Goal: Information Seeking & Learning: Learn about a topic

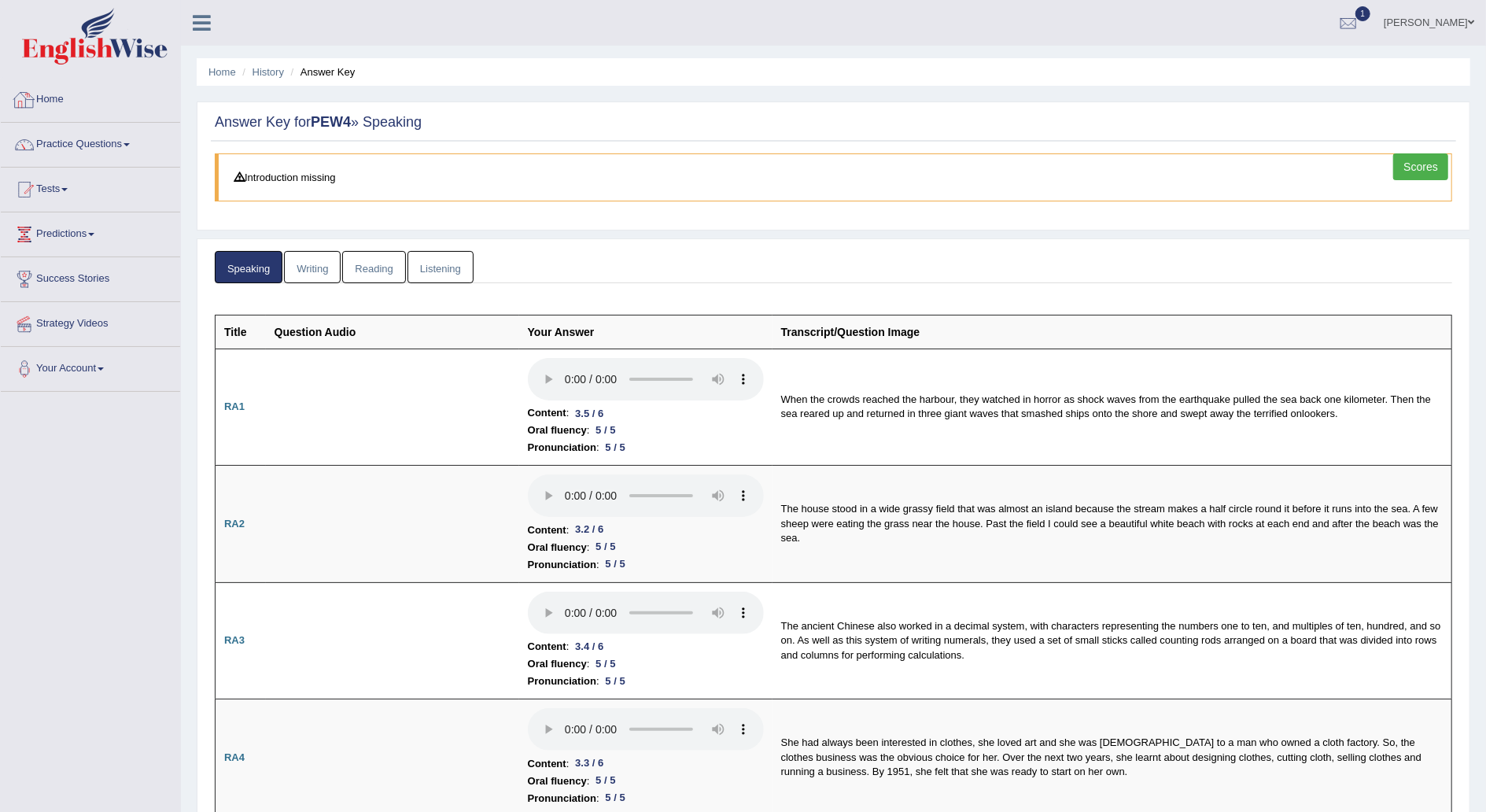
click at [108, 94] on link "Home" at bounding box center [90, 97] width 179 height 40
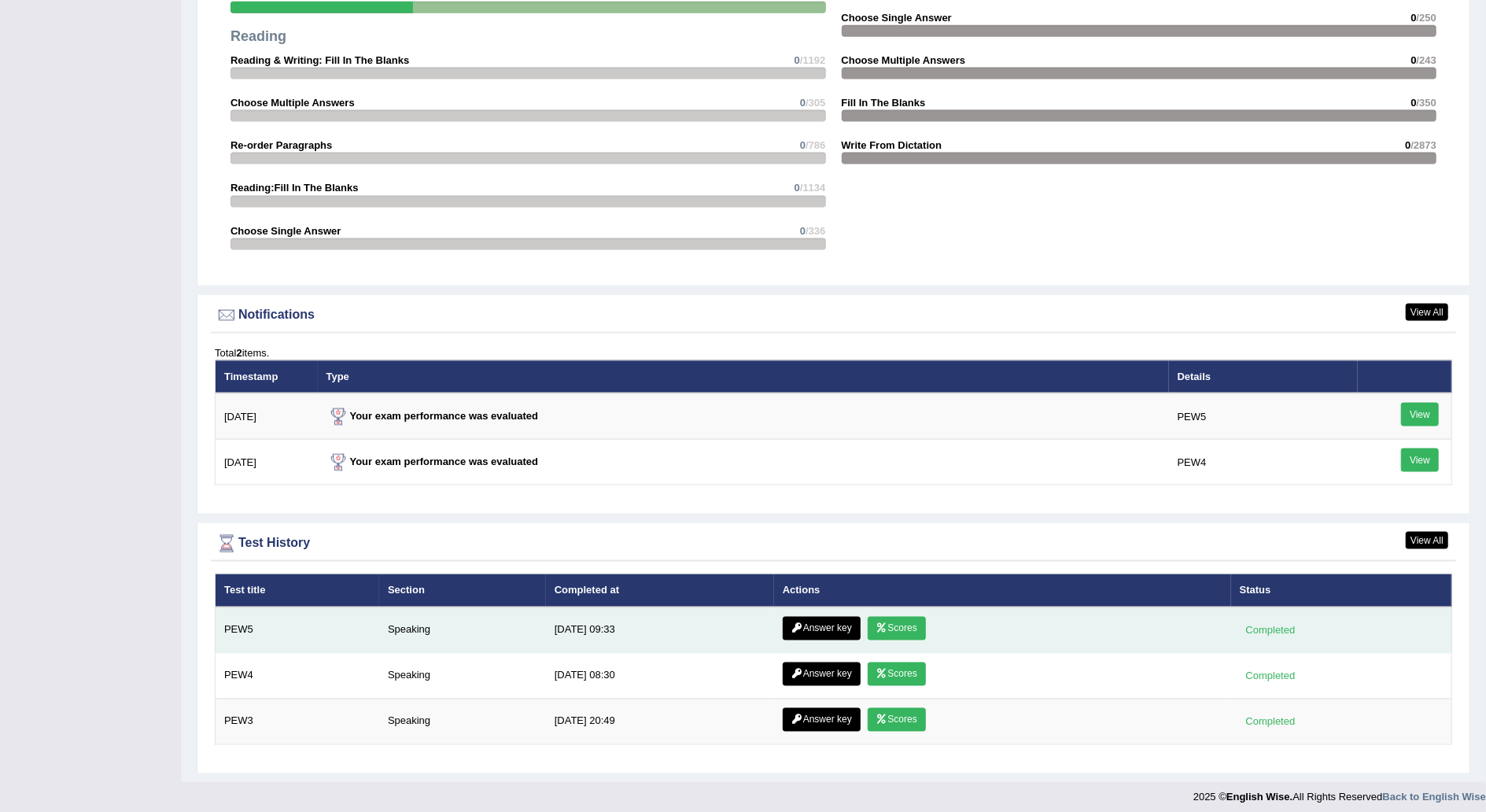
click at [807, 623] on link "Answer key" at bounding box center [821, 628] width 78 height 24
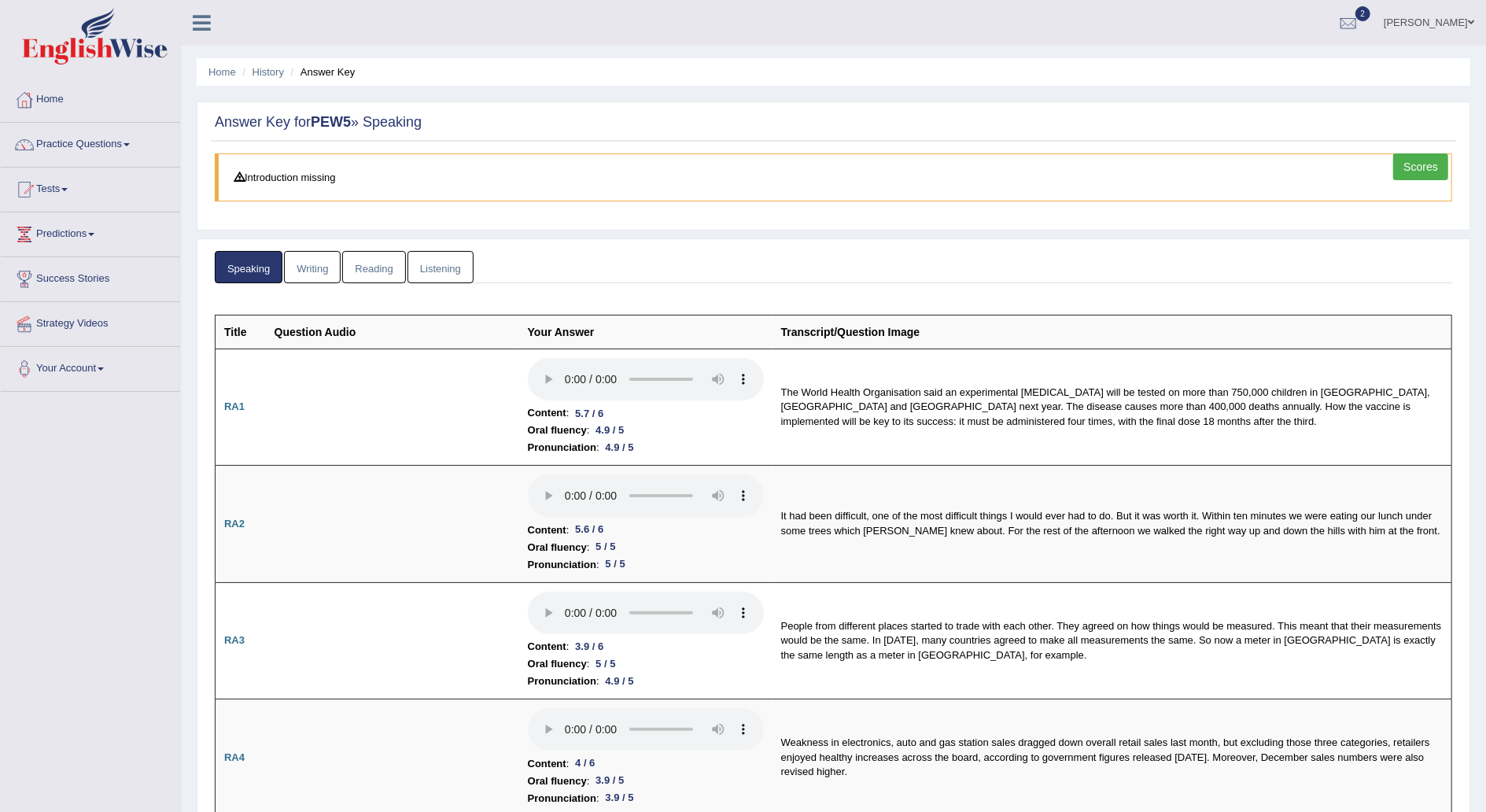
click at [131, 139] on link "Practice Questions" at bounding box center [90, 142] width 179 height 40
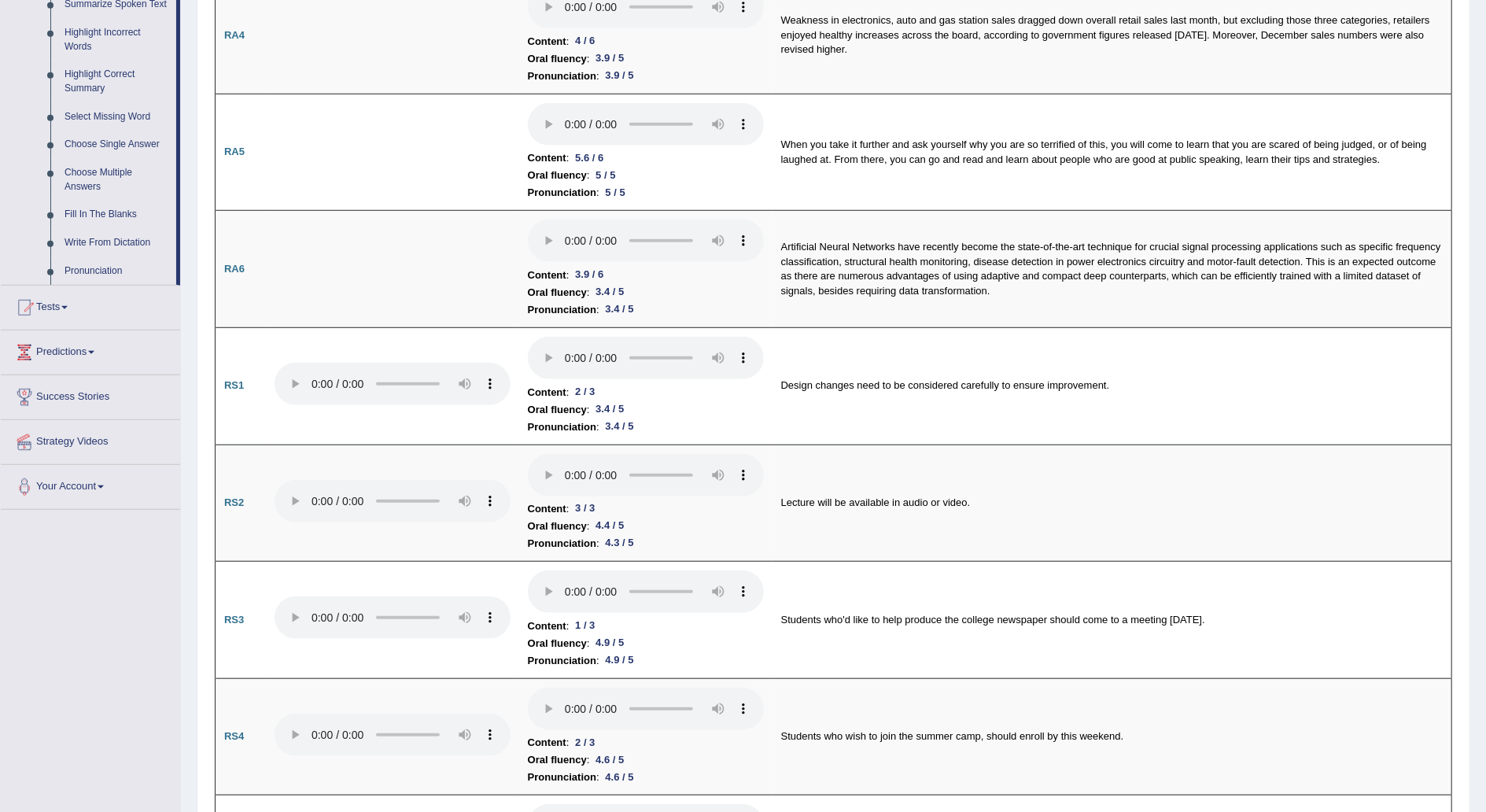
scroll to position [728, 0]
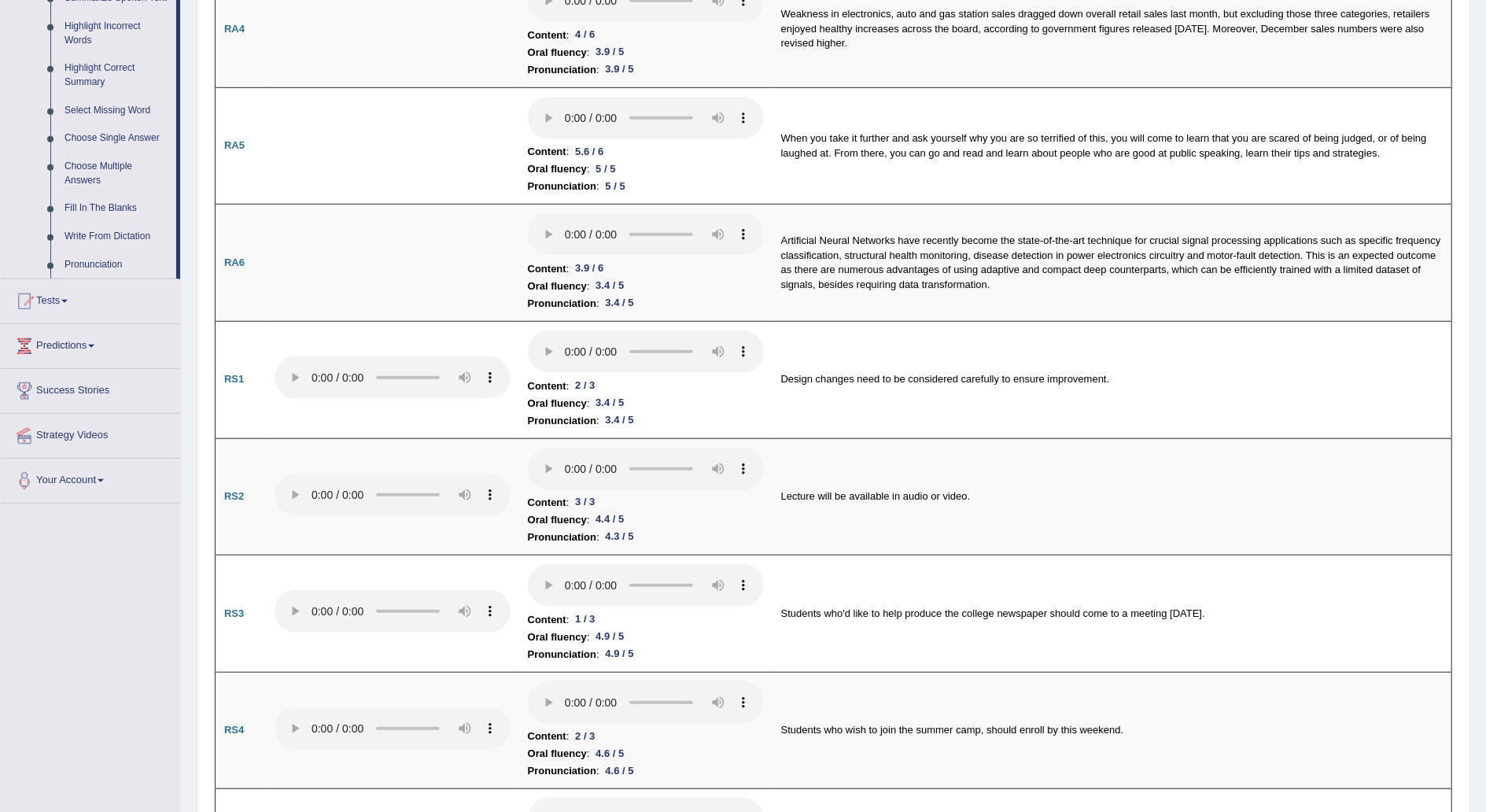
click at [69, 295] on link "Tests" at bounding box center [90, 299] width 179 height 40
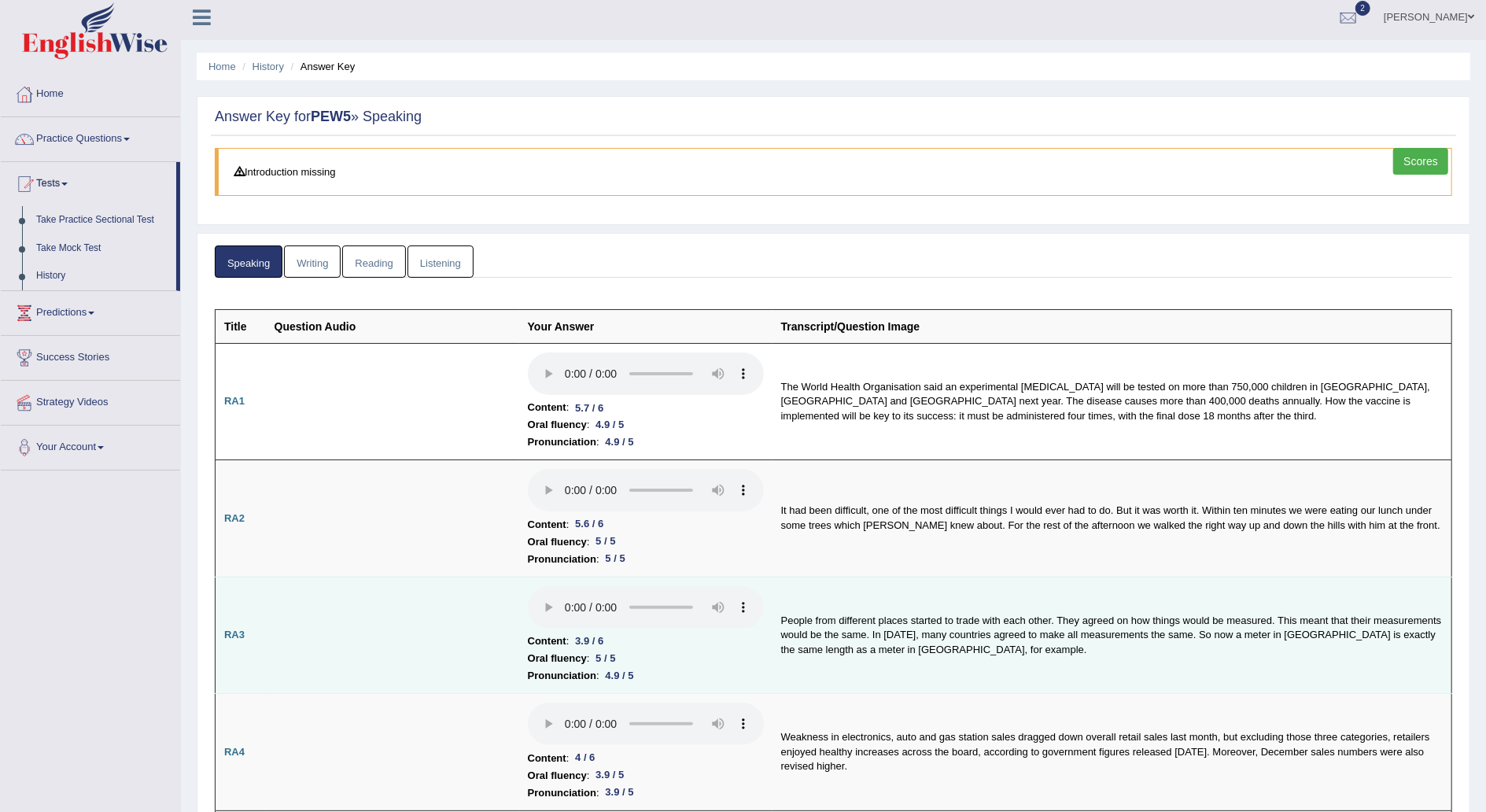
scroll to position [0, 0]
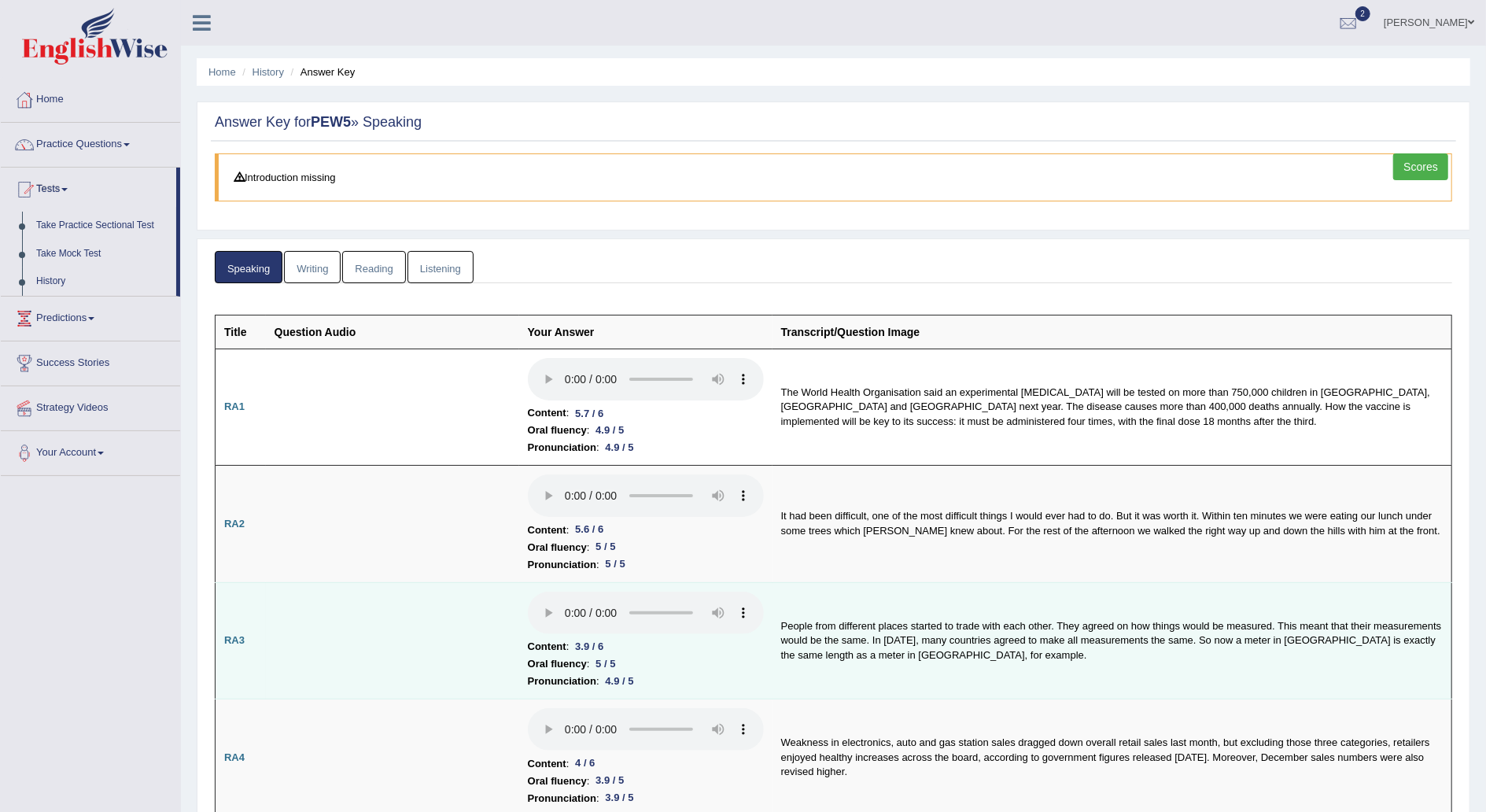
click at [414, 447] on td at bounding box center [392, 407] width 253 height 117
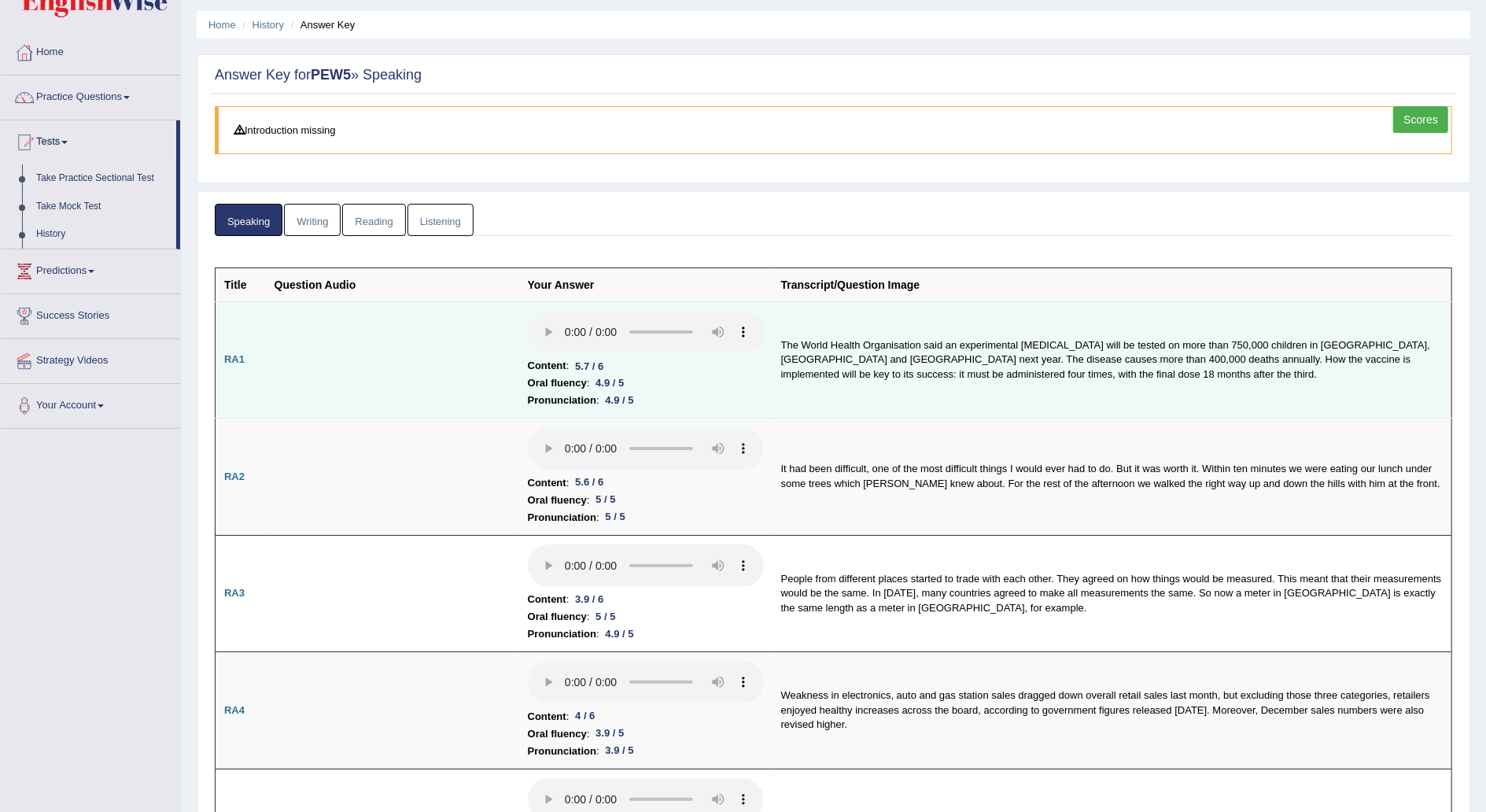
scroll to position [48, 0]
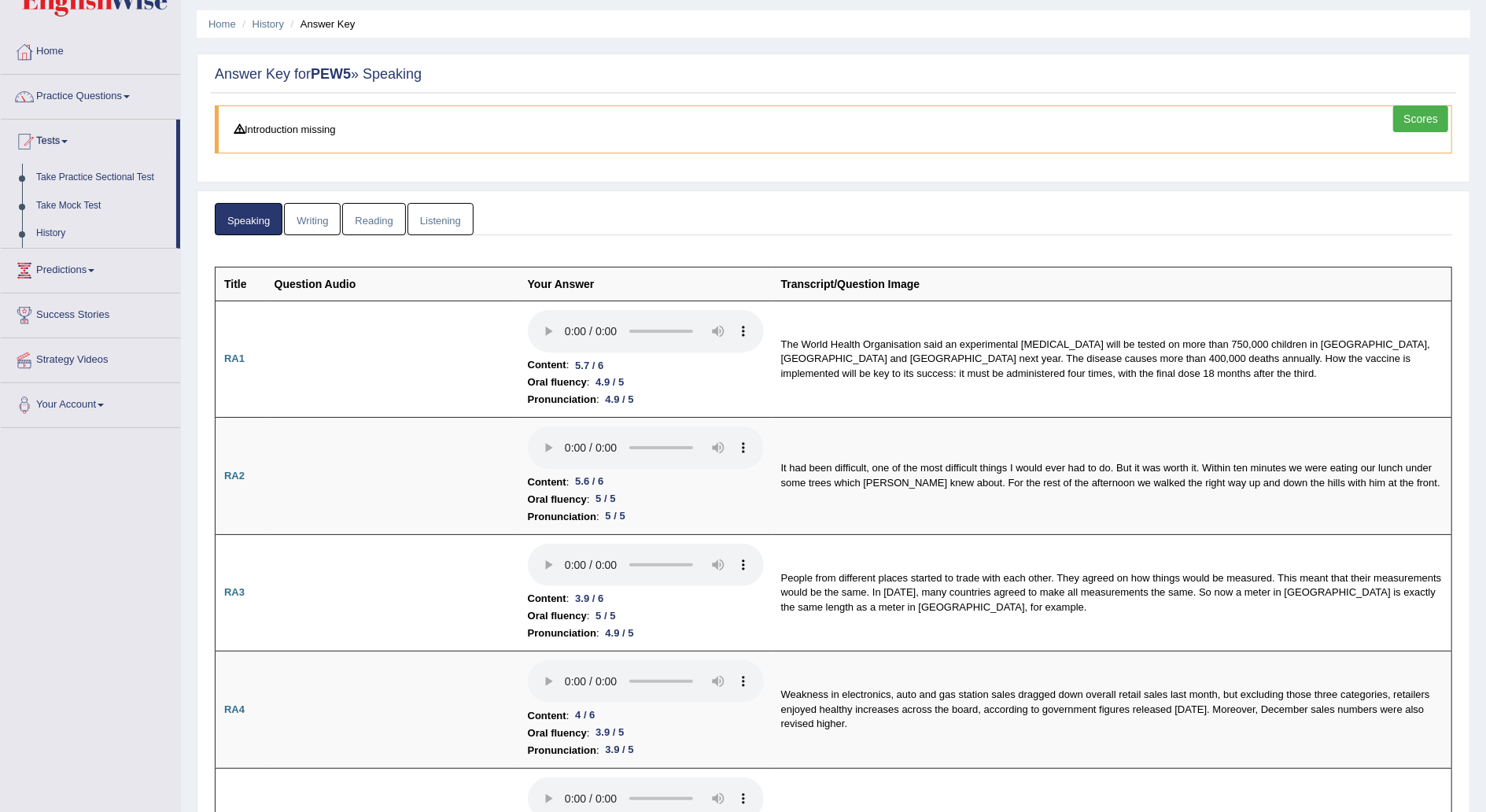
click at [328, 211] on link "Writing" at bounding box center [312, 219] width 56 height 32
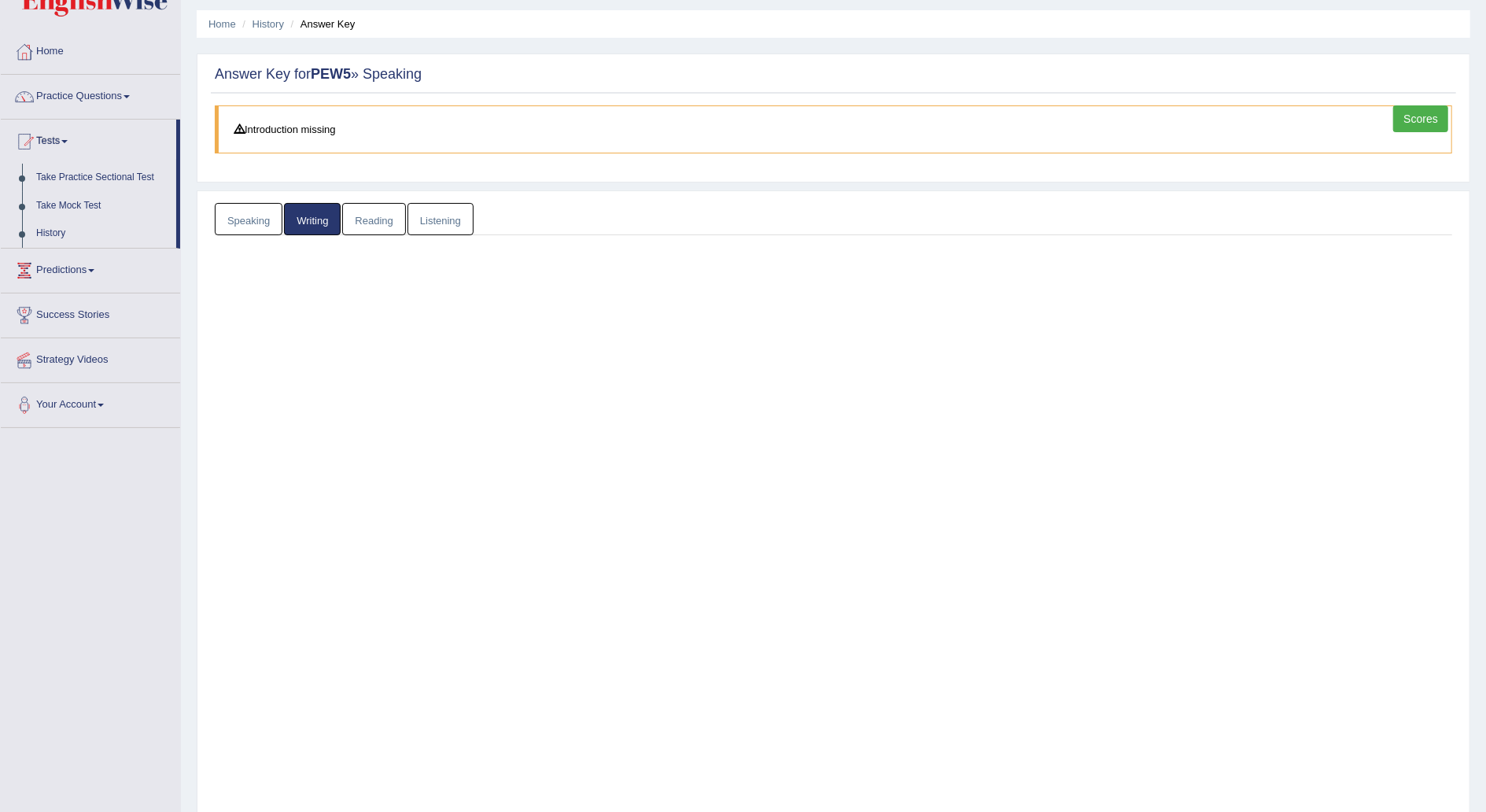
scroll to position [14, 0]
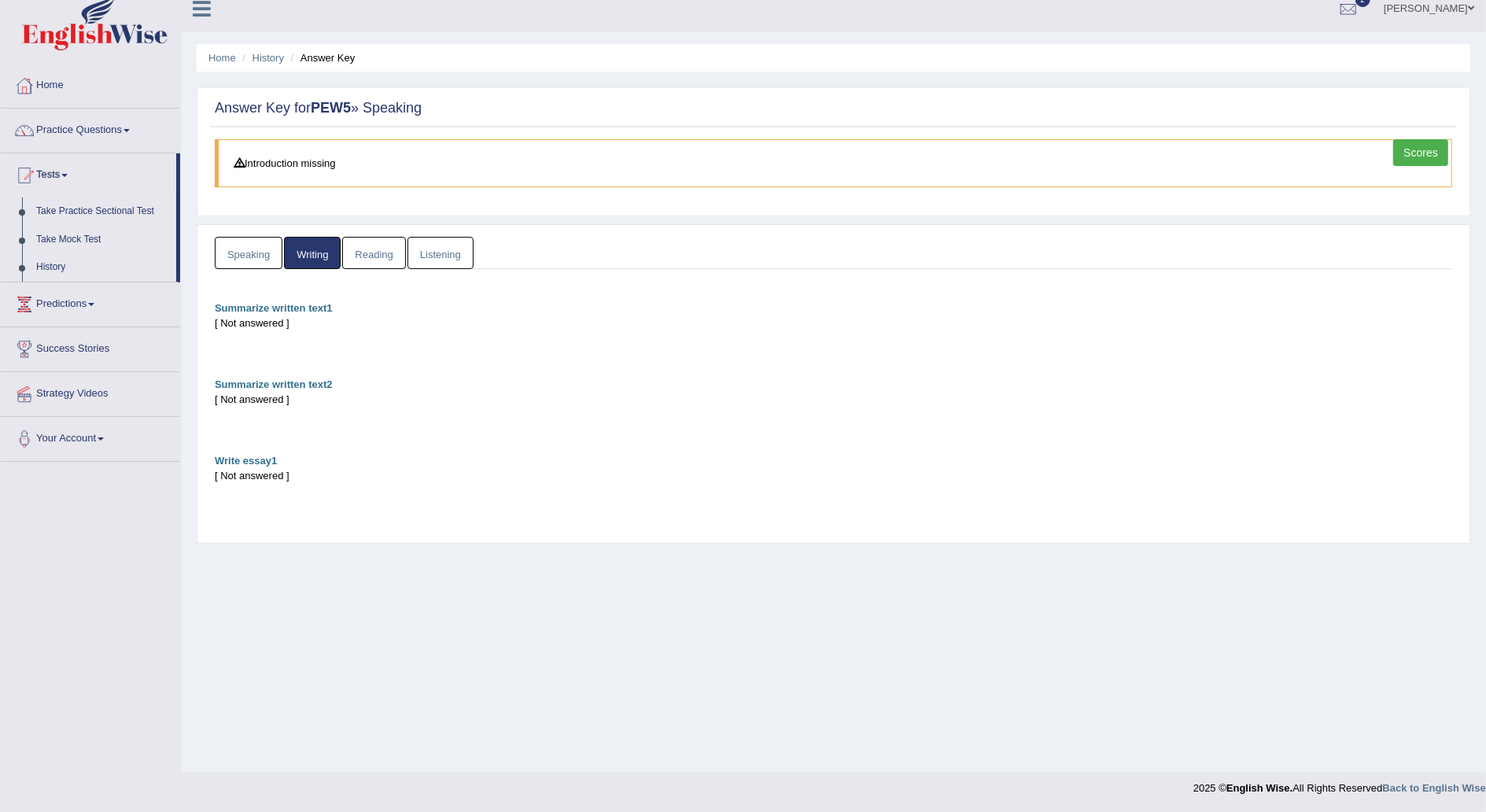
click at [371, 252] on link "Reading" at bounding box center [374, 253] width 63 height 32
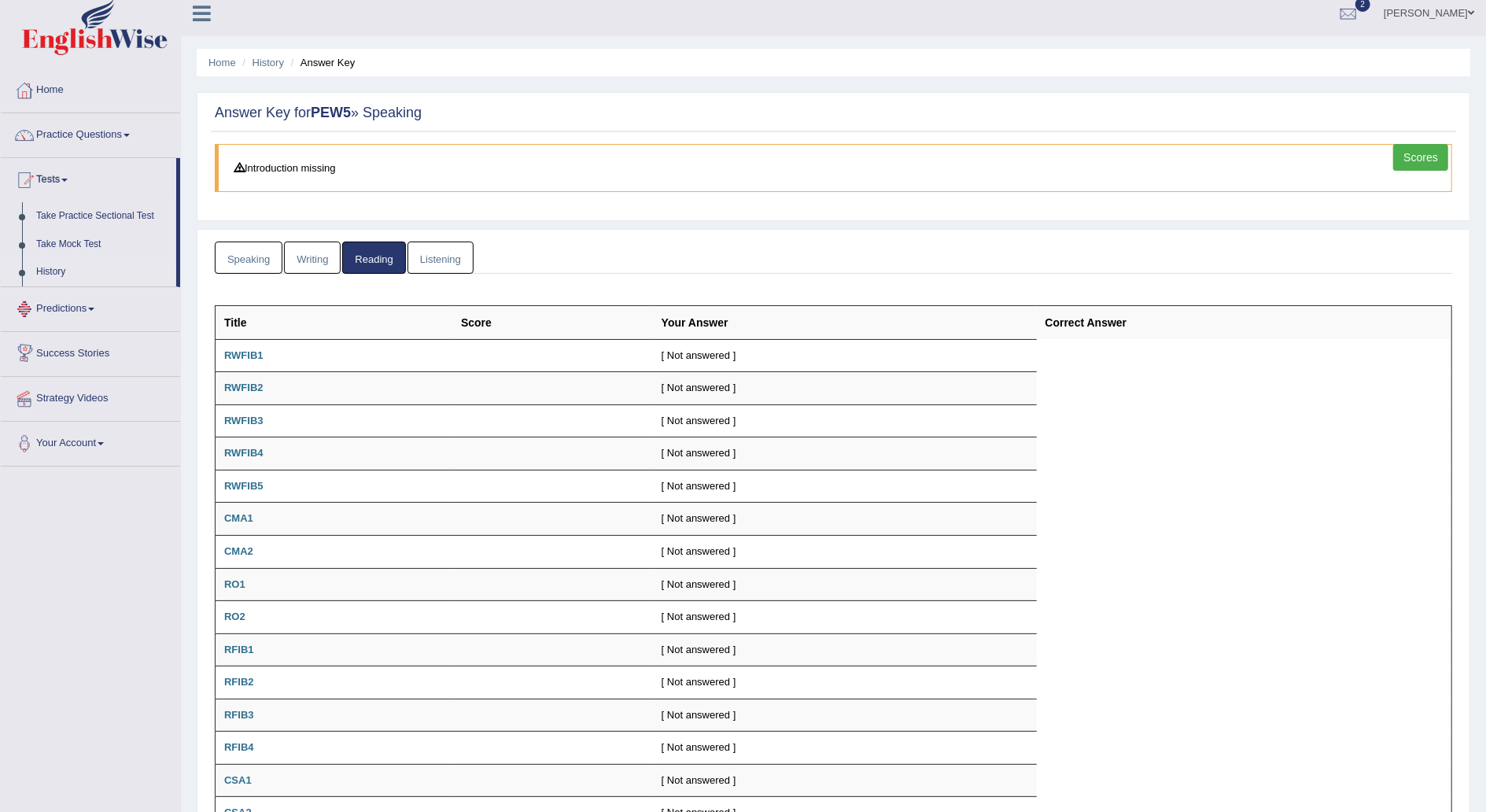
scroll to position [0, 0]
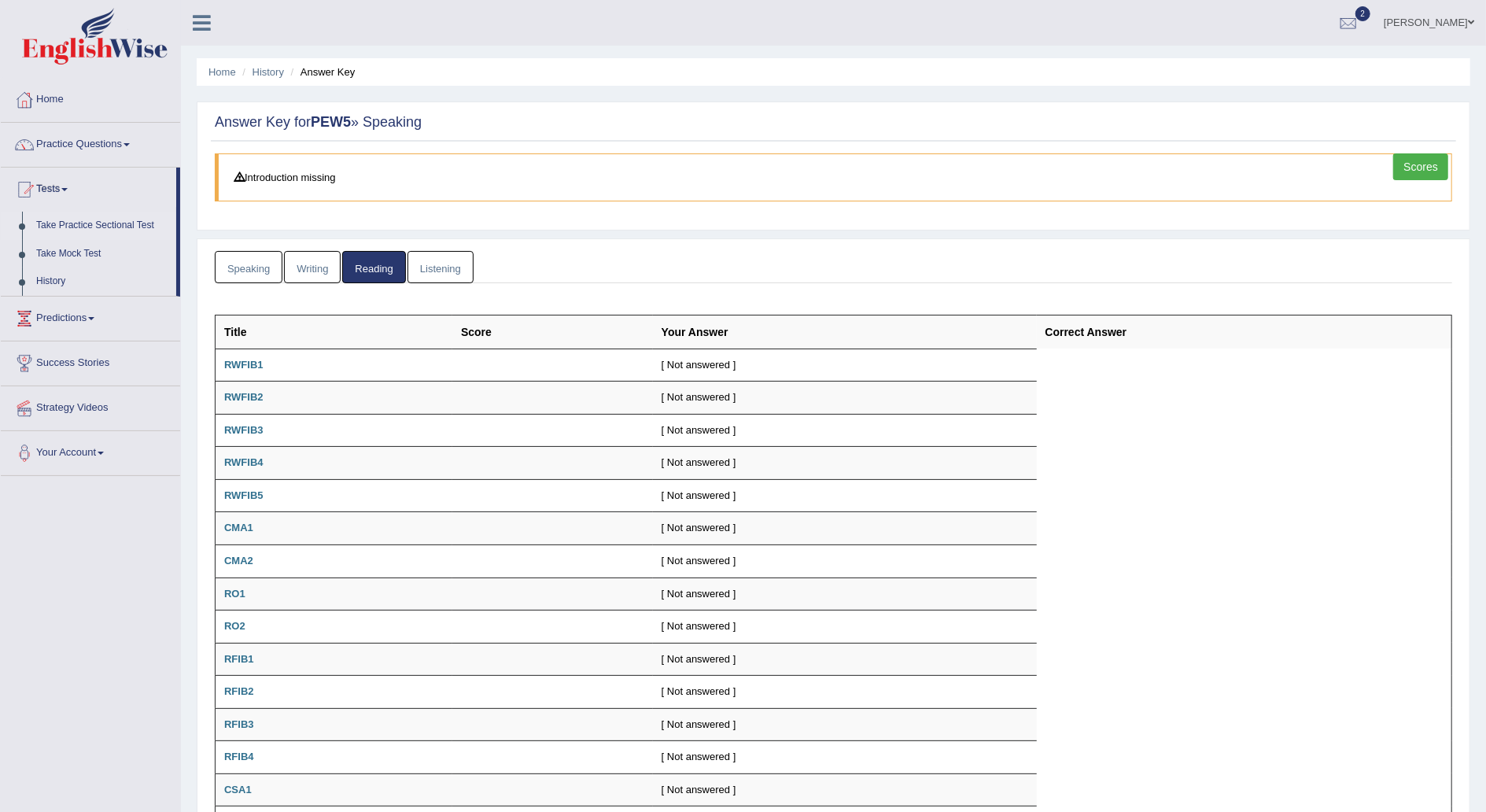
click at [130, 224] on link "Take Practice Sectional Test" at bounding box center [102, 225] width 147 height 29
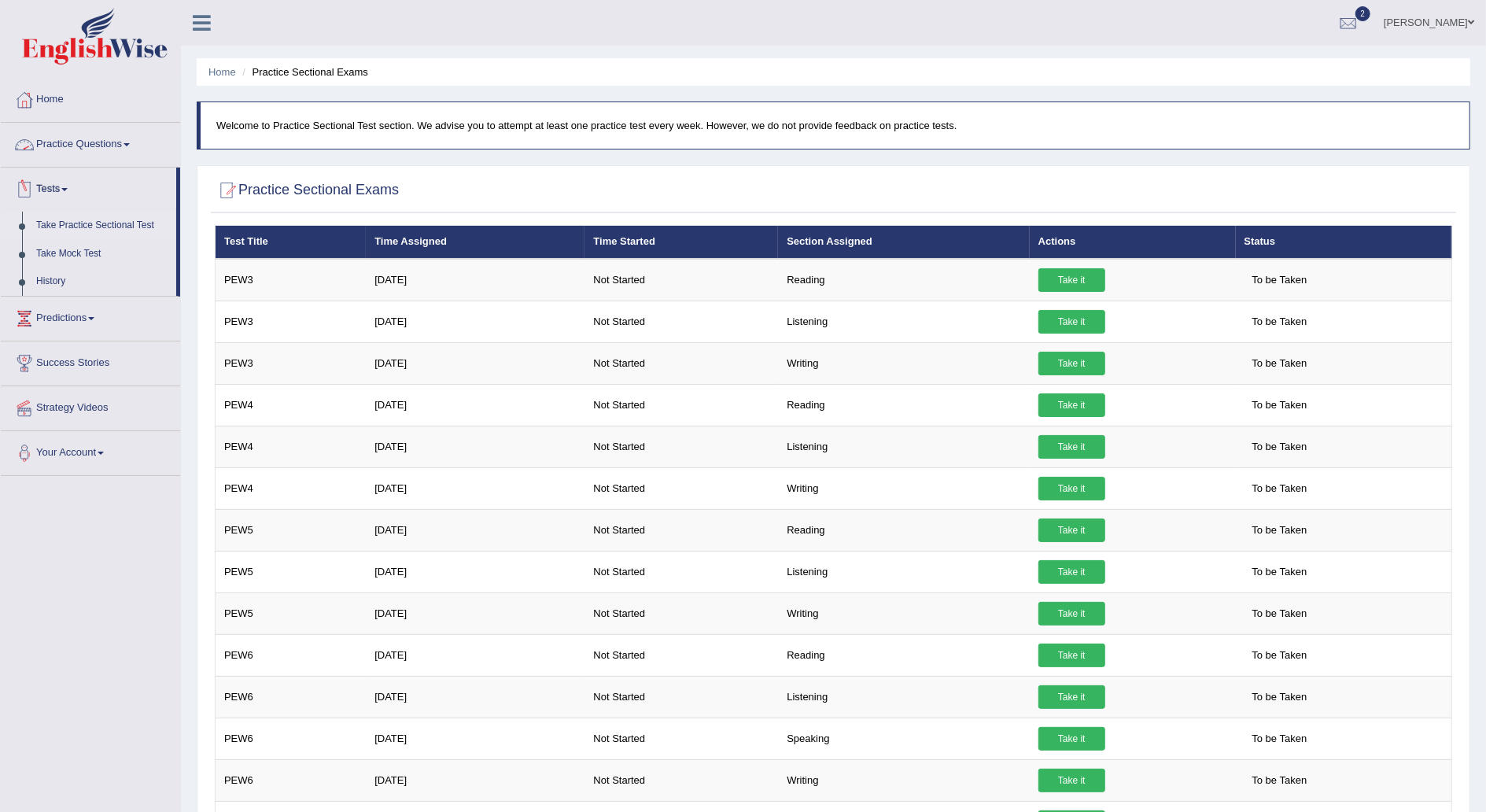
click at [126, 145] on link "Practice Questions" at bounding box center [90, 142] width 179 height 40
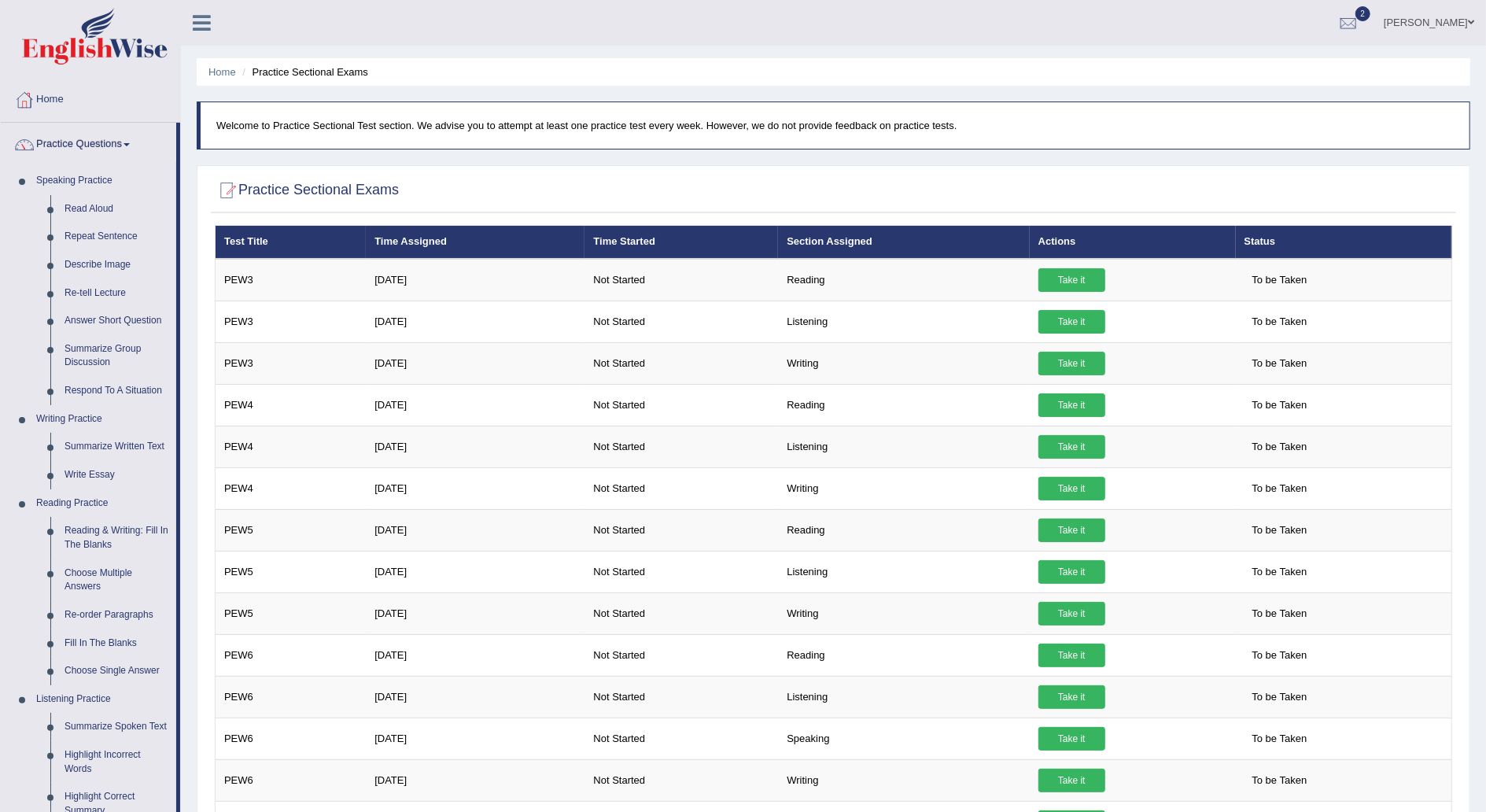
click at [130, 136] on link "Practice Questions" at bounding box center [89, 142] width 175 height 40
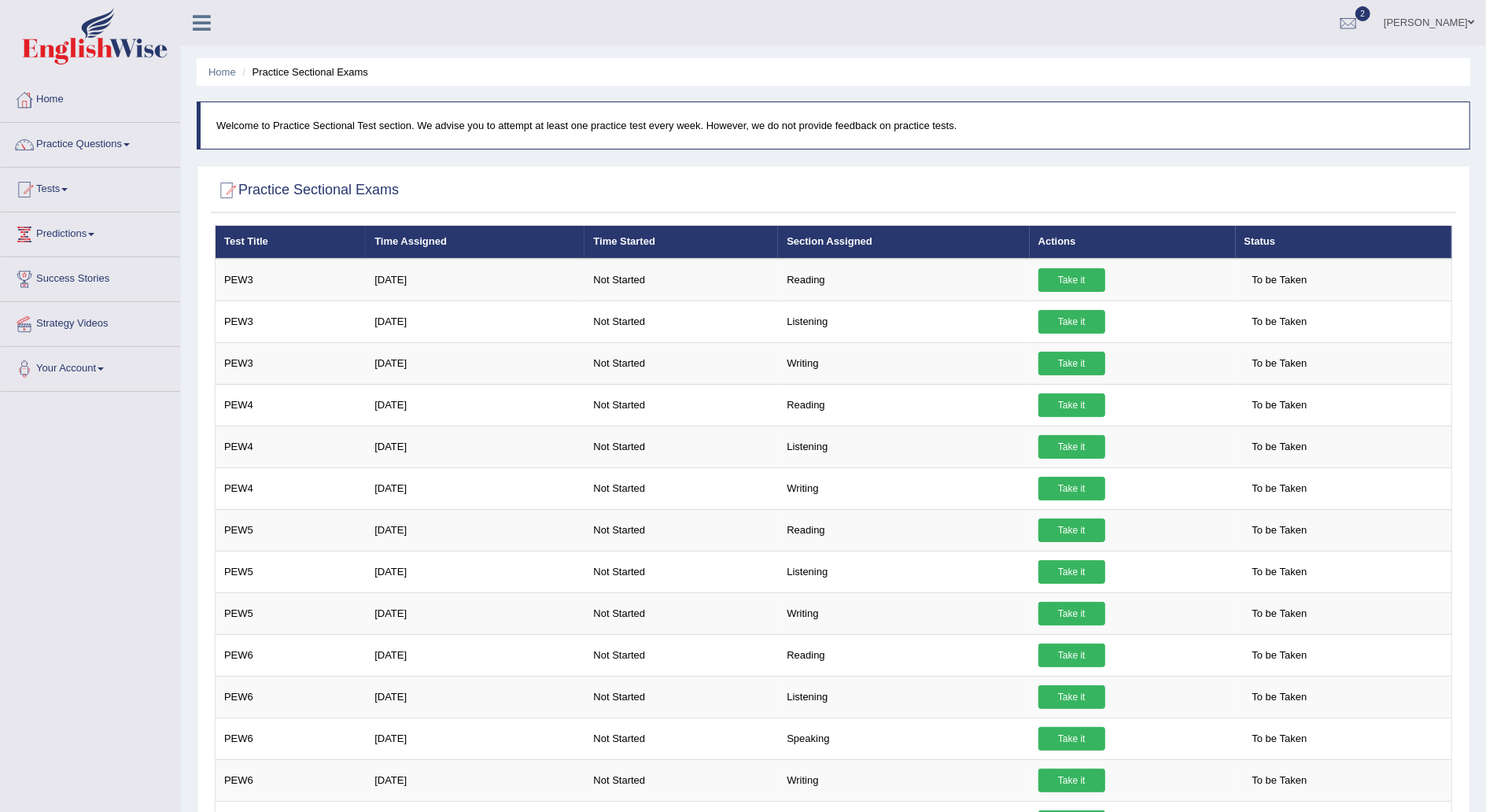
click at [68, 184] on link "Tests" at bounding box center [90, 187] width 179 height 40
click at [126, 138] on link "Practice Questions" at bounding box center [90, 142] width 179 height 40
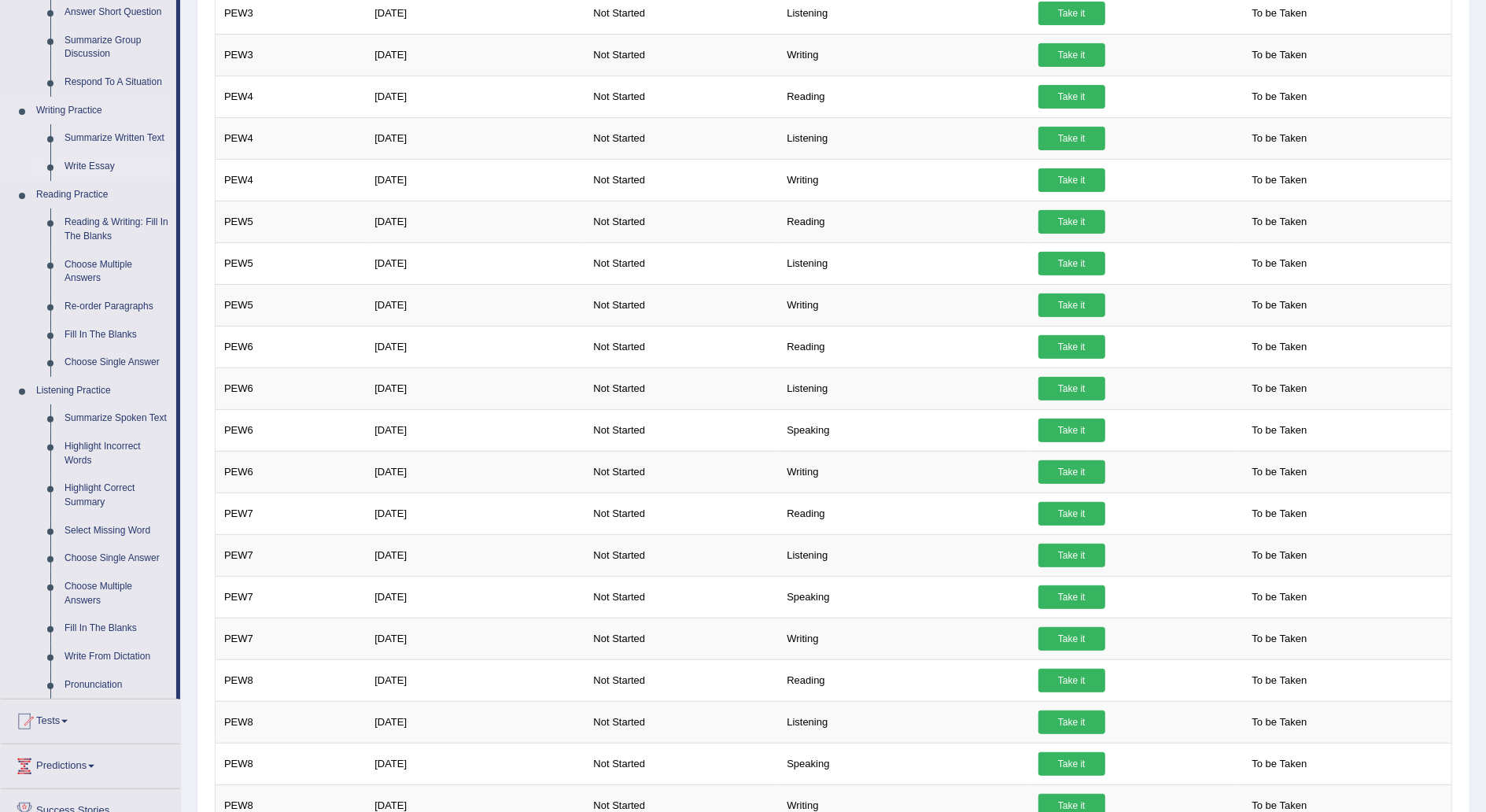
scroll to position [312, 0]
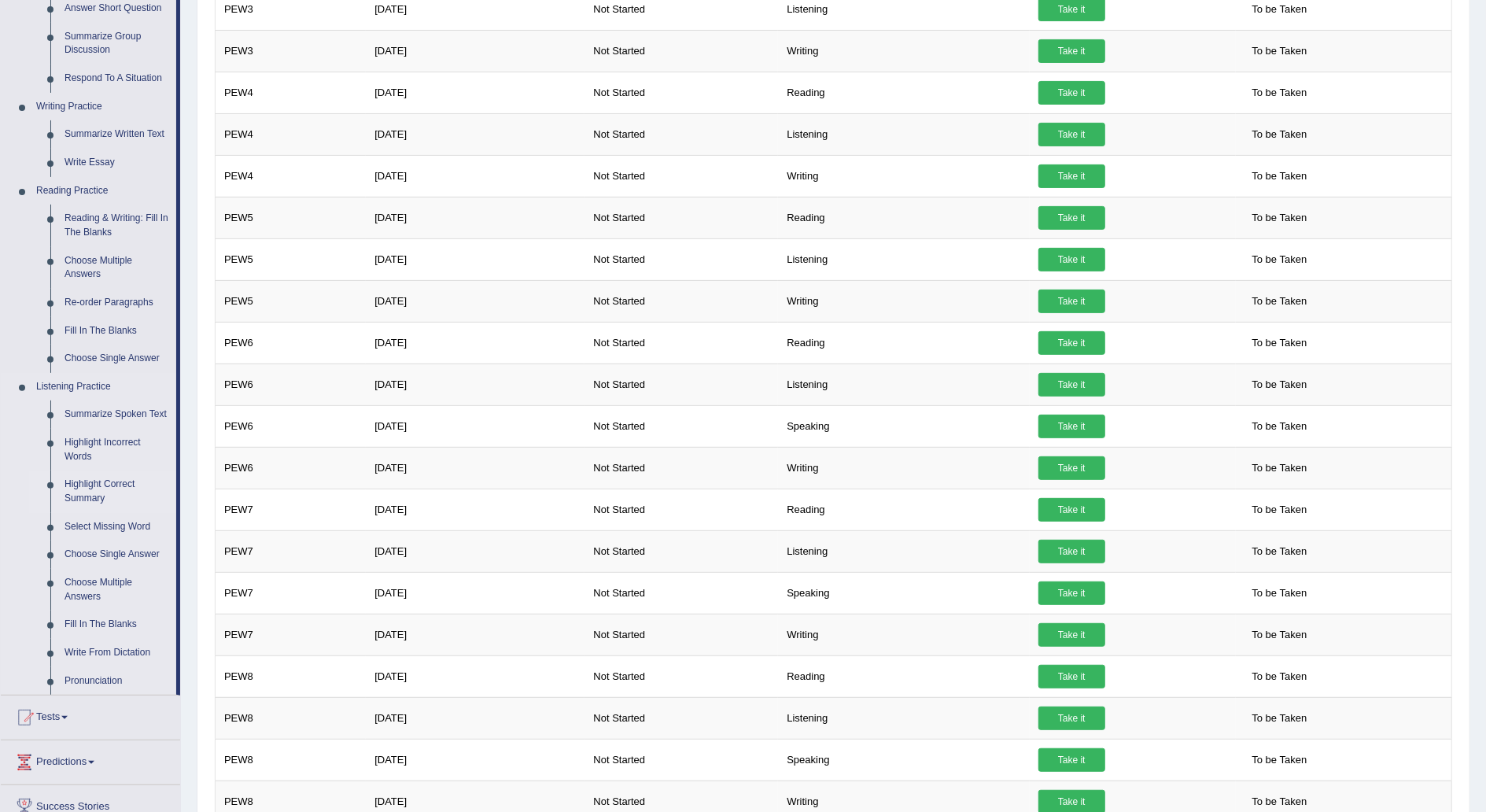
click at [101, 482] on link "Highlight Correct Summary" at bounding box center [116, 491] width 119 height 42
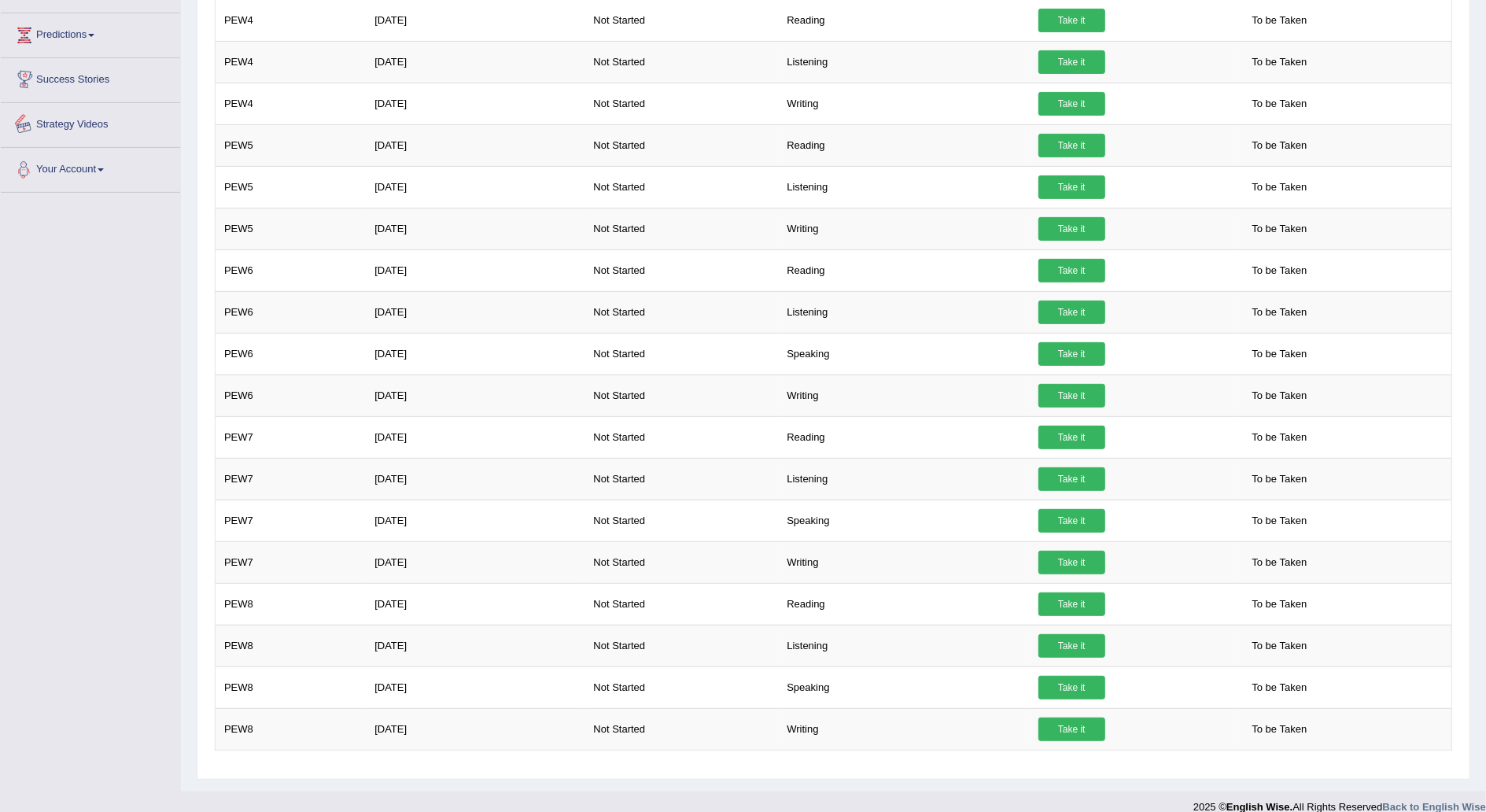
scroll to position [397, 0]
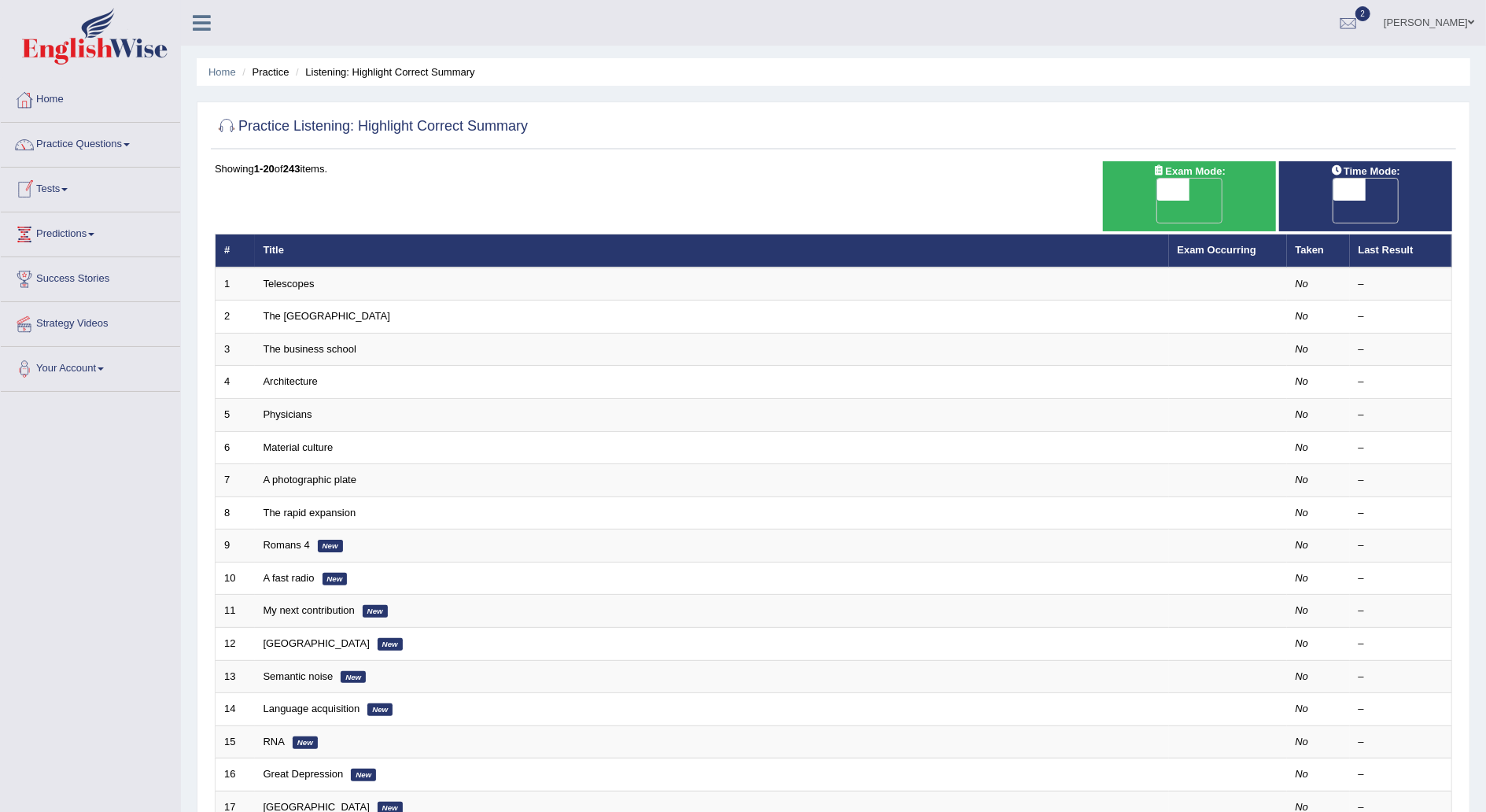
click at [74, 191] on link "Tests" at bounding box center [90, 187] width 179 height 40
click at [129, 141] on link "Practice Questions" at bounding box center [90, 142] width 179 height 40
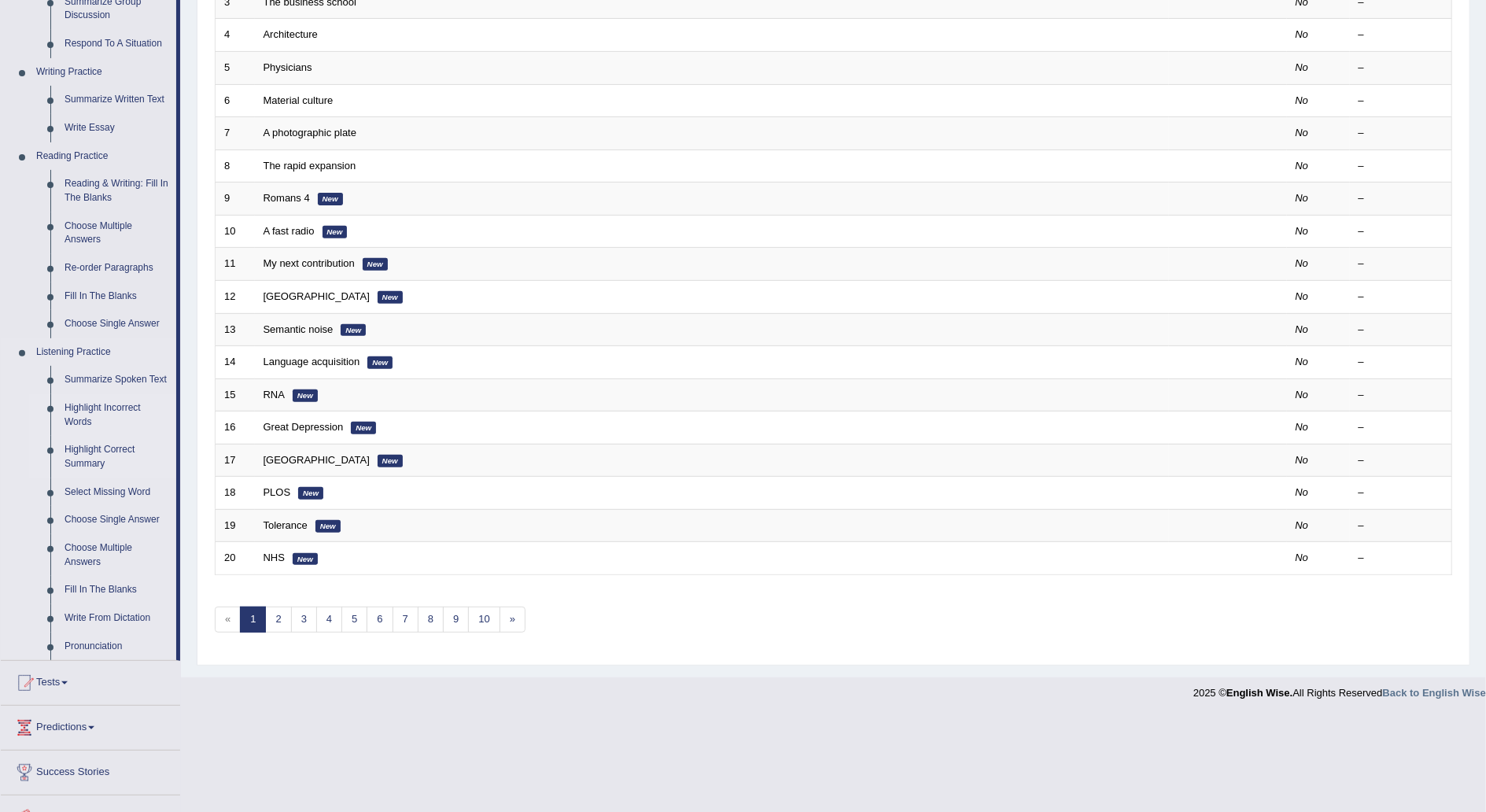
scroll to position [348, 0]
click at [102, 405] on link "Highlight Incorrect Words" at bounding box center [116, 413] width 119 height 42
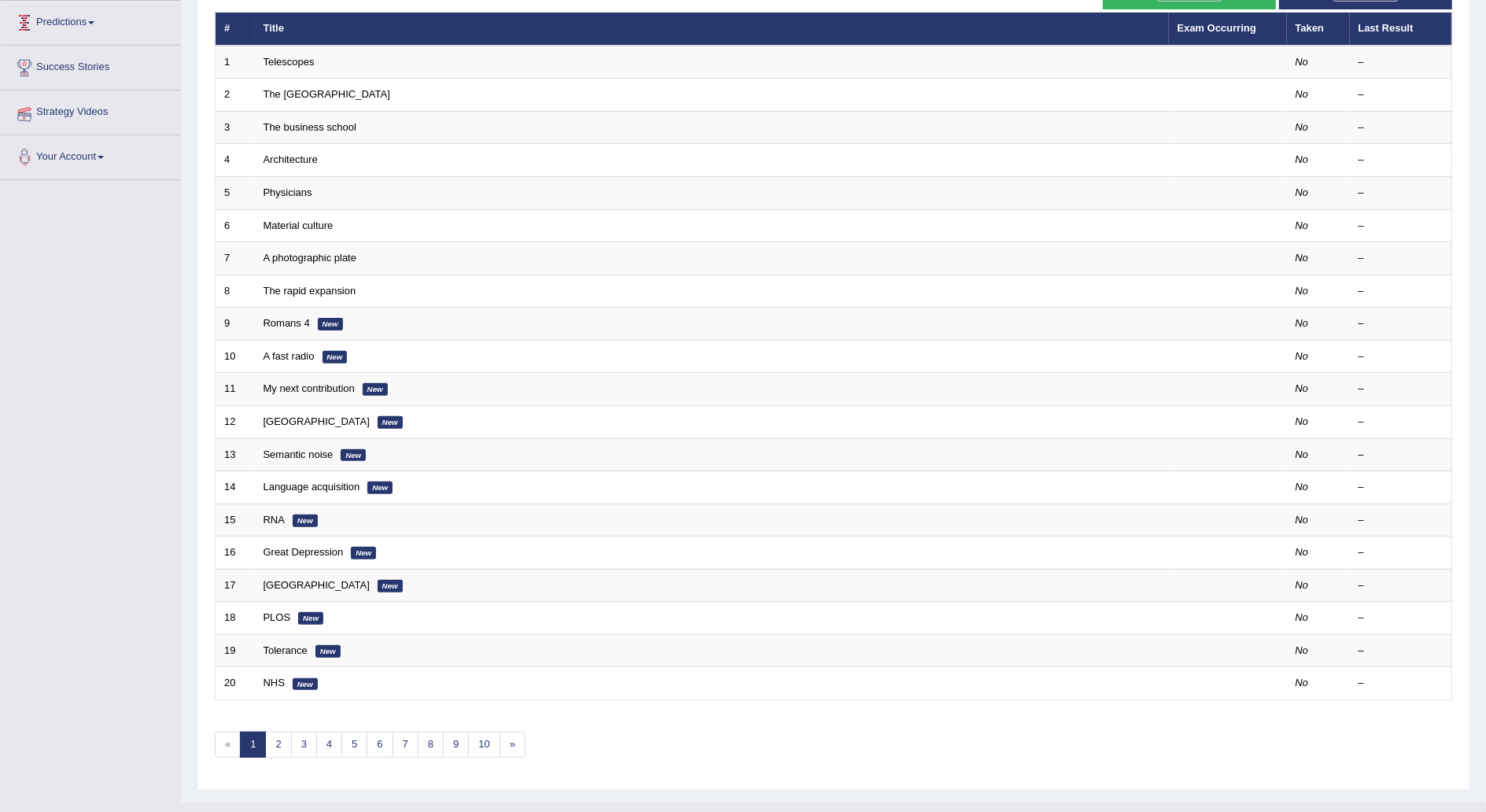
scroll to position [221, 0]
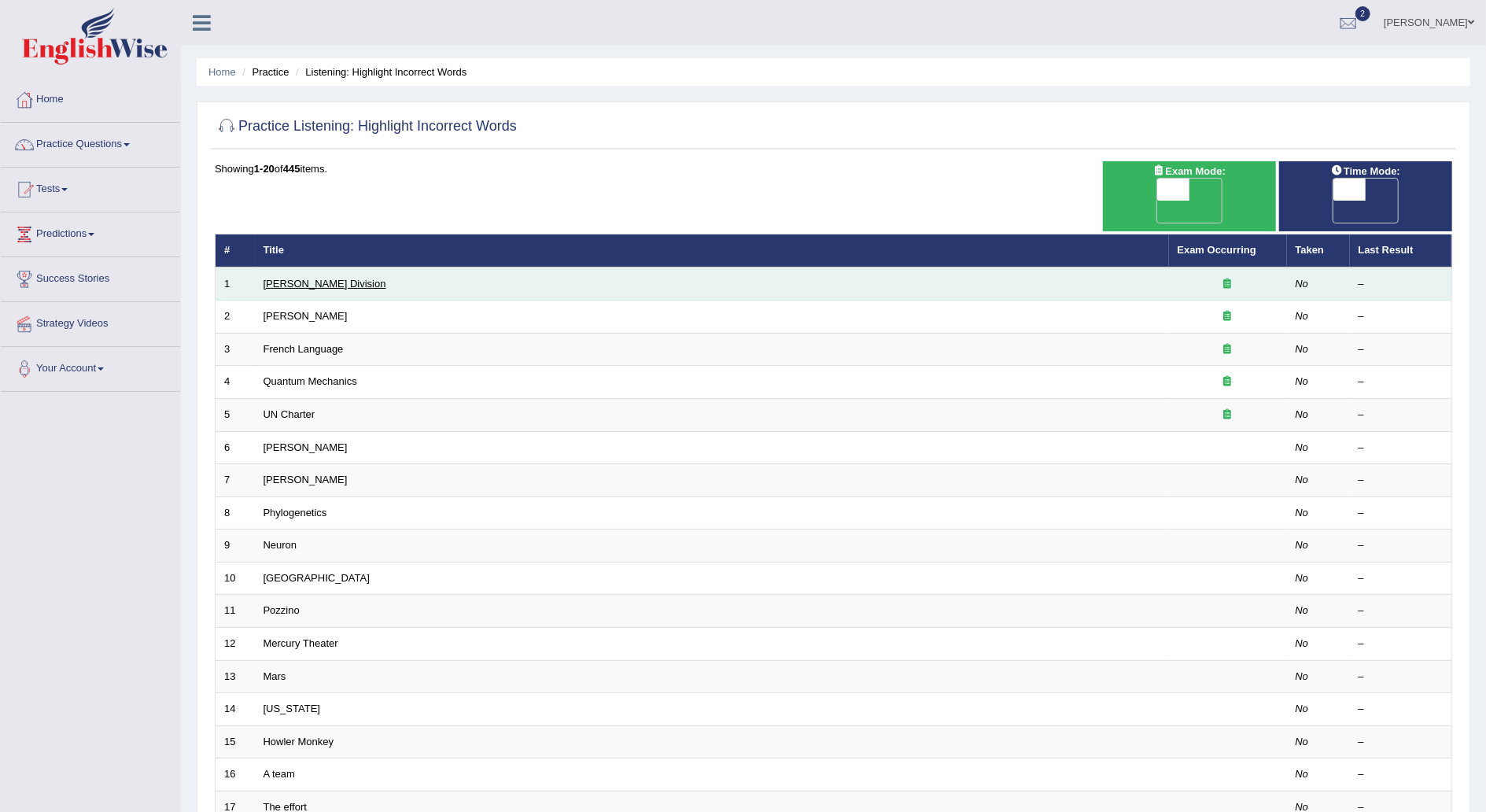
click at [306, 278] on link "[PERSON_NAME] Division" at bounding box center [325, 283] width 123 height 12
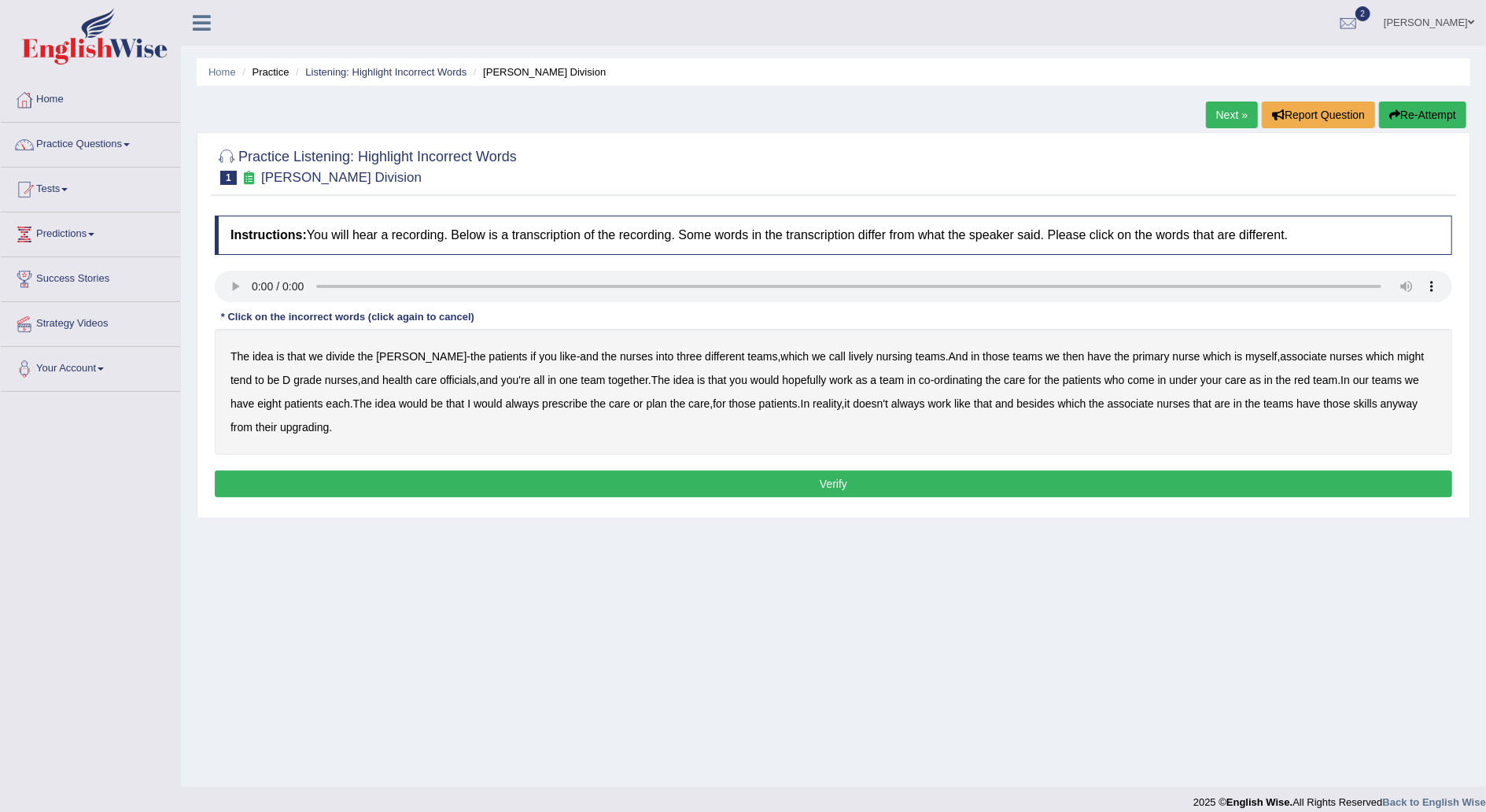
click at [849, 358] on b "lively" at bounding box center [861, 356] width 24 height 13
click at [1397, 352] on b "might" at bounding box center [1410, 356] width 27 height 13
click at [282, 380] on b "D" at bounding box center [286, 380] width 8 height 13
click at [506, 400] on b "always" at bounding box center [522, 403] width 34 height 13
click at [1157, 399] on b "nurses" at bounding box center [1174, 403] width 33 height 13
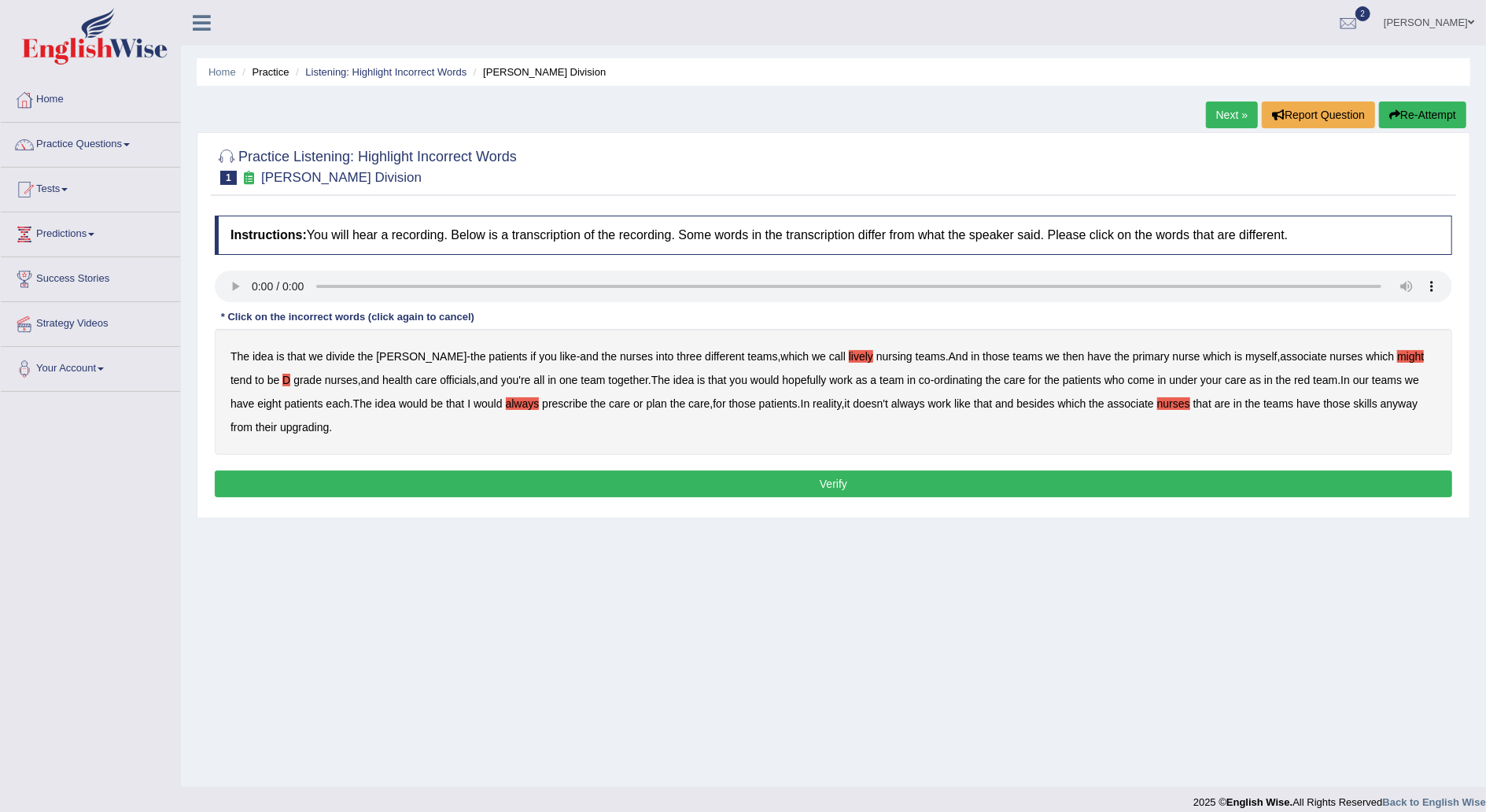
click at [280, 423] on b "upgrading" at bounding box center [304, 427] width 49 height 13
click at [859, 479] on button "Verify" at bounding box center [833, 484] width 1238 height 27
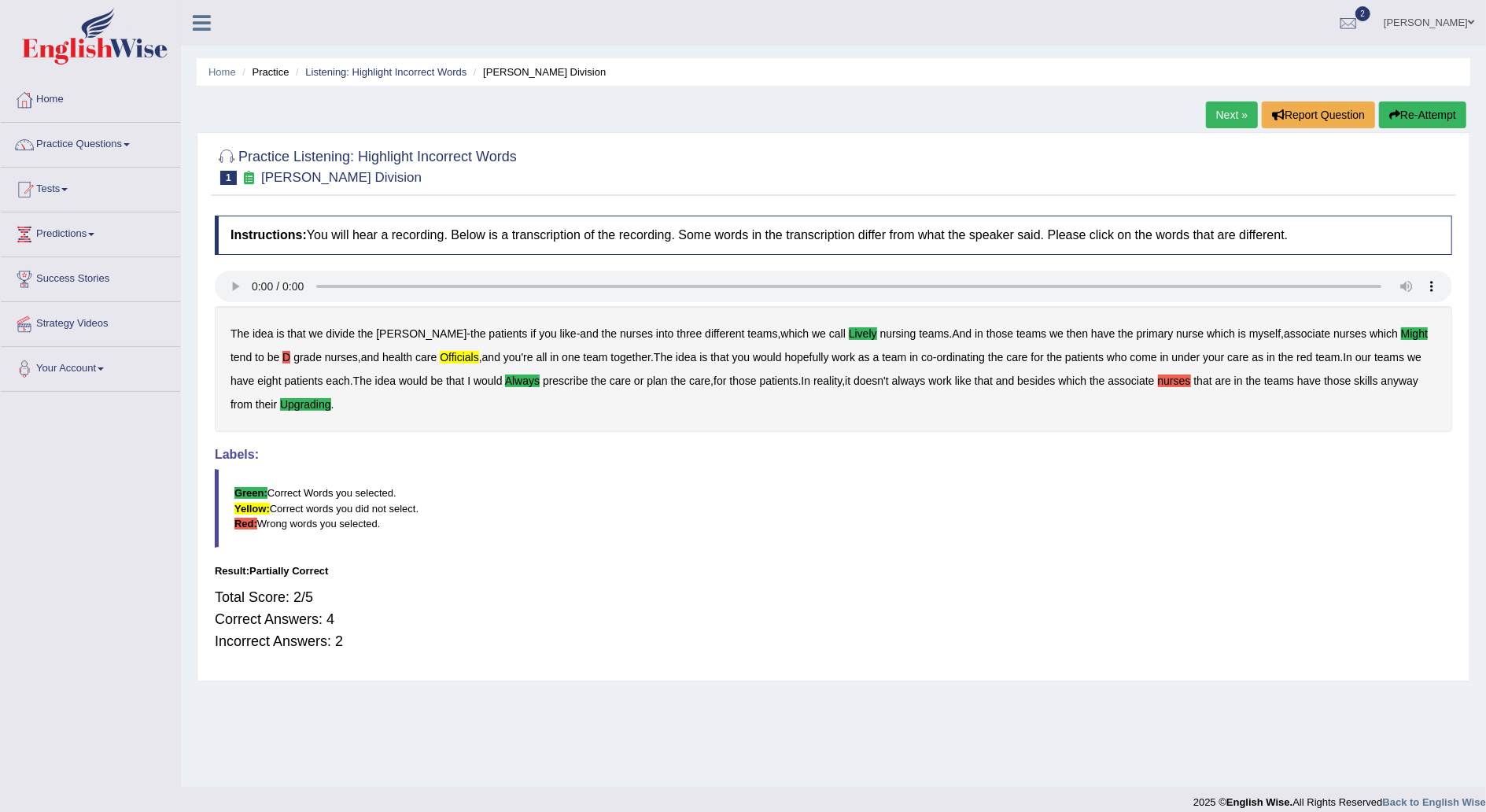
click at [1230, 112] on link "Next »" at bounding box center [1232, 114] width 52 height 27
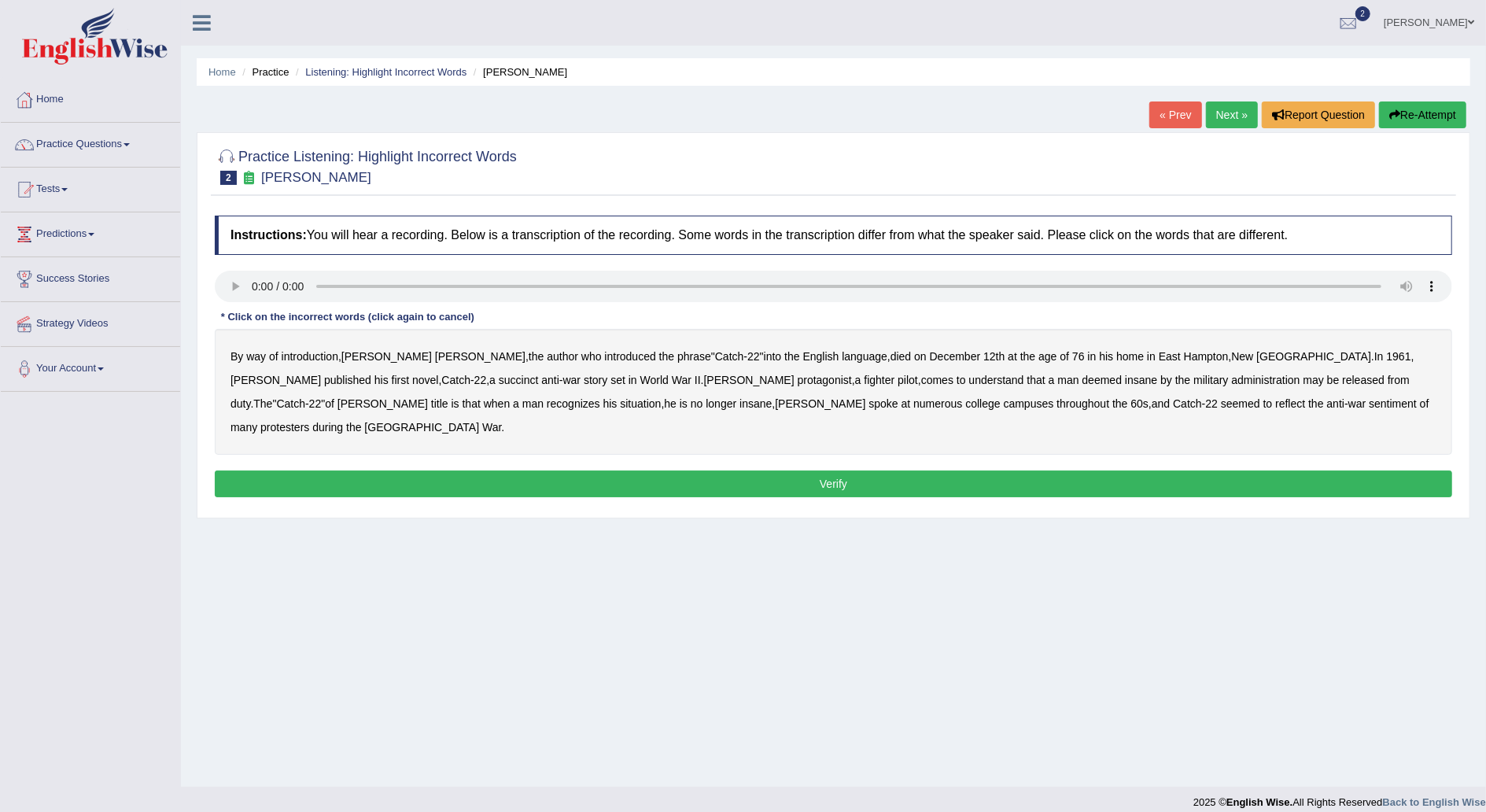
click at [498, 377] on b "succinct" at bounding box center [518, 380] width 40 height 13
click at [1232, 376] on b "administration" at bounding box center [1266, 380] width 68 height 13
click at [620, 403] on b "situation" at bounding box center [641, 403] width 41 height 13
click at [1276, 398] on b "reflect" at bounding box center [1290, 403] width 30 height 13
click at [1063, 471] on button "Verify" at bounding box center [833, 484] width 1238 height 27
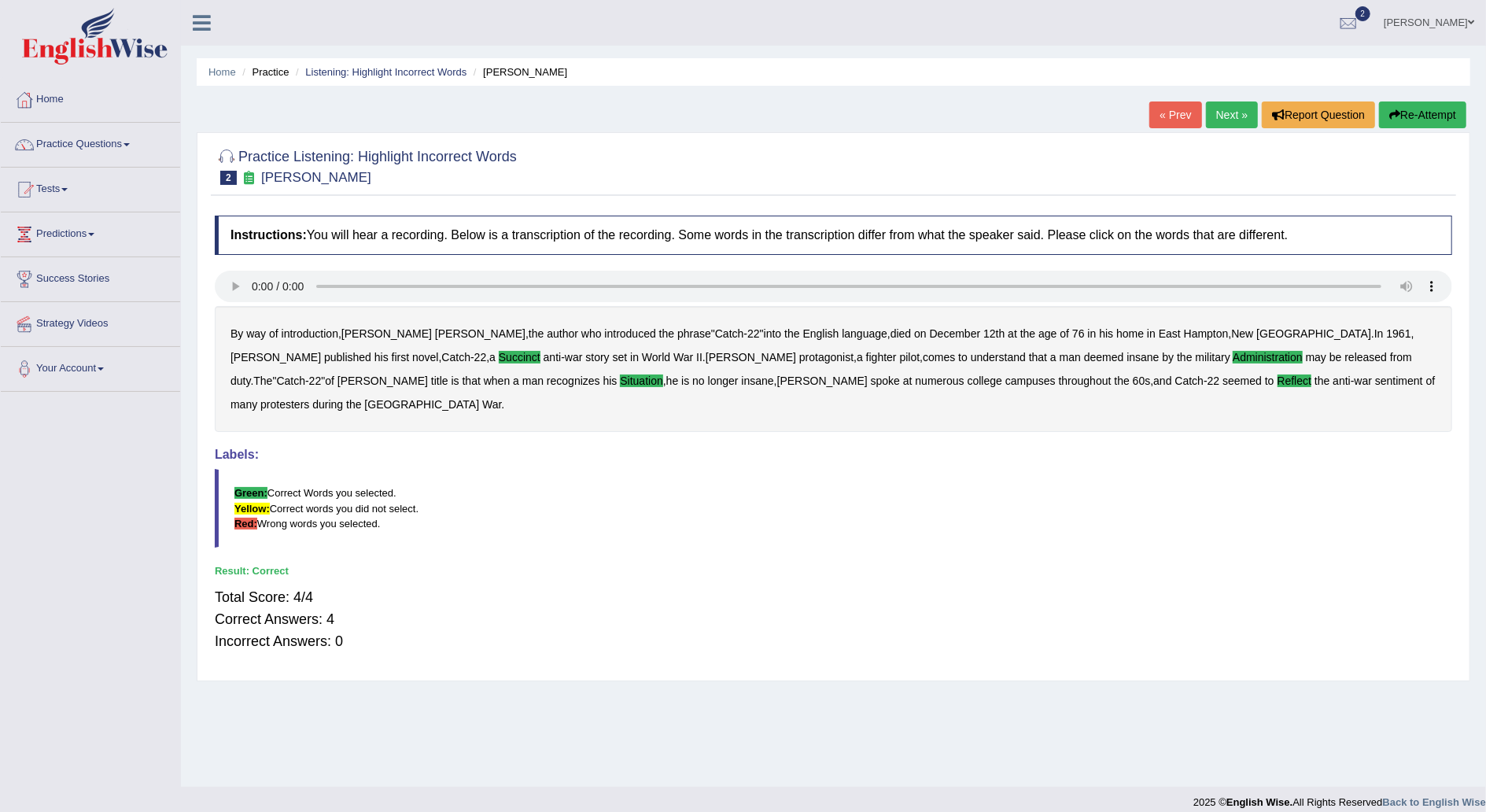
click at [1237, 112] on link "Next »" at bounding box center [1232, 114] width 52 height 27
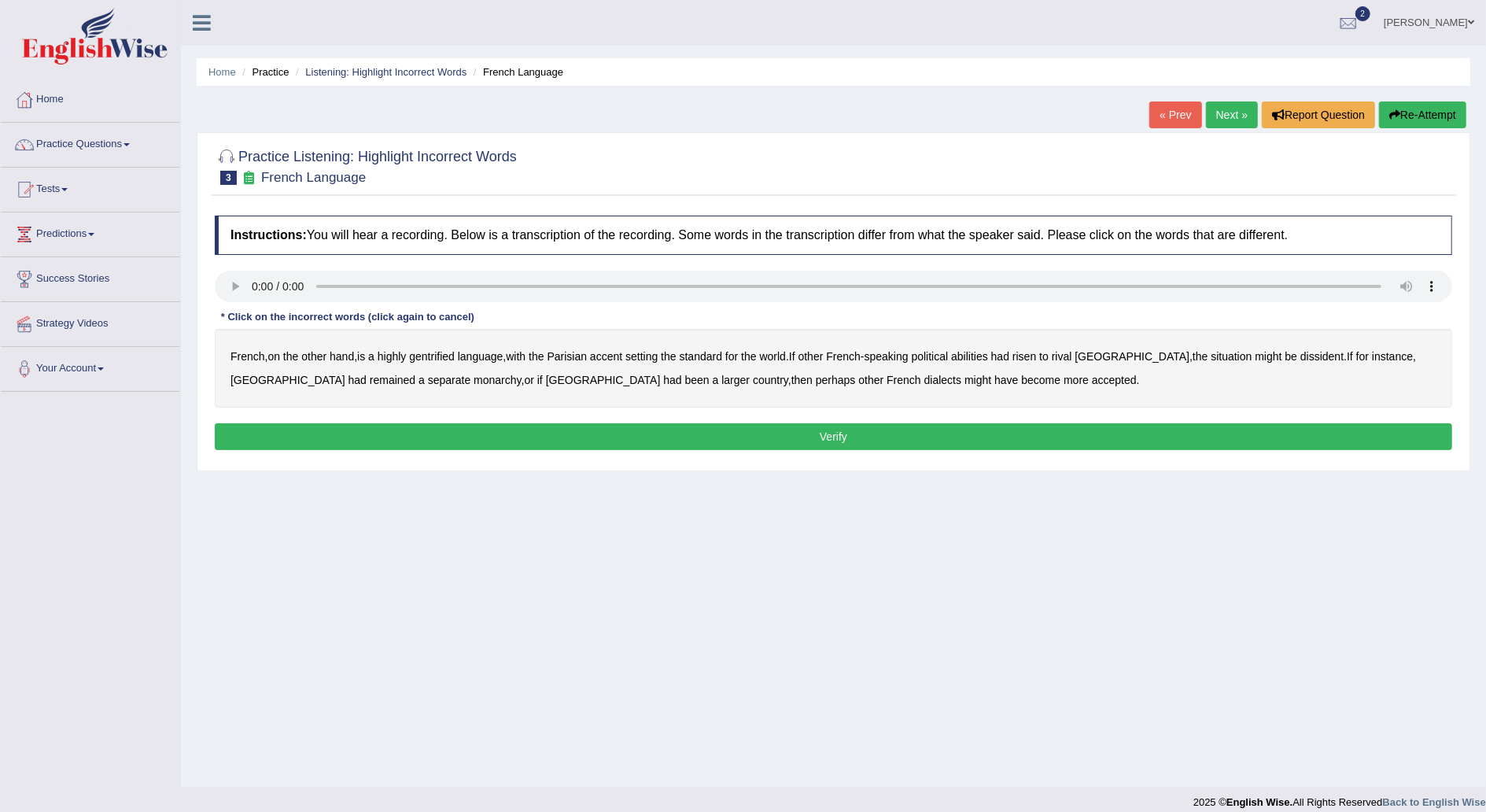
click at [443, 357] on b "gentrified" at bounding box center [431, 356] width 45 height 13
click at [988, 355] on b "abilities" at bounding box center [969, 356] width 37 height 13
click at [1300, 351] on b "dissident" at bounding box center [1322, 356] width 43 height 13
click at [865, 431] on button "Verify" at bounding box center [833, 436] width 1238 height 27
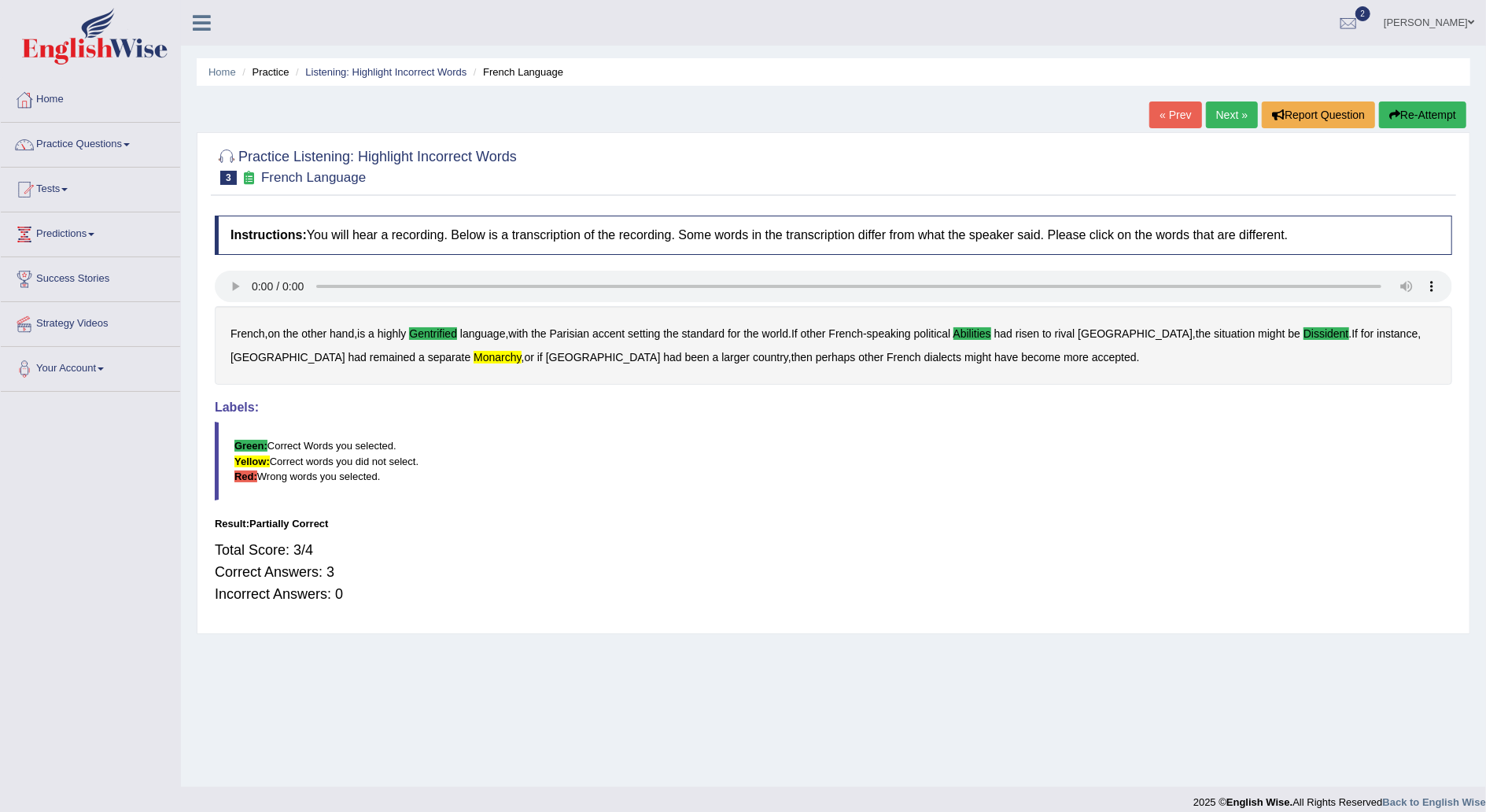
click at [1226, 118] on link "Next »" at bounding box center [1232, 114] width 52 height 27
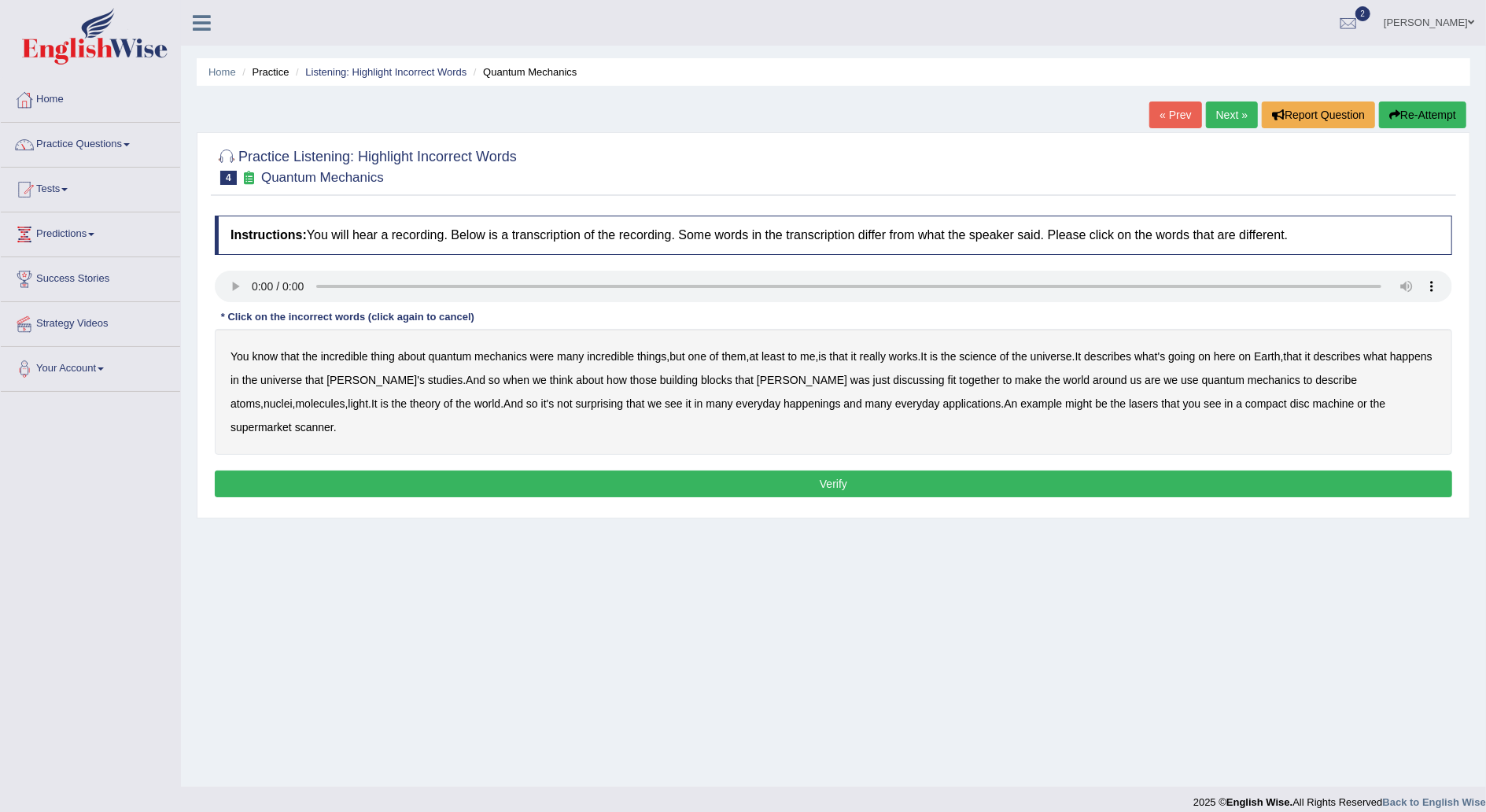
click at [997, 354] on b "science" at bounding box center [978, 356] width 37 height 13
click at [893, 379] on b "discussing" at bounding box center [917, 380] width 51 height 13
click at [784, 400] on b "happenings" at bounding box center [811, 403] width 56 height 13
click at [1312, 402] on b "machine" at bounding box center [1333, 403] width 42 height 13
click at [812, 471] on button "Verify" at bounding box center [833, 484] width 1238 height 27
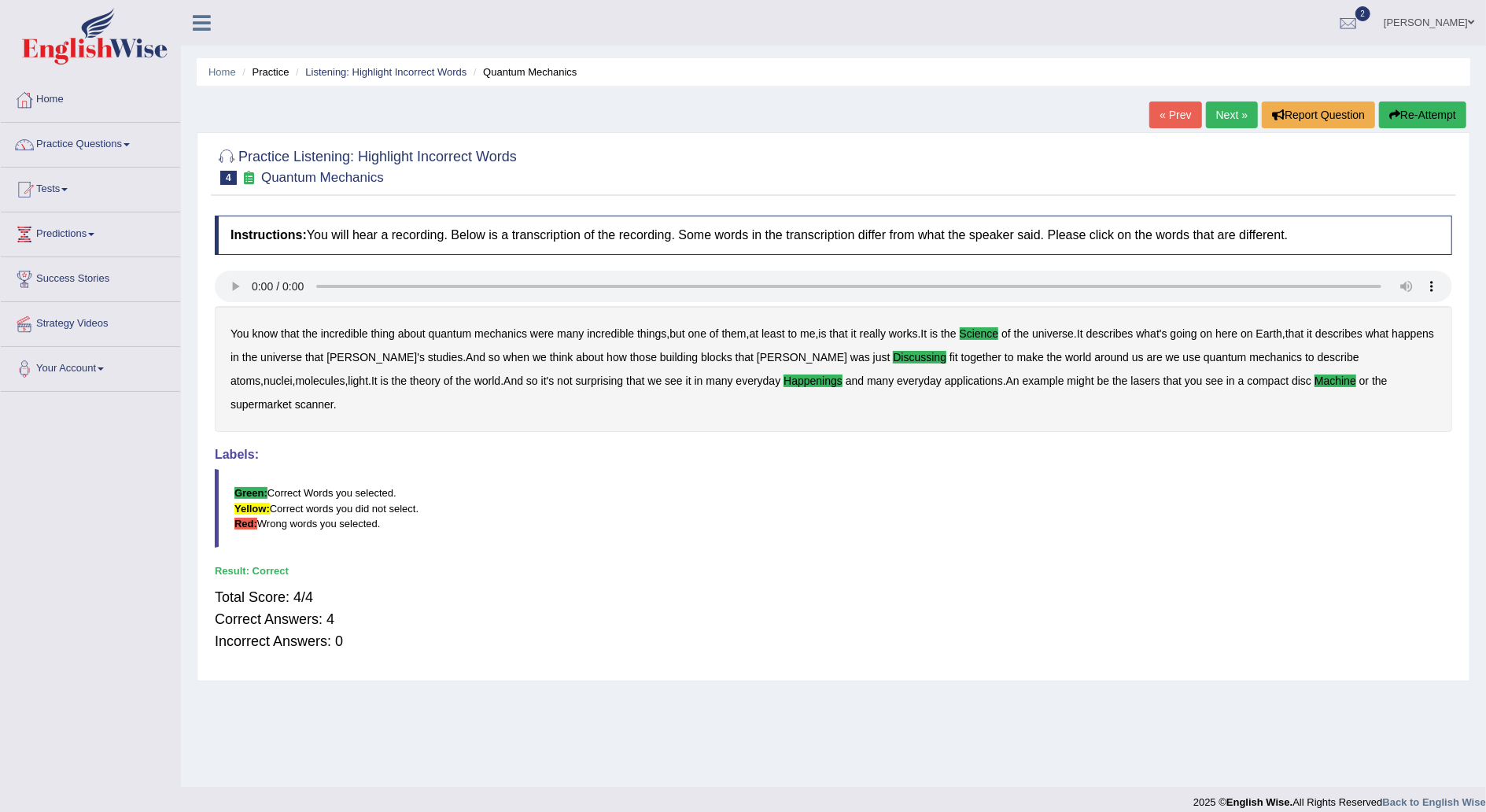
click at [1230, 113] on link "Next »" at bounding box center [1232, 114] width 52 height 27
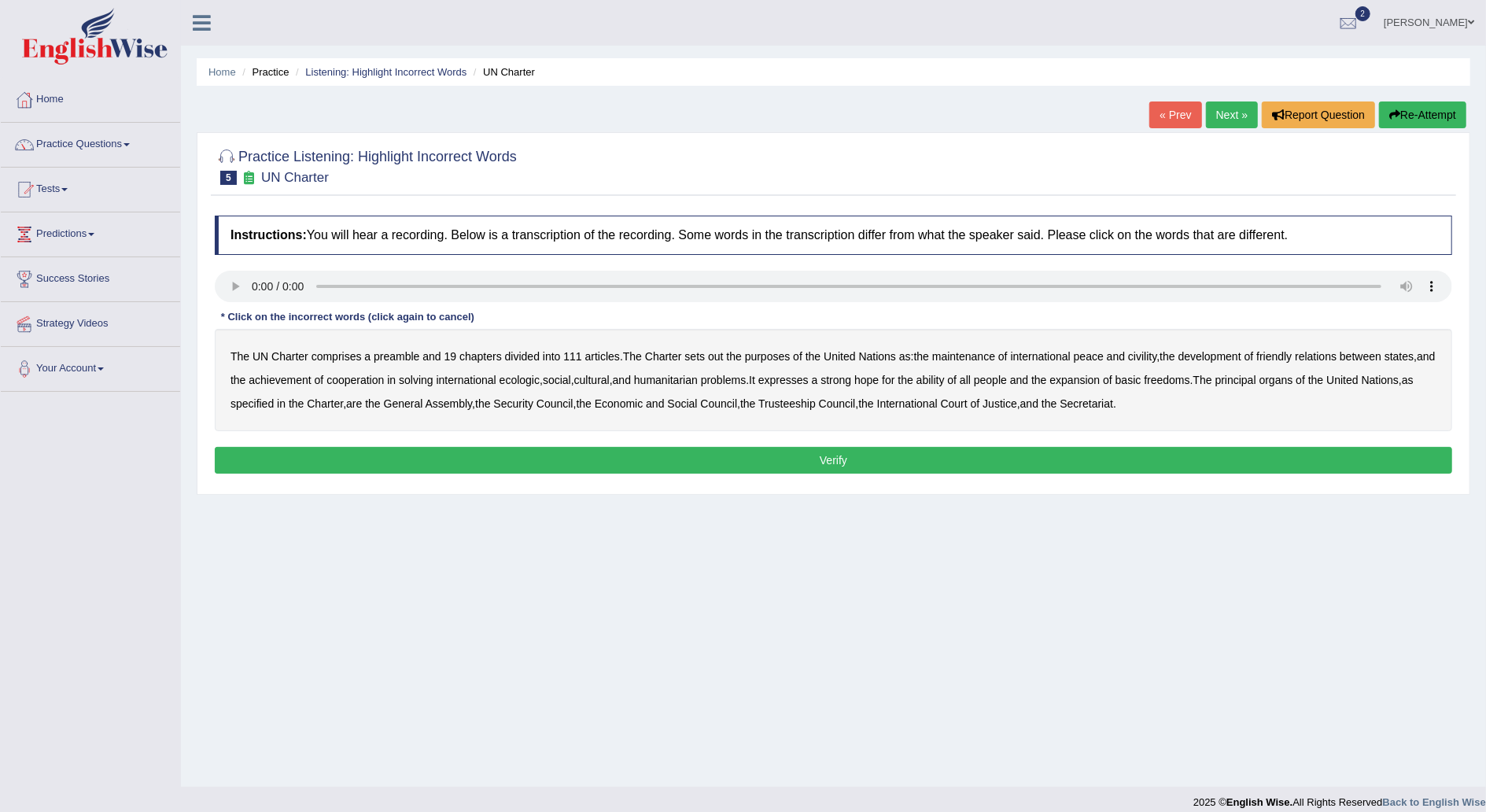
scroll to position [14, 0]
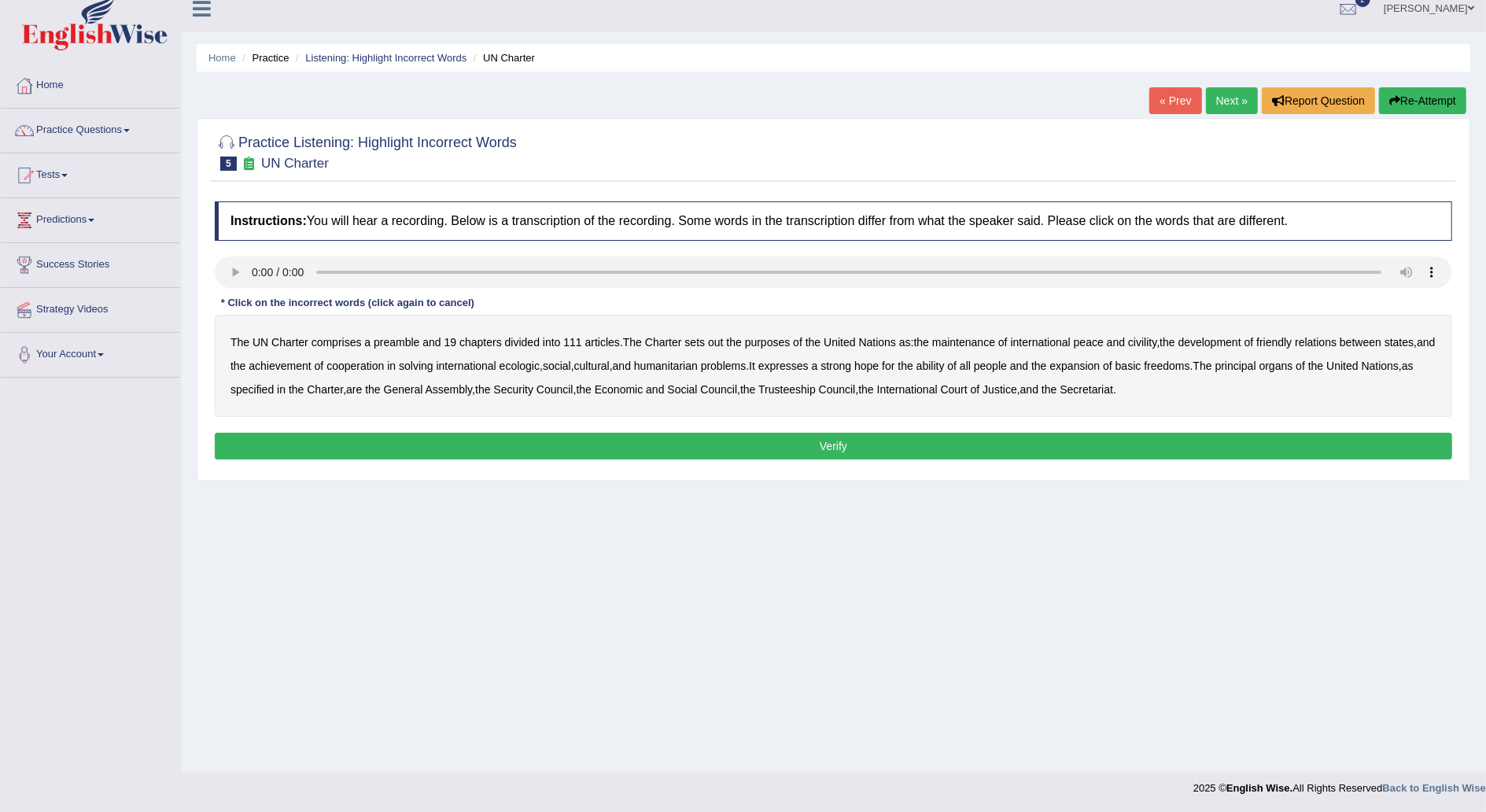
click at [716, 340] on b "out" at bounding box center [715, 342] width 15 height 13
click at [1151, 341] on b "civility" at bounding box center [1142, 342] width 29 height 13
click at [540, 366] on b "ecologic" at bounding box center [519, 365] width 40 height 13
click at [945, 363] on b "ability" at bounding box center [930, 365] width 29 height 13
click at [908, 439] on button "Verify" at bounding box center [833, 446] width 1238 height 27
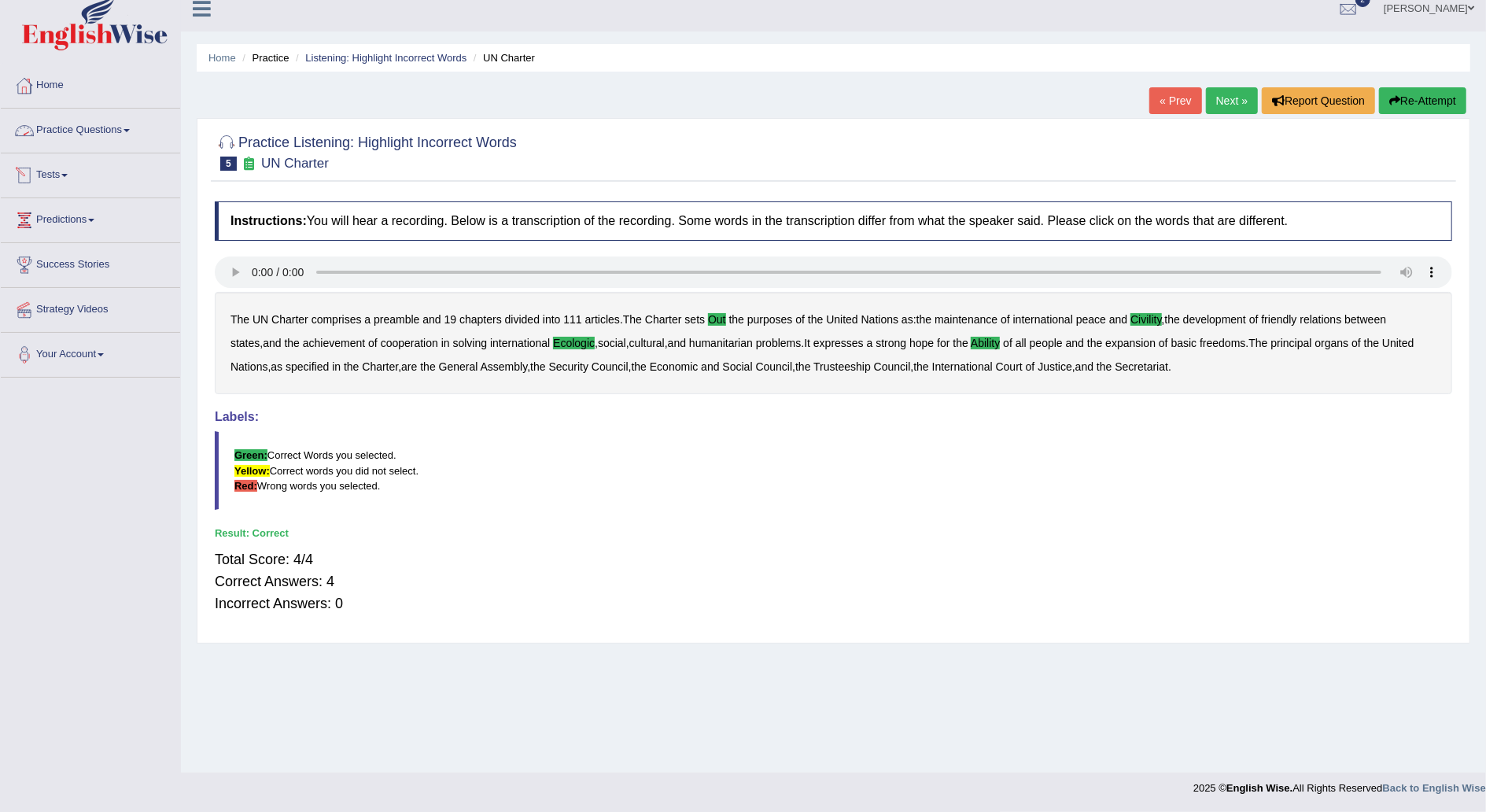
click at [130, 123] on link "Practice Questions" at bounding box center [90, 128] width 179 height 40
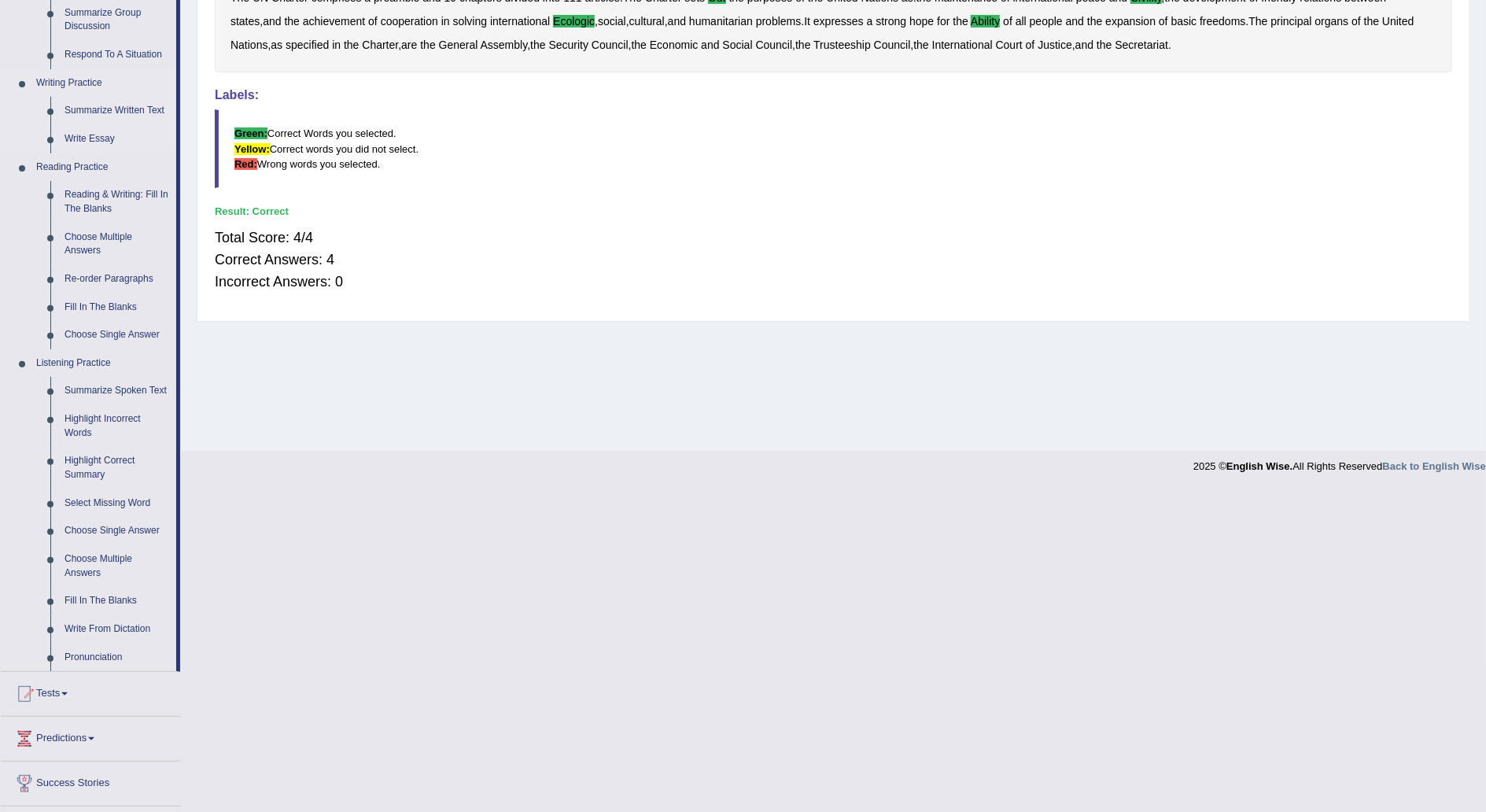
scroll to position [354, 0]
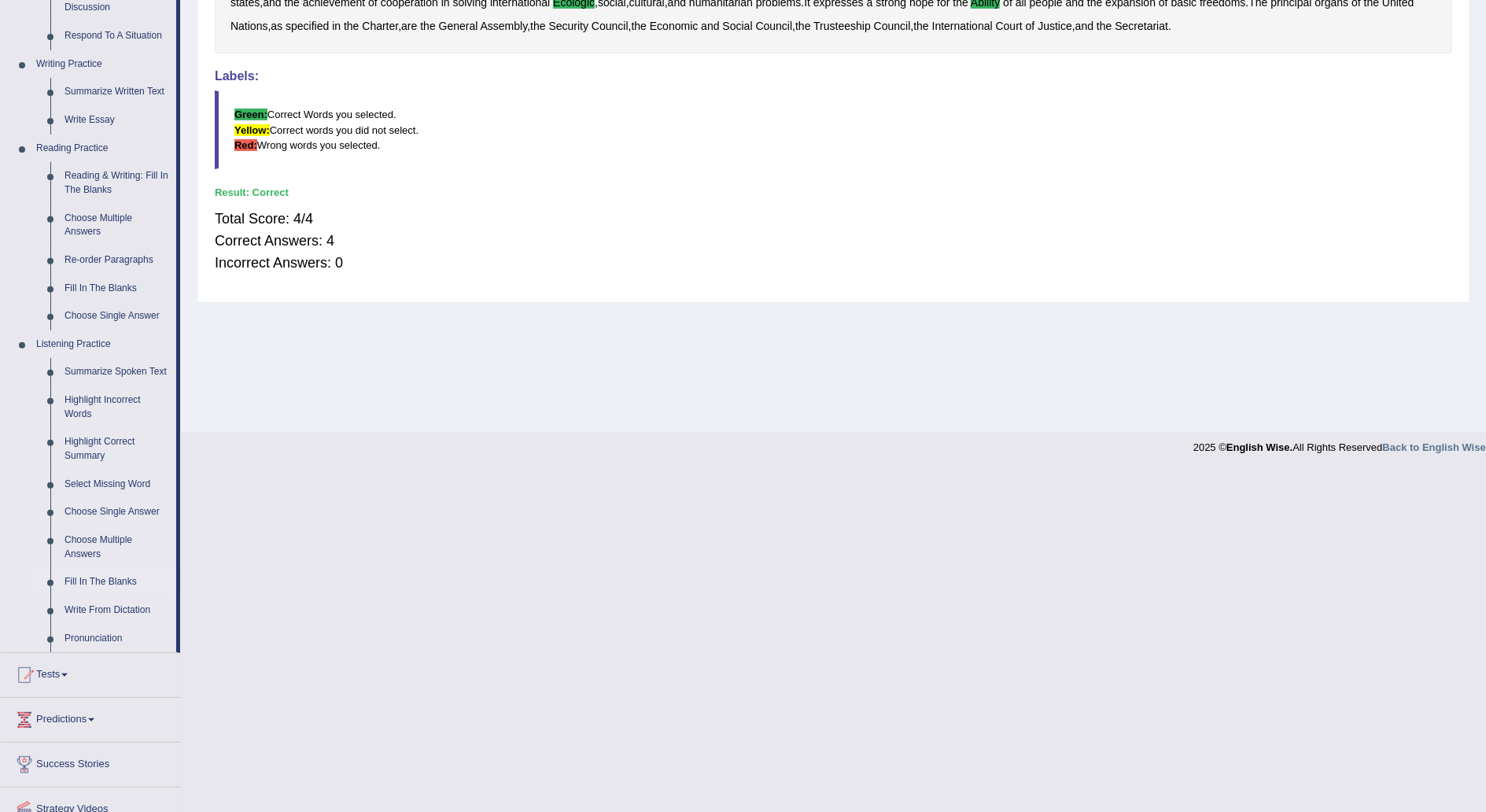
click at [83, 586] on link "Fill In The Blanks" at bounding box center [116, 581] width 119 height 29
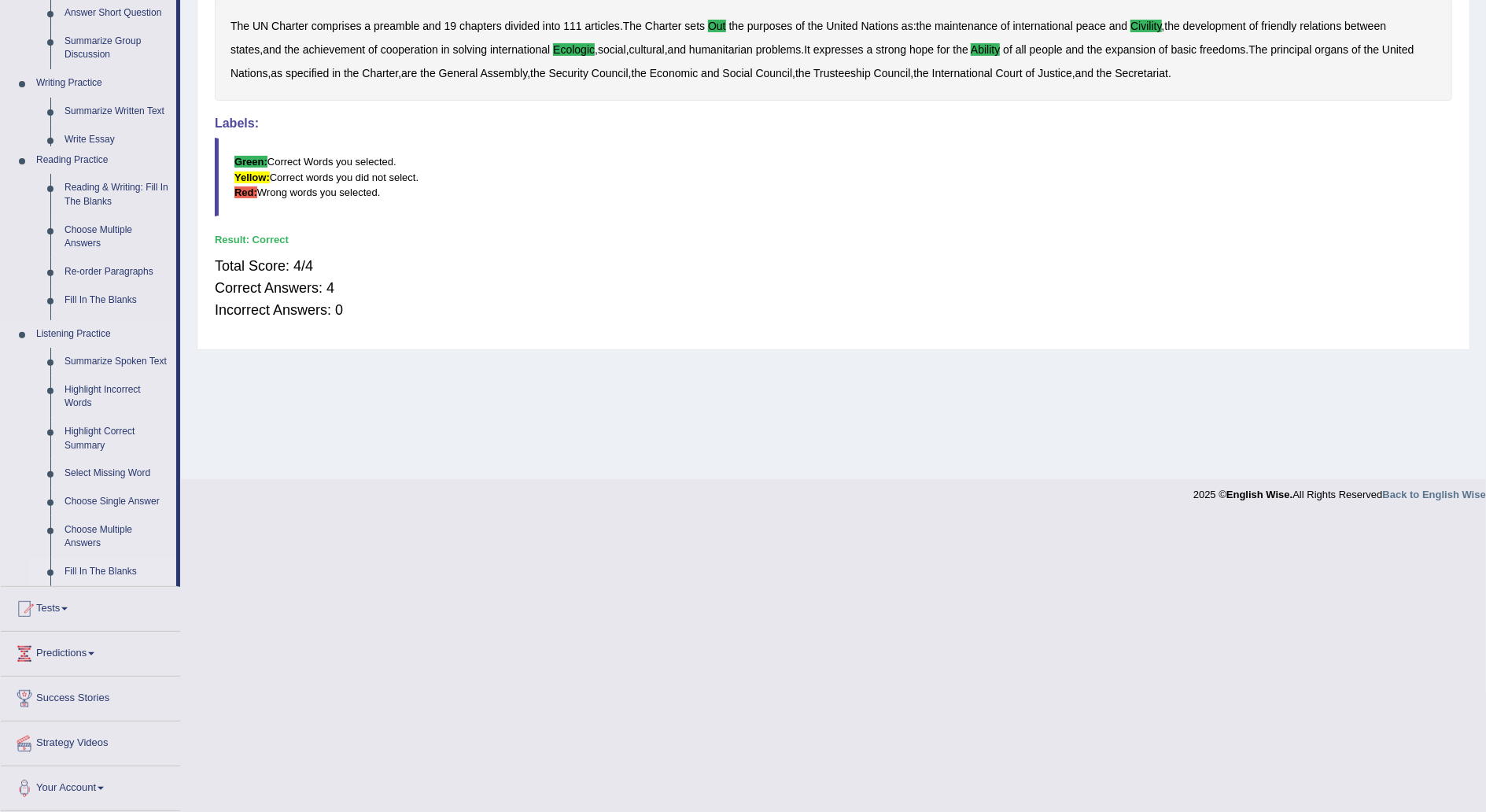
scroll to position [14, 0]
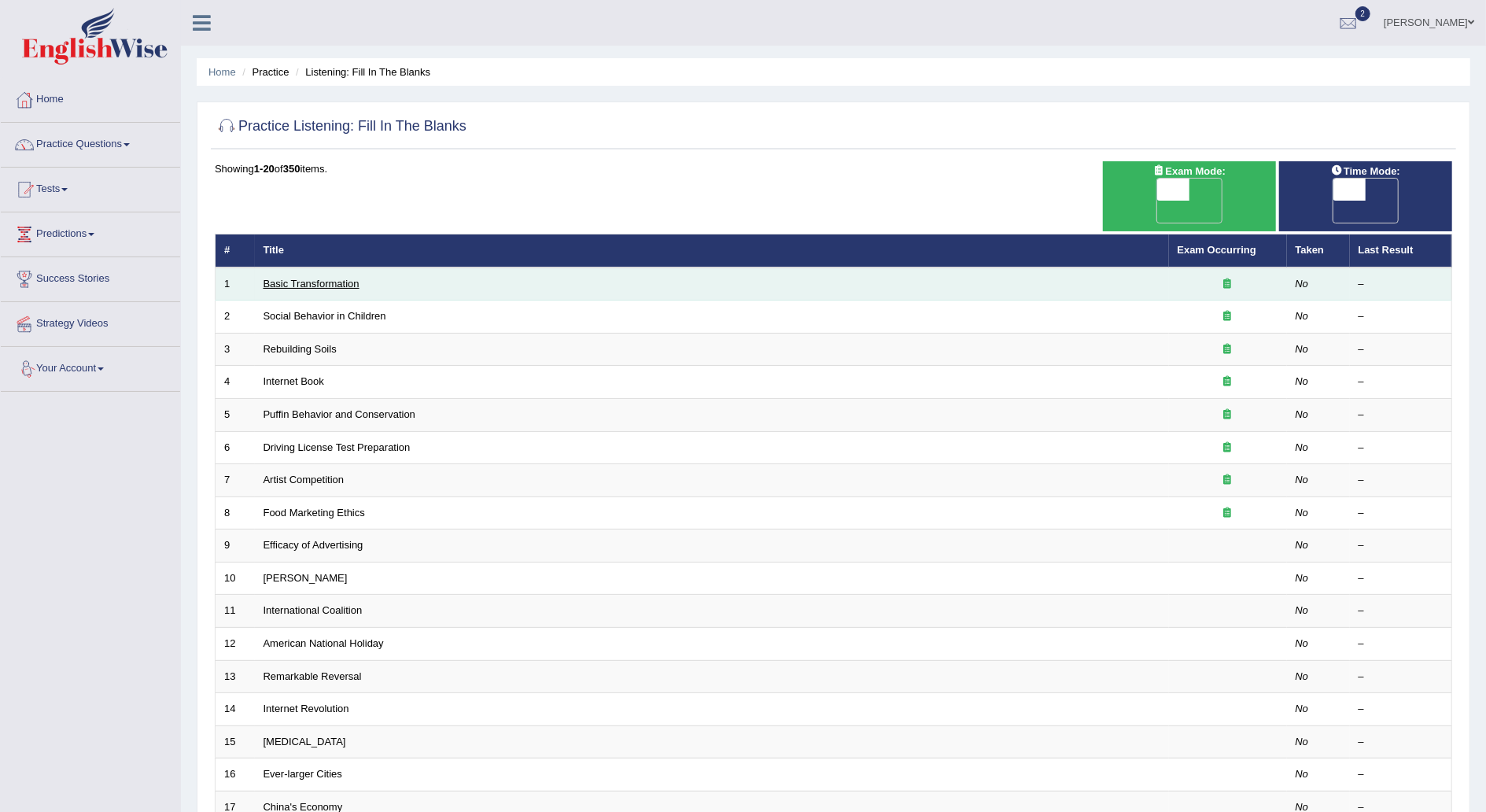
click at [323, 278] on link "Basic Transformation" at bounding box center [312, 283] width 96 height 12
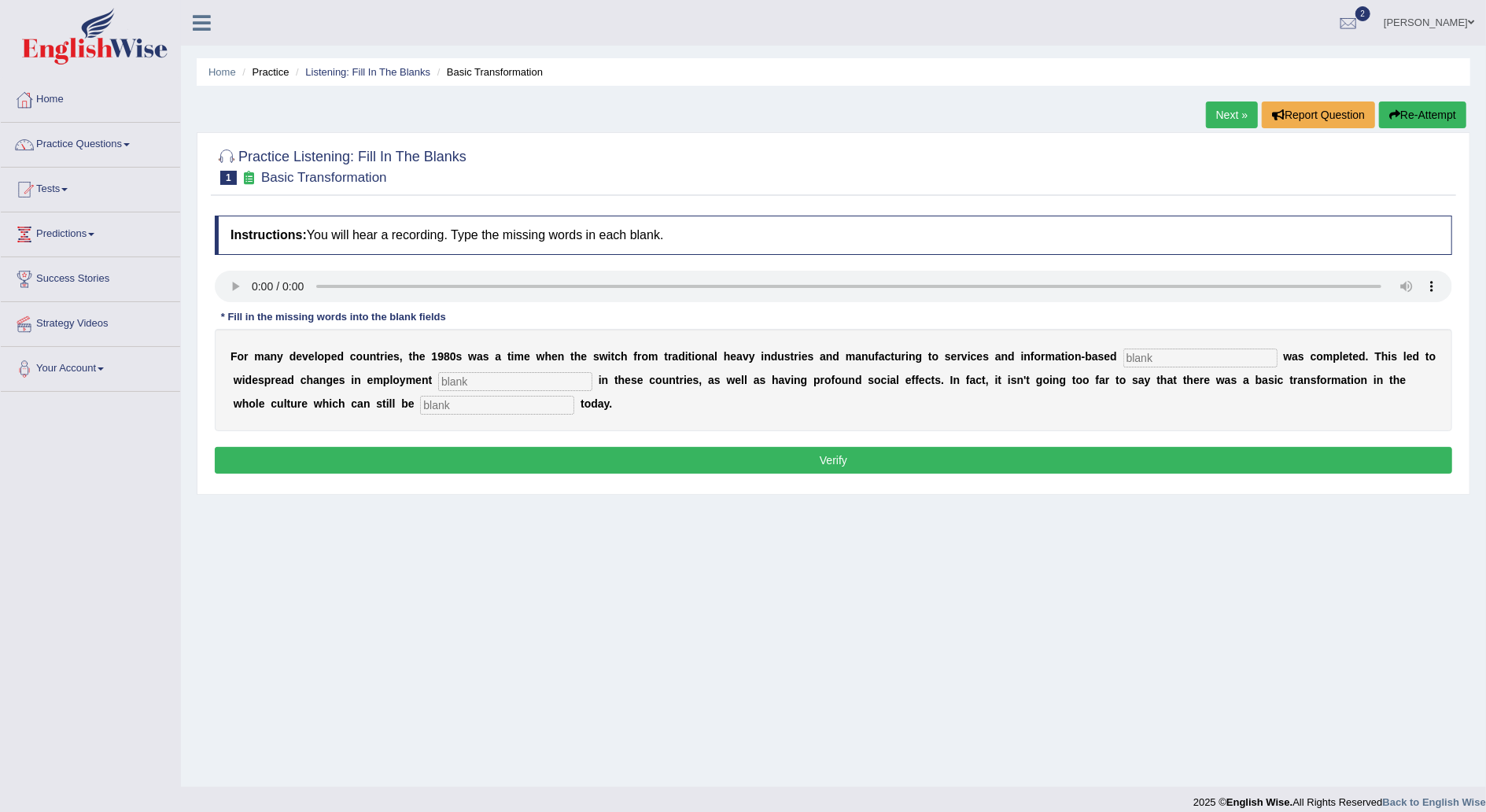
click at [1123, 357] on input "text" at bounding box center [1200, 358] width 154 height 18
type input "enterphrise"
click at [438, 376] on input "text" at bounding box center [515, 381] width 154 height 18
click at [420, 407] on input "text" at bounding box center [497, 405] width 154 height 18
type input "observed"
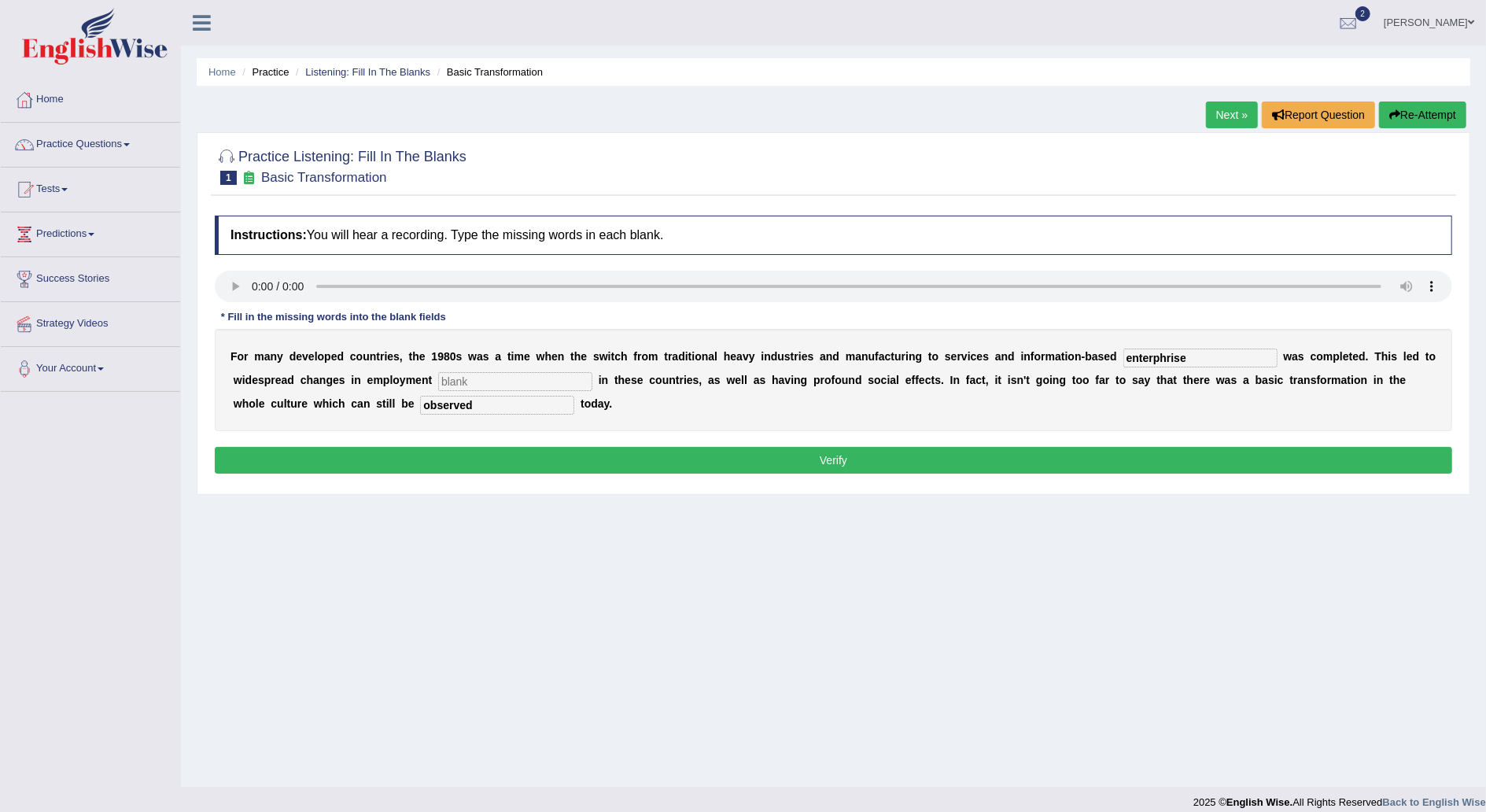
click at [438, 379] on input "text" at bounding box center [515, 381] width 154 height 18
type input "country"
click at [1134, 356] on input "enterphrise" at bounding box center [1200, 358] width 154 height 18
type input "enterprise"
click at [1009, 457] on button "Verify" at bounding box center [833, 460] width 1238 height 27
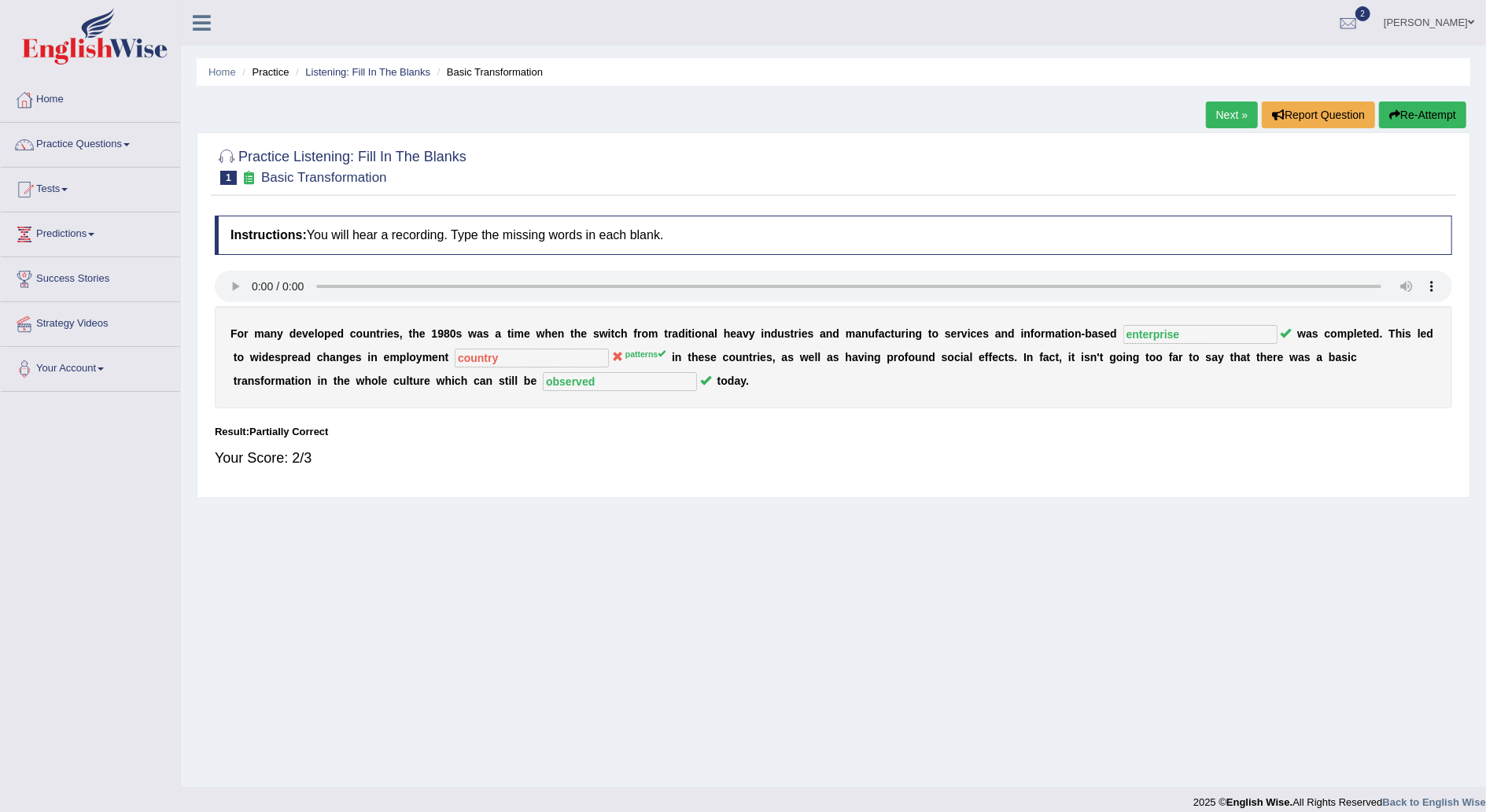
click at [1235, 108] on link "Next »" at bounding box center [1232, 114] width 52 height 27
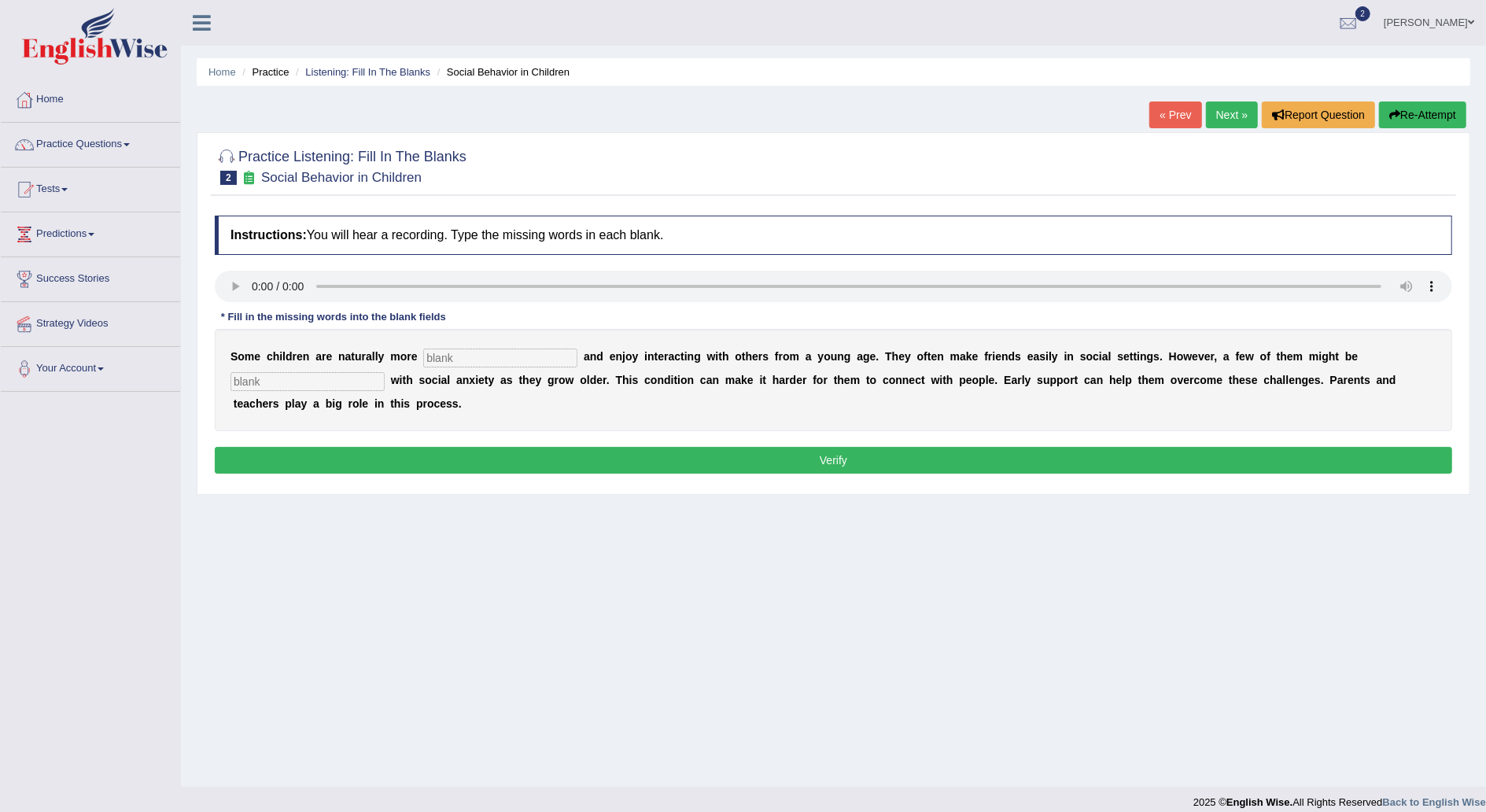
click at [497, 355] on input "text" at bounding box center [500, 358] width 154 height 18
click at [385, 372] on input "text" at bounding box center [307, 381] width 154 height 18
type input "diagnose"
click at [531, 360] on input "text" at bounding box center [500, 358] width 154 height 18
type input "sociable"
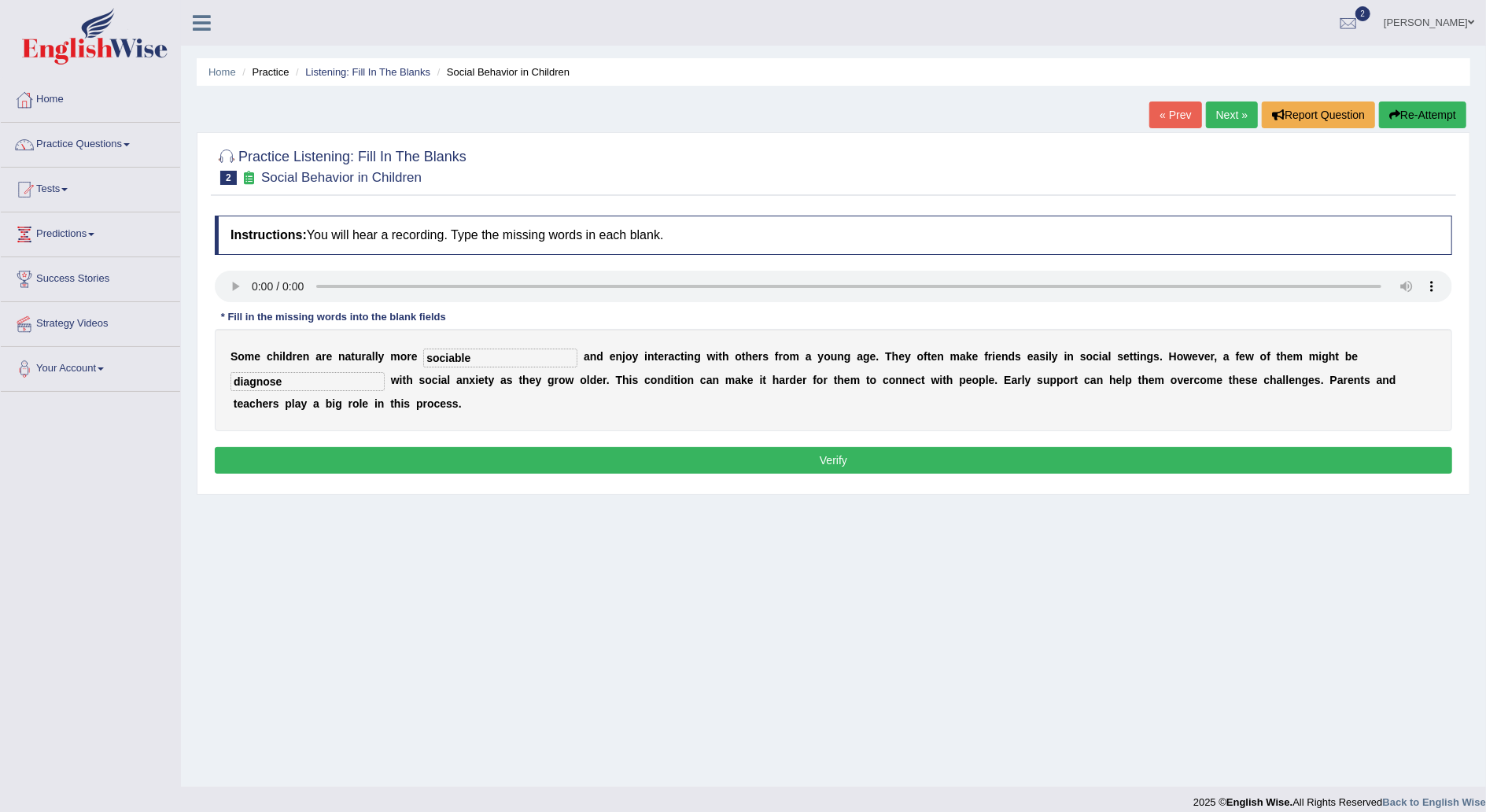
click at [385, 372] on input "diagnose" at bounding box center [307, 381] width 154 height 18
type input "diagnosed"
click at [841, 447] on button "Verify" at bounding box center [833, 460] width 1238 height 27
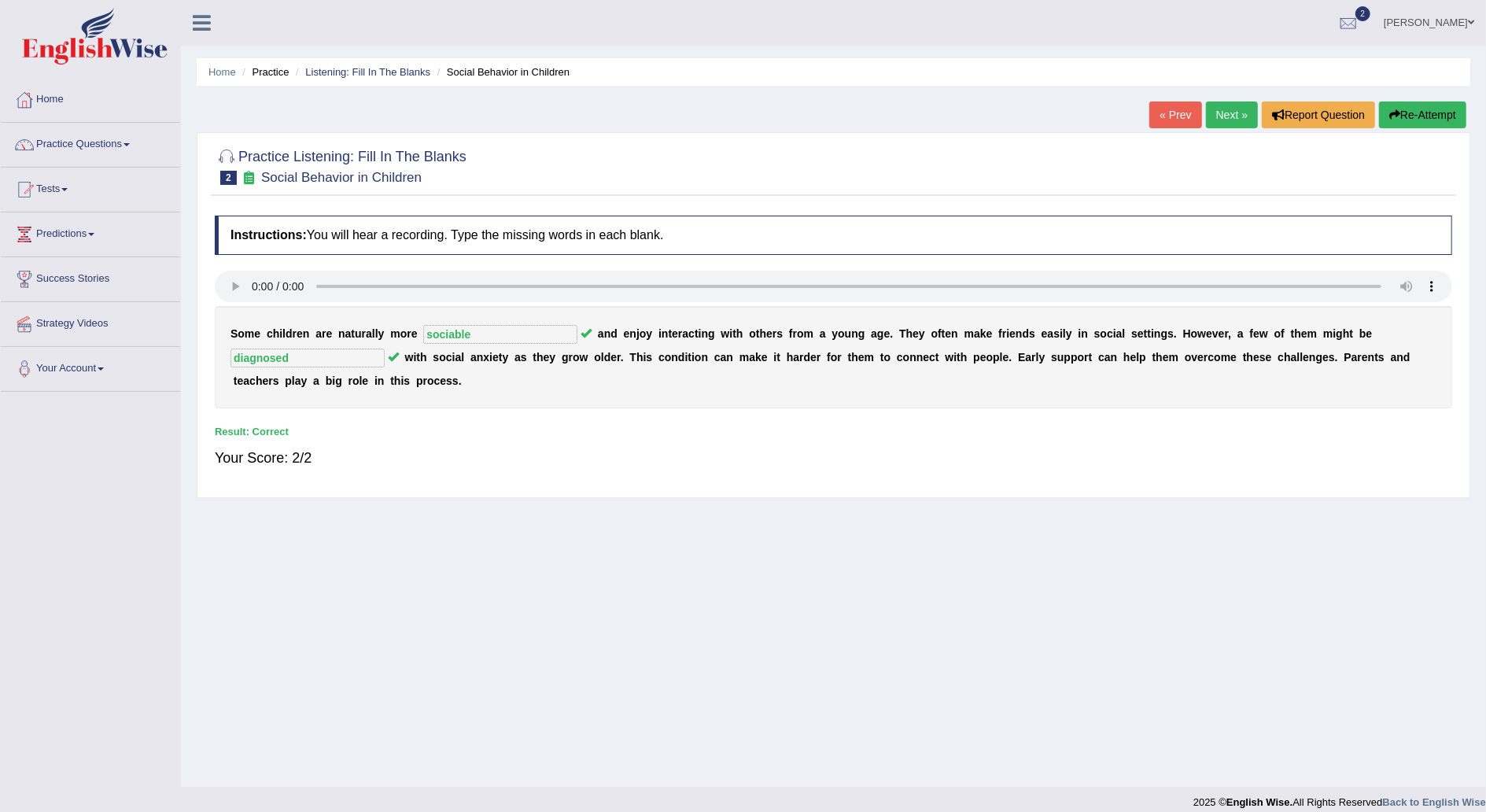
click at [1232, 109] on link "Next »" at bounding box center [1232, 114] width 52 height 27
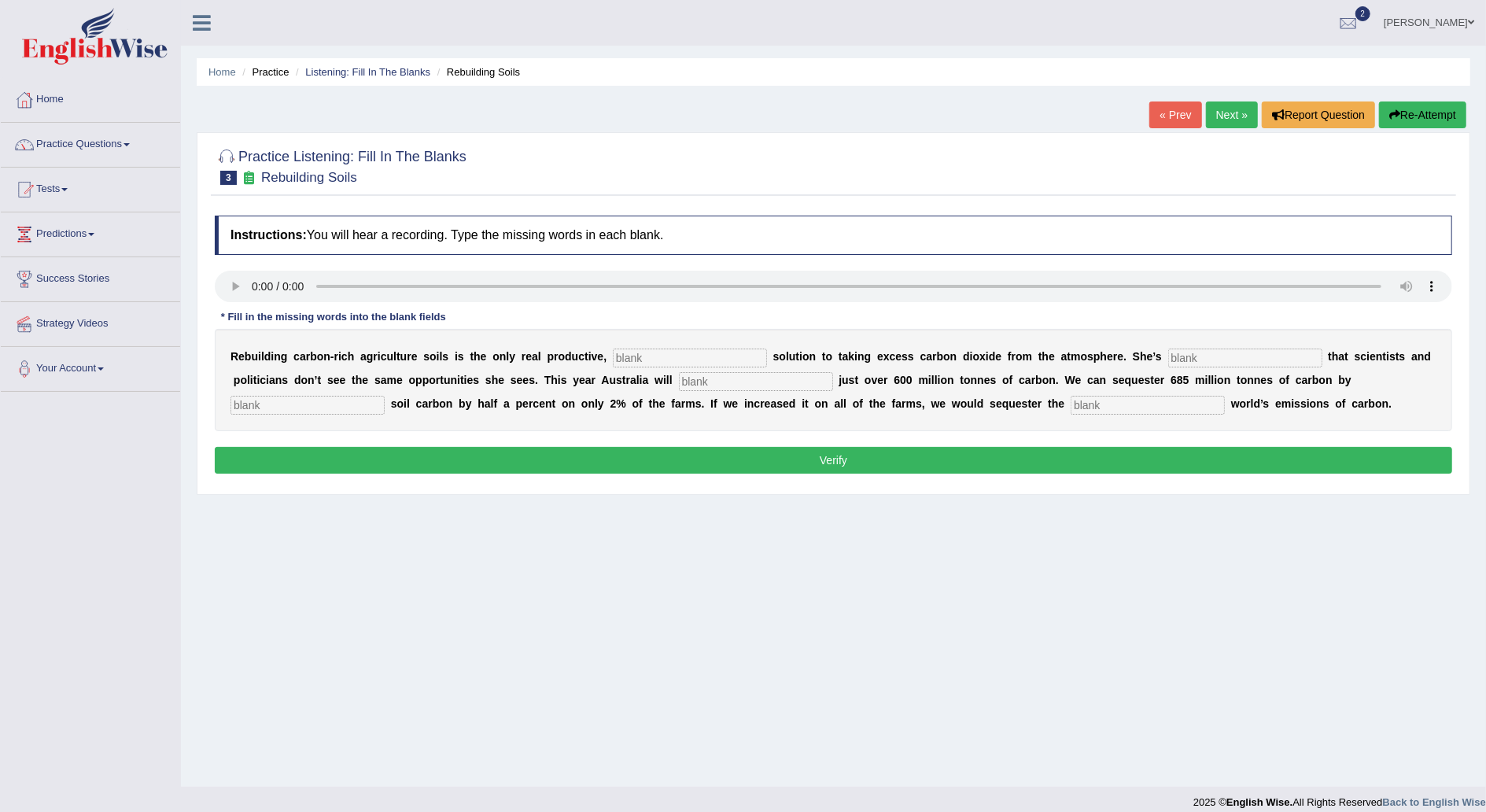
click at [615, 357] on input "text" at bounding box center [689, 358] width 154 height 18
click at [615, 360] on input "text" at bounding box center [689, 358] width 154 height 18
type input "permanent"
click at [1168, 354] on input "text" at bounding box center [1245, 358] width 154 height 18
type input "frustrated"
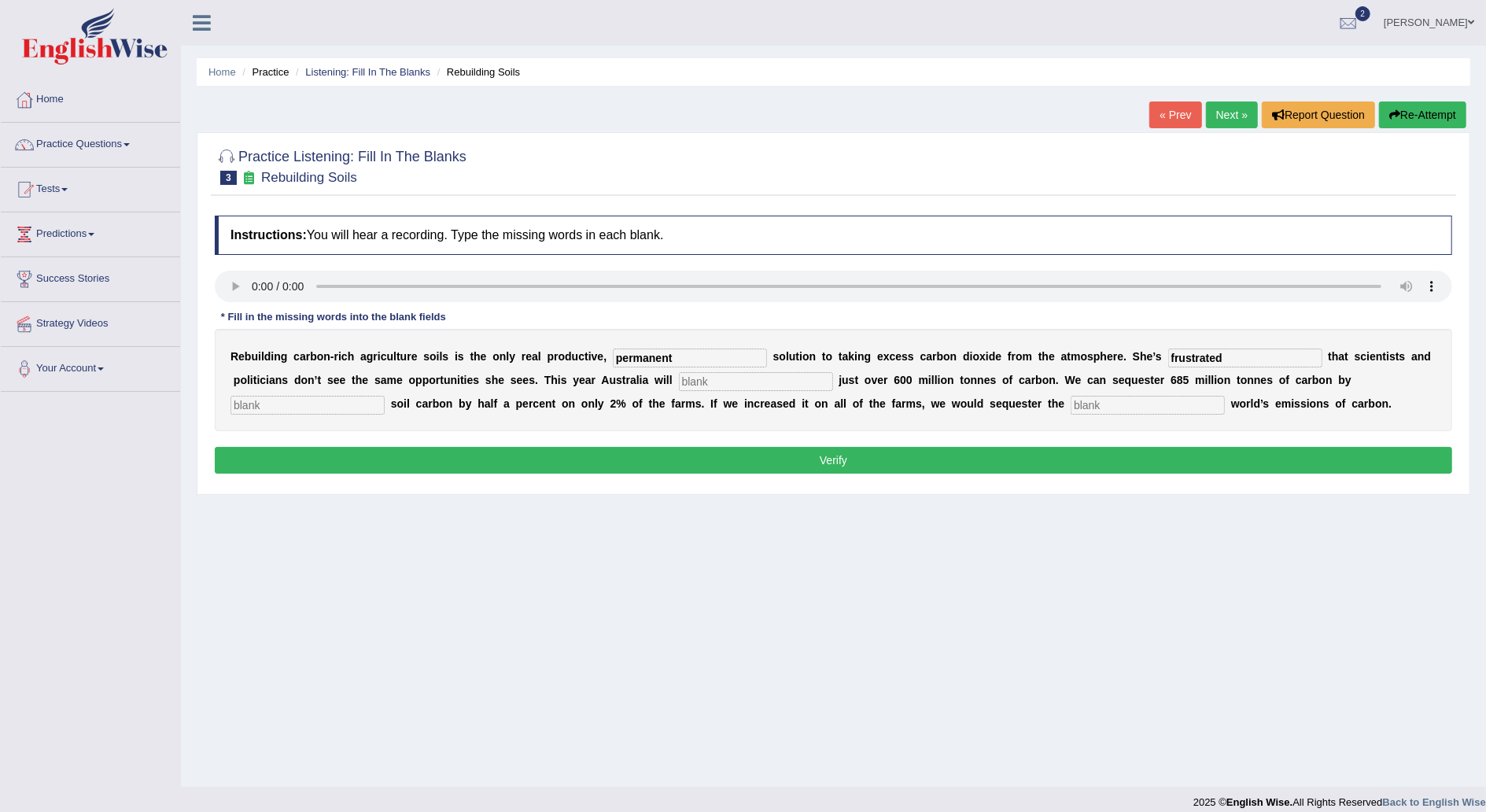
click at [678, 382] on input "text" at bounding box center [755, 381] width 154 height 18
type input "admit"
click at [385, 396] on input "text" at bounding box center [307, 405] width 154 height 18
type input "increasing"
click at [1071, 398] on input "text" at bounding box center [1147, 405] width 154 height 18
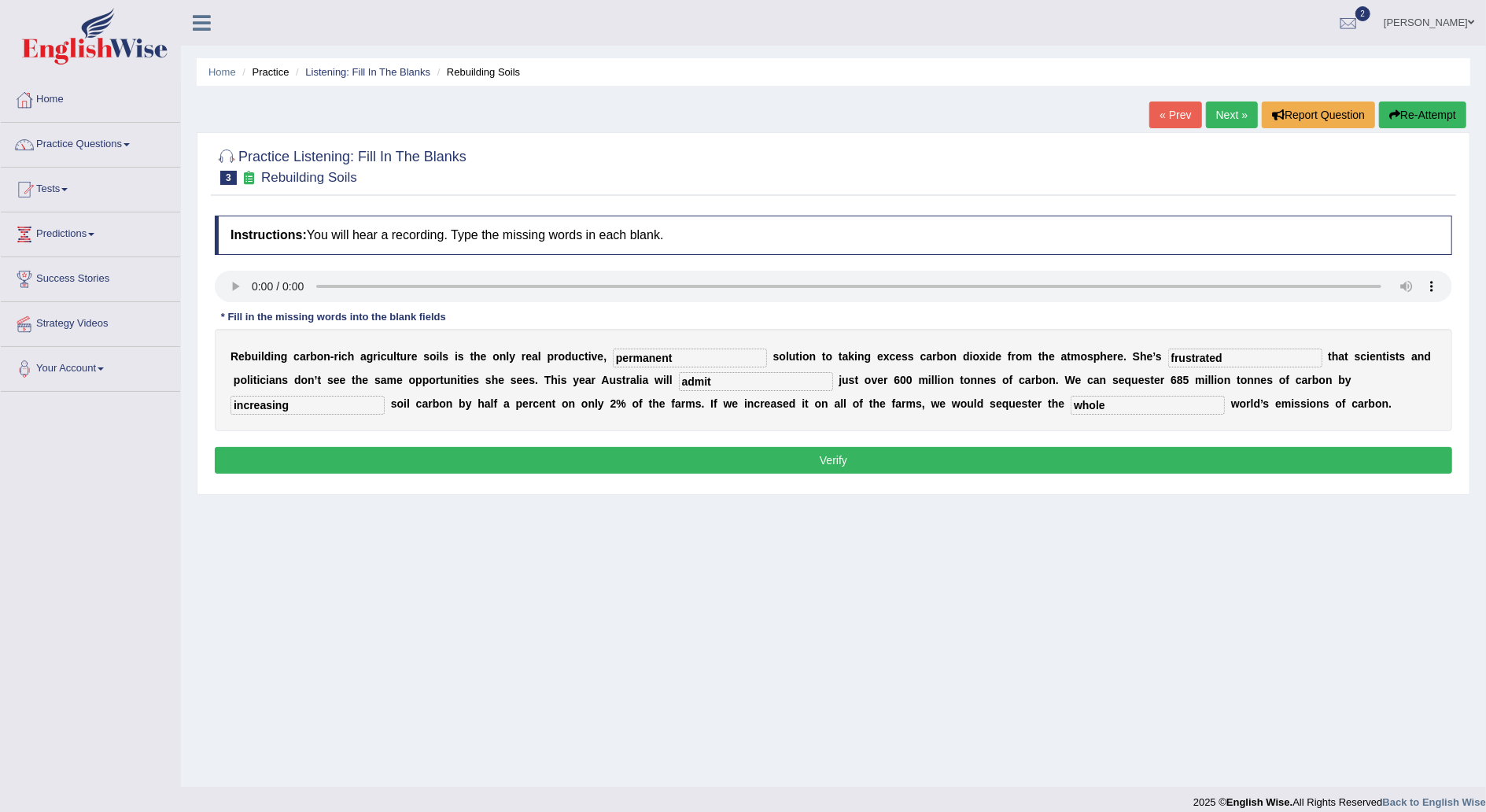
type input "whole"
click at [872, 460] on button "Verify" at bounding box center [833, 460] width 1238 height 27
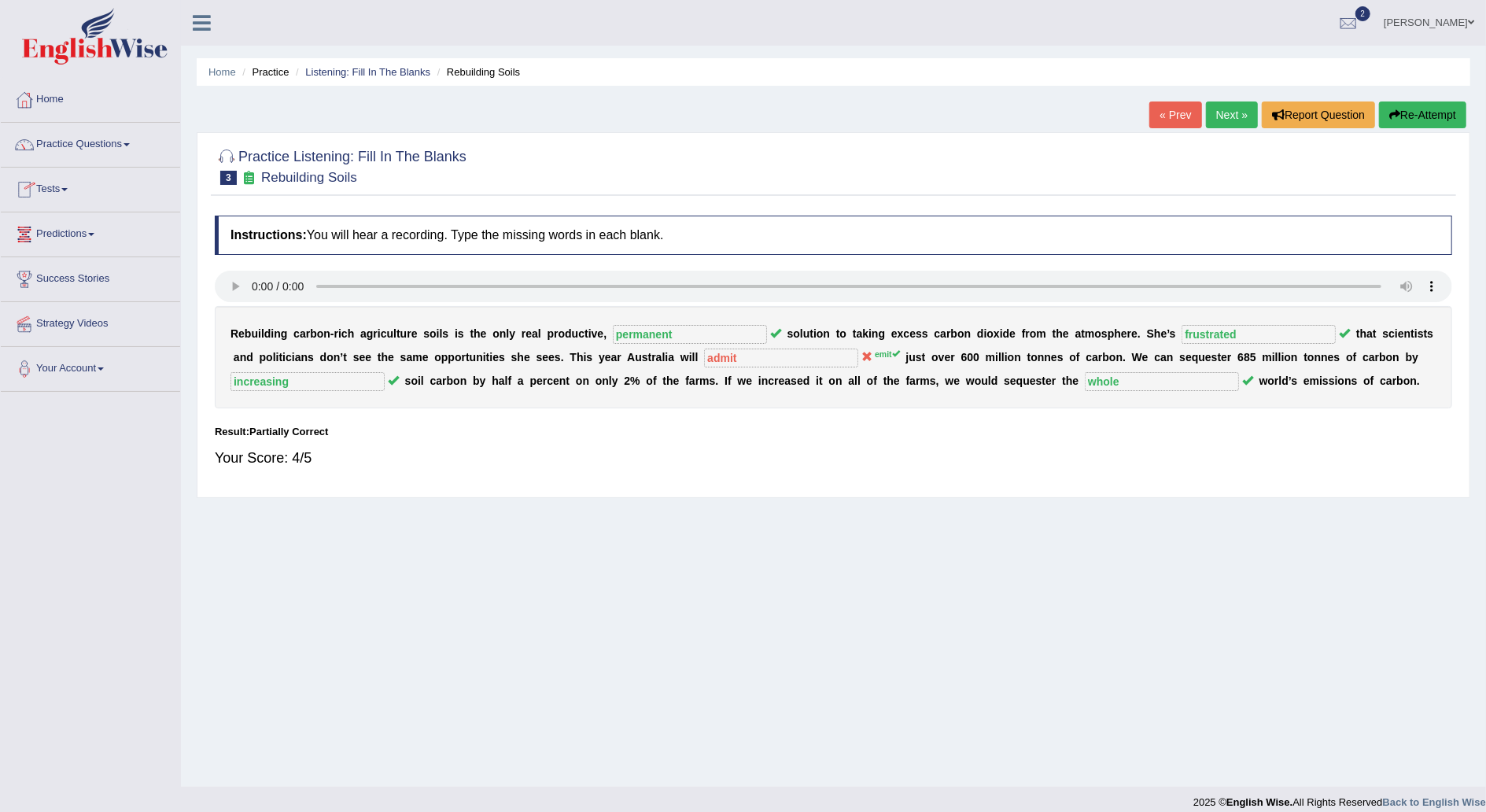
click at [70, 184] on link "Tests" at bounding box center [90, 187] width 179 height 40
click at [126, 143] on link "Practice Questions" at bounding box center [90, 142] width 179 height 40
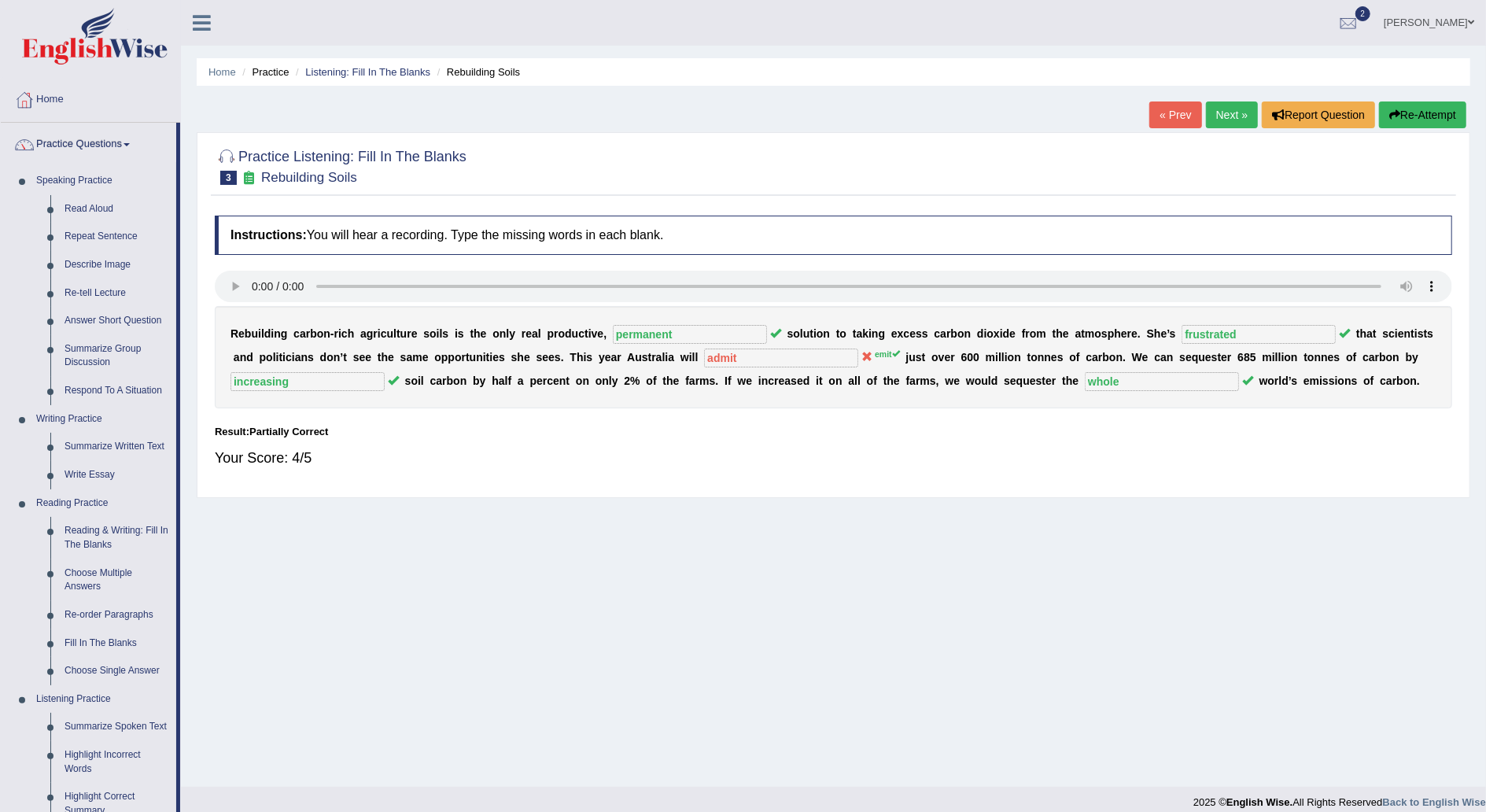
click at [1232, 116] on link "Next »" at bounding box center [1232, 114] width 52 height 27
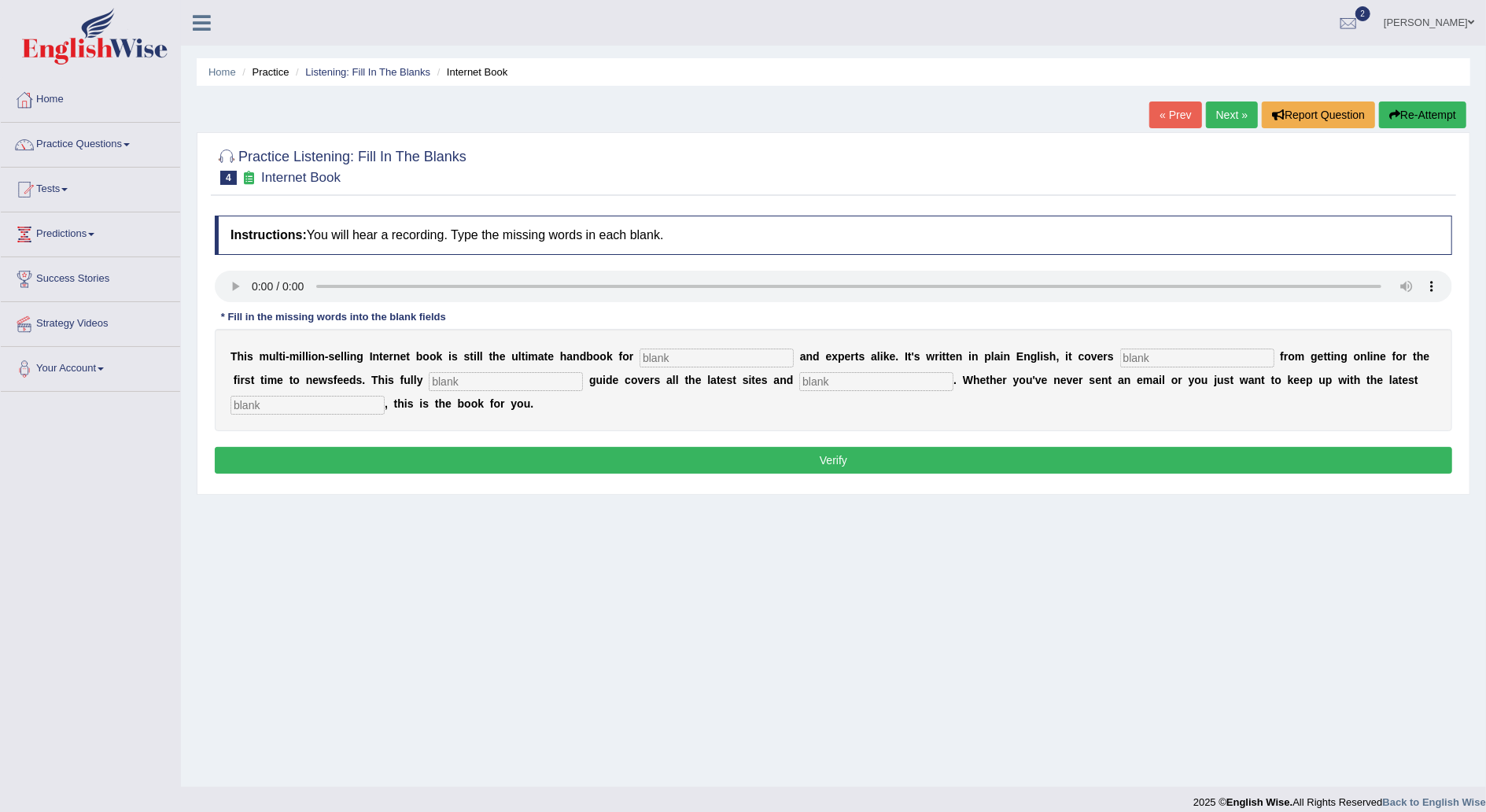
click at [667, 353] on input "text" at bounding box center [716, 358] width 154 height 18
click at [670, 359] on input "text" at bounding box center [716, 358] width 154 height 18
click at [657, 359] on input "text" at bounding box center [716, 358] width 154 height 18
type input "novelist"
click at [1133, 357] on input "text" at bounding box center [1197, 358] width 154 height 18
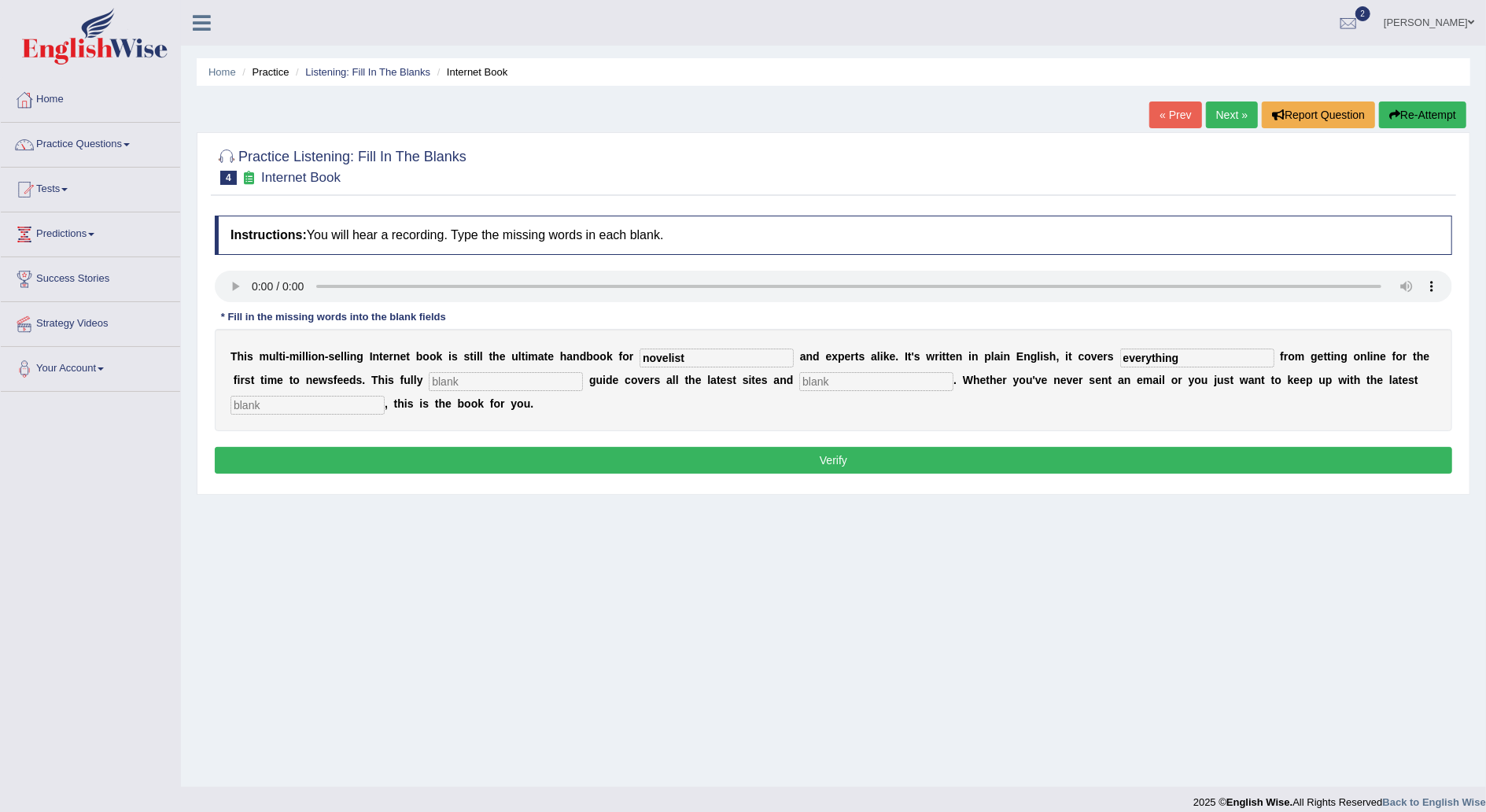
type input "everything"
click at [799, 376] on input "text" at bounding box center [876, 381] width 154 height 18
type input "crisis"
click at [385, 396] on input "text" at bounding box center [307, 405] width 154 height 18
type input "development"
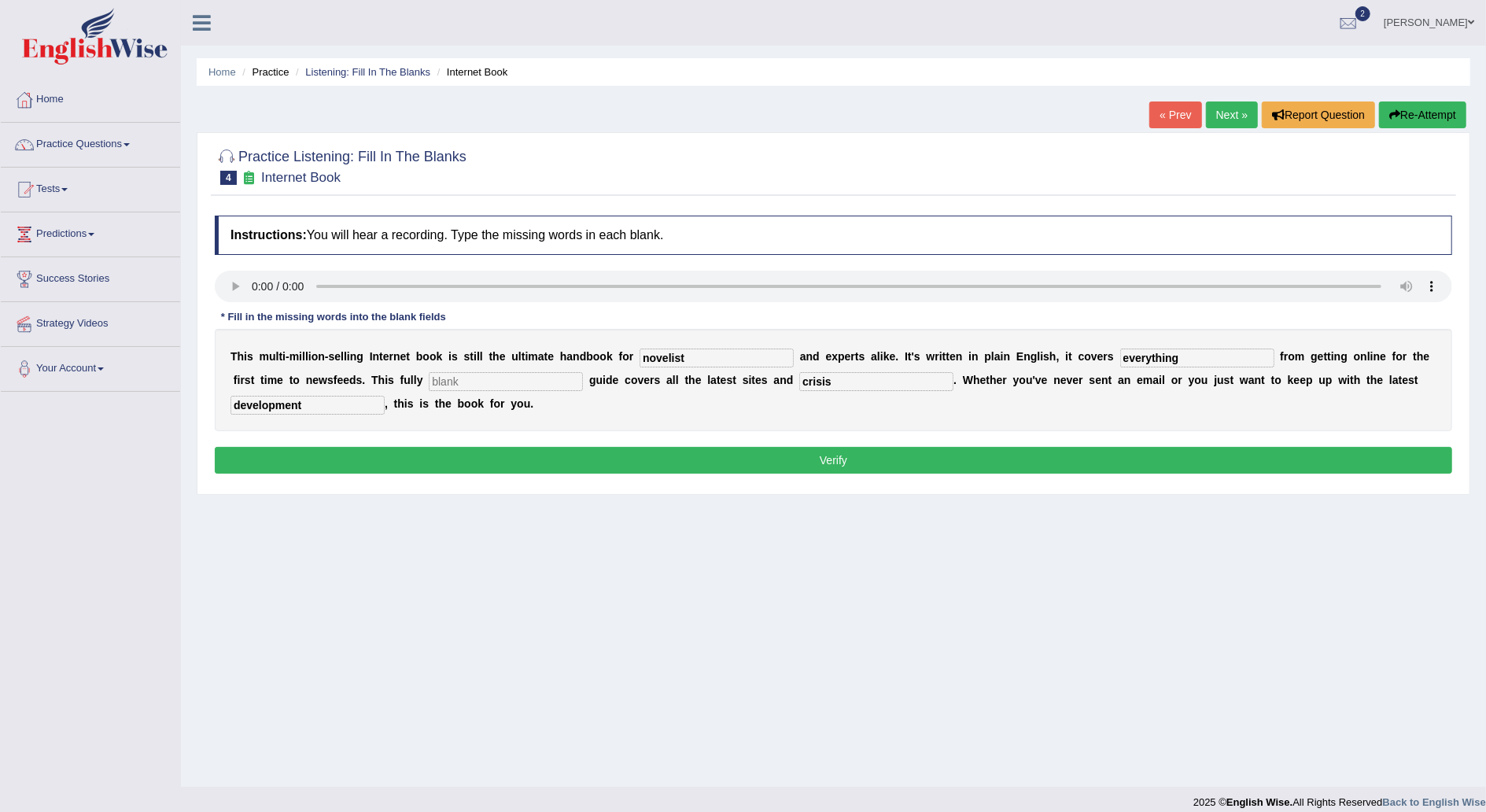
click at [428, 377] on input "text" at bounding box center [505, 381] width 154 height 18
type input "revised"
click at [846, 448] on button "Verify" at bounding box center [833, 460] width 1238 height 27
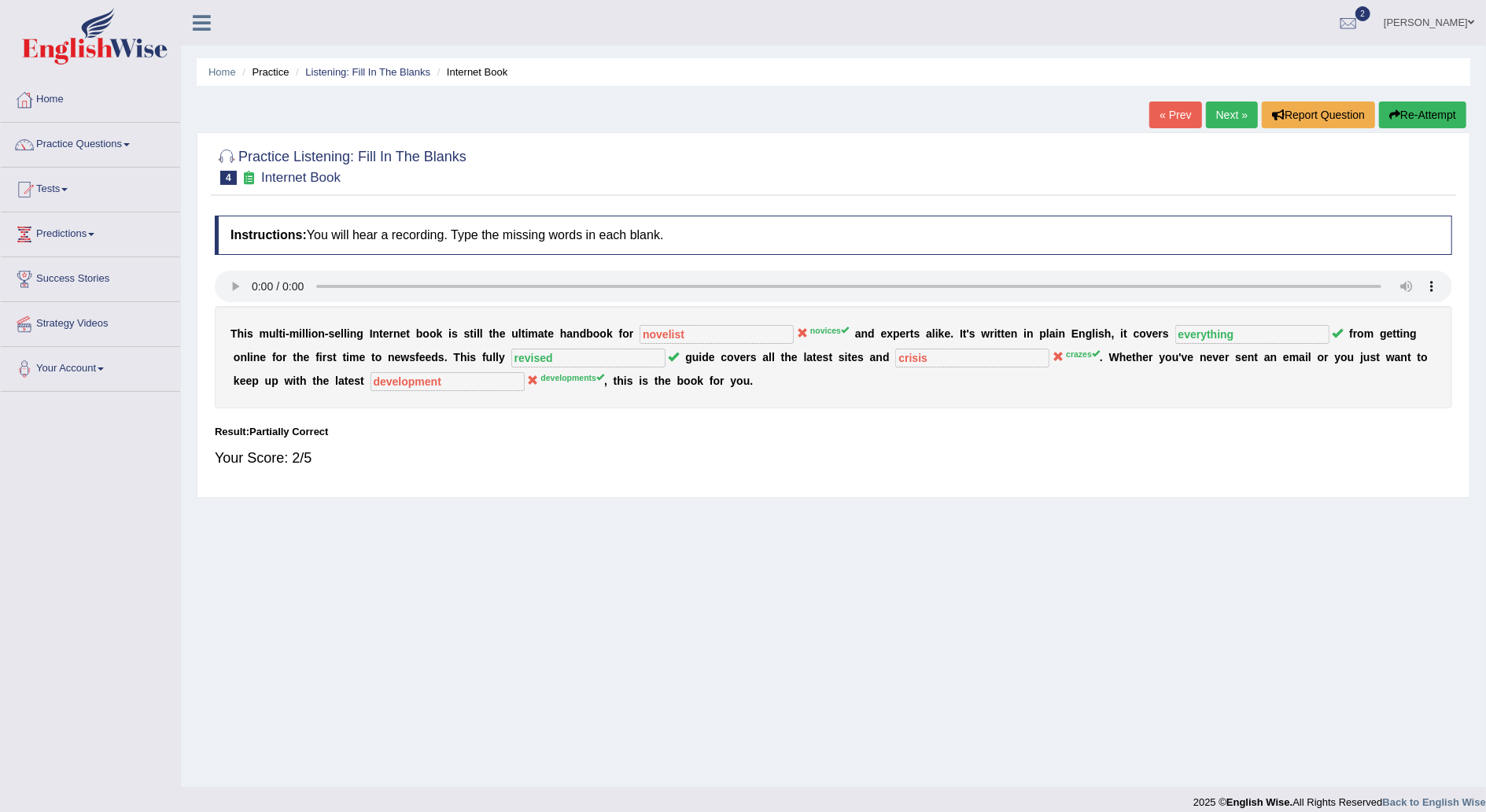
click at [1215, 110] on link "Next »" at bounding box center [1232, 114] width 52 height 27
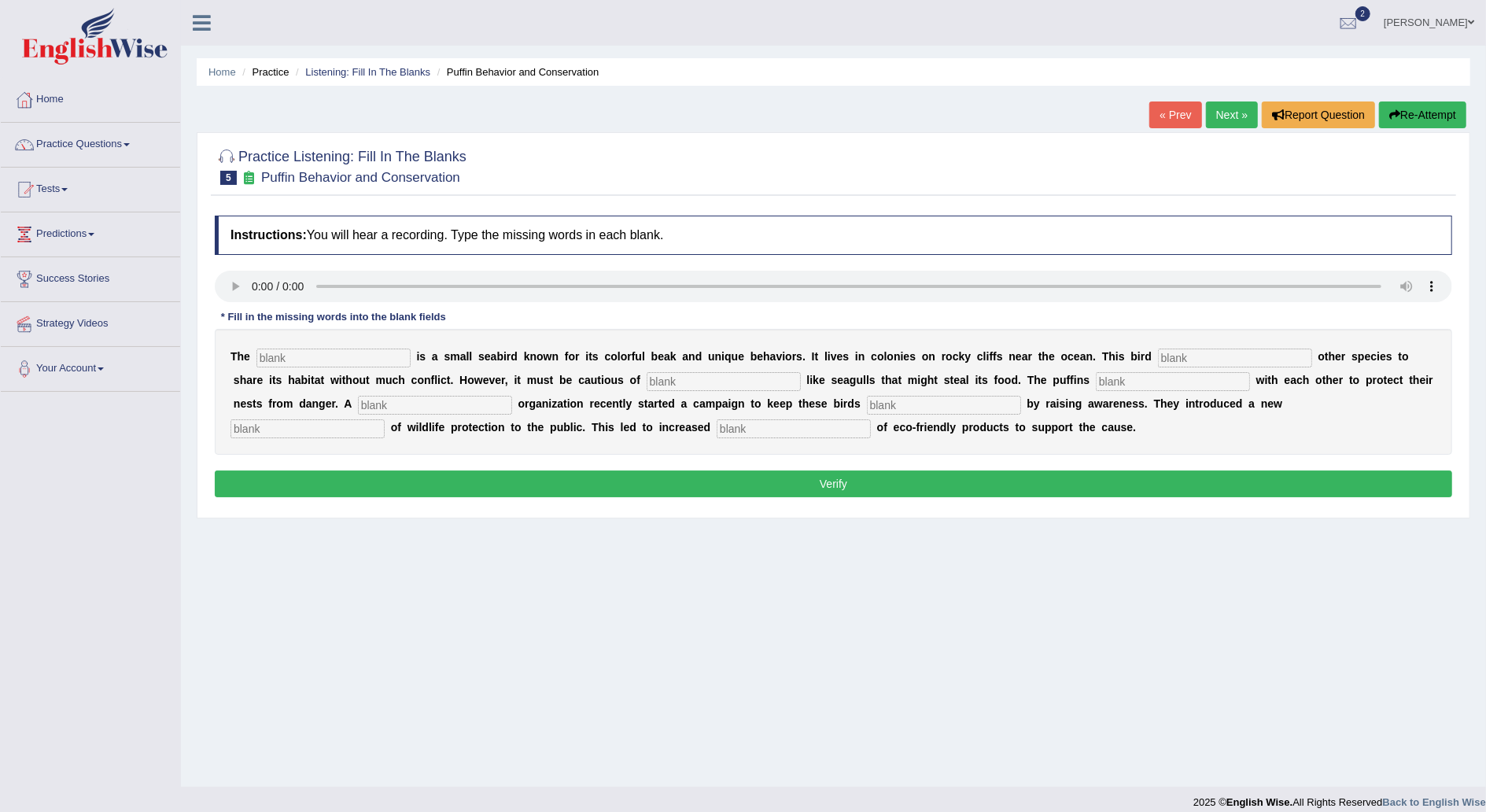
click at [321, 355] on input "text" at bounding box center [333, 358] width 154 height 18
type input "puffin"
click at [1158, 356] on input "text" at bounding box center [1235, 358] width 154 height 18
type input "allows"
click at [647, 380] on input "text" at bounding box center [724, 381] width 154 height 18
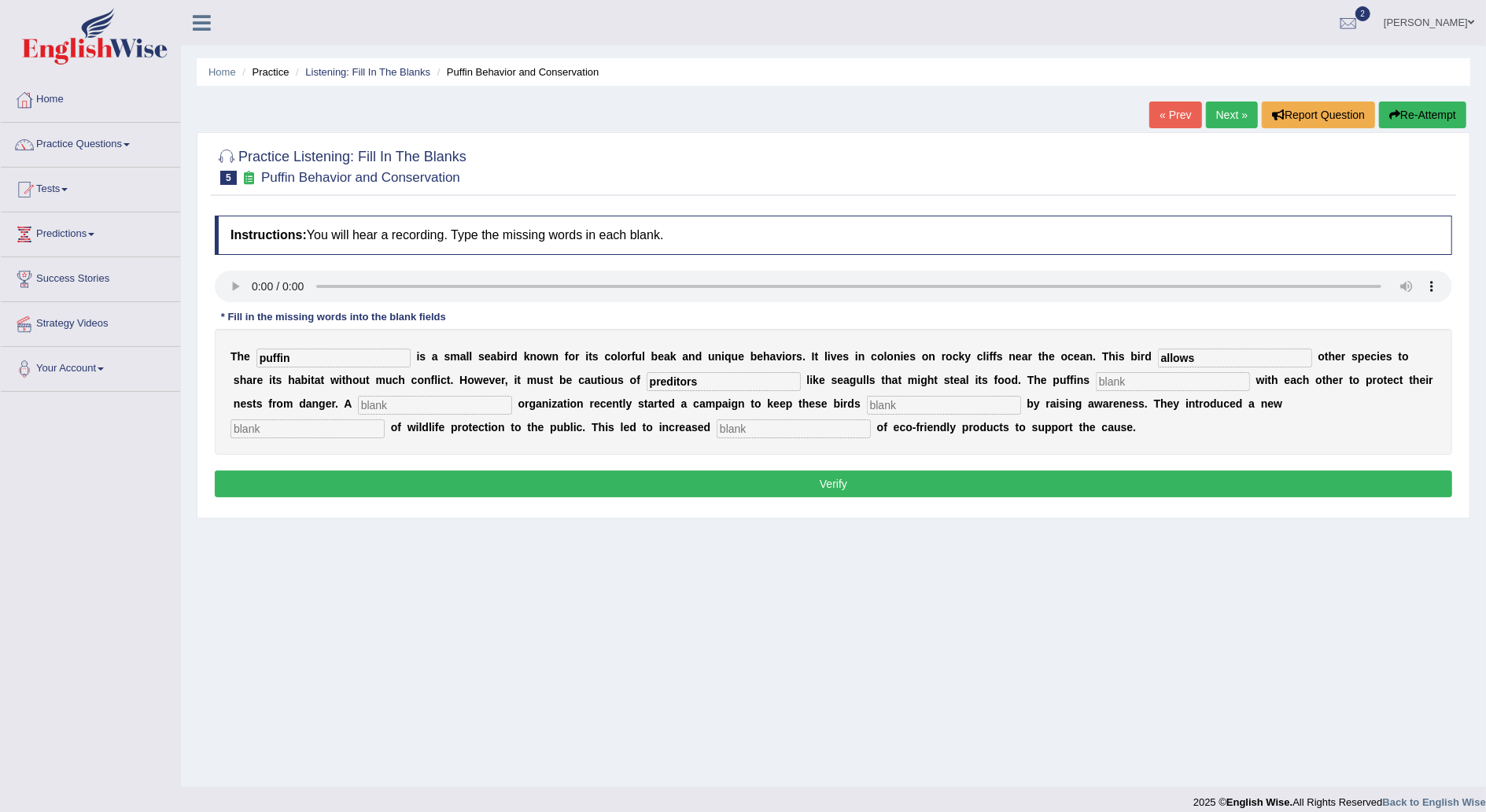
type input "preditors"
click at [1096, 384] on input "text" at bounding box center [1172, 381] width 154 height 18
type input "collaborate"
click at [716, 424] on input "text" at bounding box center [793, 428] width 154 height 18
type input "consumption"
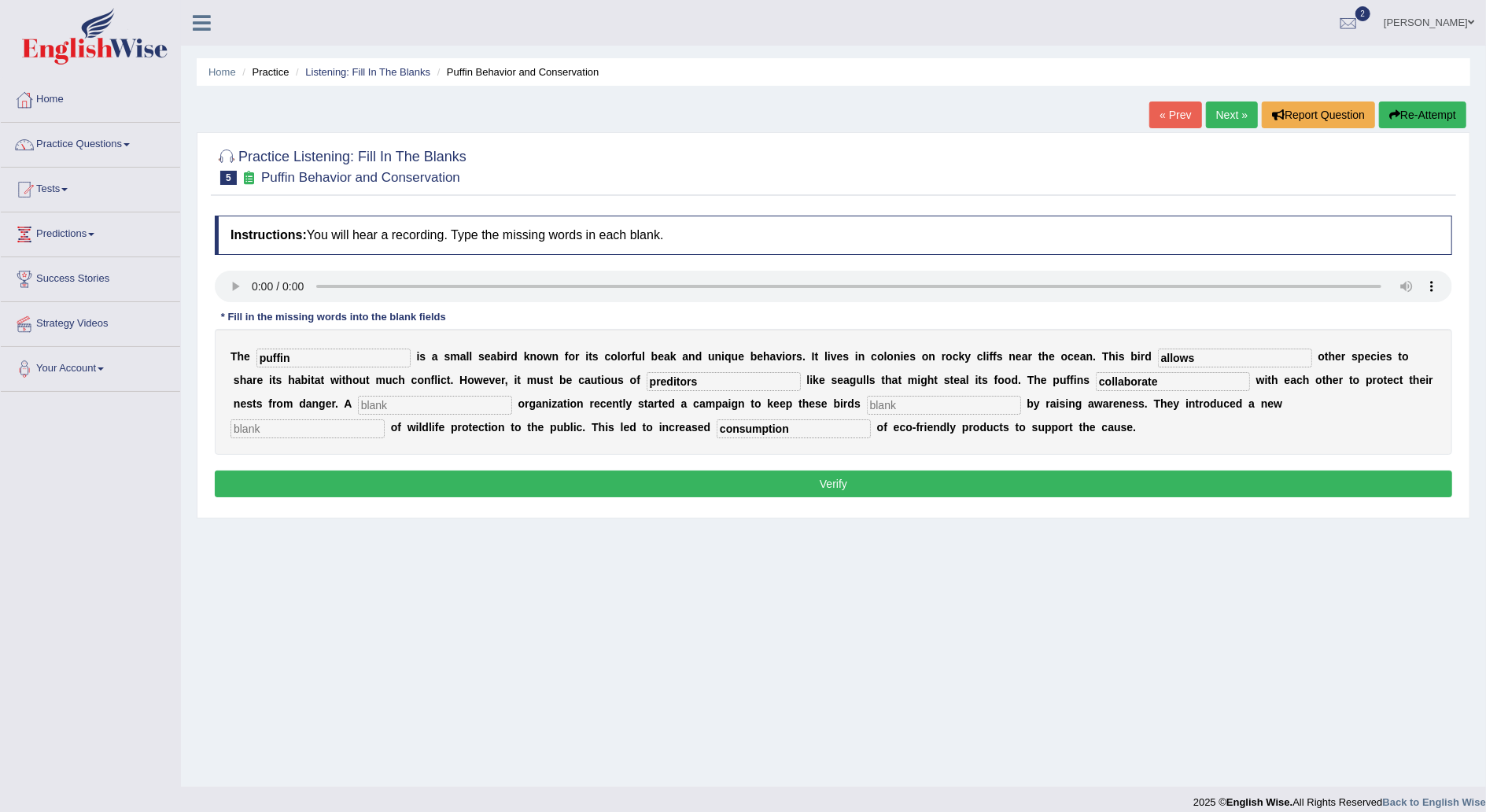
click at [358, 400] on input "text" at bounding box center [435, 405] width 154 height 18
click at [909, 483] on button "Verify" at bounding box center [833, 484] width 1238 height 27
click at [358, 404] on input "text" at bounding box center [435, 405] width 154 height 18
type input "predators"
click at [867, 405] on input "text" at bounding box center [943, 405] width 154 height 18
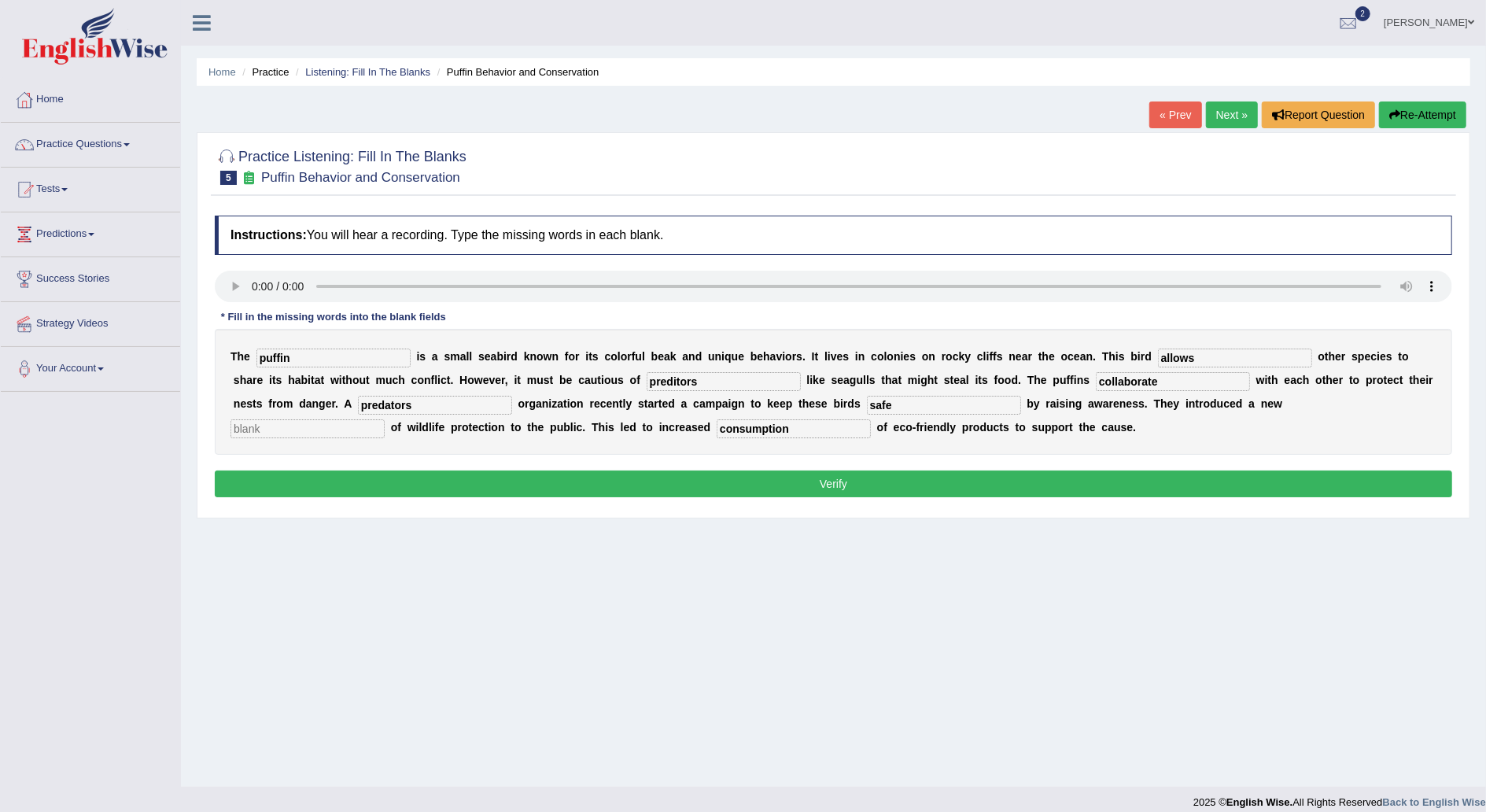
type input "safe"
click at [385, 419] on input "text" at bounding box center [307, 428] width 154 height 18
type input "way"
click at [1139, 480] on button "Verify" at bounding box center [833, 484] width 1238 height 27
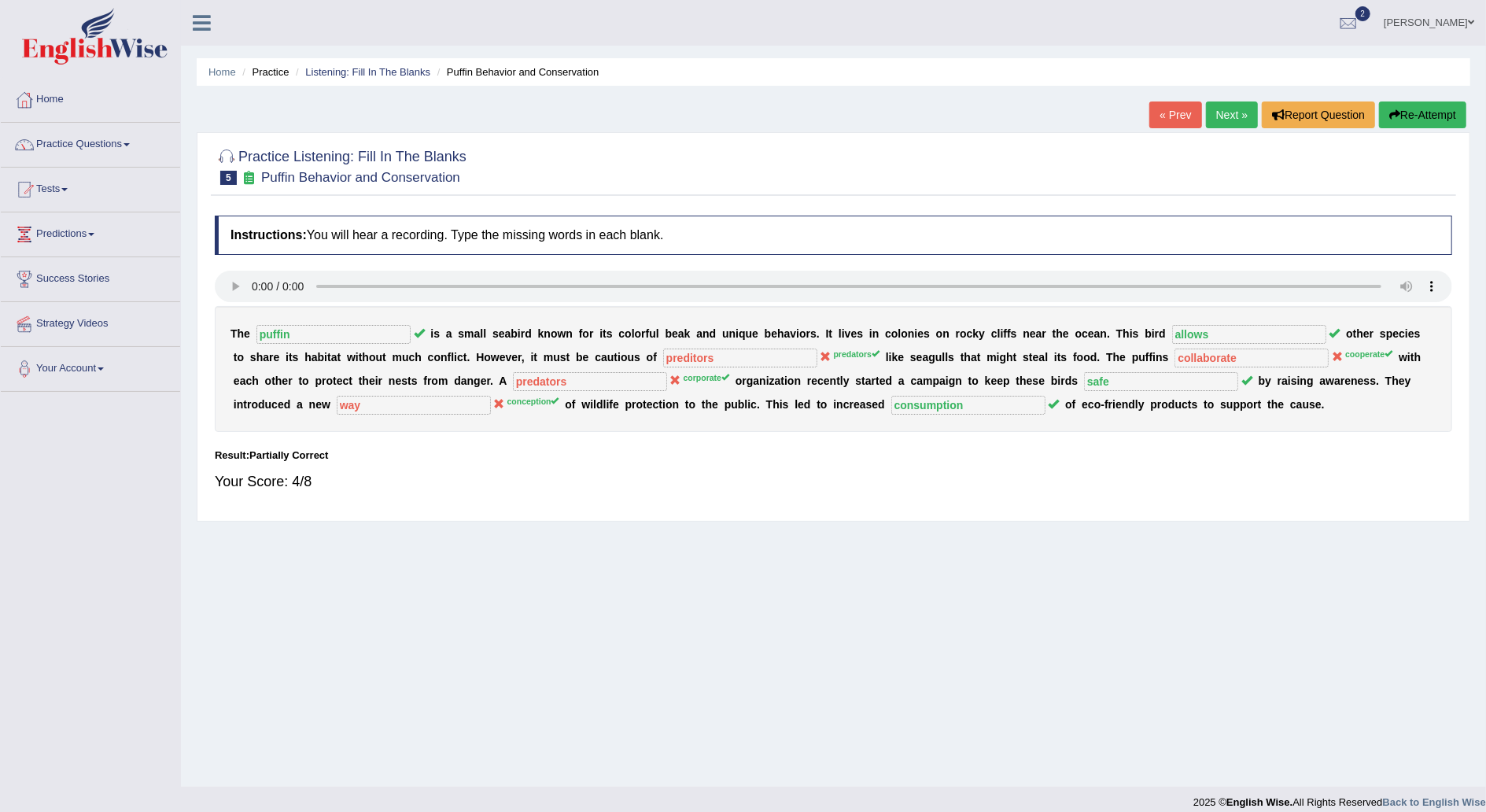
click at [1228, 120] on link "Next »" at bounding box center [1232, 114] width 52 height 27
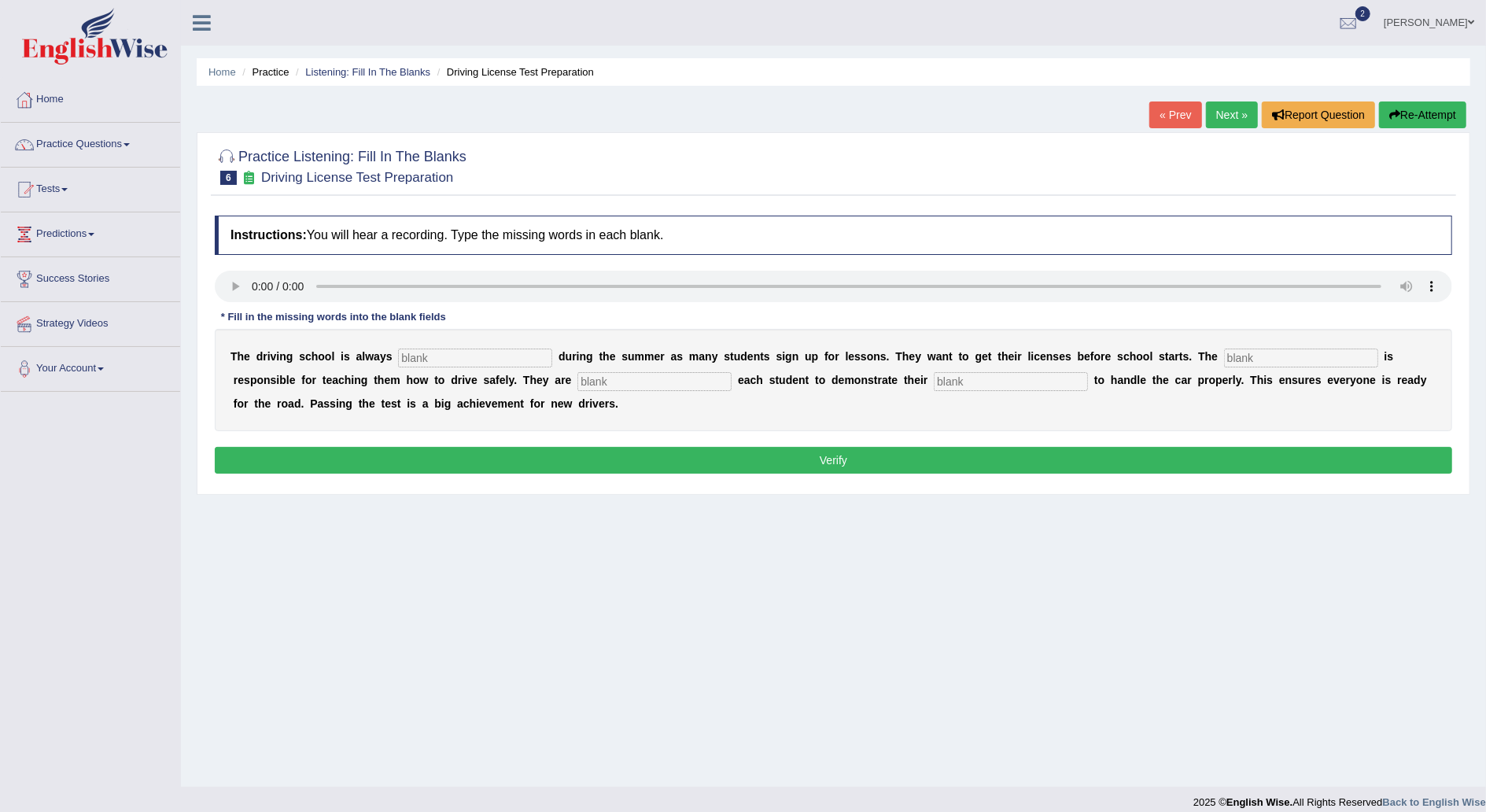
click at [476, 355] on input "text" at bounding box center [474, 358] width 154 height 18
type input "busy"
click at [1224, 357] on input "text" at bounding box center [1300, 358] width 154 height 18
type input "instructions"
click at [578, 377] on input "text" at bounding box center [654, 381] width 154 height 18
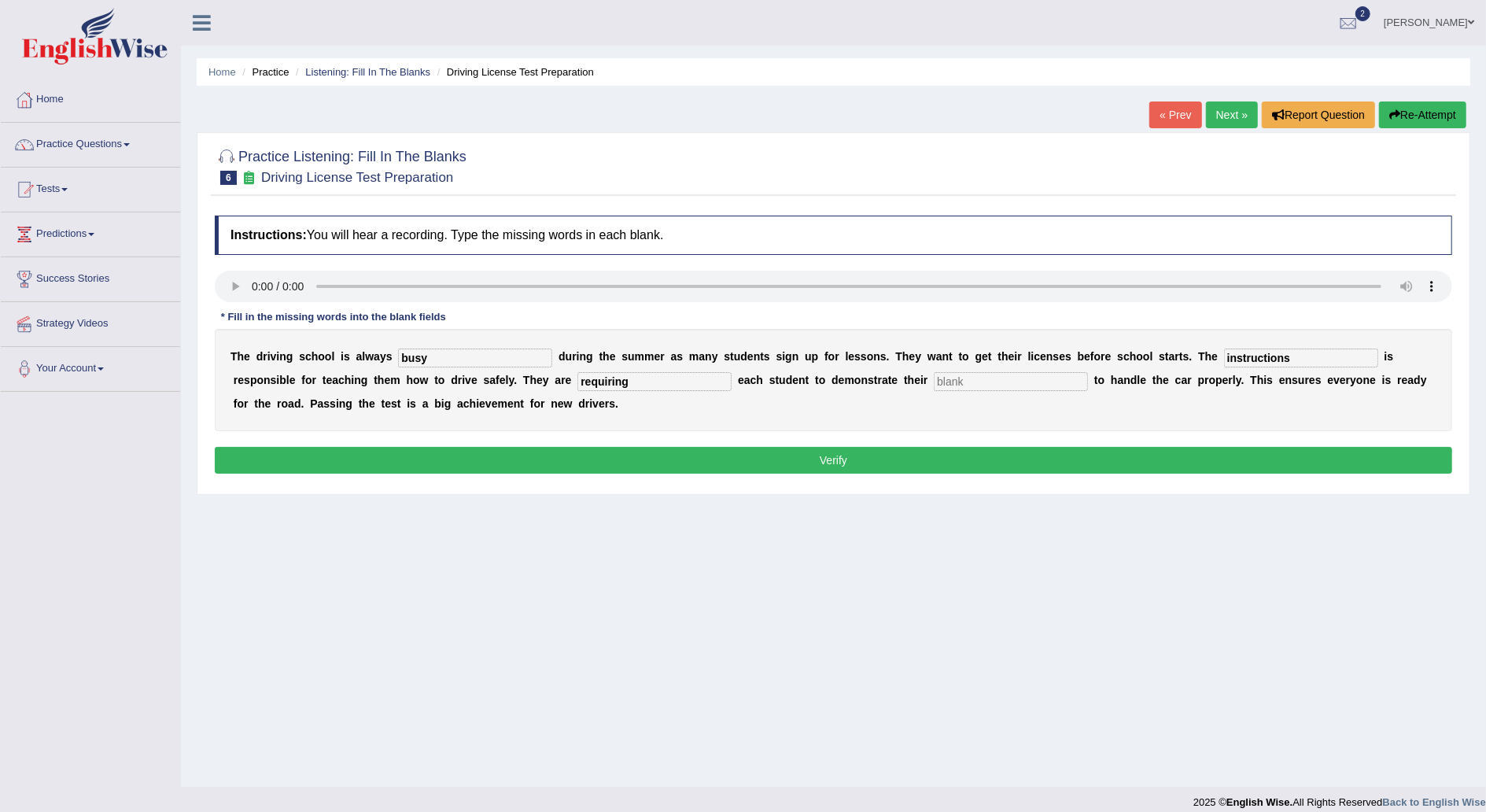
type input "requiring"
click at [934, 388] on input "text" at bounding box center [1011, 381] width 154 height 18
type input "handle"
click at [883, 464] on button "Verify" at bounding box center [833, 460] width 1238 height 27
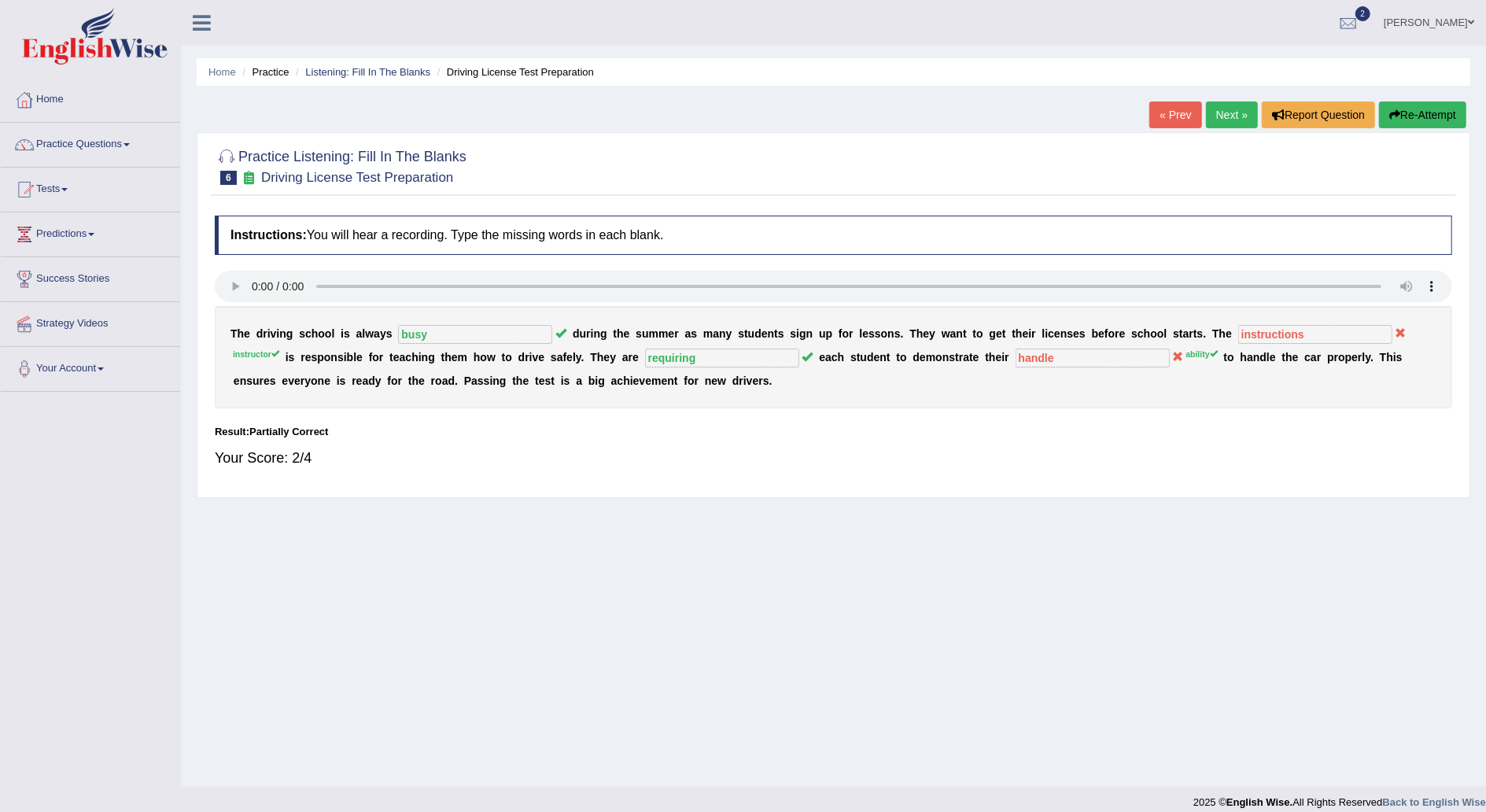
click at [1225, 116] on link "Next »" at bounding box center [1232, 114] width 52 height 27
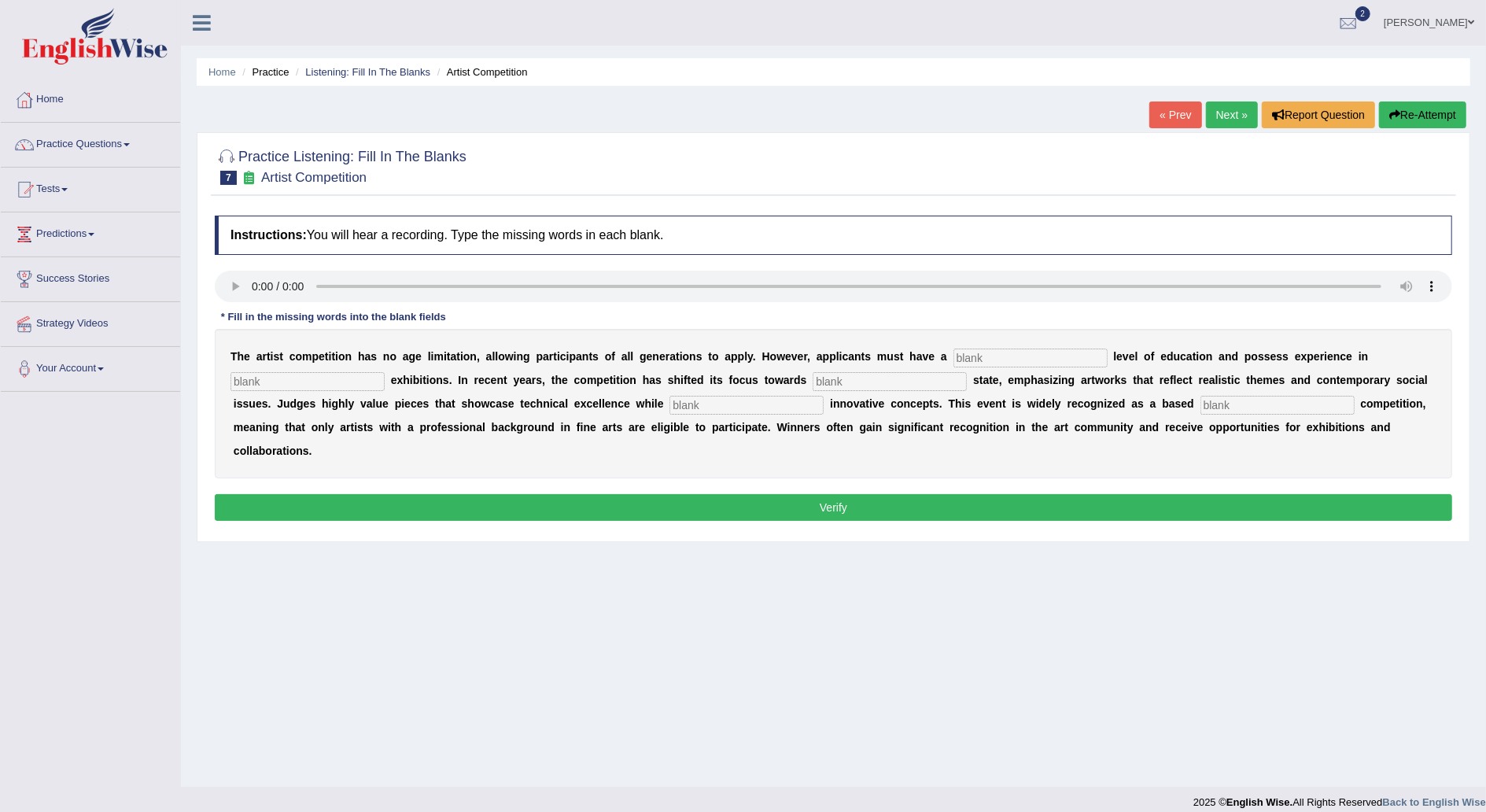
click at [953, 356] on input "text" at bounding box center [1030, 358] width 154 height 18
type input "graduate"
click at [385, 372] on input "text" at bounding box center [307, 381] width 154 height 18
type input "sculpture"
click at [812, 378] on input "text" at bounding box center [889, 381] width 154 height 18
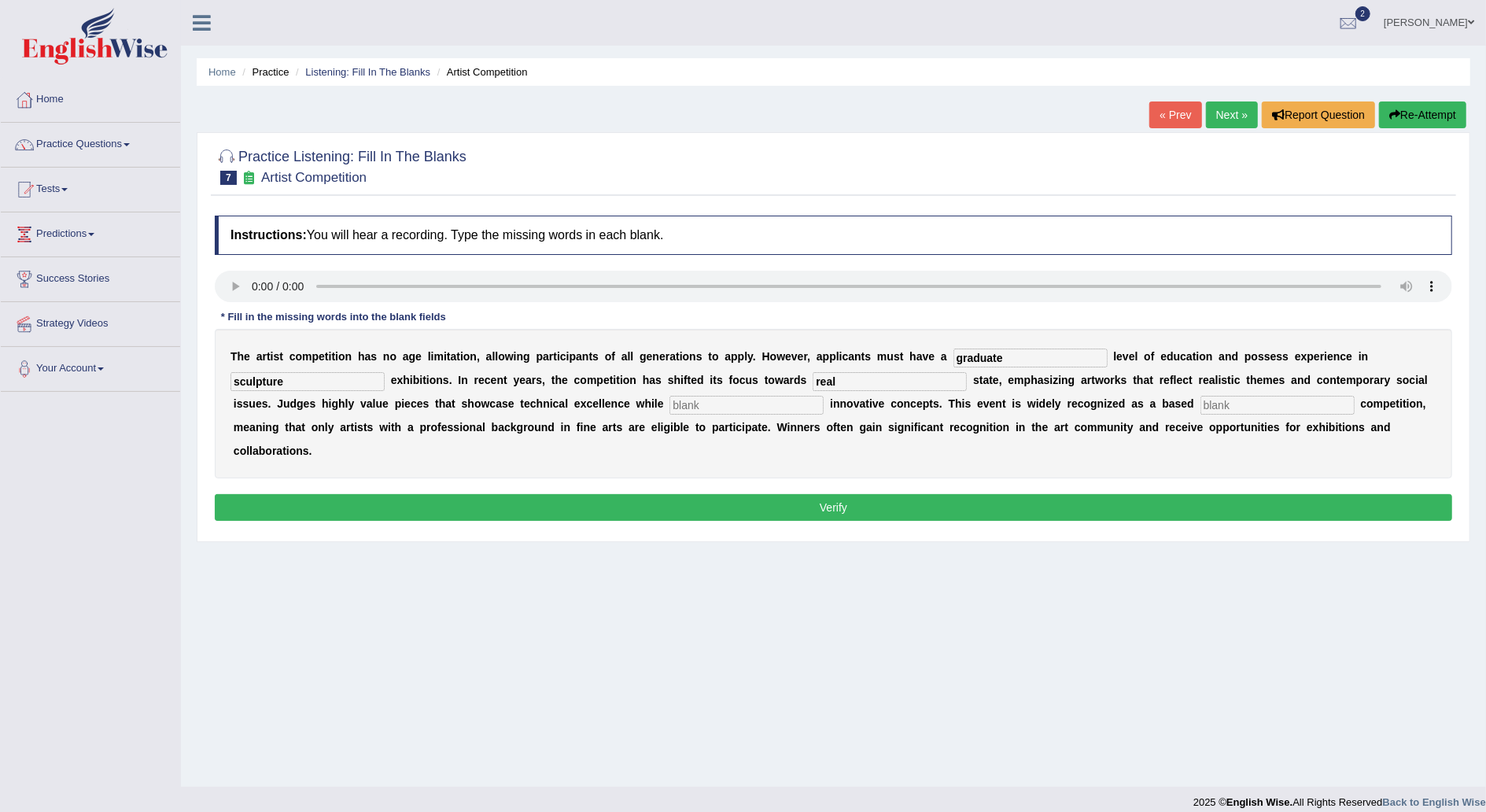
type input "real"
click at [669, 402] on input "text" at bounding box center [746, 405] width 154 height 18
type input "incor"
click at [1201, 408] on input "text" at bounding box center [1277, 405] width 154 height 18
type input "profession"
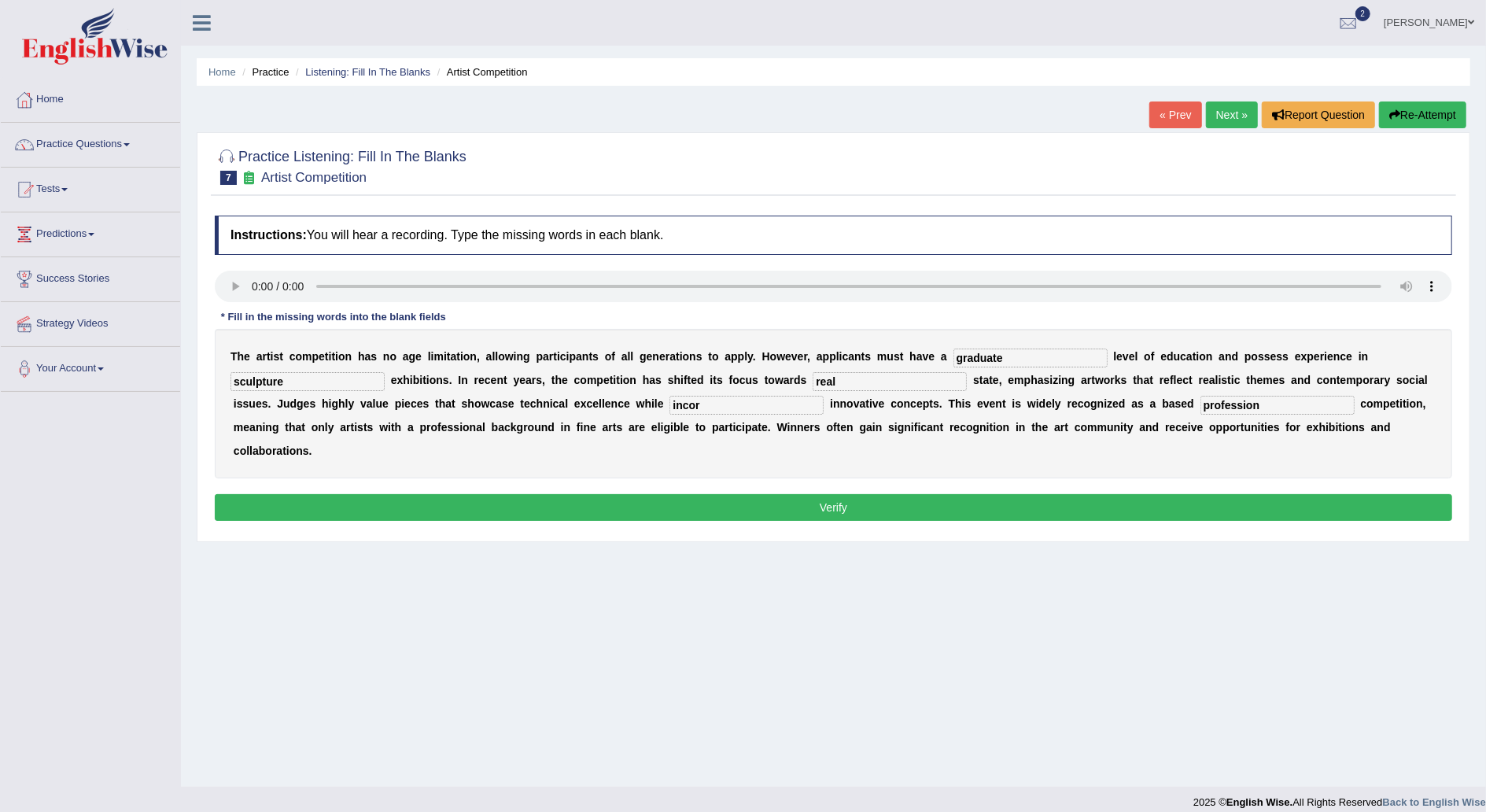
click at [669, 402] on input "incor" at bounding box center [746, 405] width 154 height 18
type input "incorporating"
click at [859, 494] on button "Verify" at bounding box center [833, 507] width 1238 height 27
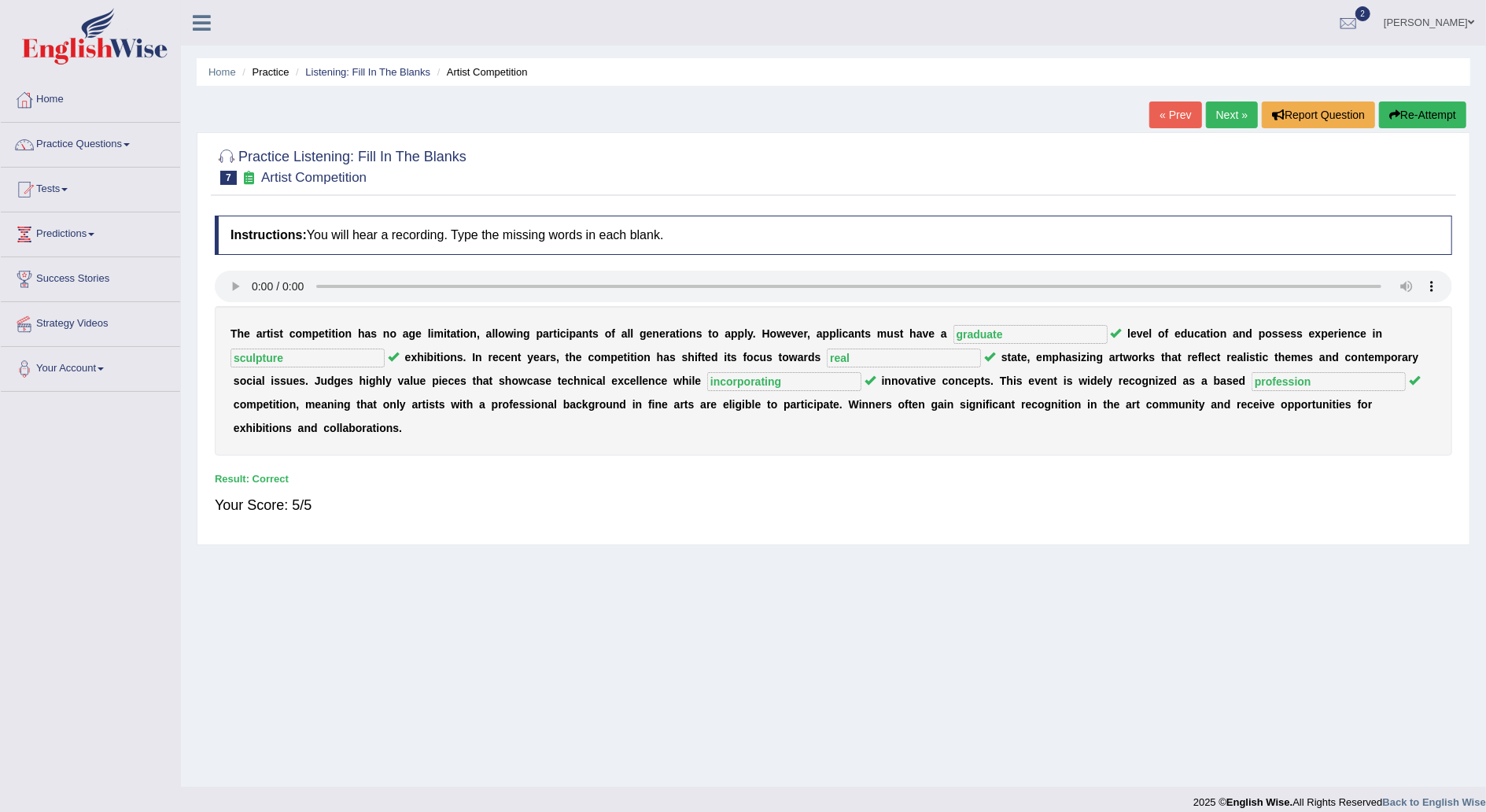
click at [1235, 112] on link "Next »" at bounding box center [1232, 114] width 52 height 27
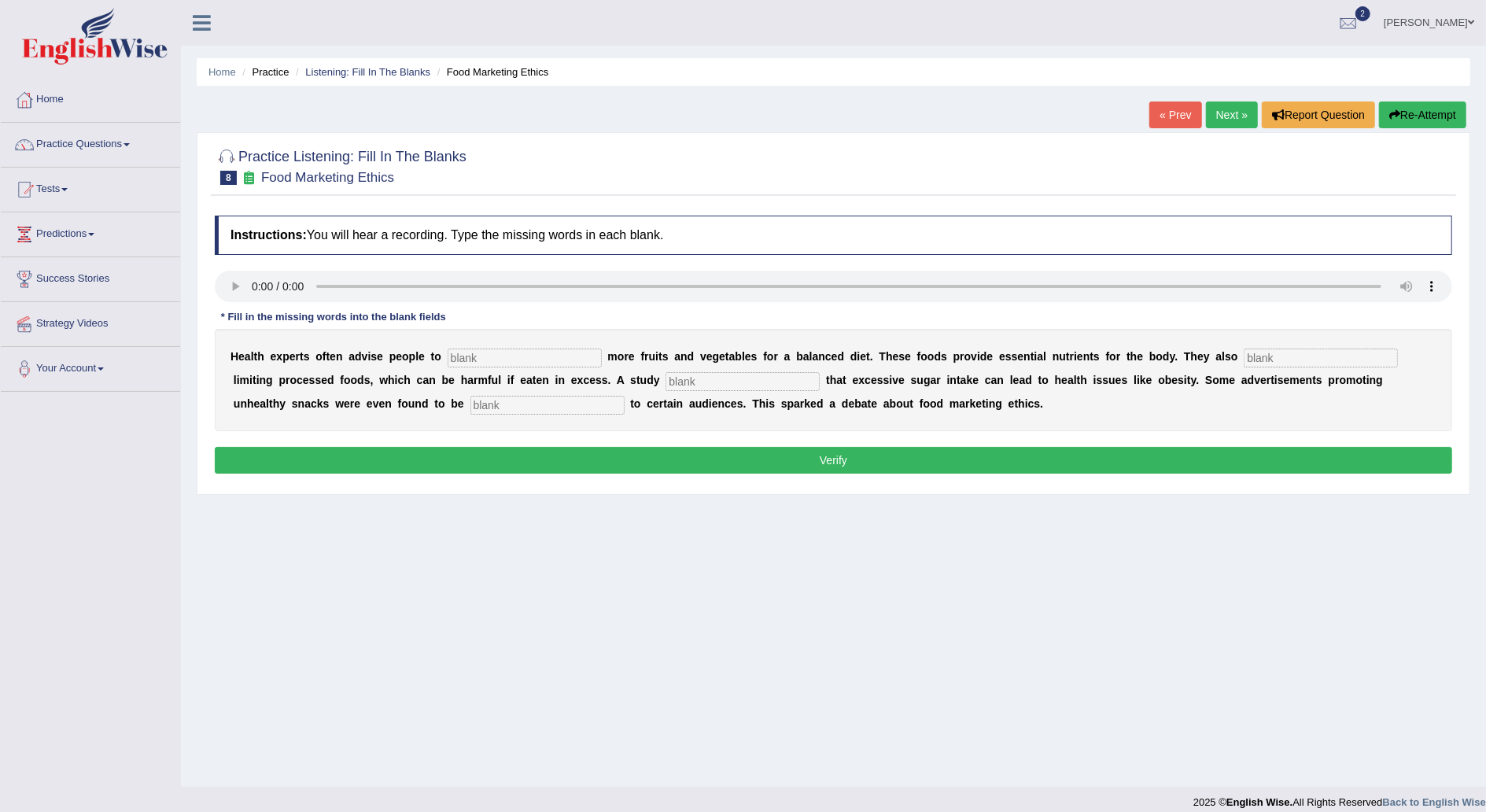
click at [472, 352] on input "text" at bounding box center [524, 358] width 154 height 18
type input "consume"
click at [1243, 357] on input "text" at bounding box center [1320, 358] width 154 height 18
type input "recommended"
click at [471, 402] on input "text" at bounding box center [547, 405] width 154 height 18
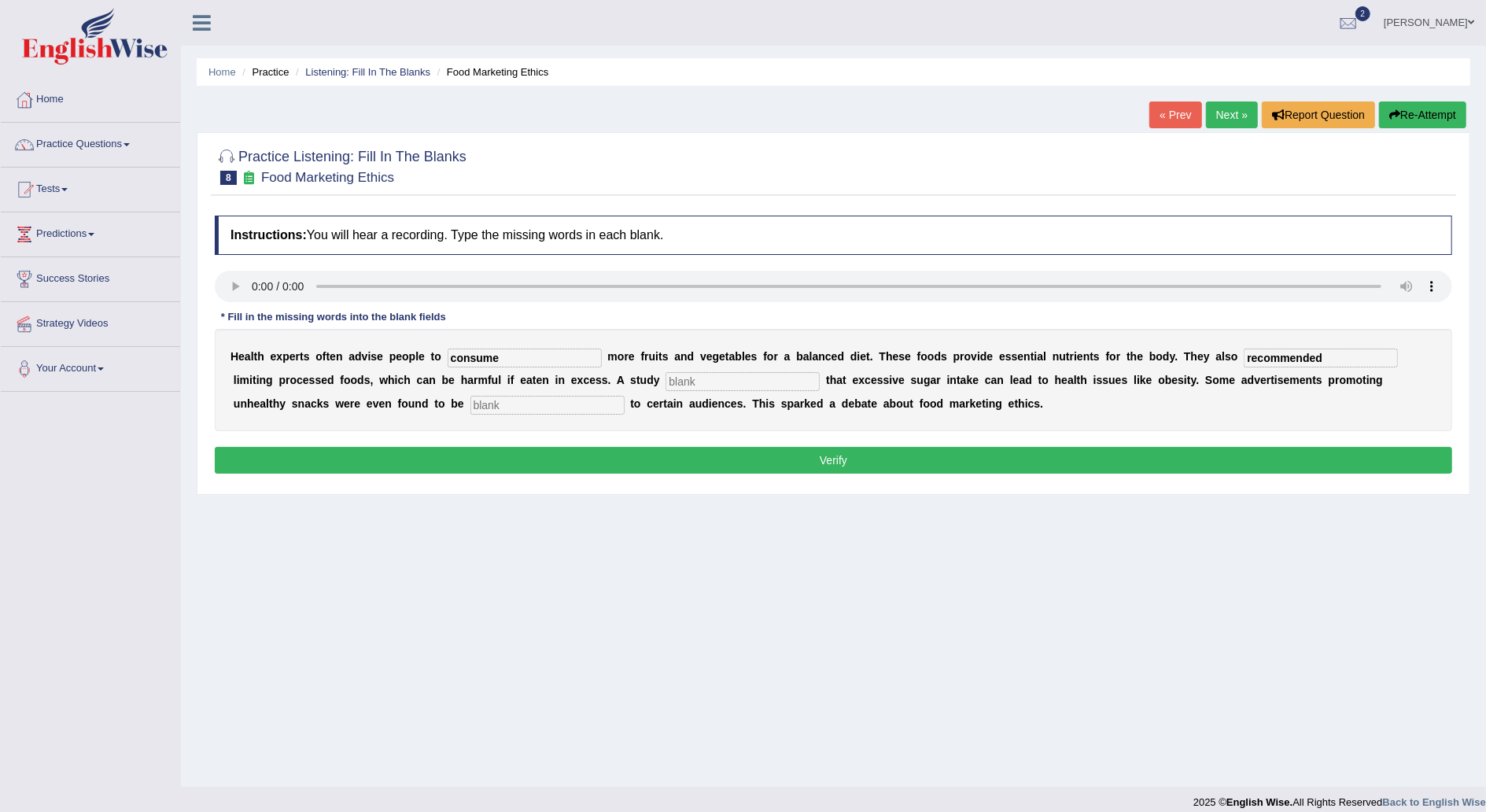
click at [665, 377] on input "text" at bounding box center [742, 381] width 154 height 18
type input "diagnosed"
click at [471, 404] on input "text" at bounding box center [547, 405] width 154 height 18
type input "offensive"
click at [831, 457] on button "Verify" at bounding box center [833, 460] width 1238 height 27
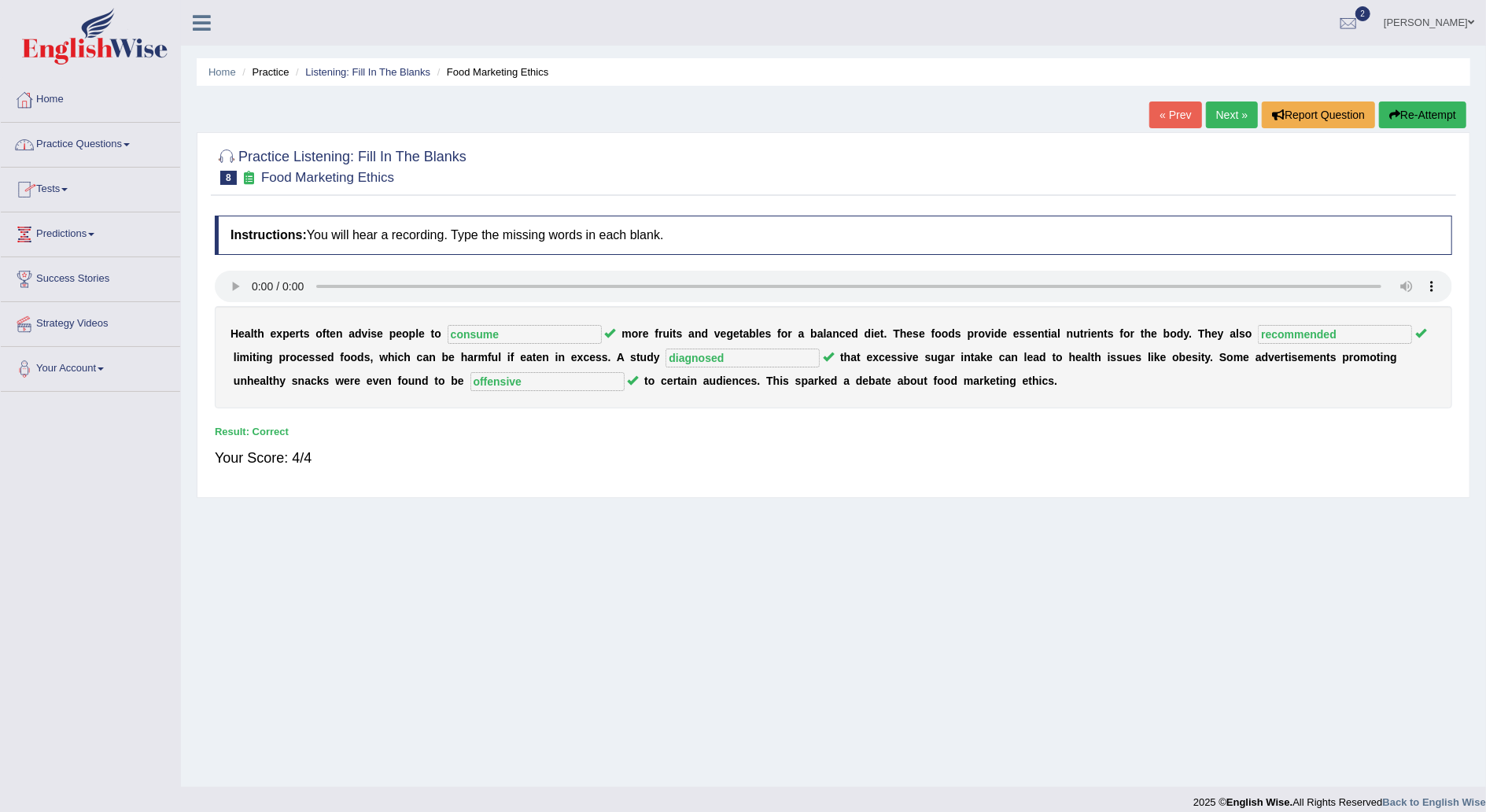
click at [130, 143] on span at bounding box center [126, 144] width 6 height 3
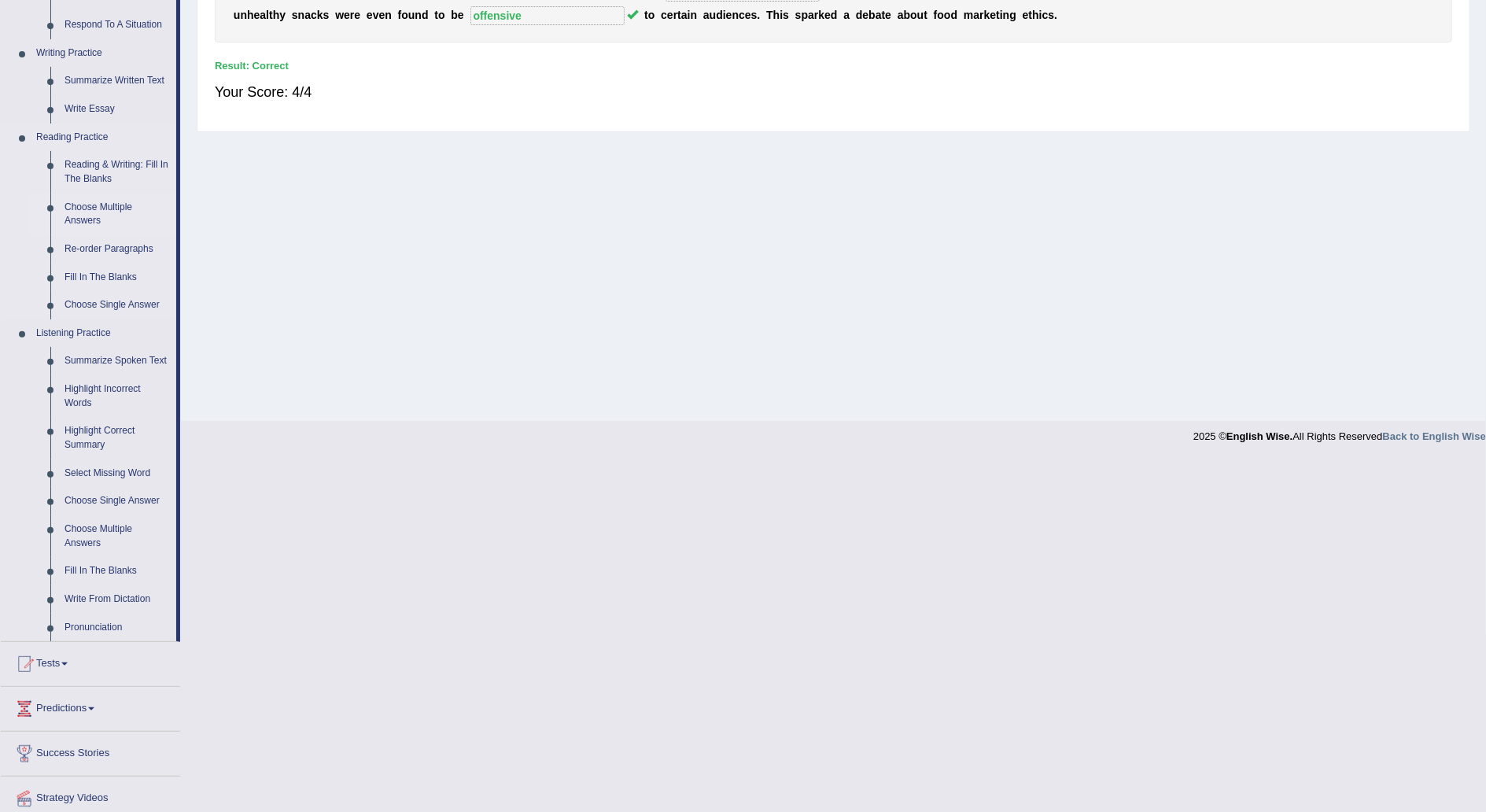
scroll to position [366, 0]
click at [97, 472] on link "Select Missing Word" at bounding box center [116, 472] width 119 height 29
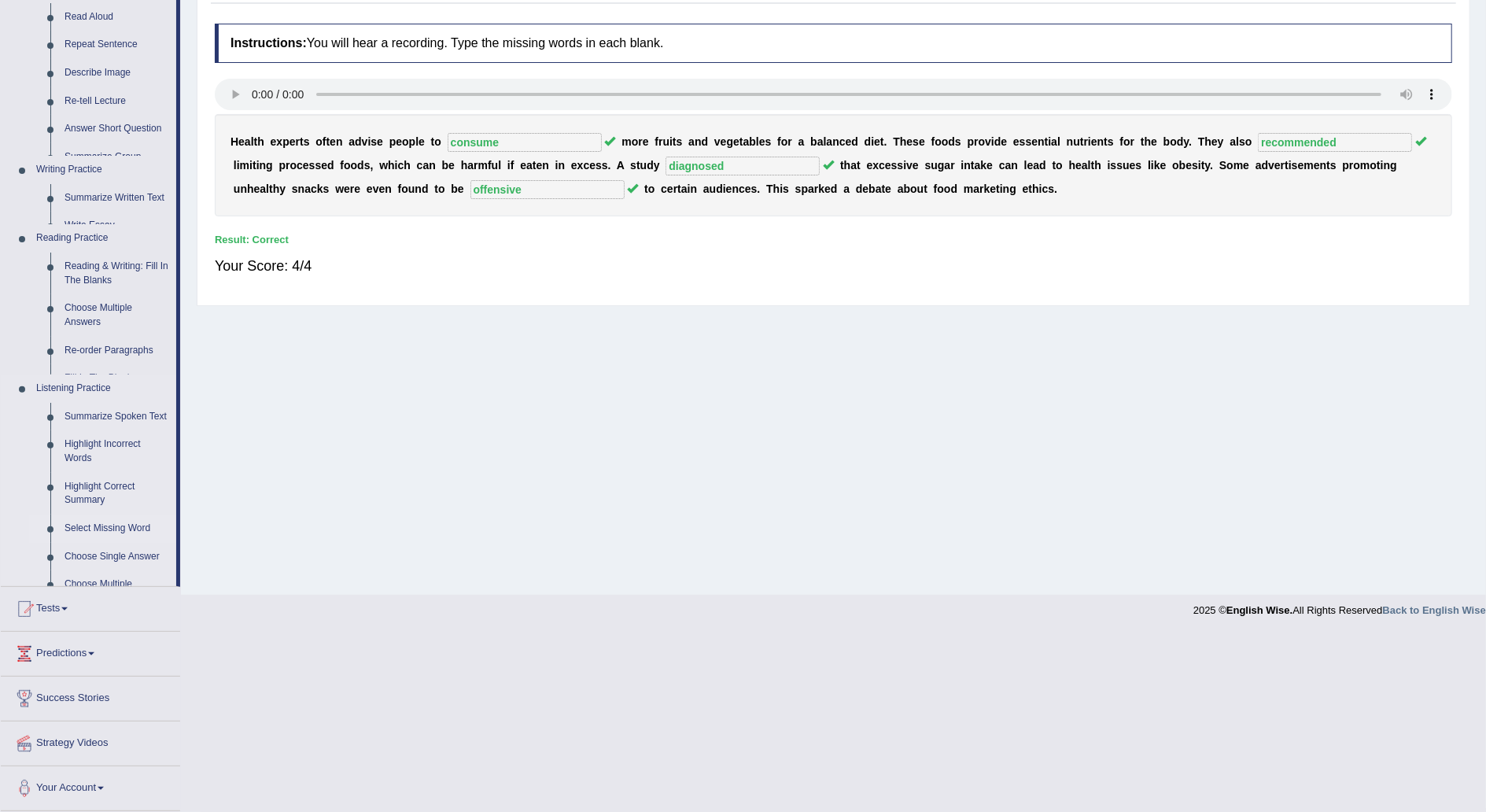
scroll to position [14, 0]
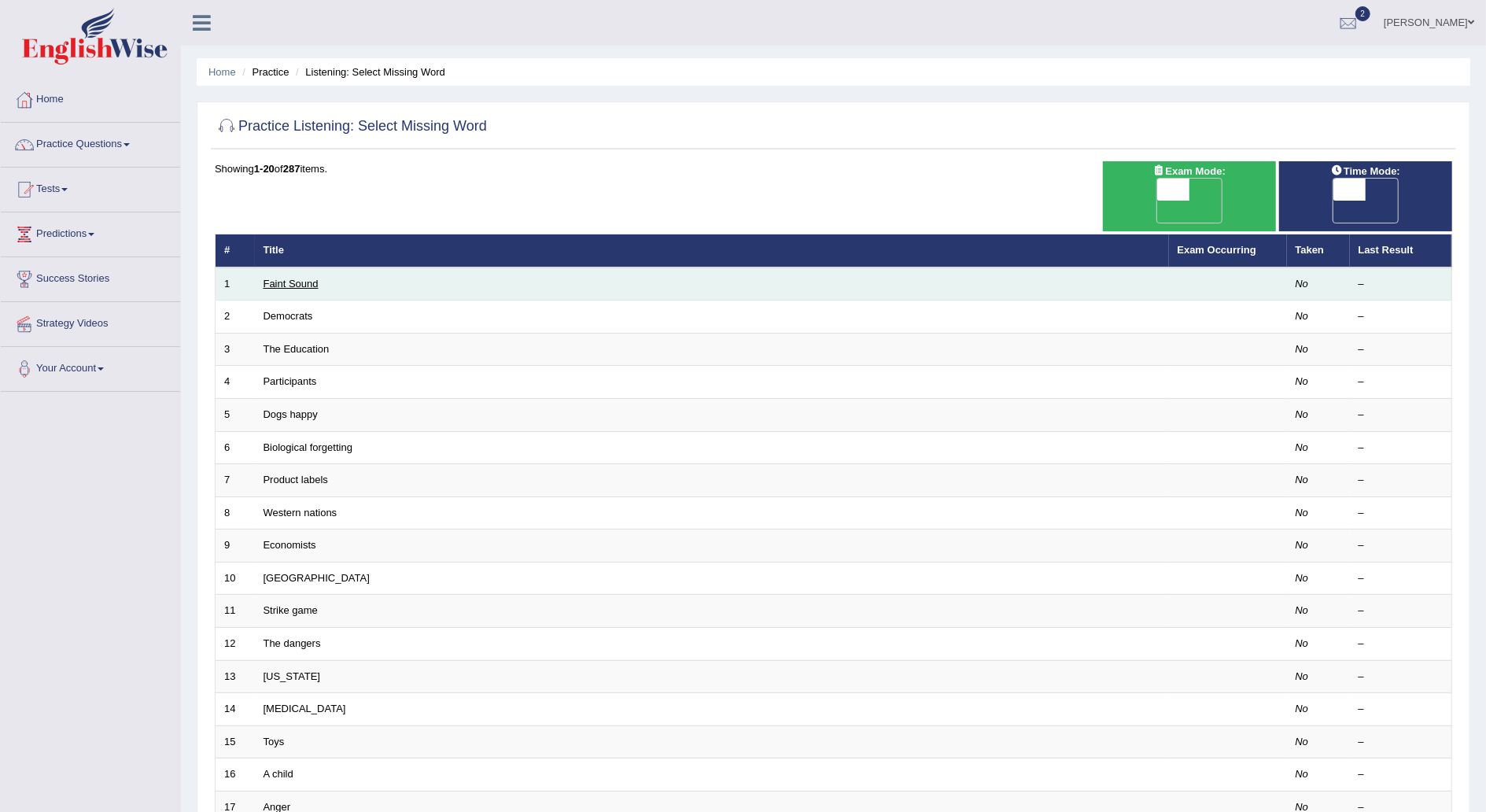
click at [295, 278] on link "Faint Sound" at bounding box center [292, 283] width 55 height 12
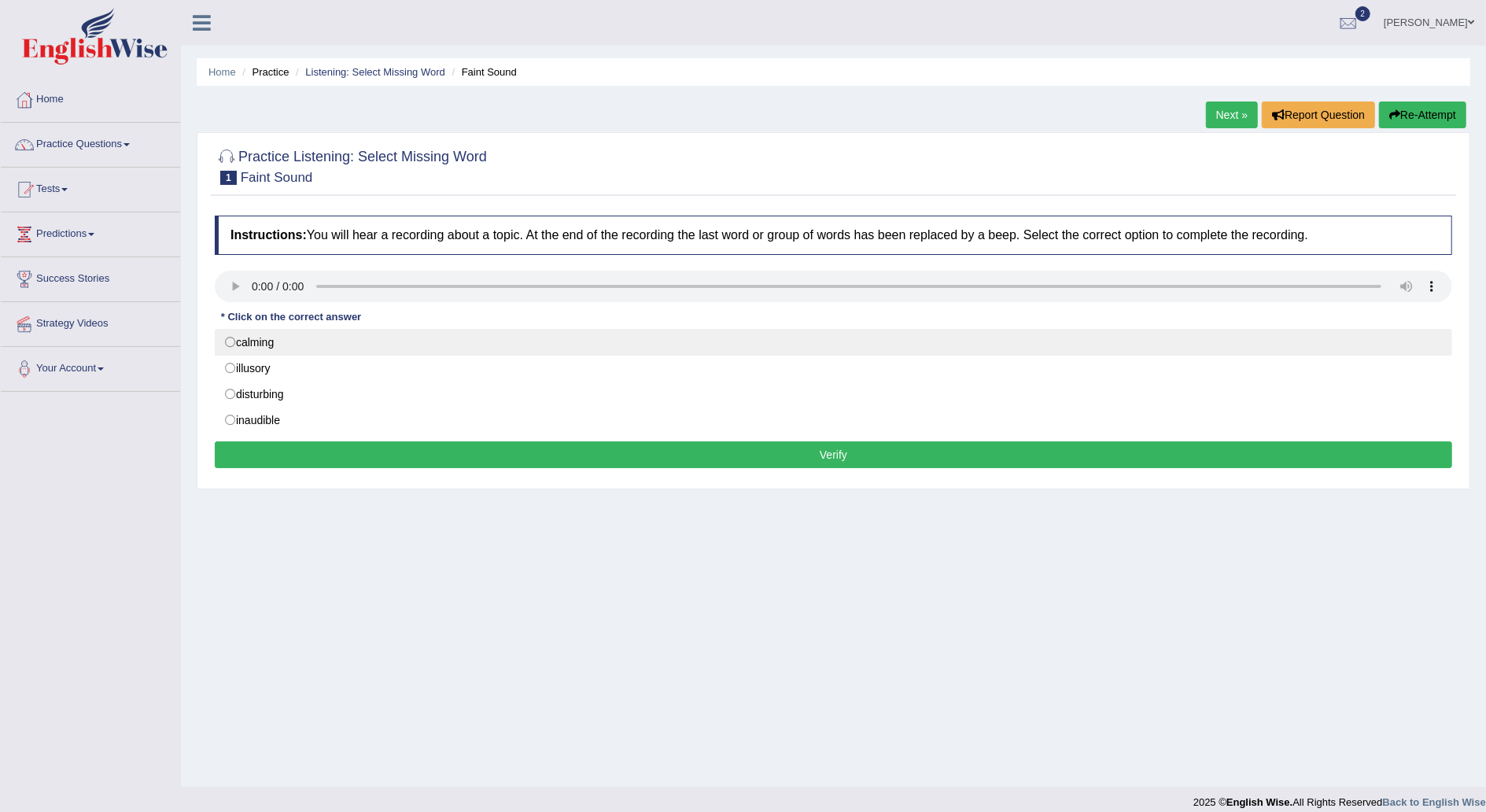
click at [232, 344] on label "calming" at bounding box center [833, 341] width 1238 height 27
radio input "true"
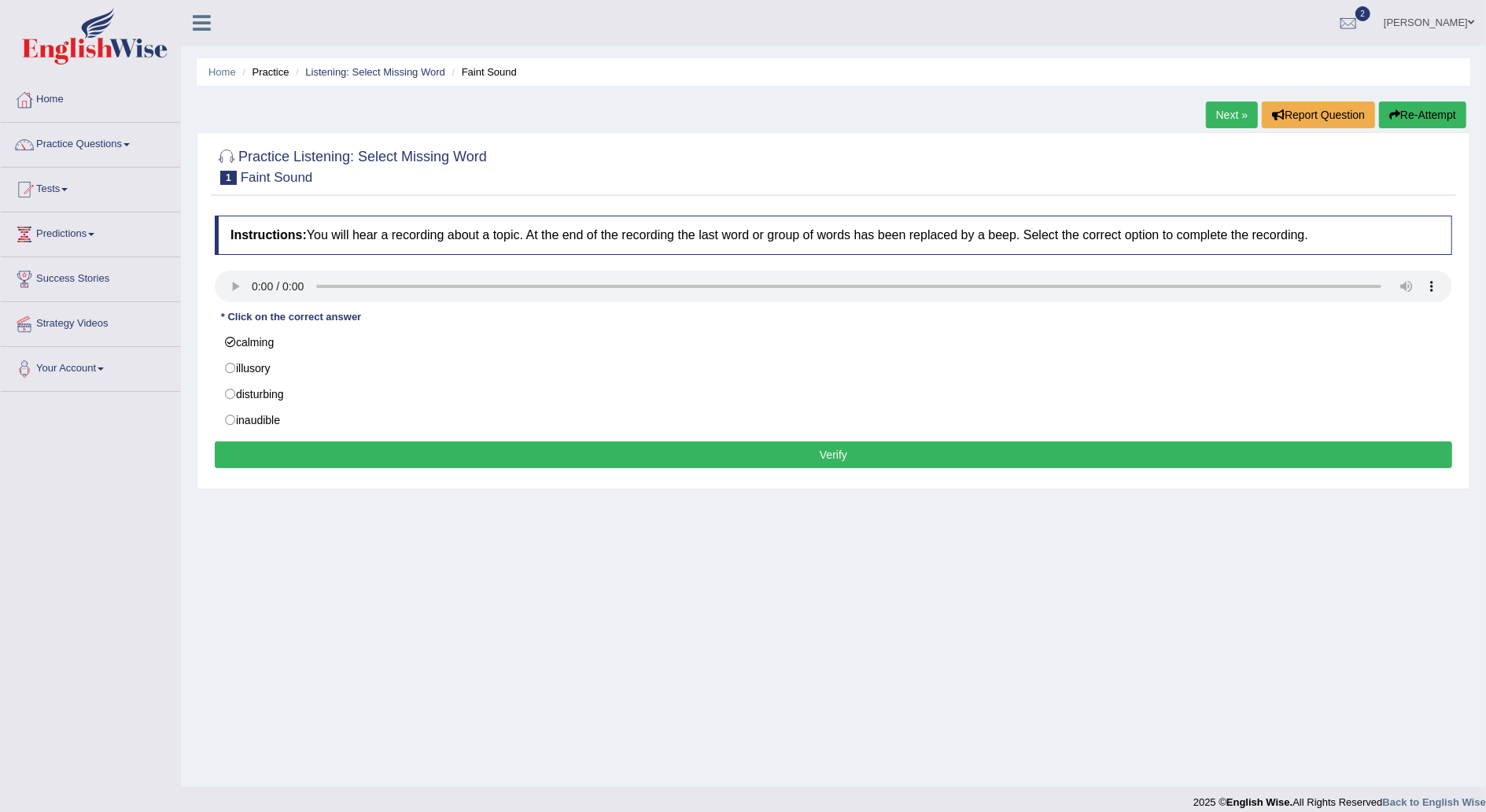
click at [799, 456] on button "Verify" at bounding box center [833, 454] width 1238 height 27
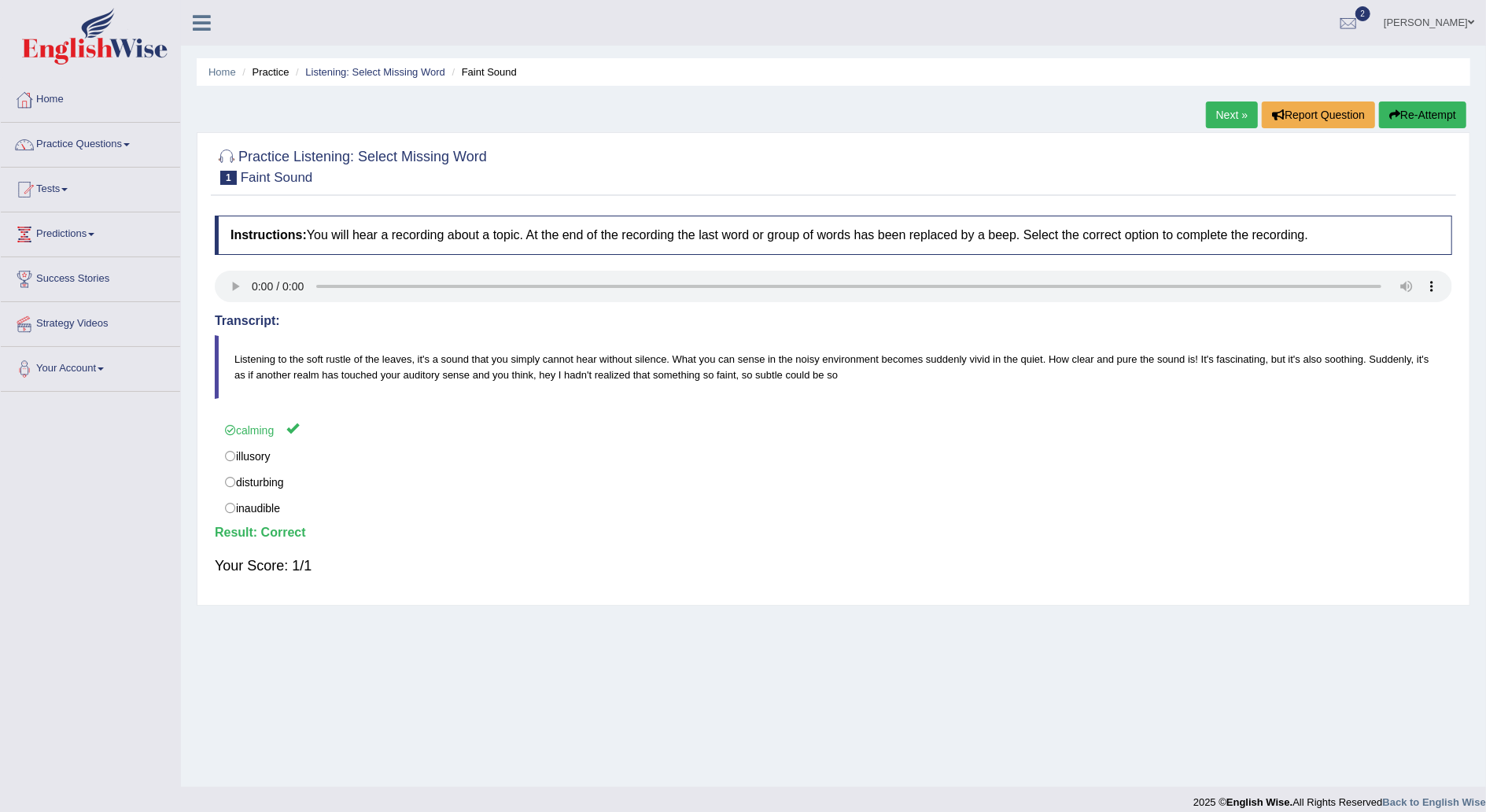
click at [1215, 110] on link "Next »" at bounding box center [1232, 114] width 52 height 27
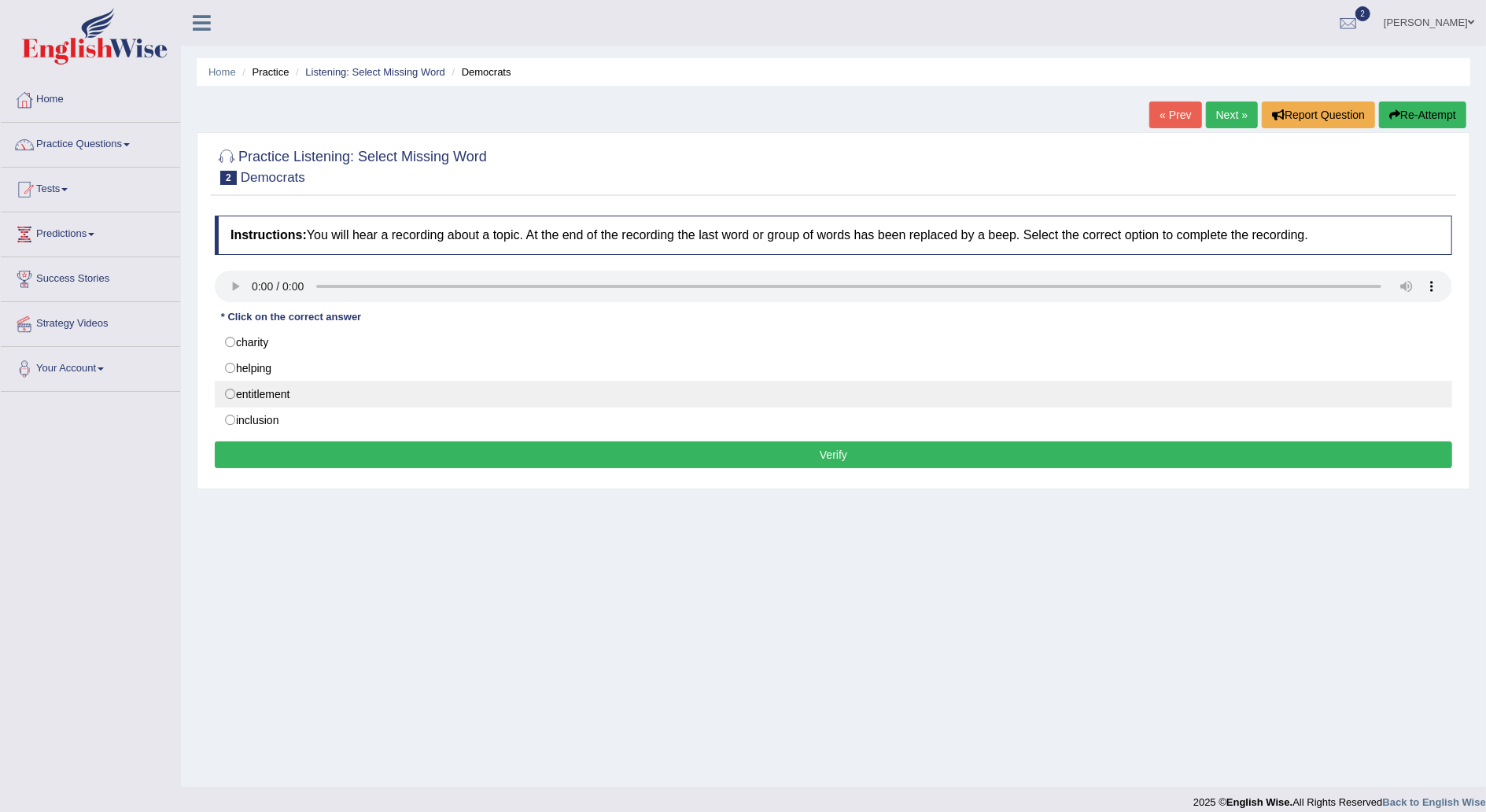
click at [230, 392] on label "entitlement" at bounding box center [833, 393] width 1238 height 27
radio input "true"
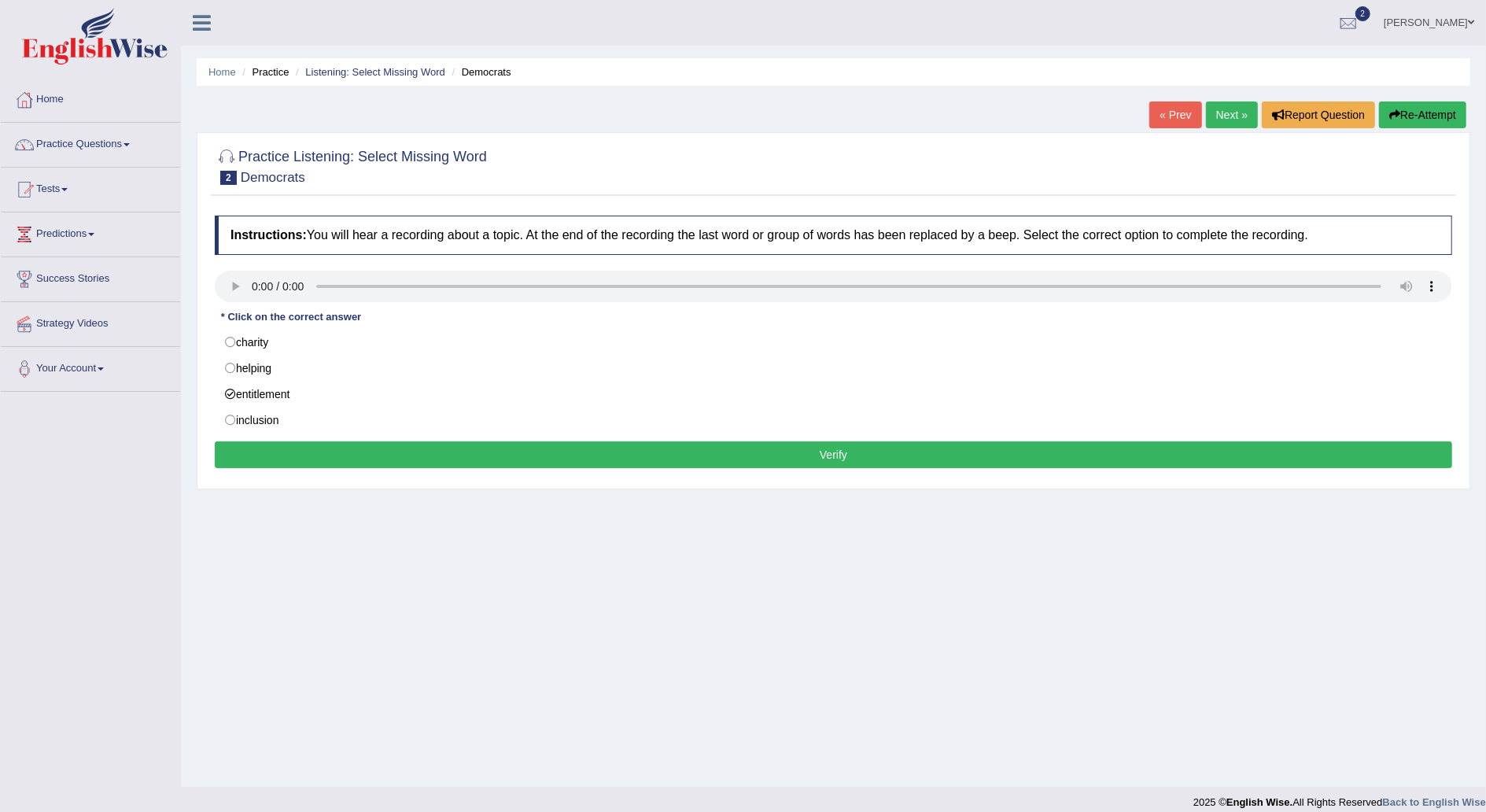
click at [867, 446] on button "Verify" at bounding box center [833, 454] width 1238 height 27
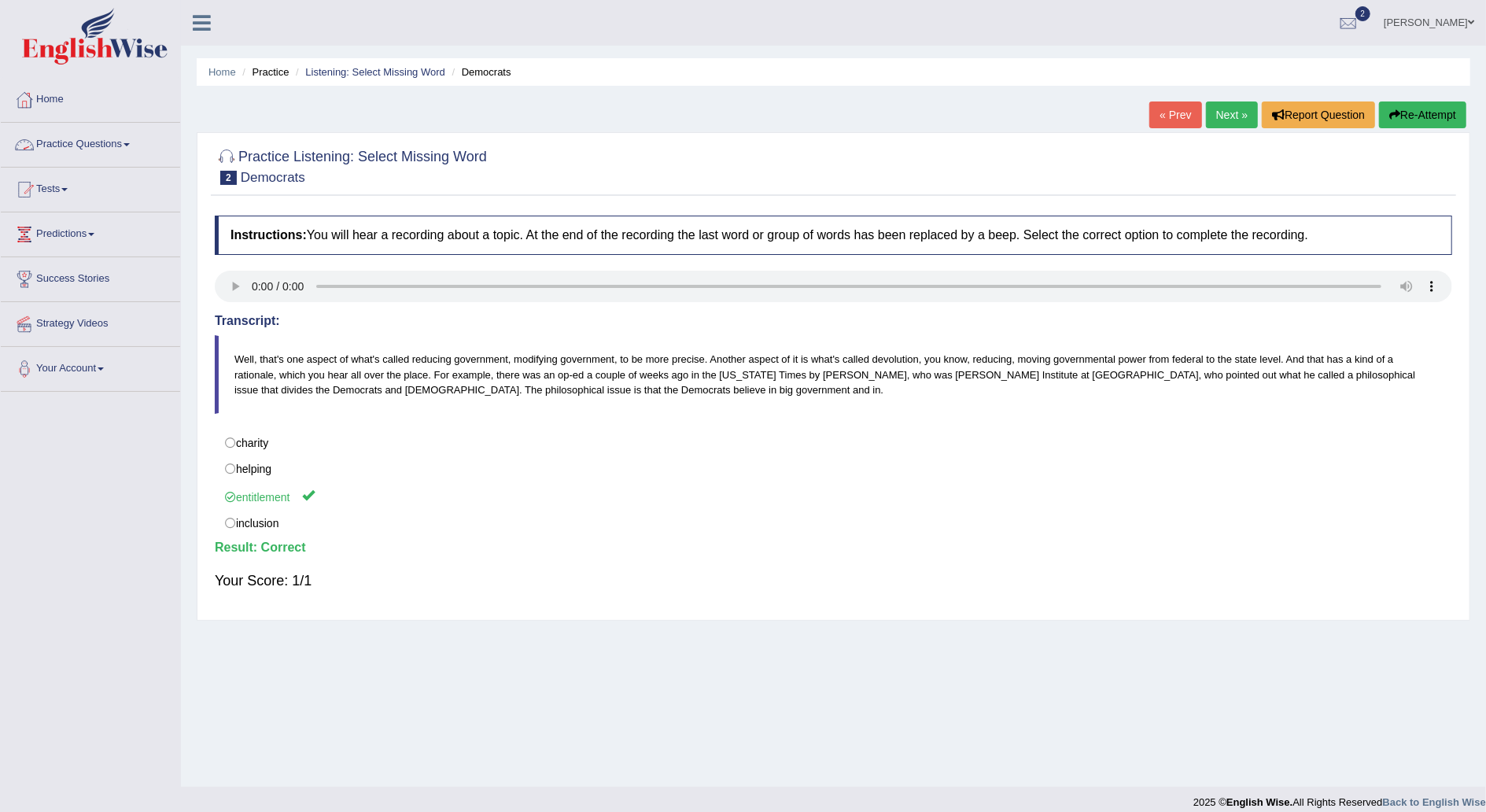
click at [130, 143] on span at bounding box center [126, 144] width 6 height 3
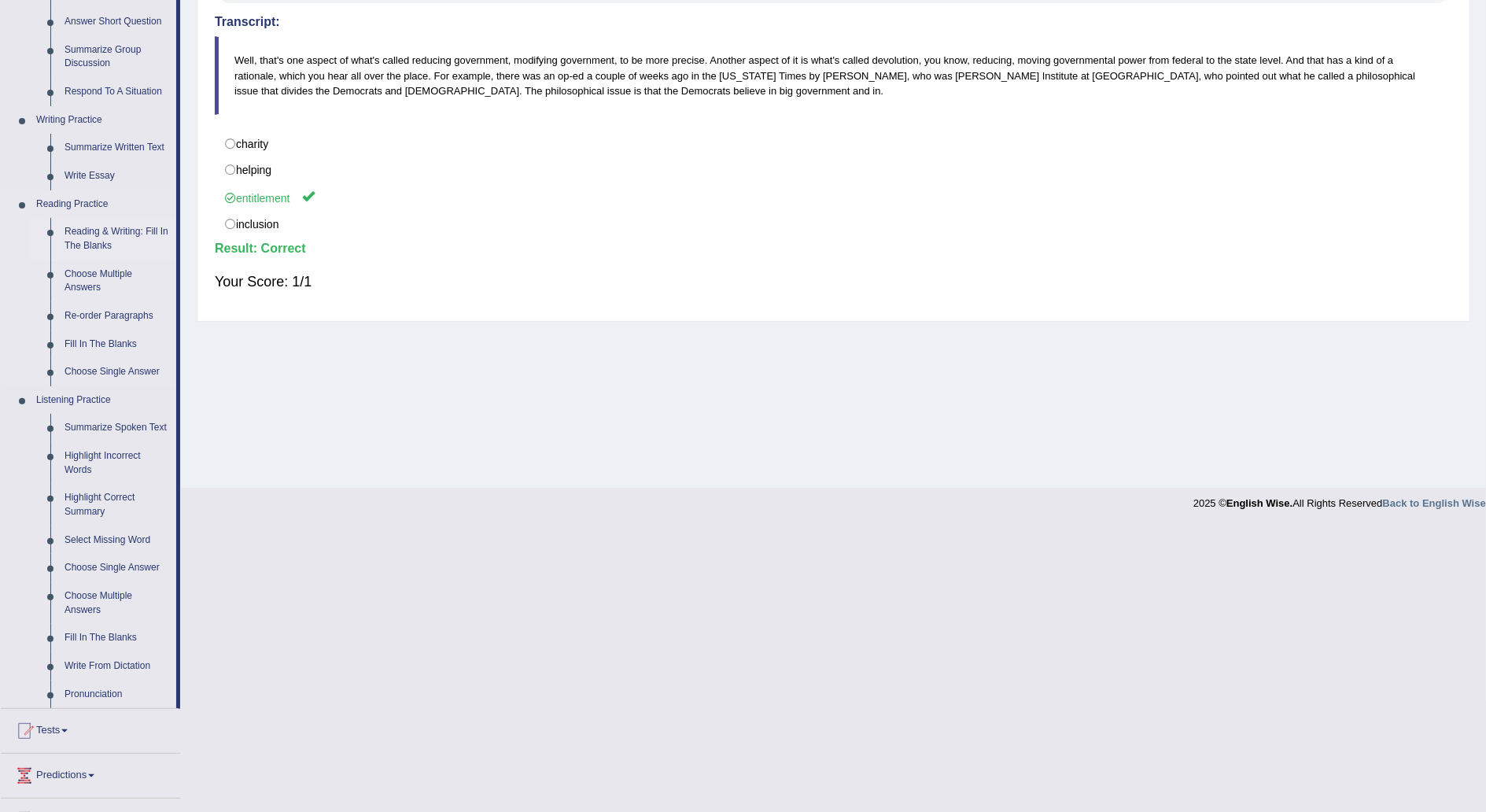
scroll to position [310, 0]
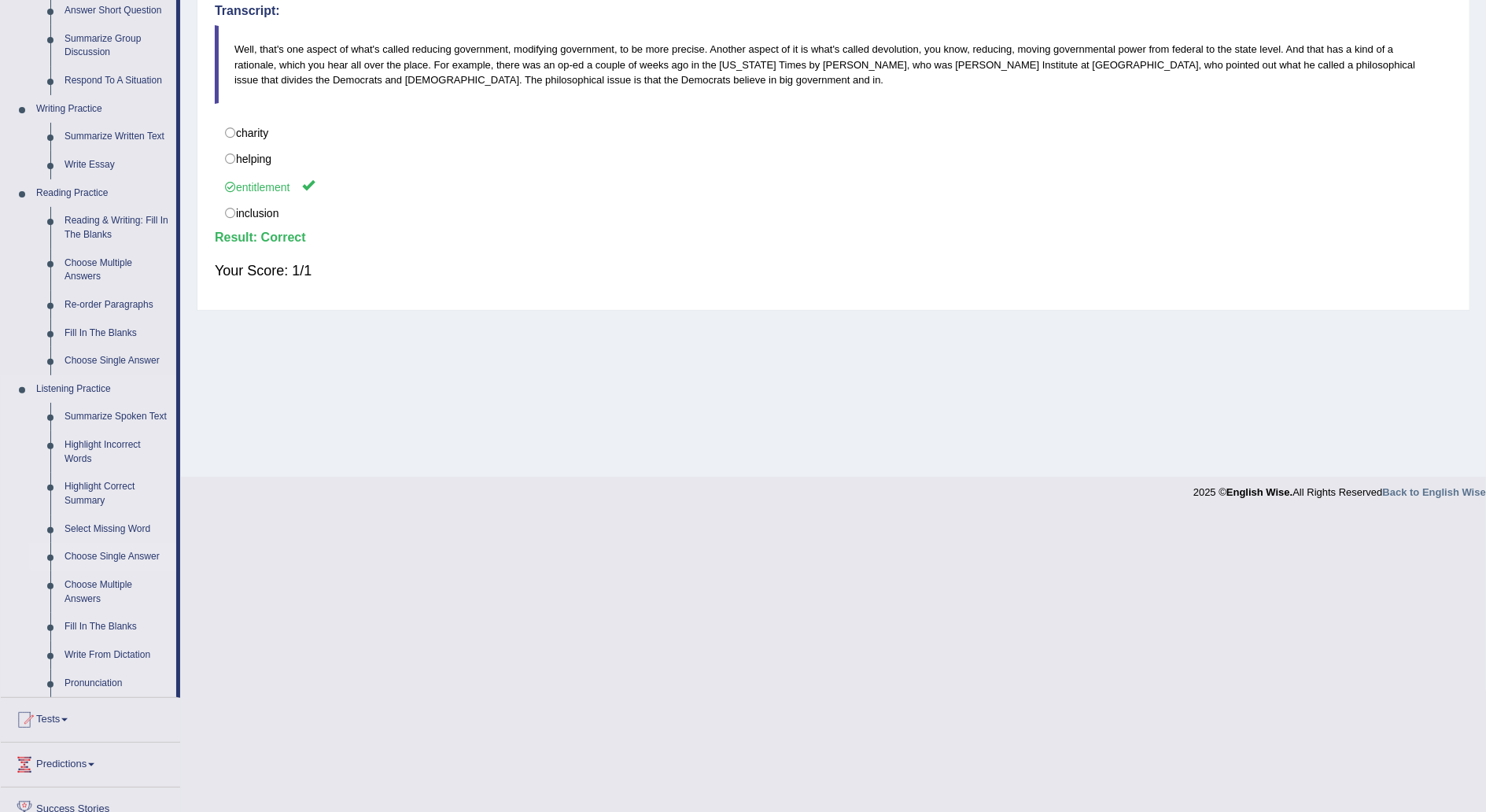
click at [131, 555] on link "Choose Single Answer" at bounding box center [116, 556] width 119 height 29
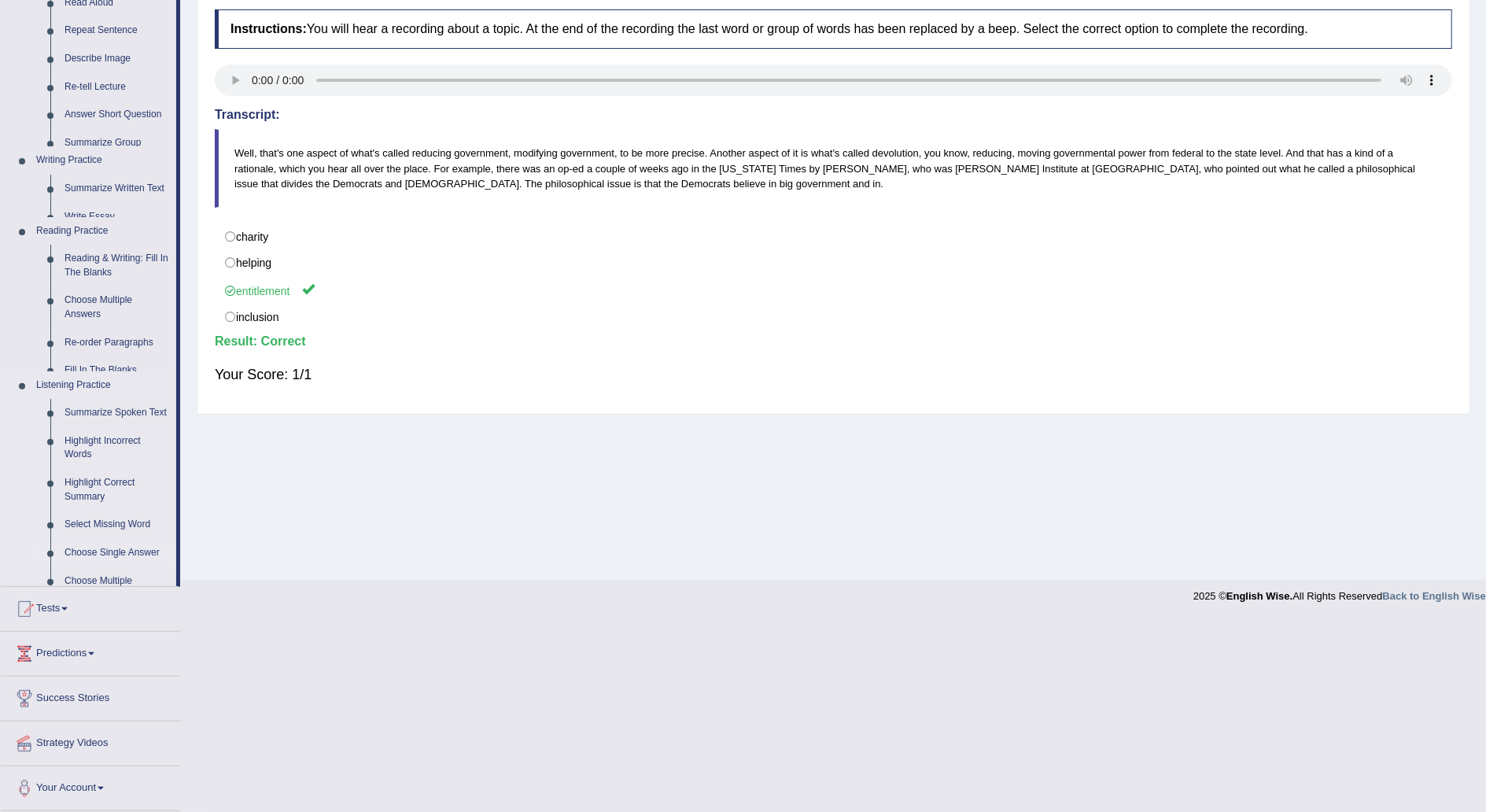
scroll to position [14, 0]
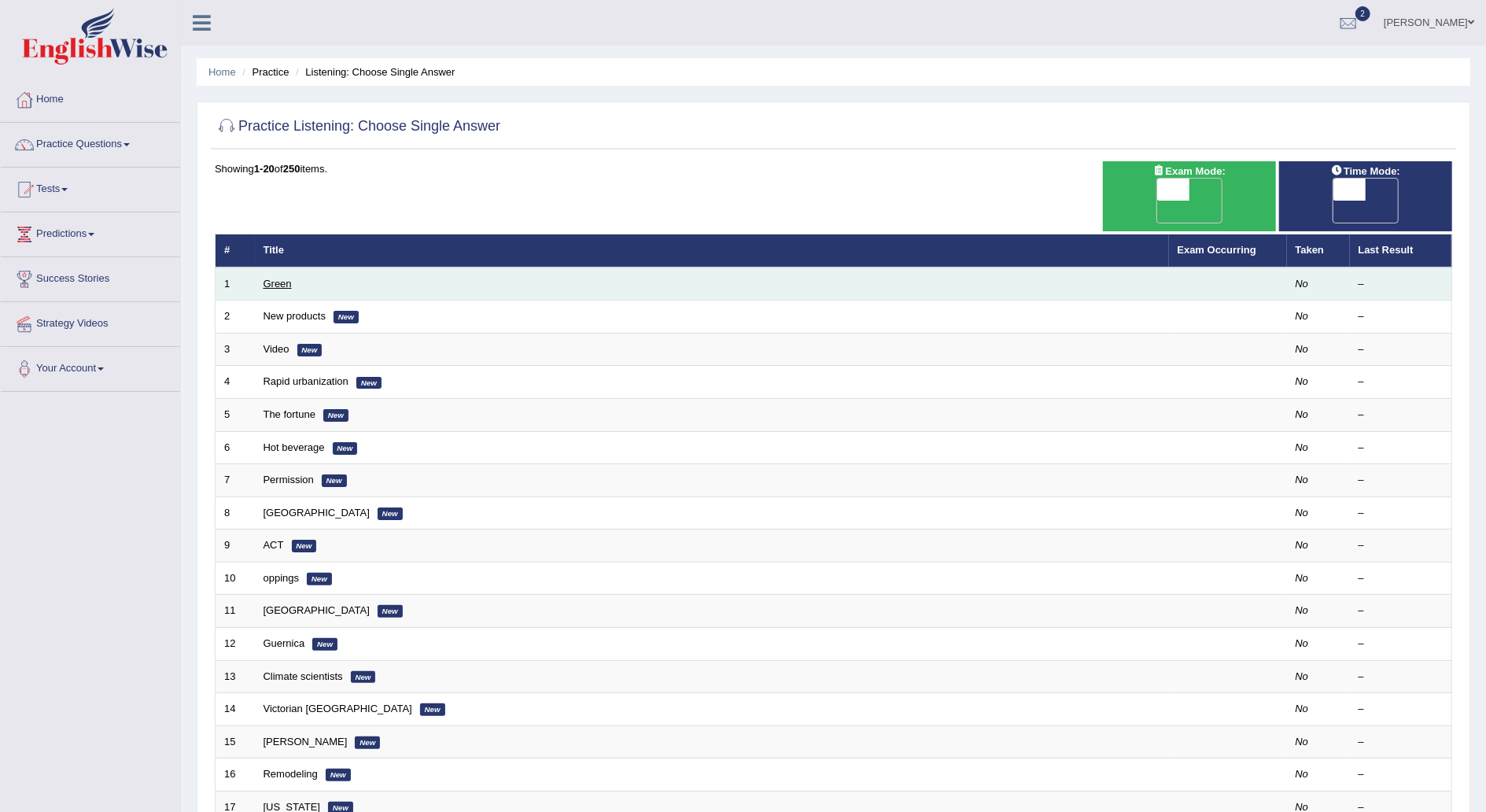
click at [280, 278] on link "Green" at bounding box center [278, 283] width 29 height 12
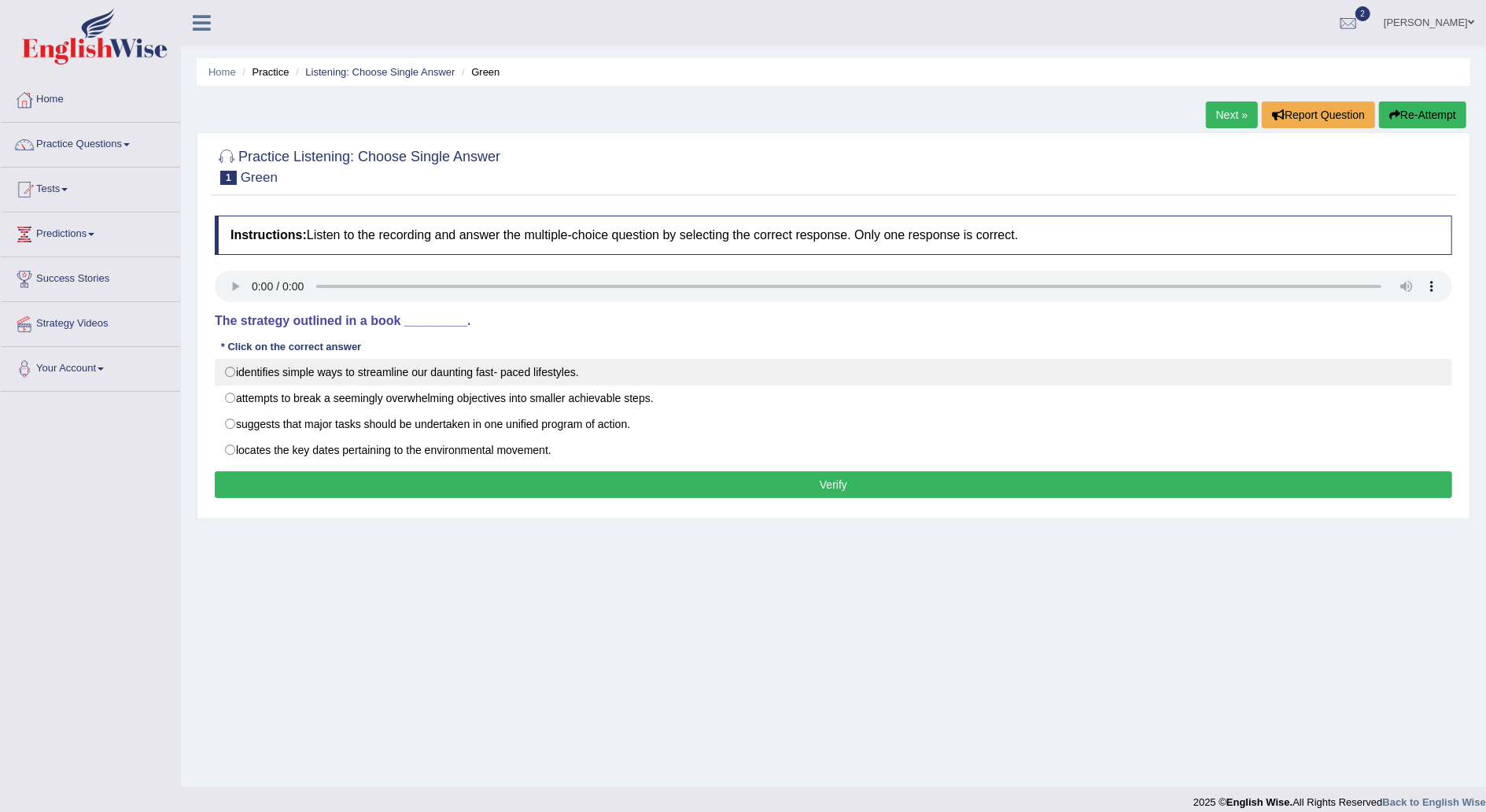
click at [226, 373] on label "identifies simple ways to streamline our daunting fast- paced lifestyles." at bounding box center [833, 372] width 1238 height 27
radio input "true"
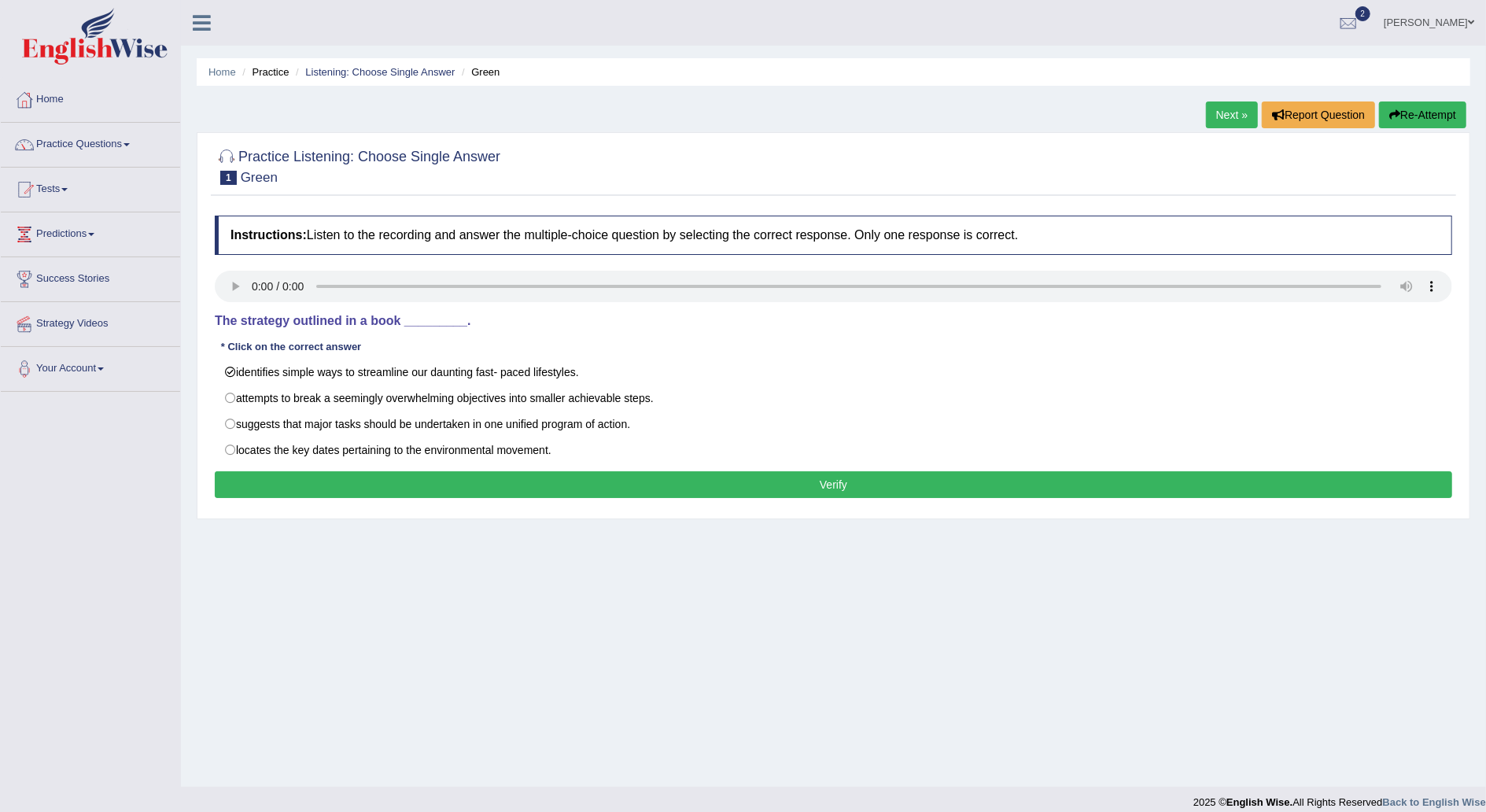
click at [785, 493] on button "Verify" at bounding box center [833, 484] width 1238 height 27
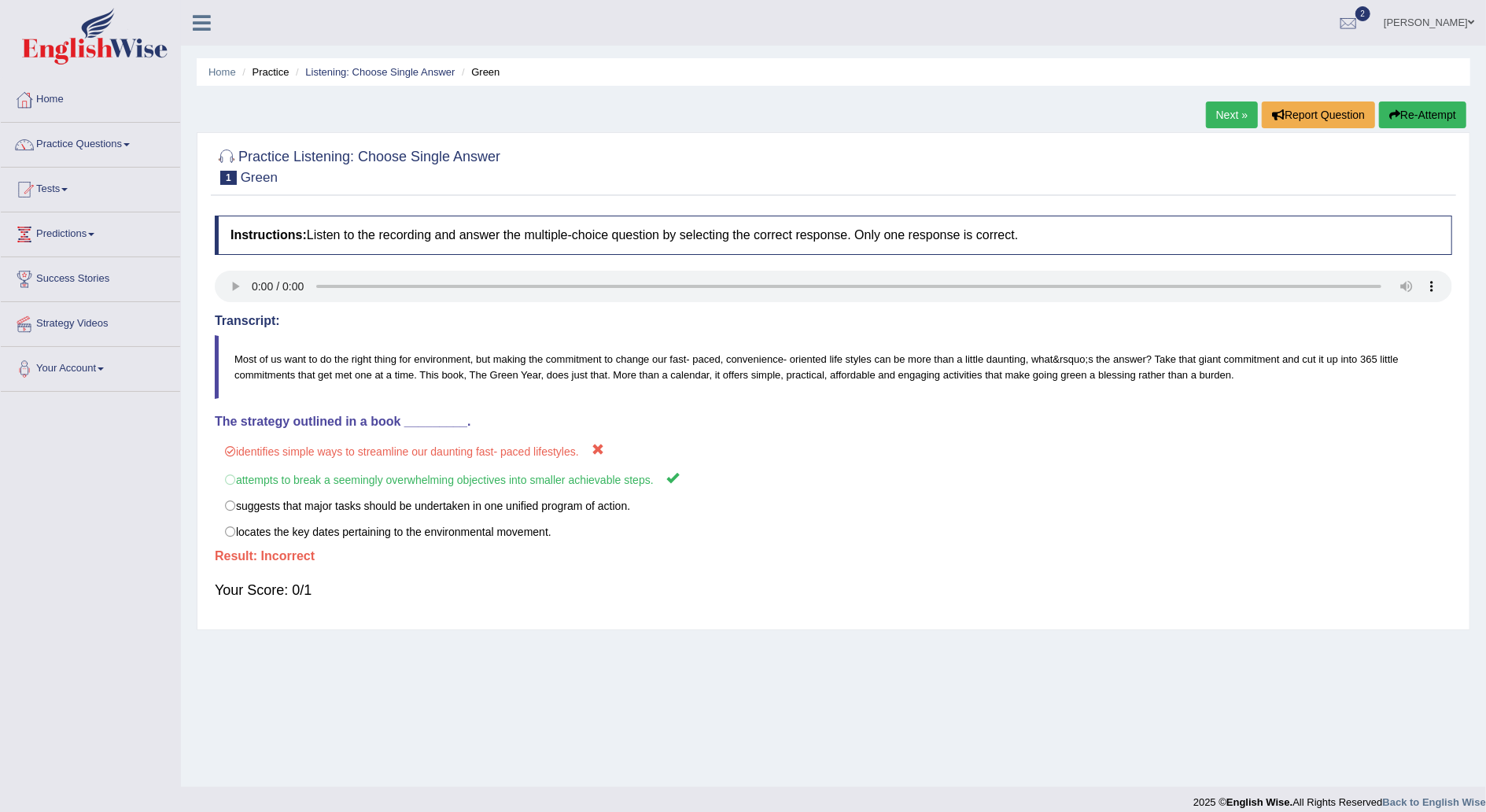
click at [1232, 104] on link "Next »" at bounding box center [1232, 114] width 52 height 27
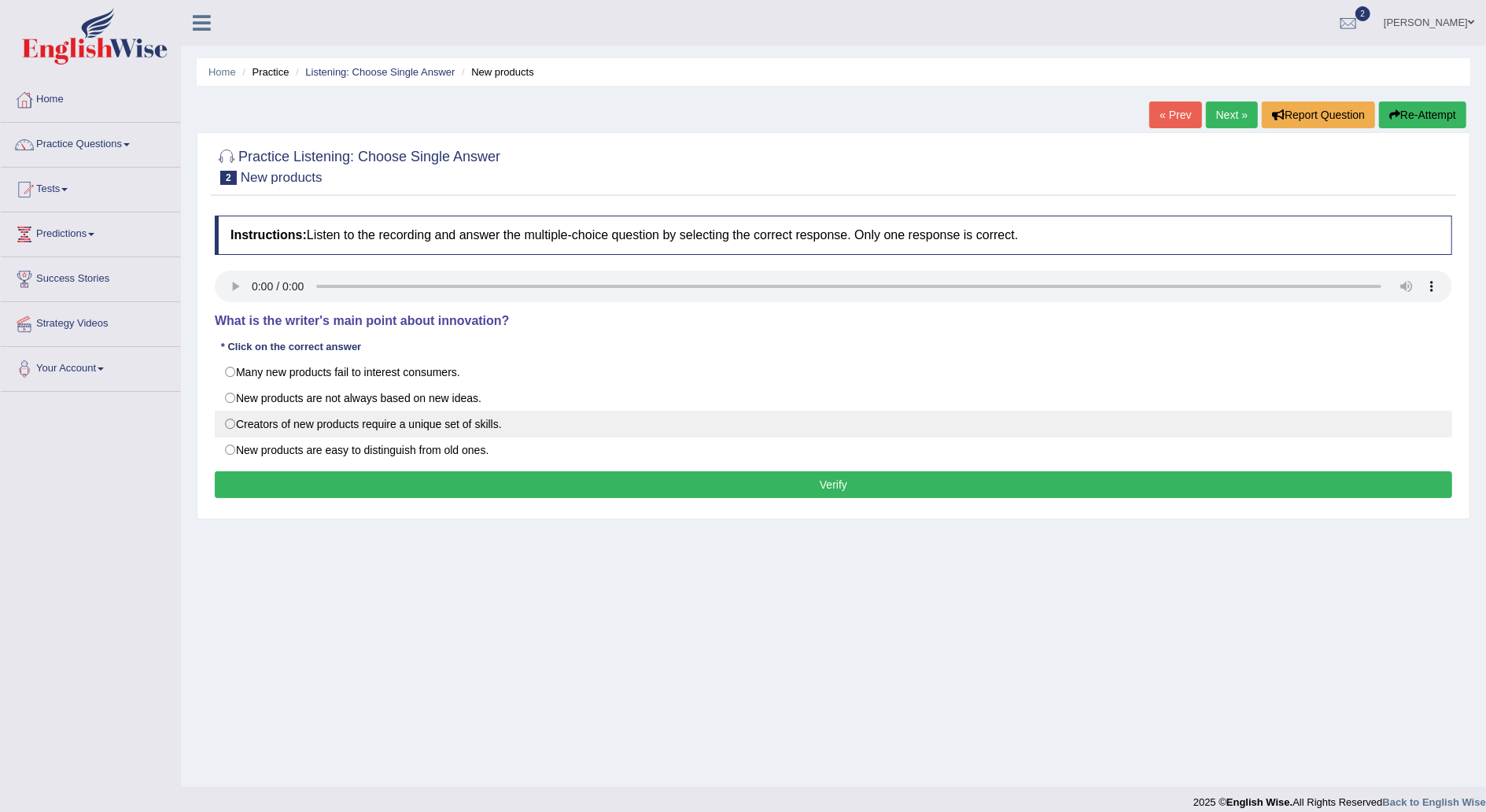
click at [233, 424] on label "Creators of new products require a unique set of skills." at bounding box center [833, 424] width 1238 height 27
radio input "true"
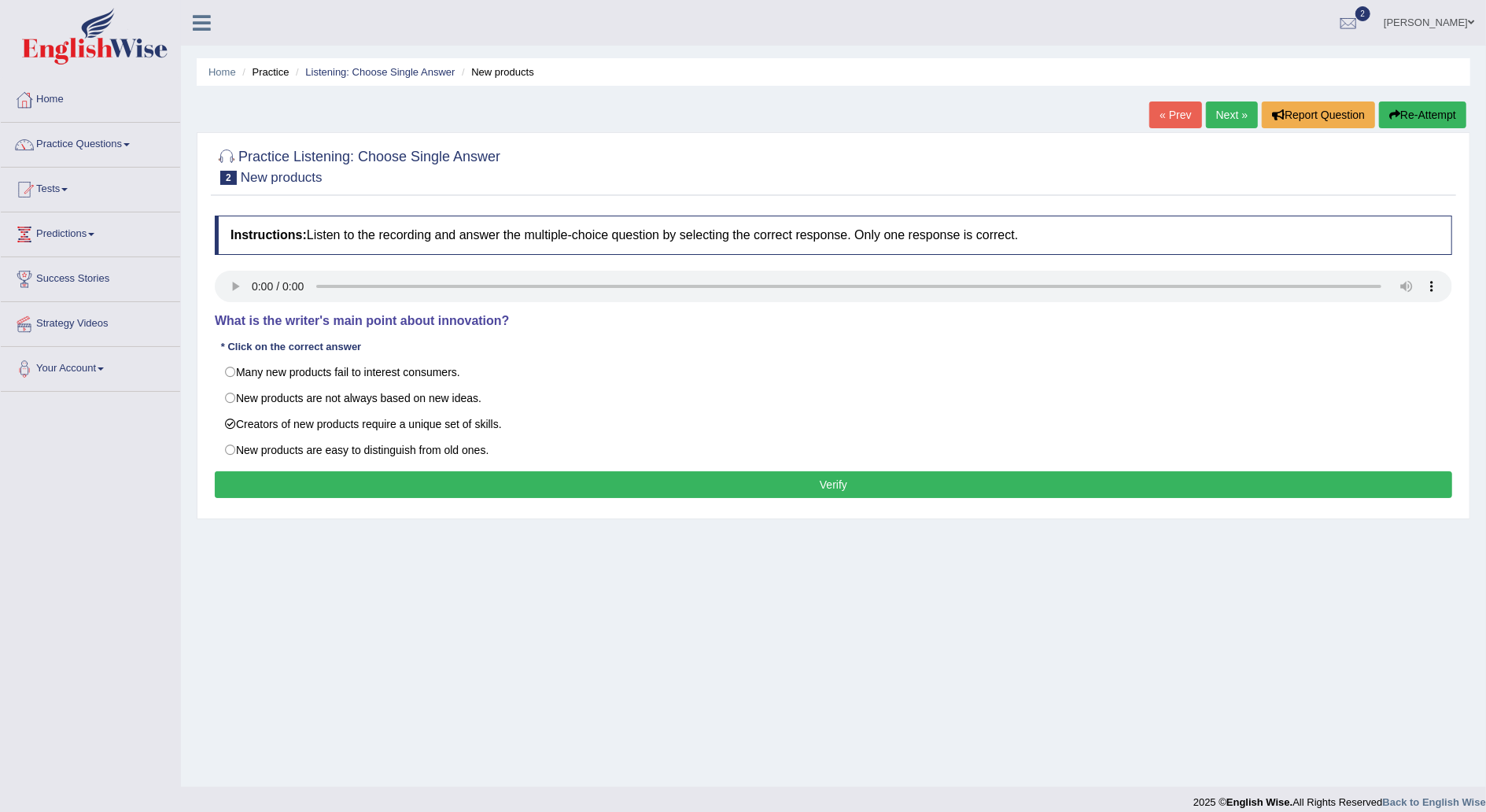
click at [853, 487] on button "Verify" at bounding box center [833, 484] width 1238 height 27
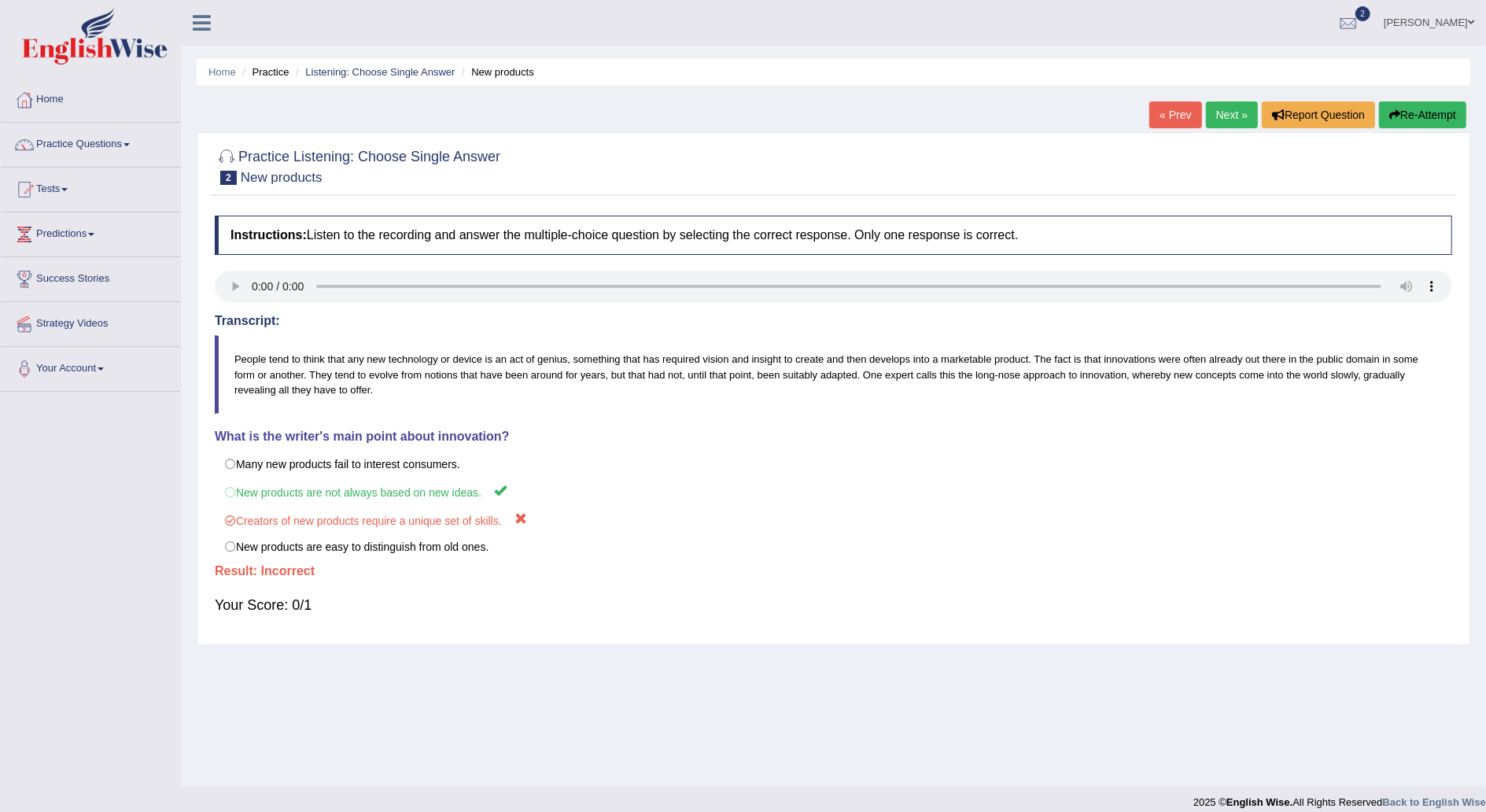
click at [1226, 114] on link "Next »" at bounding box center [1232, 114] width 52 height 27
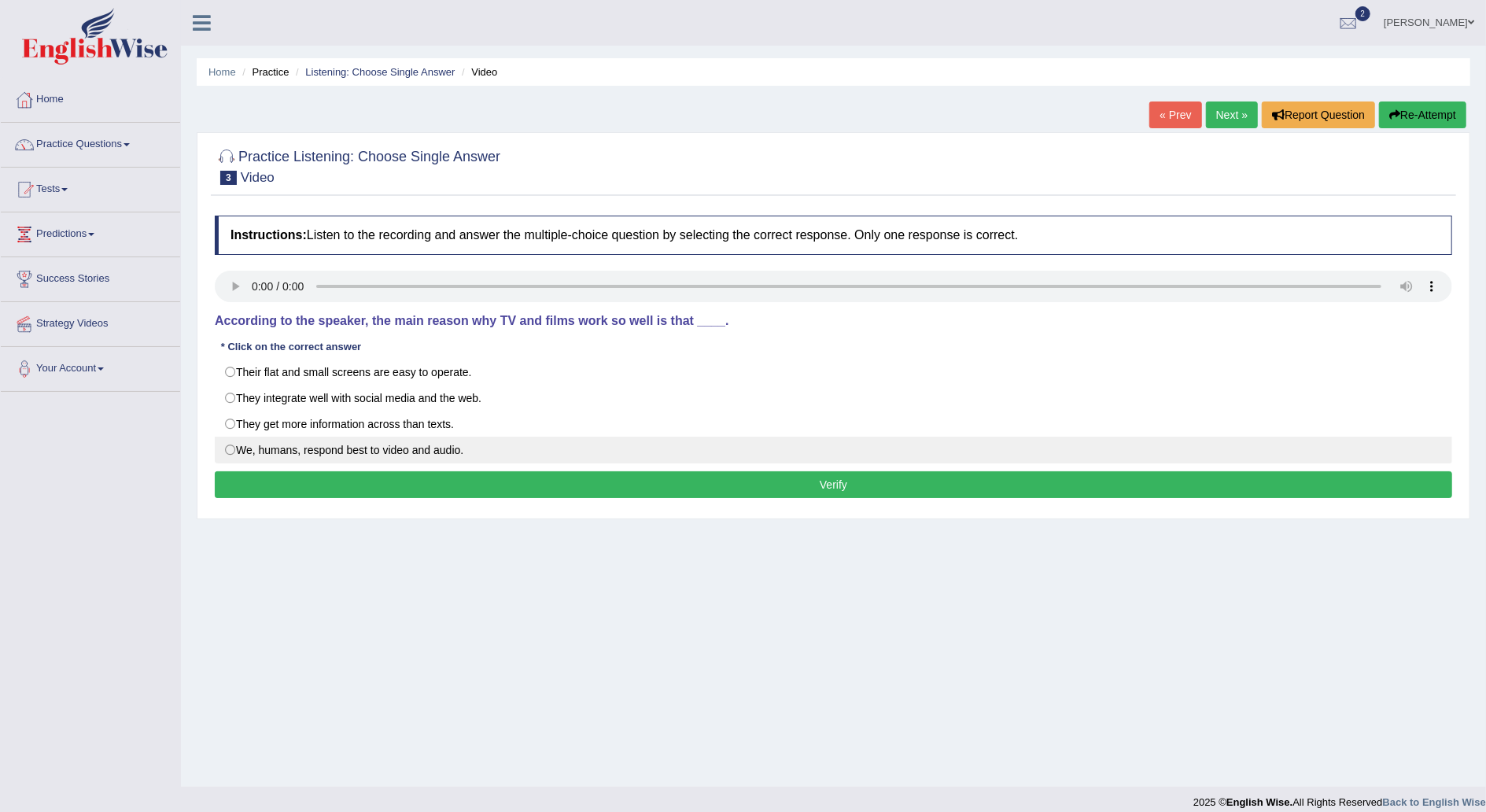
click at [225, 449] on label "We, humans, respond best to video and audio." at bounding box center [833, 449] width 1238 height 27
radio input "true"
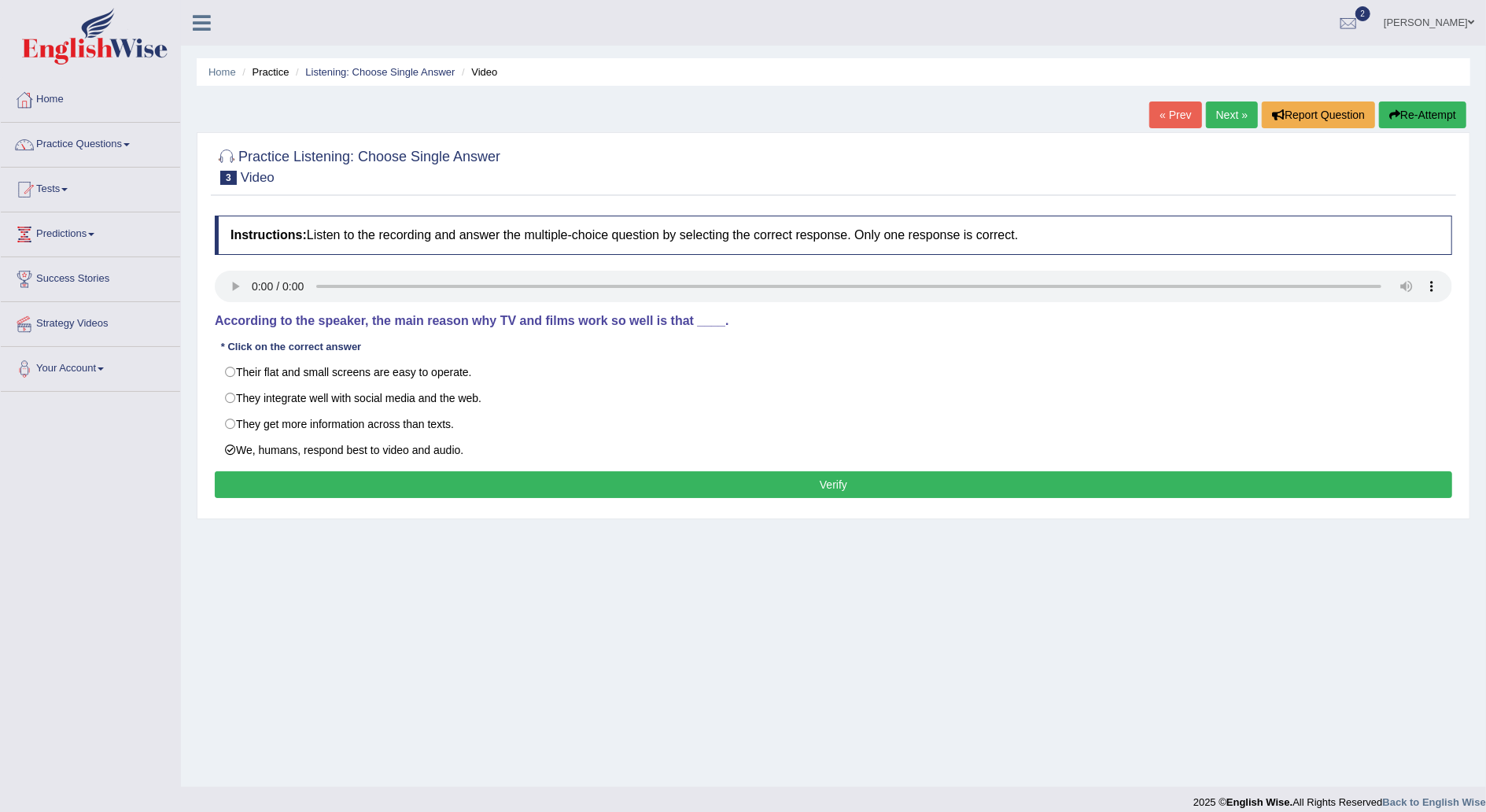
click at [852, 484] on button "Verify" at bounding box center [833, 484] width 1238 height 27
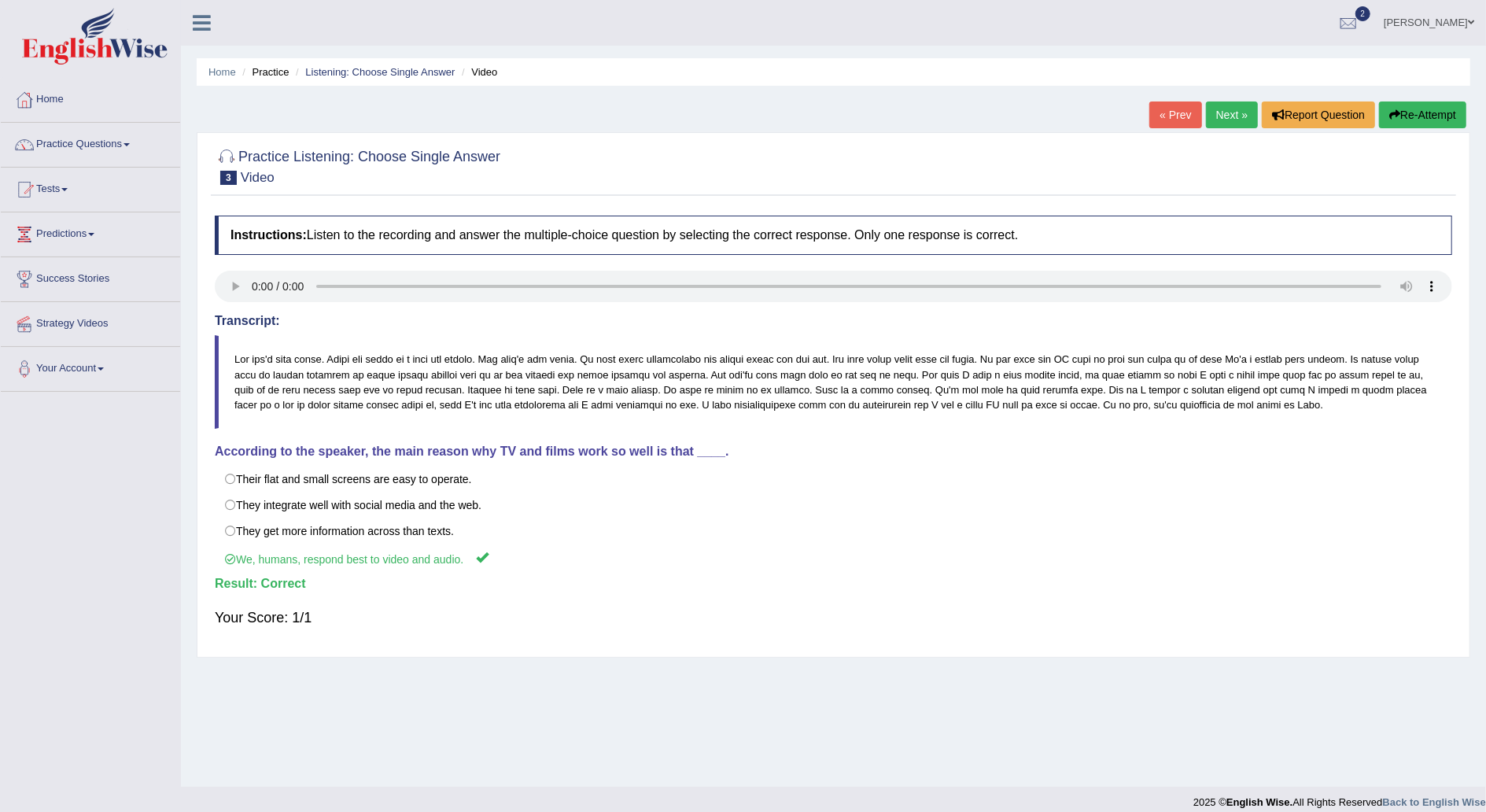
click at [1228, 111] on link "Next »" at bounding box center [1232, 114] width 52 height 27
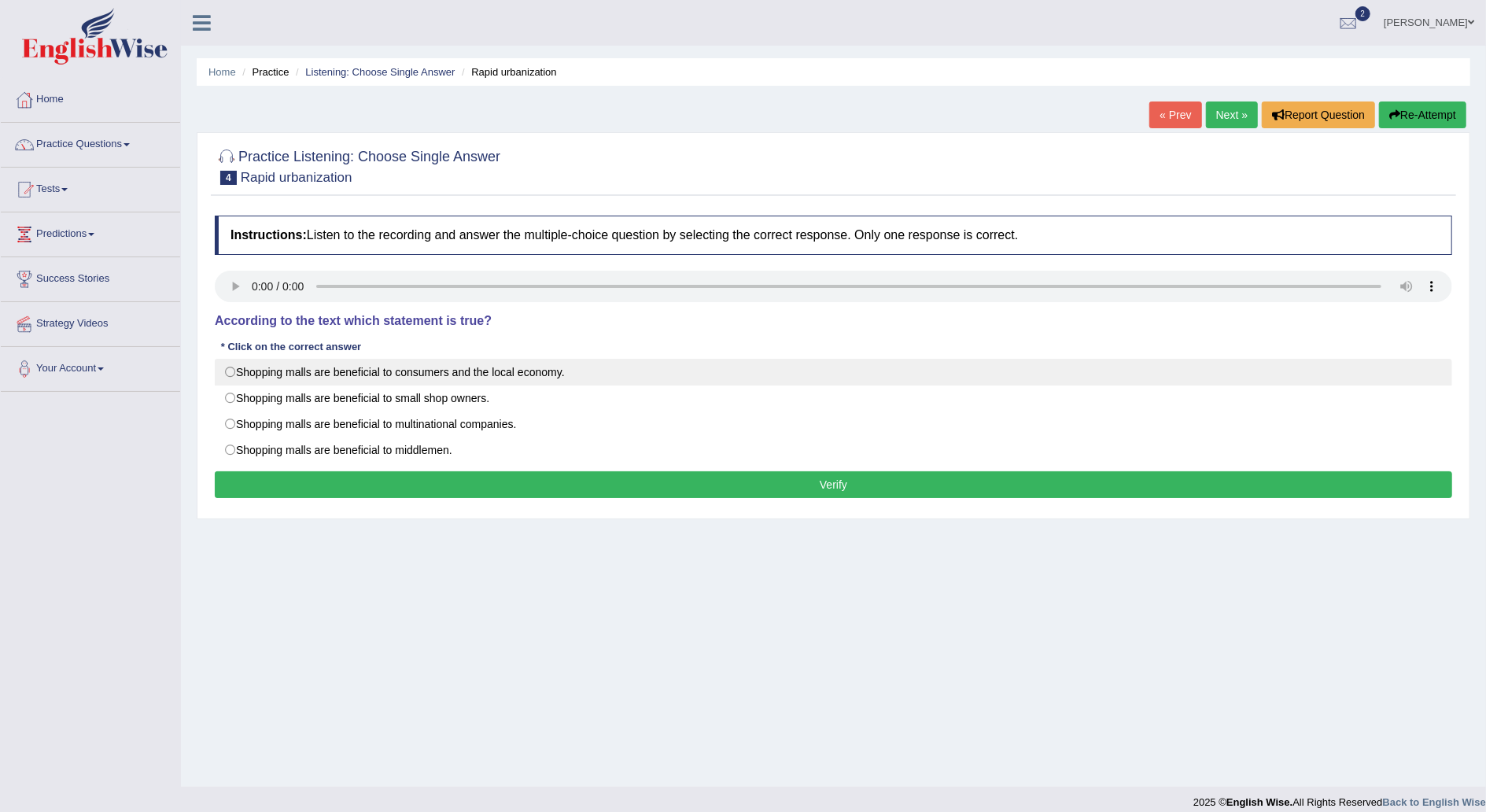
click at [233, 370] on label "Shopping malls are beneficial to consumers and the local economy." at bounding box center [833, 372] width 1238 height 27
radio input "true"
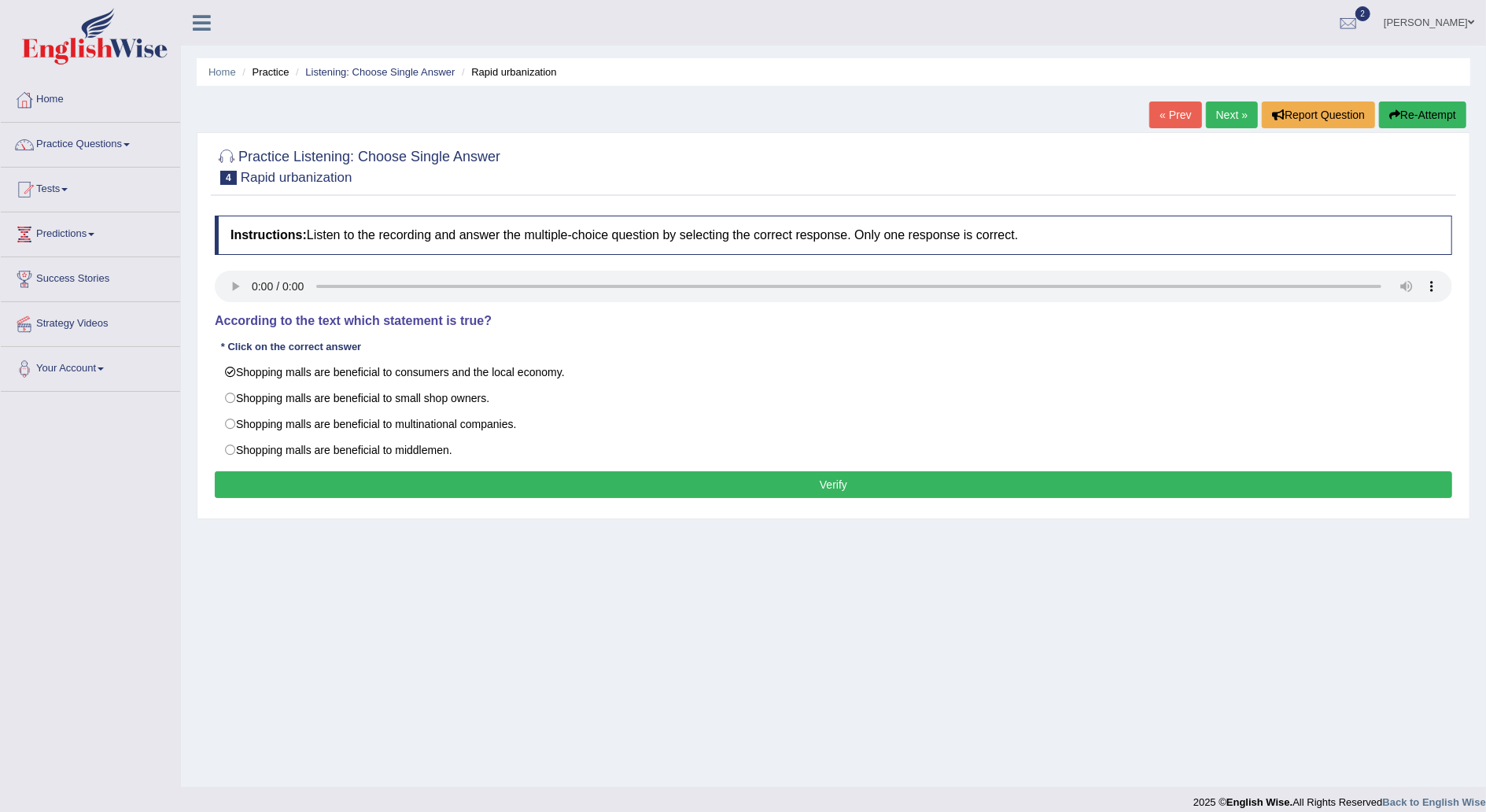
click at [732, 483] on button "Verify" at bounding box center [833, 484] width 1238 height 27
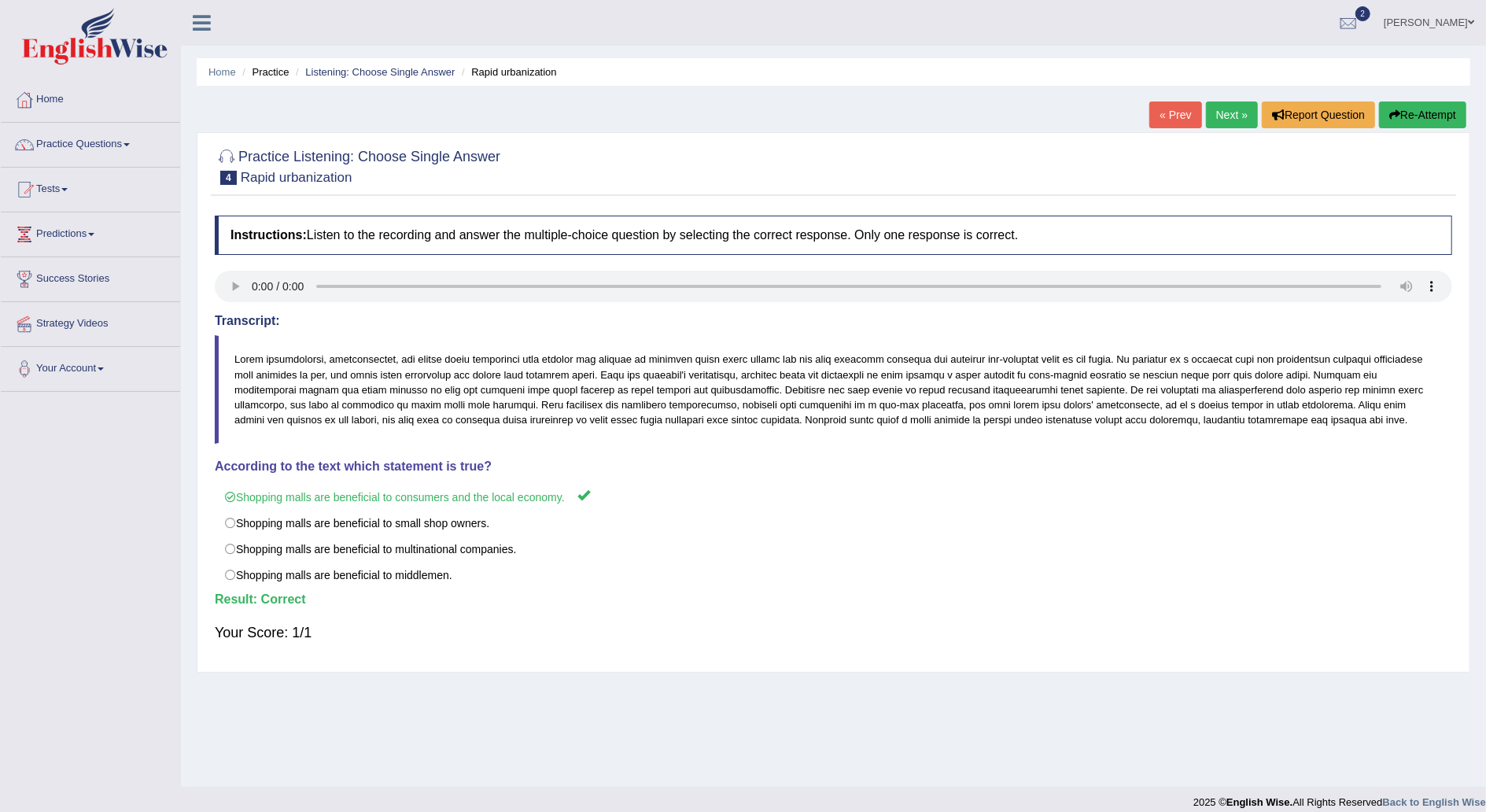
click at [1238, 115] on link "Next »" at bounding box center [1232, 114] width 52 height 27
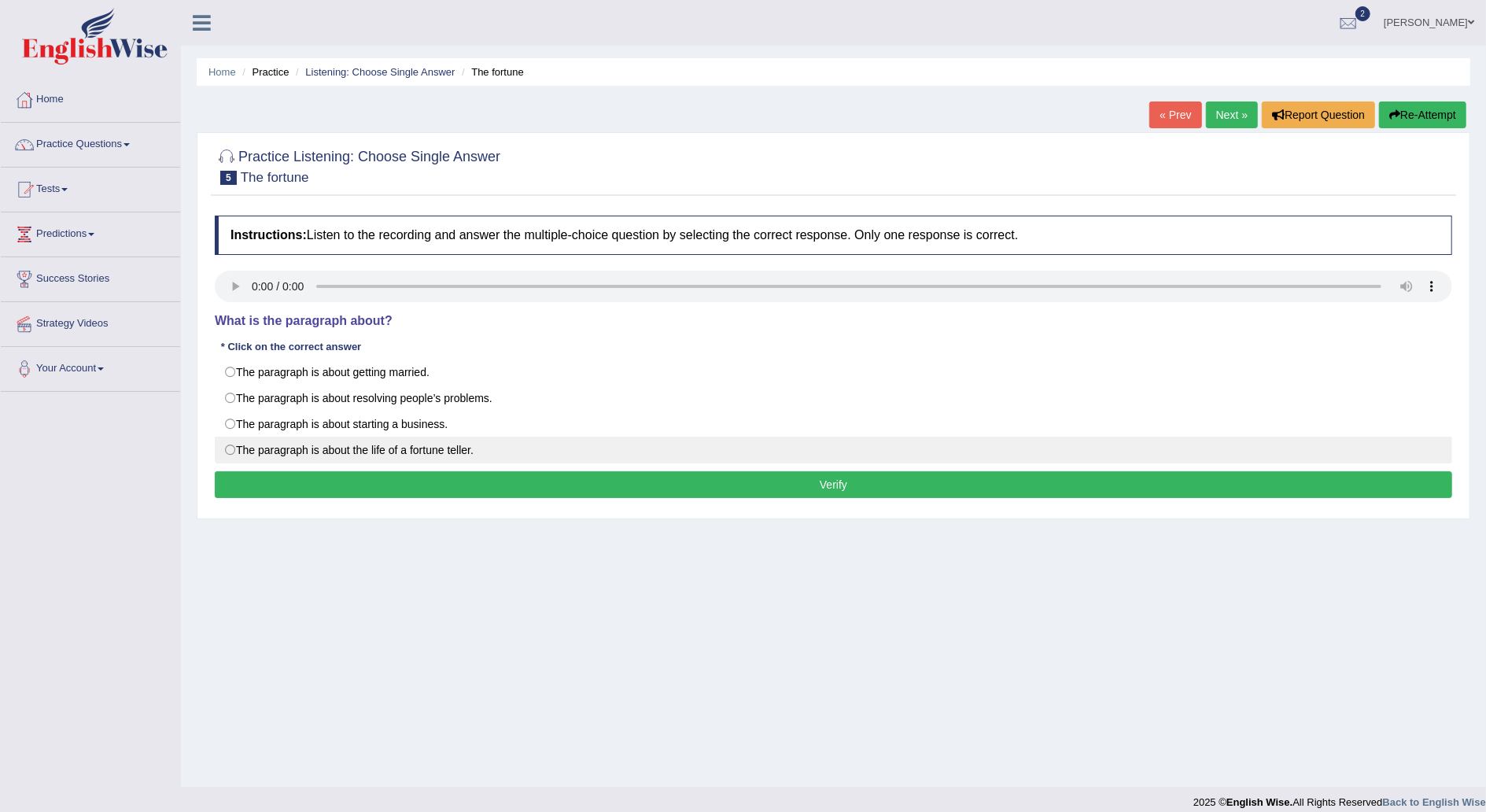
click at [227, 448] on label "The paragraph is about the life of a fortune teller." at bounding box center [833, 449] width 1238 height 27
radio input "true"
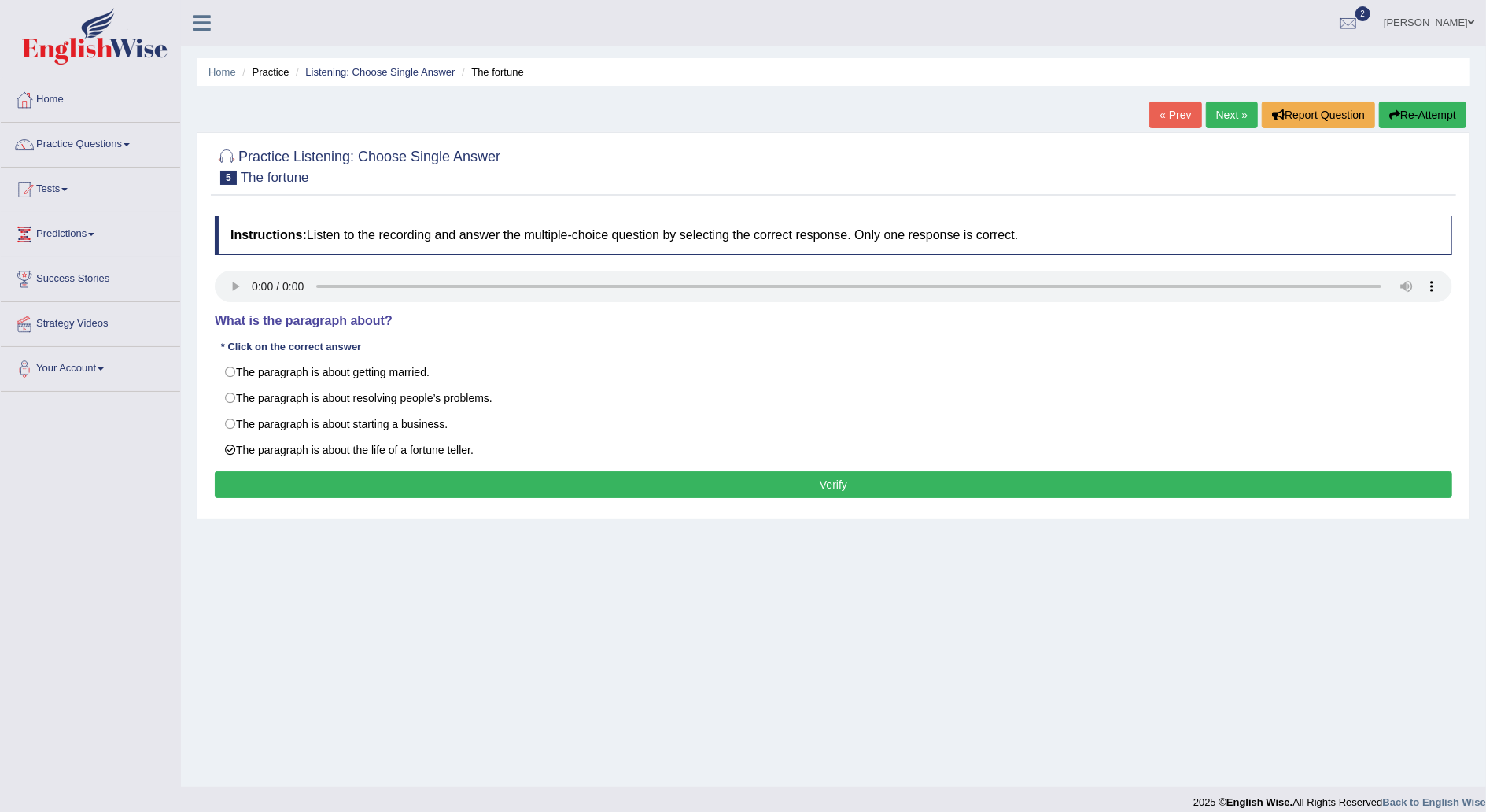
click at [820, 472] on button "Verify" at bounding box center [833, 484] width 1238 height 27
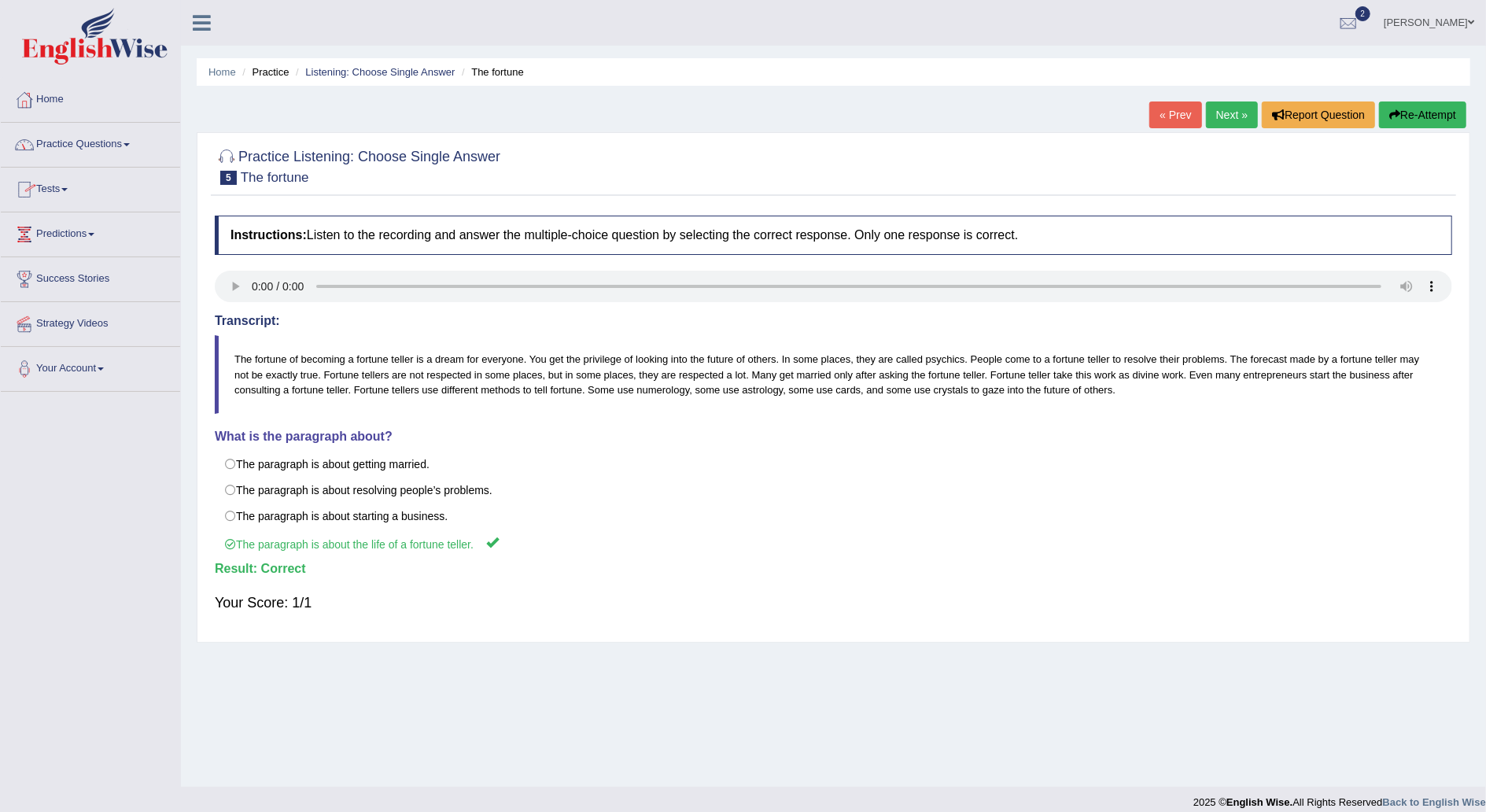
click at [138, 138] on link "Practice Questions" at bounding box center [90, 142] width 179 height 40
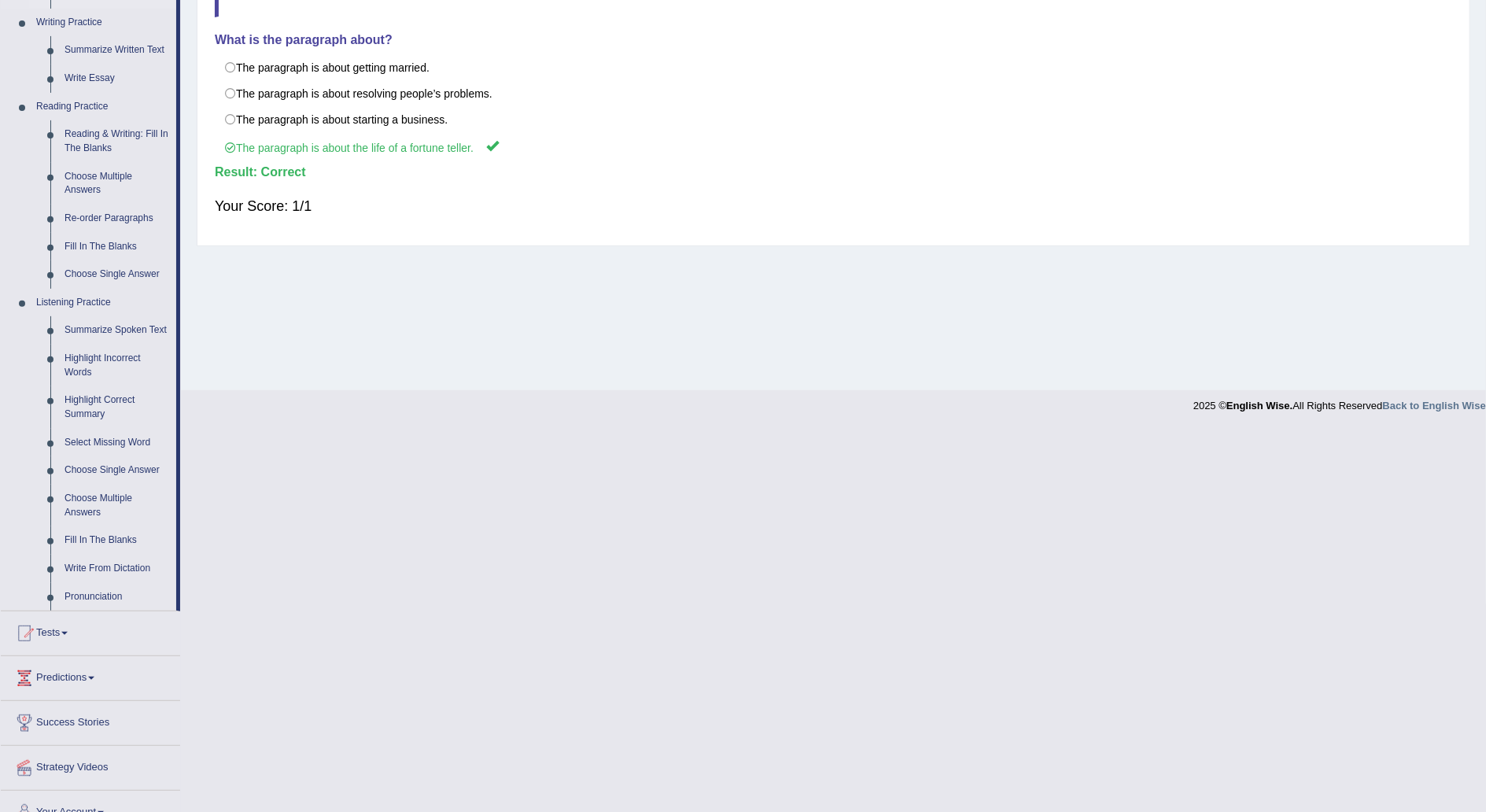
scroll to position [397, 0]
click at [112, 498] on link "Choose Multiple Answers" at bounding box center [116, 504] width 119 height 42
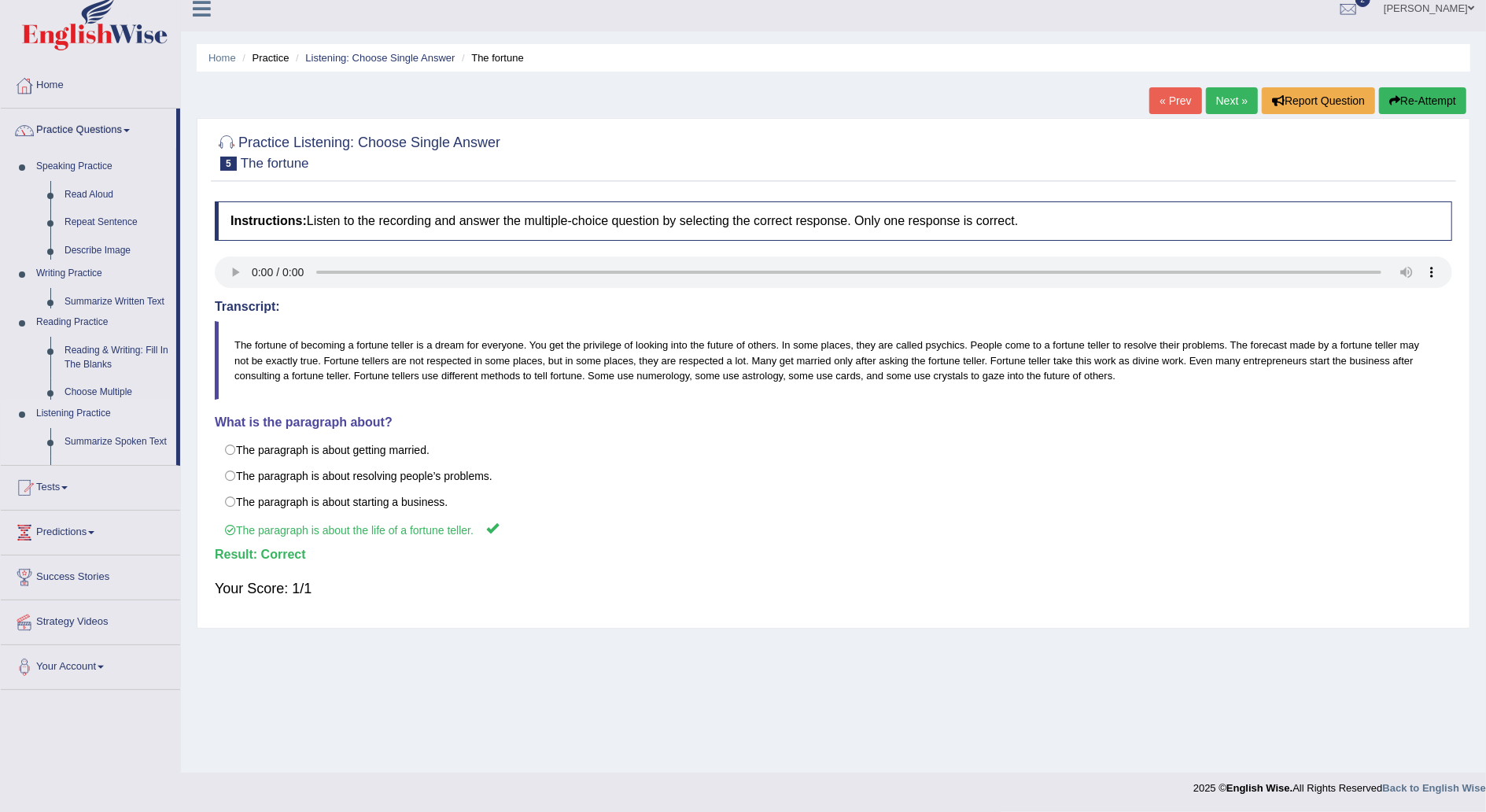
scroll to position [14, 0]
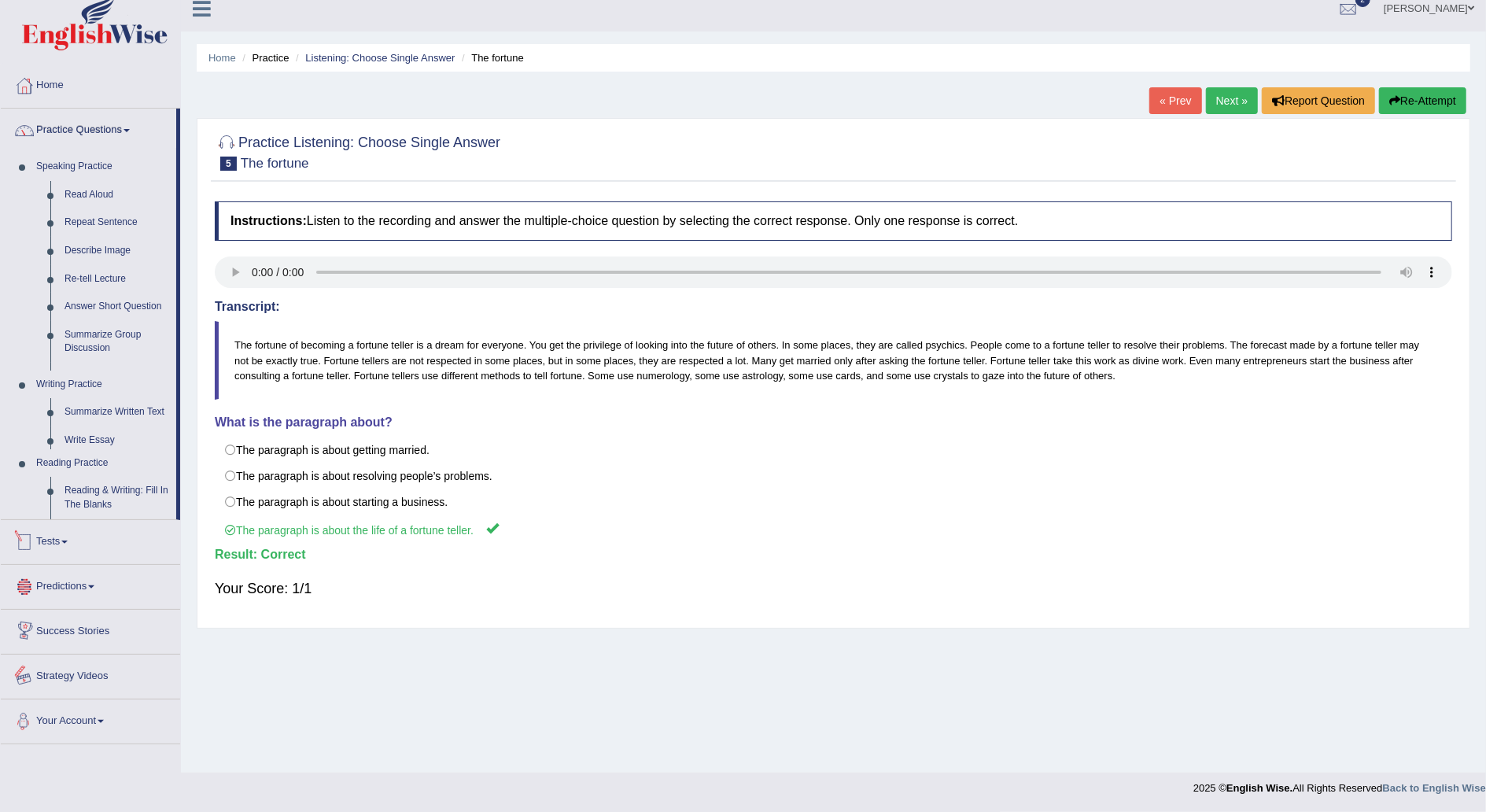
click at [112, 498] on ul "Home Practice Questions Speaking Practice Read Aloud Repeat Sentence Describe I…" at bounding box center [90, 403] width 179 height 680
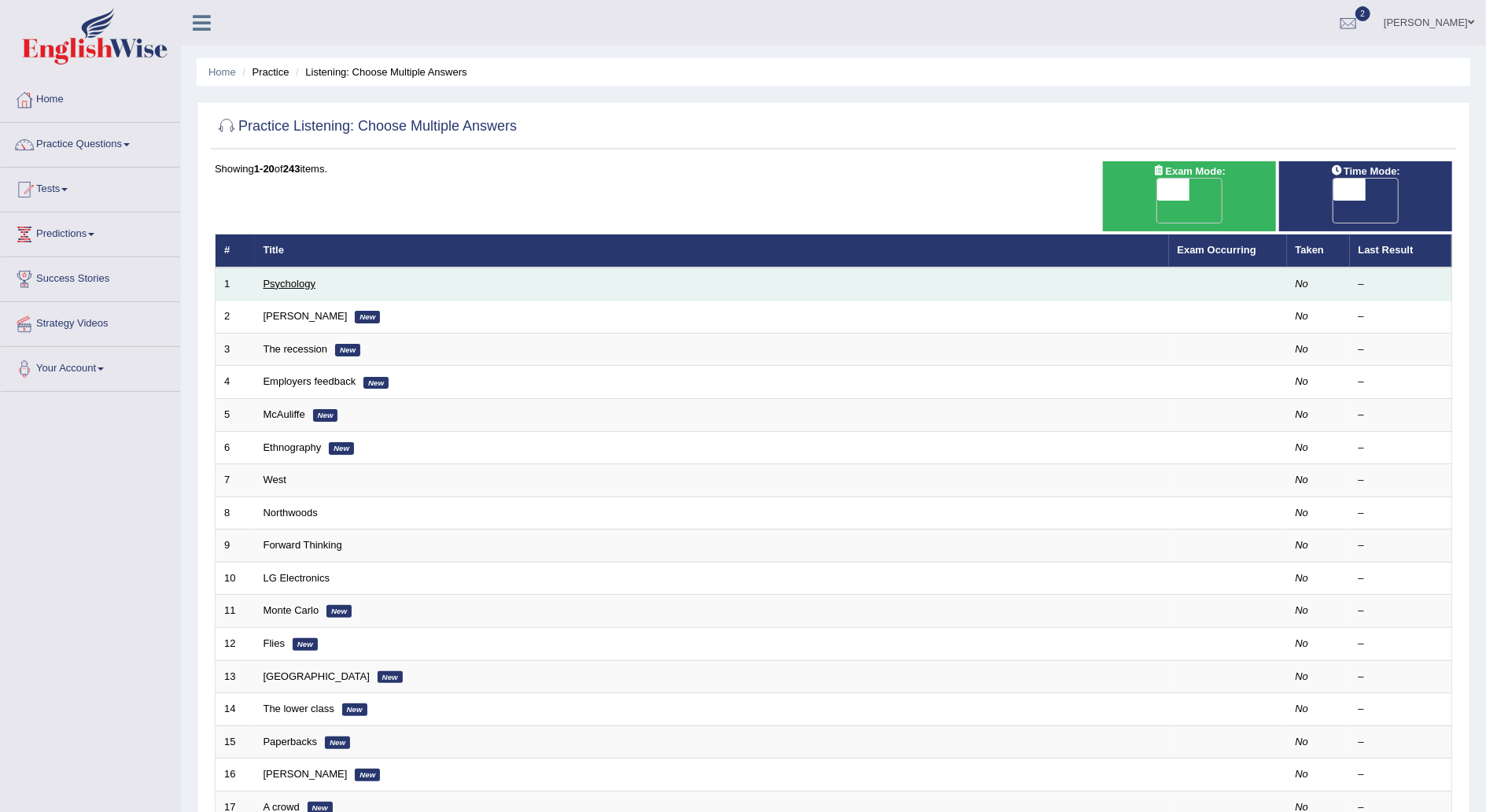
click at [283, 278] on link "Psychology" at bounding box center [290, 283] width 52 height 12
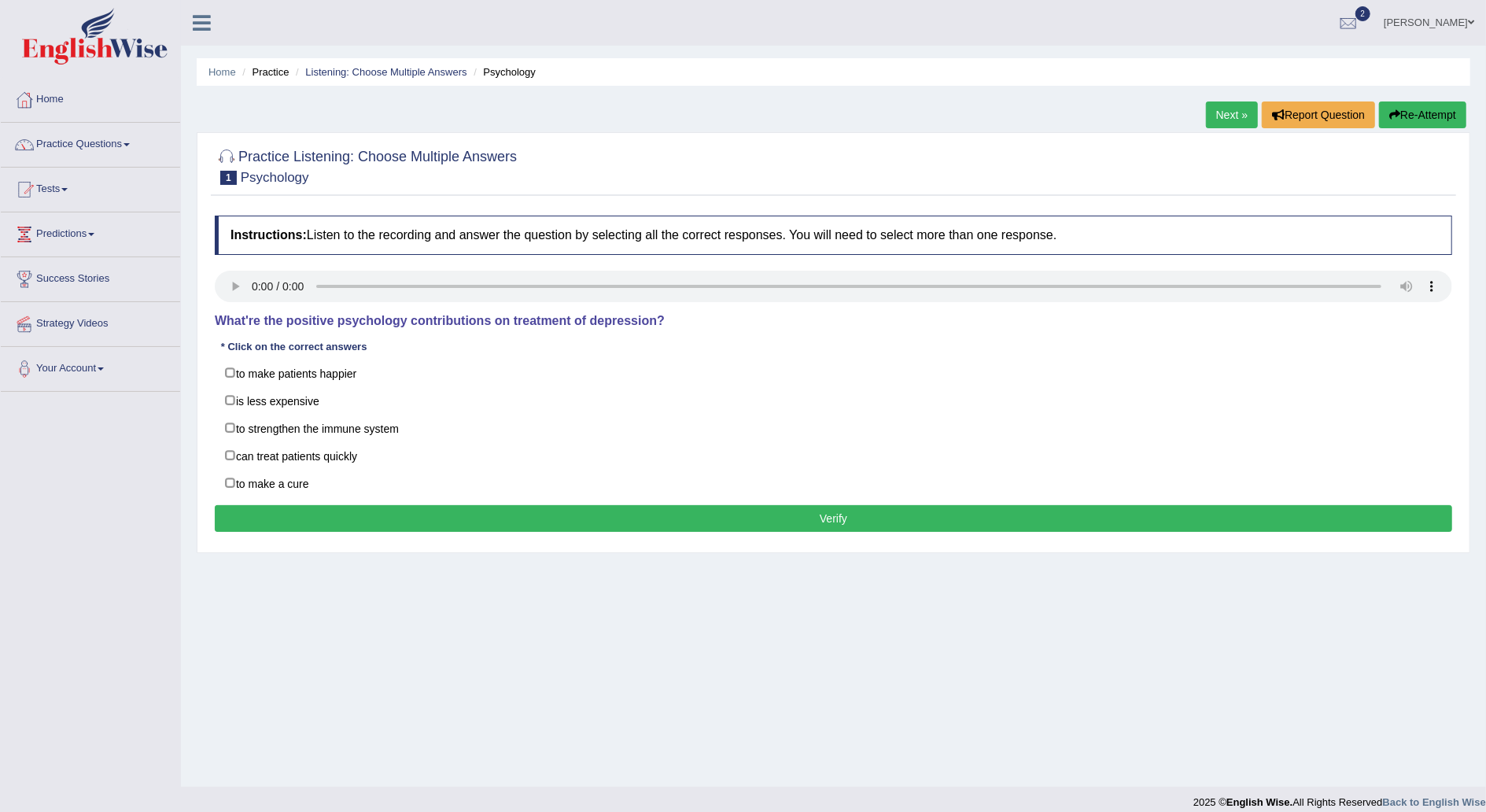
click at [570, 703] on div "Home Practice Listening: Choose Multiple Answers Psychology Next » Report Quest…" at bounding box center [833, 393] width 1305 height 786
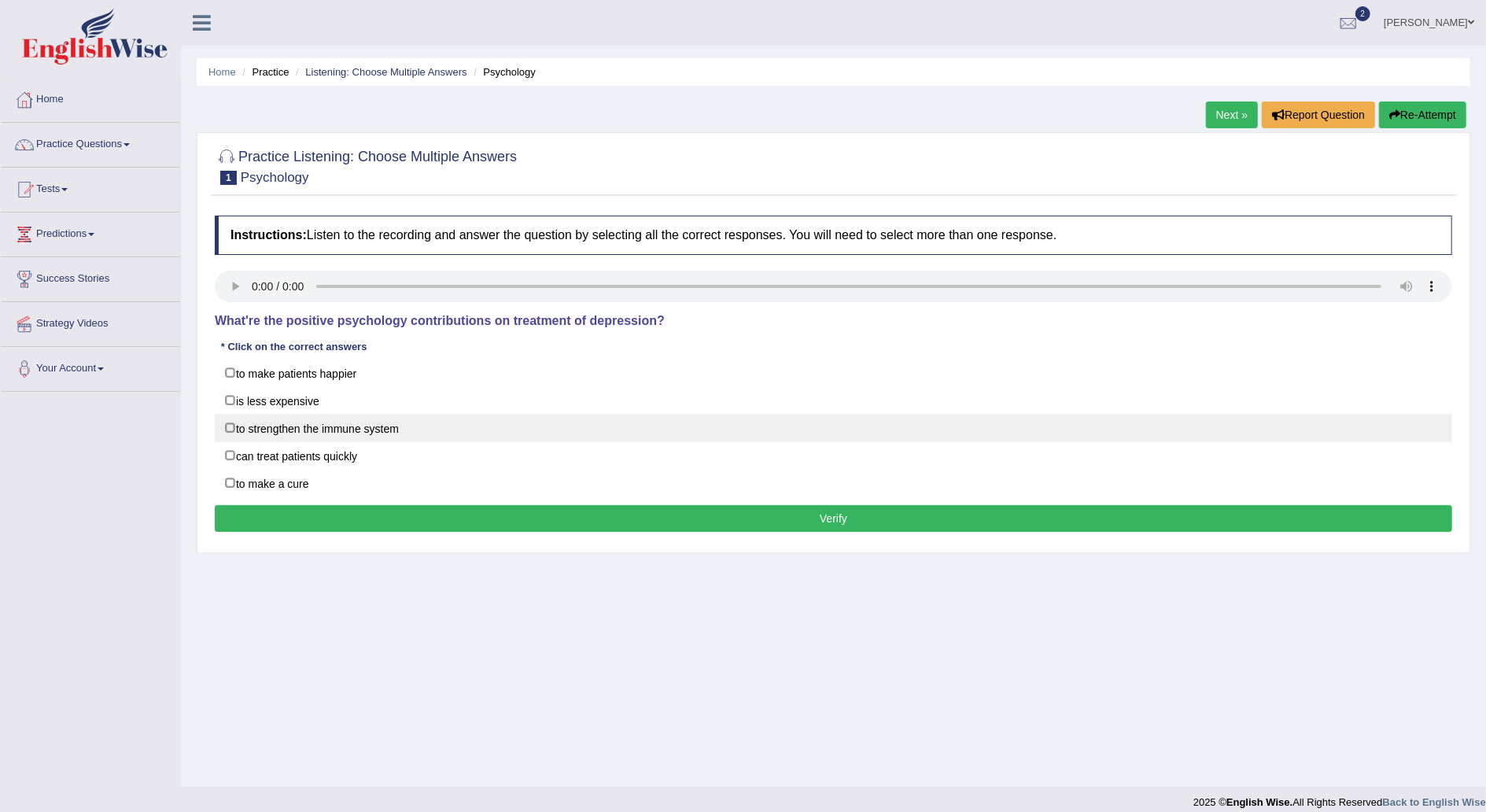
click at [226, 427] on label "to strengthen the immune system" at bounding box center [833, 427] width 1238 height 29
checkbox input "true"
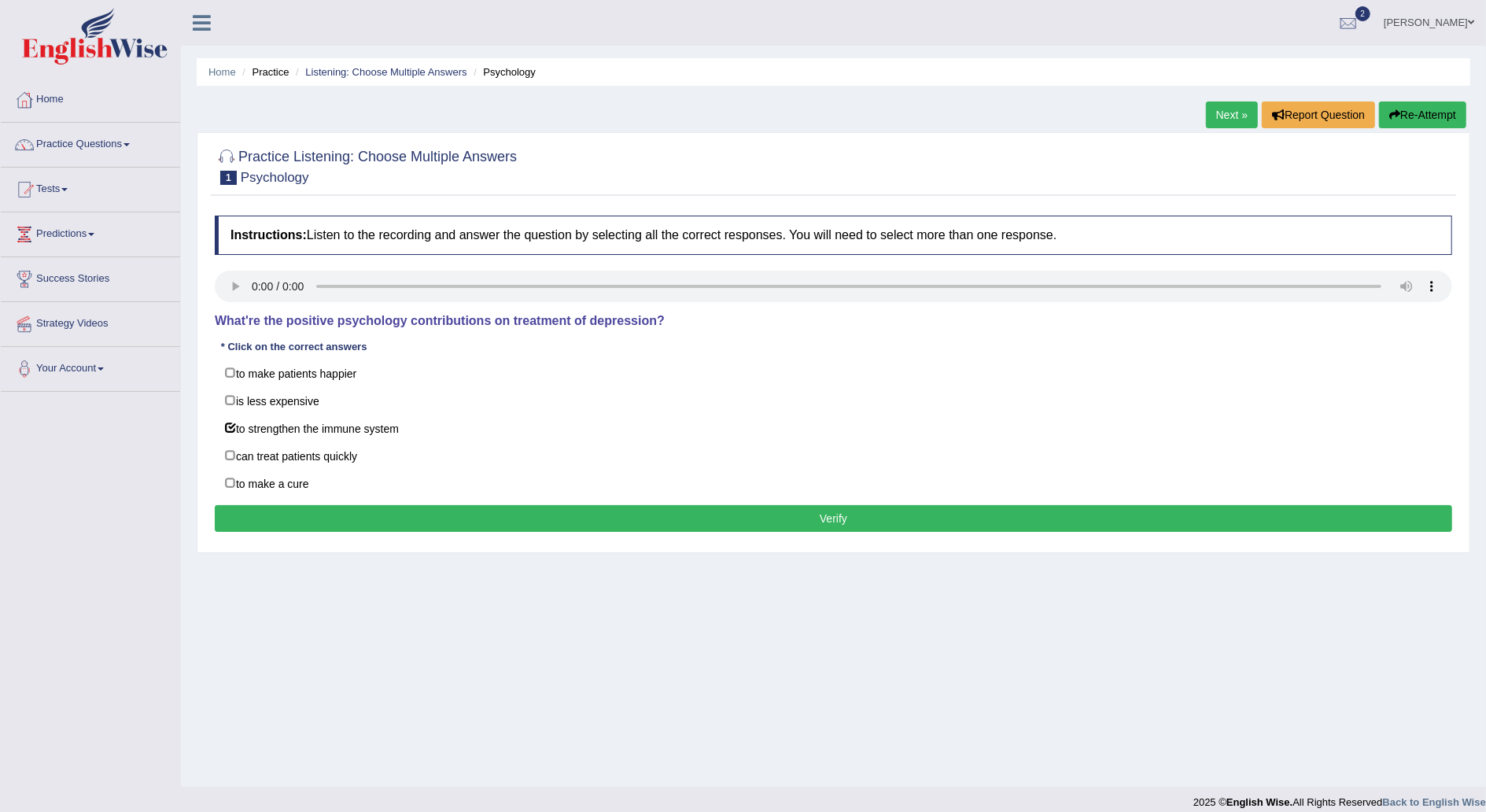
click at [767, 519] on button "Verify" at bounding box center [833, 518] width 1238 height 27
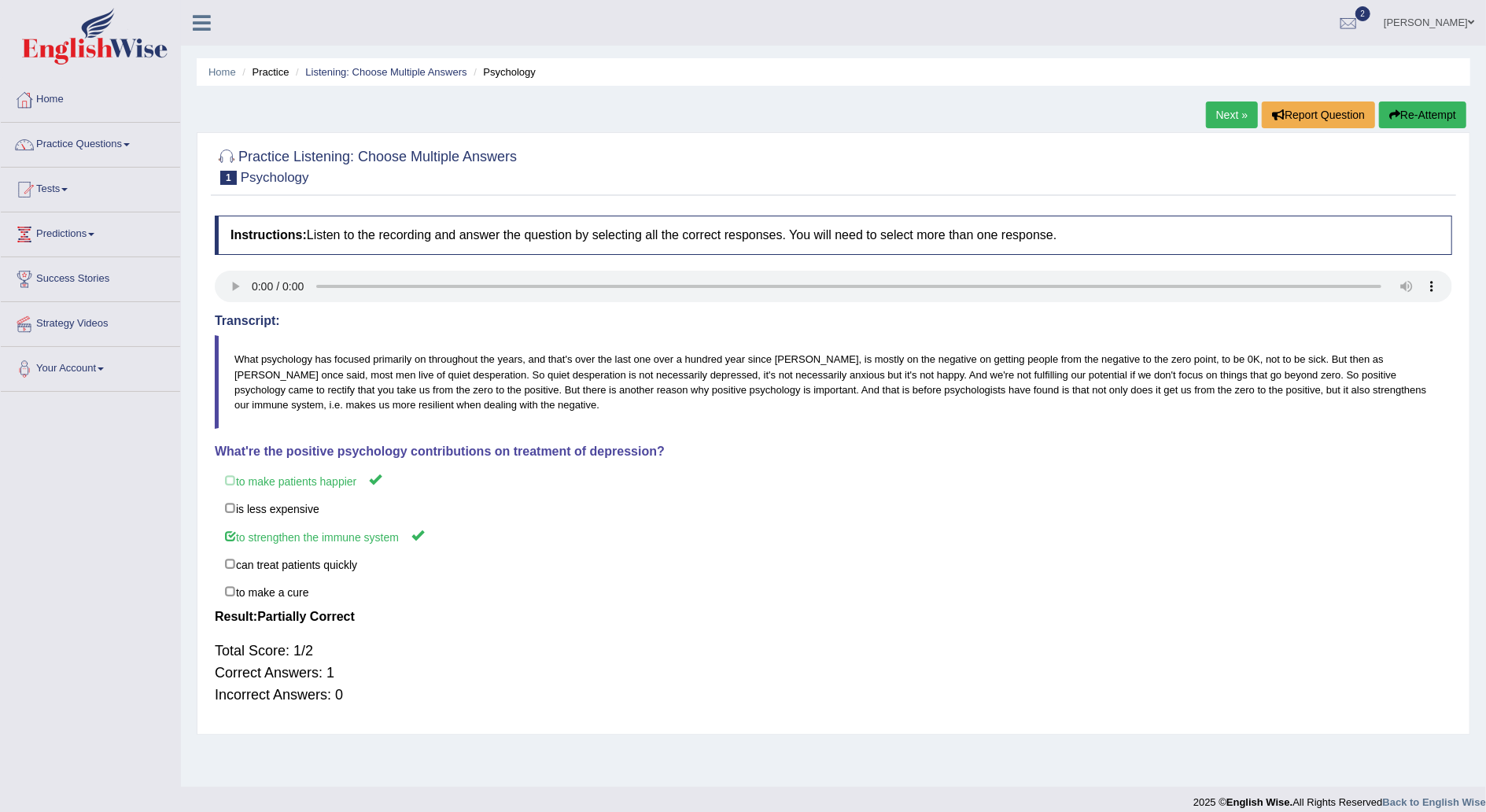
click at [1238, 112] on link "Next »" at bounding box center [1232, 114] width 52 height 27
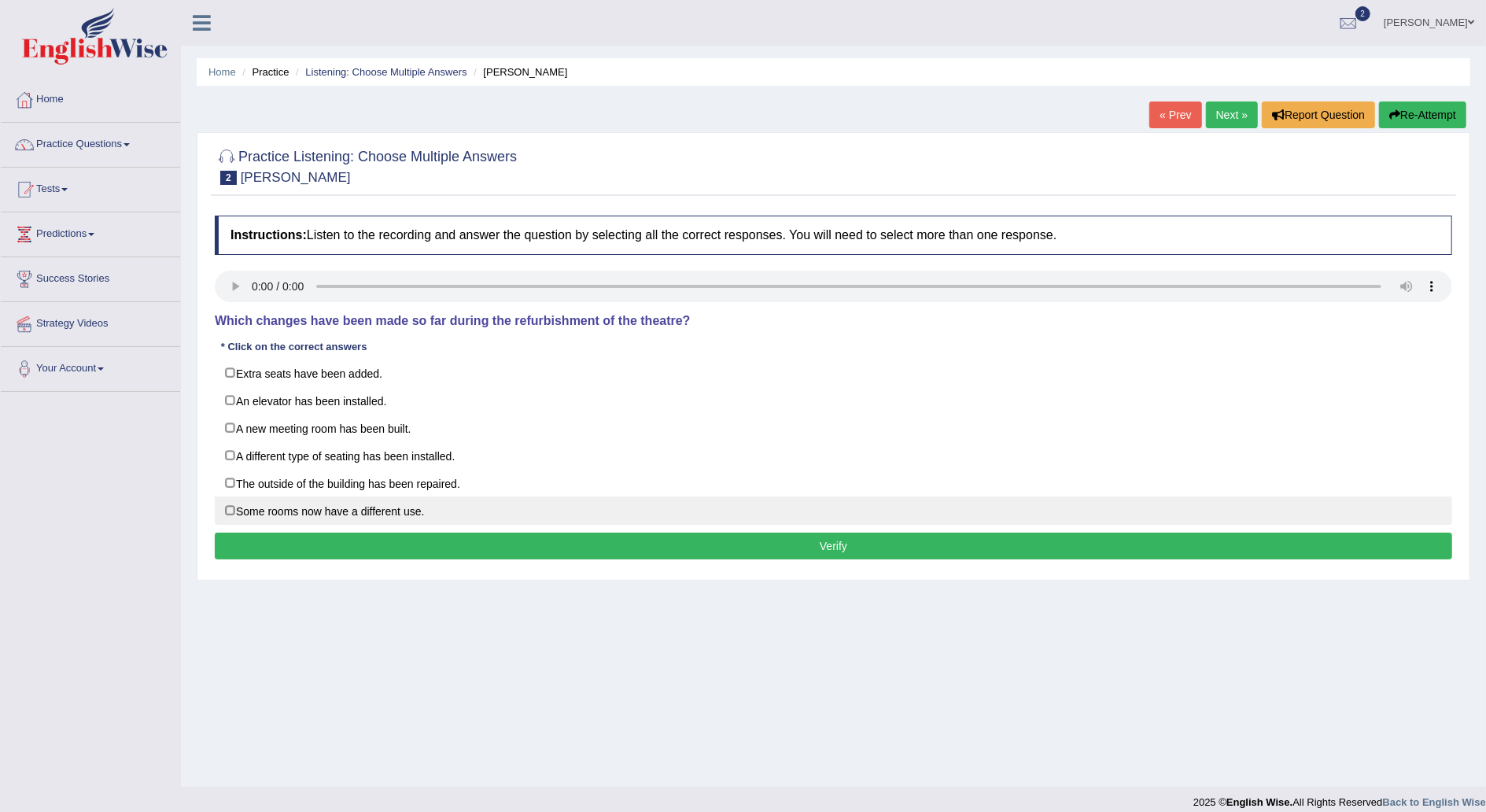
click at [576, 515] on label "Some rooms now have a different use." at bounding box center [833, 510] width 1238 height 29
checkbox input "true"
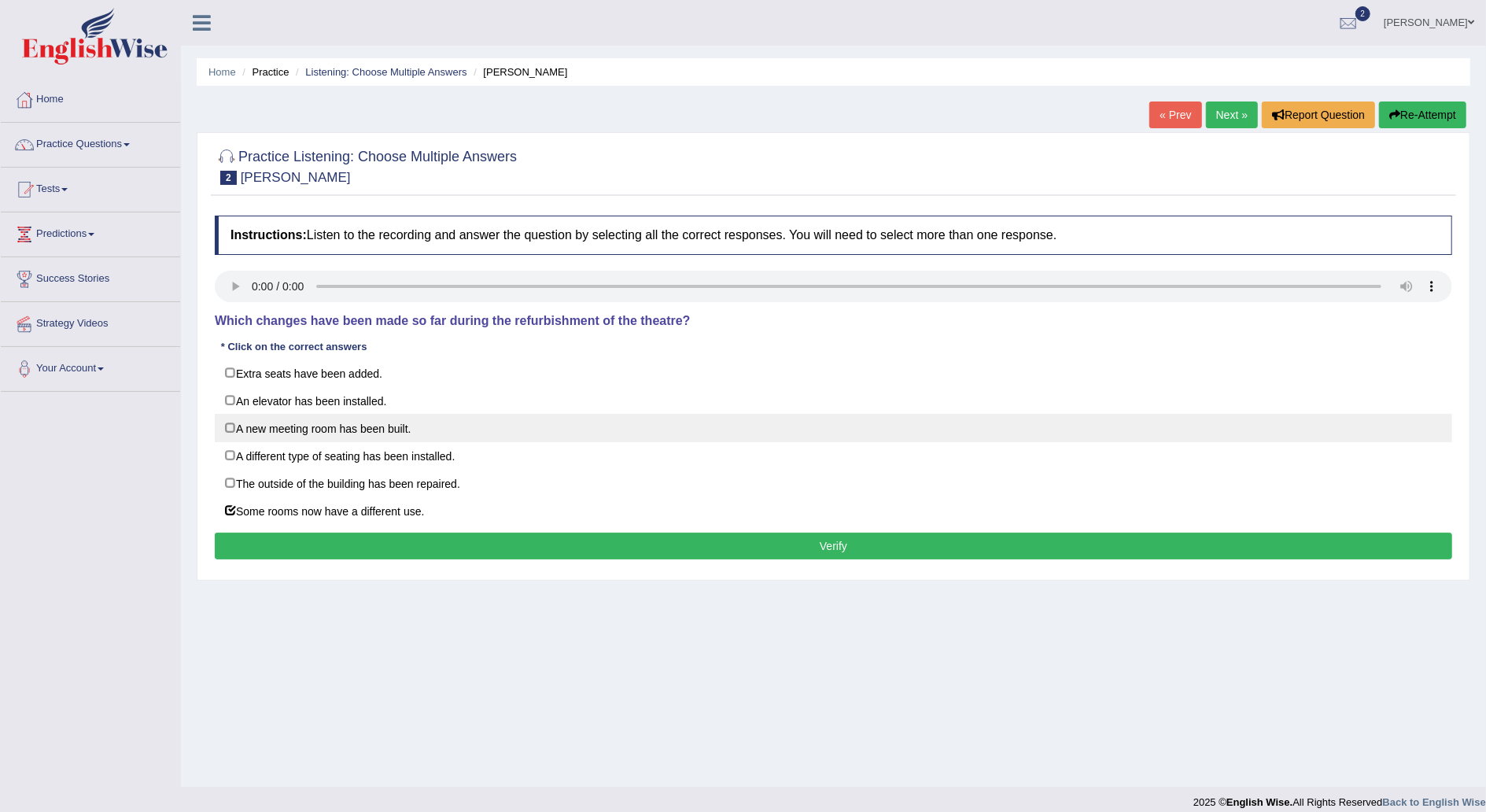
click at [526, 426] on label "A new meeting room has been built." at bounding box center [833, 427] width 1238 height 29
checkbox input "true"
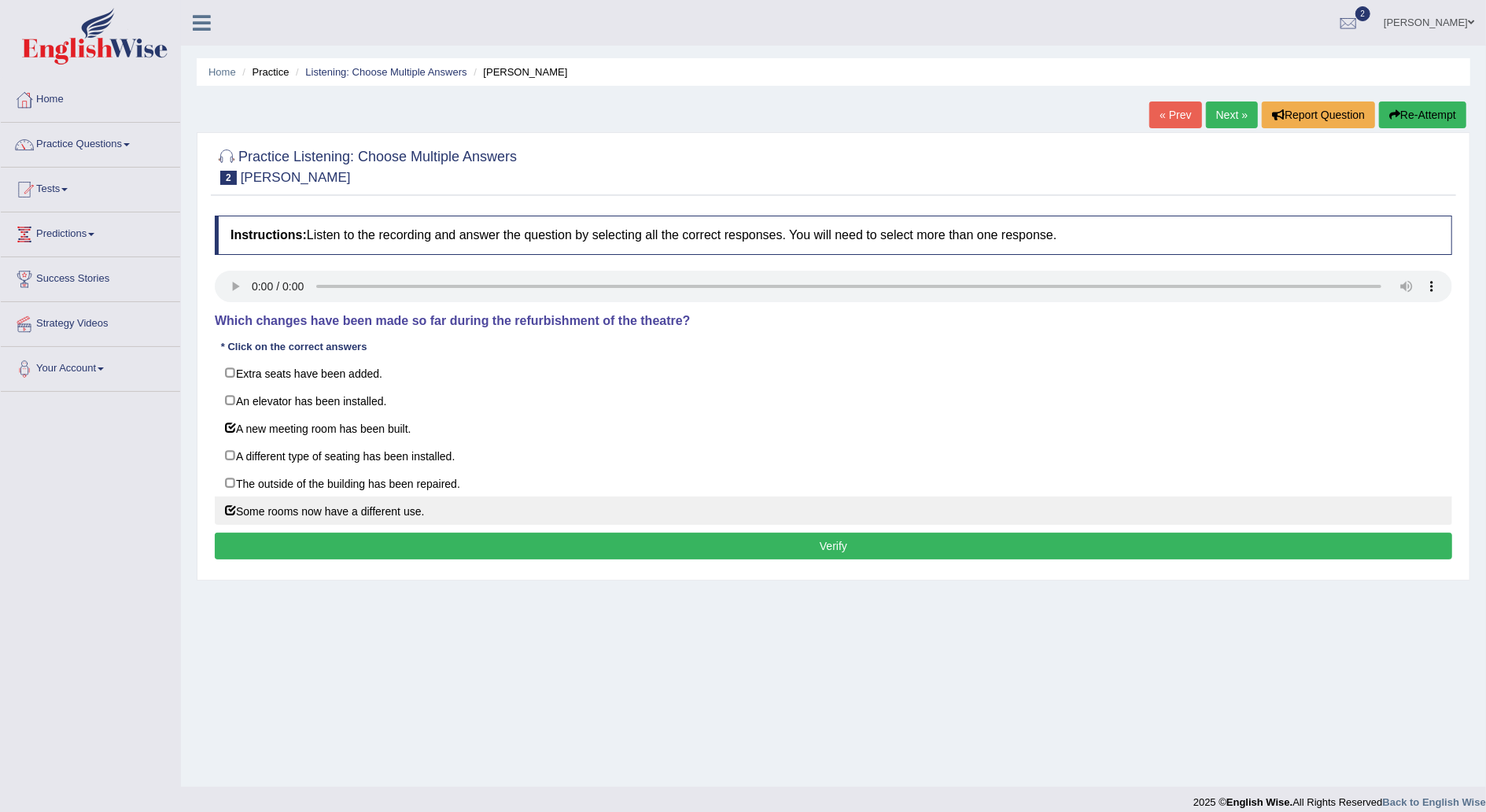
click at [519, 502] on label "Some rooms now have a different use." at bounding box center [833, 510] width 1238 height 29
checkbox input "false"
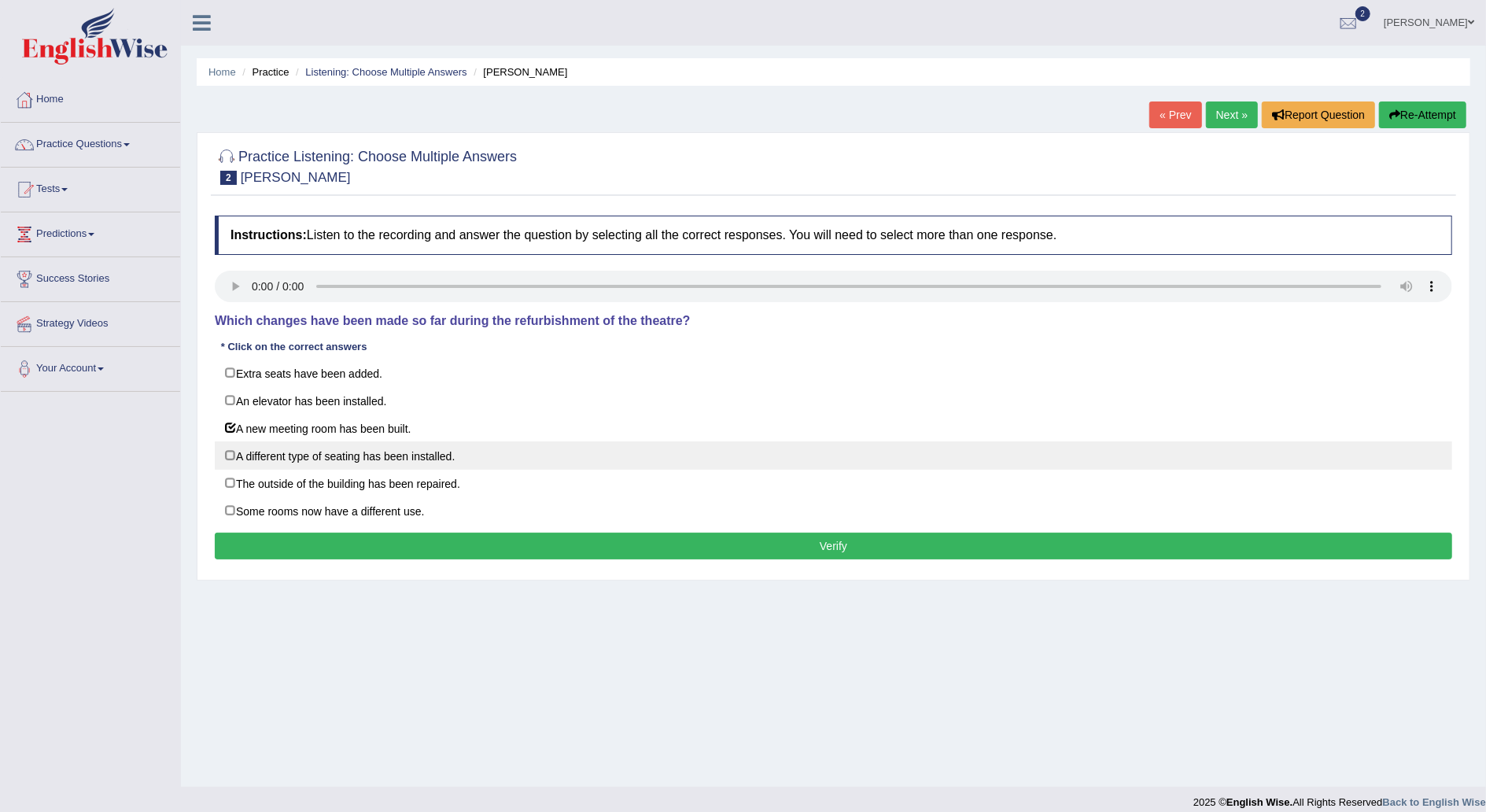
click at [507, 453] on label "A different type of seating has been installed." at bounding box center [833, 455] width 1238 height 29
checkbox input "true"
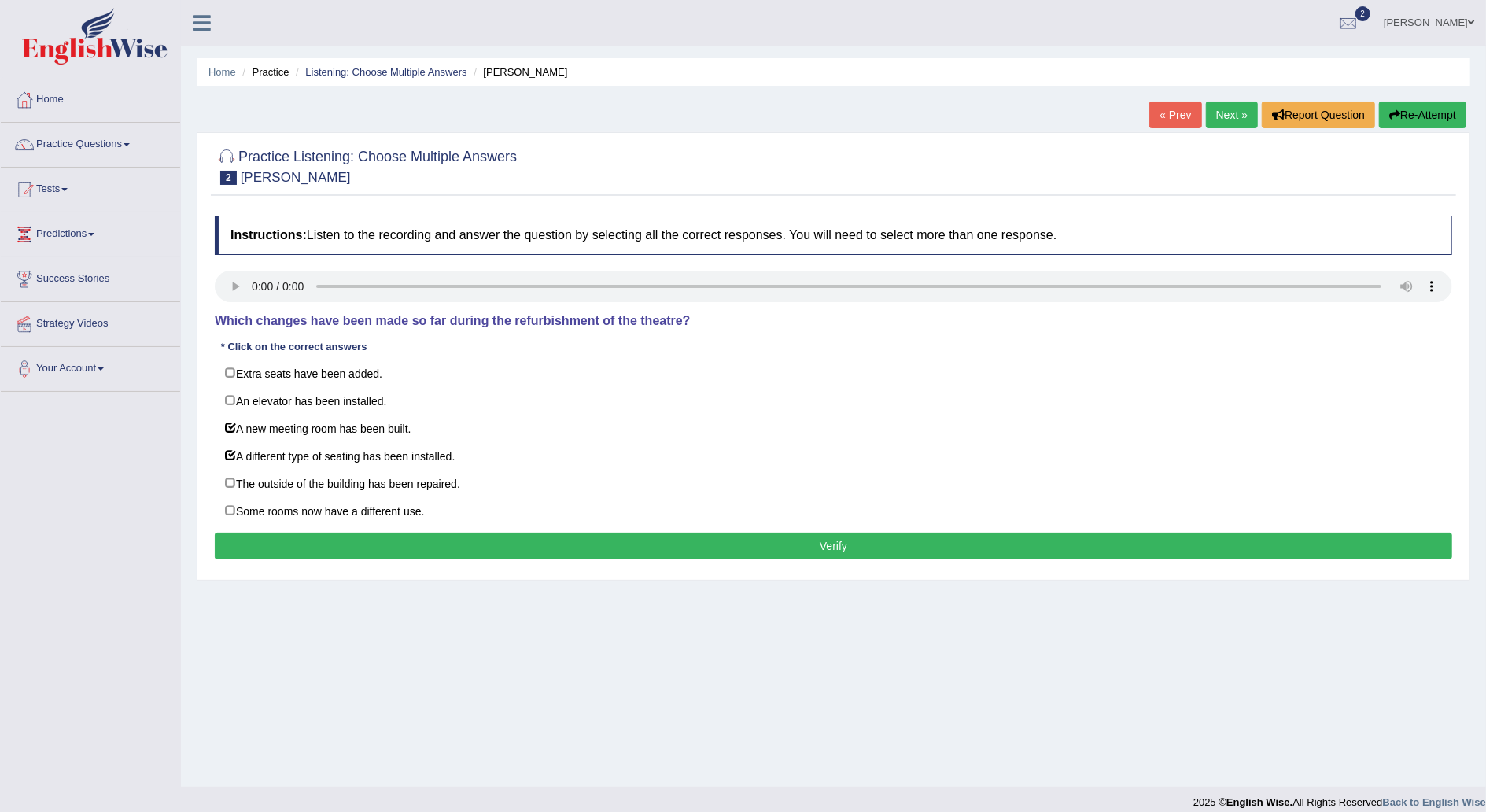
click at [674, 544] on button "Verify" at bounding box center [833, 545] width 1238 height 27
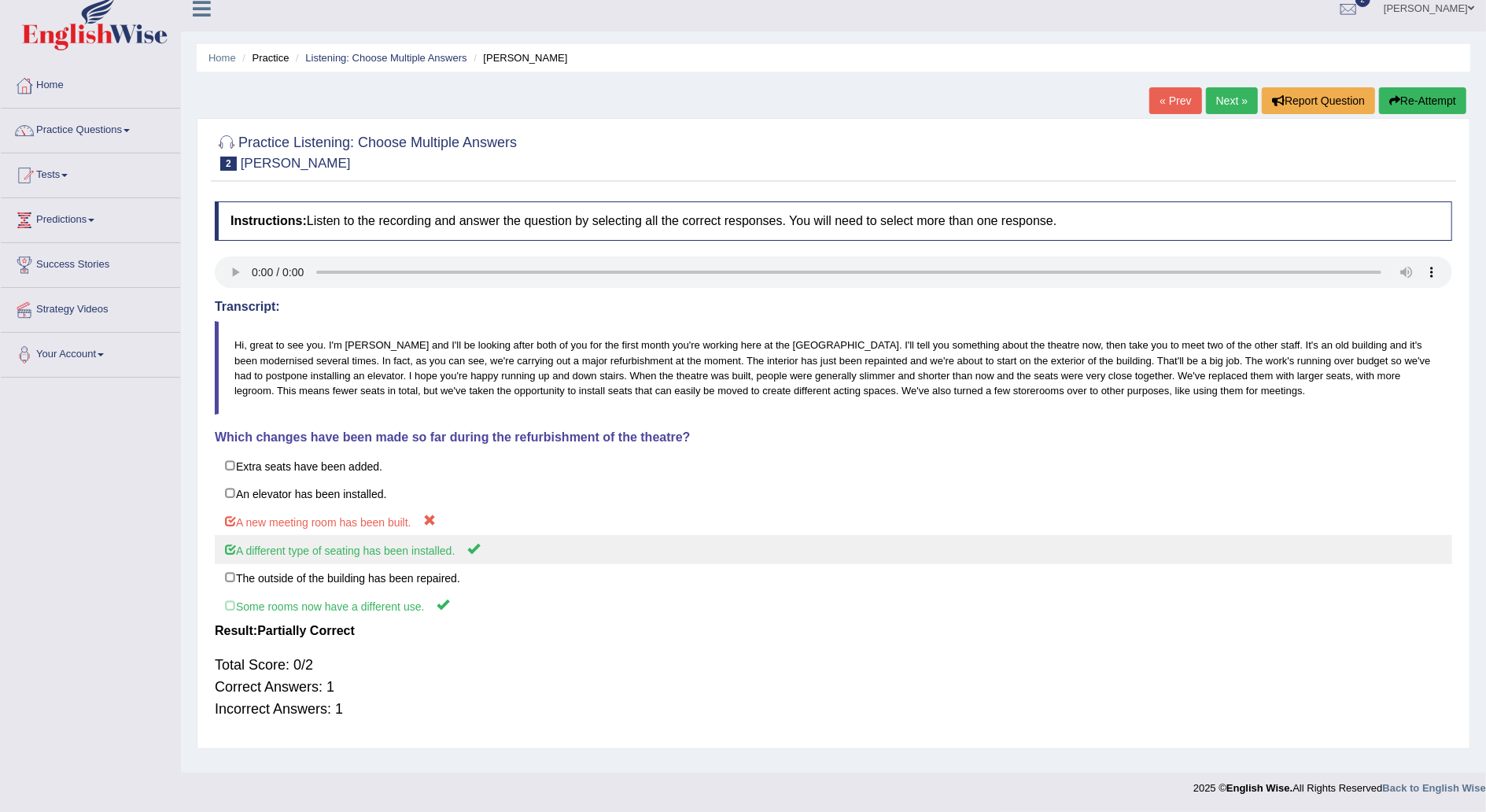
scroll to position [14, 0]
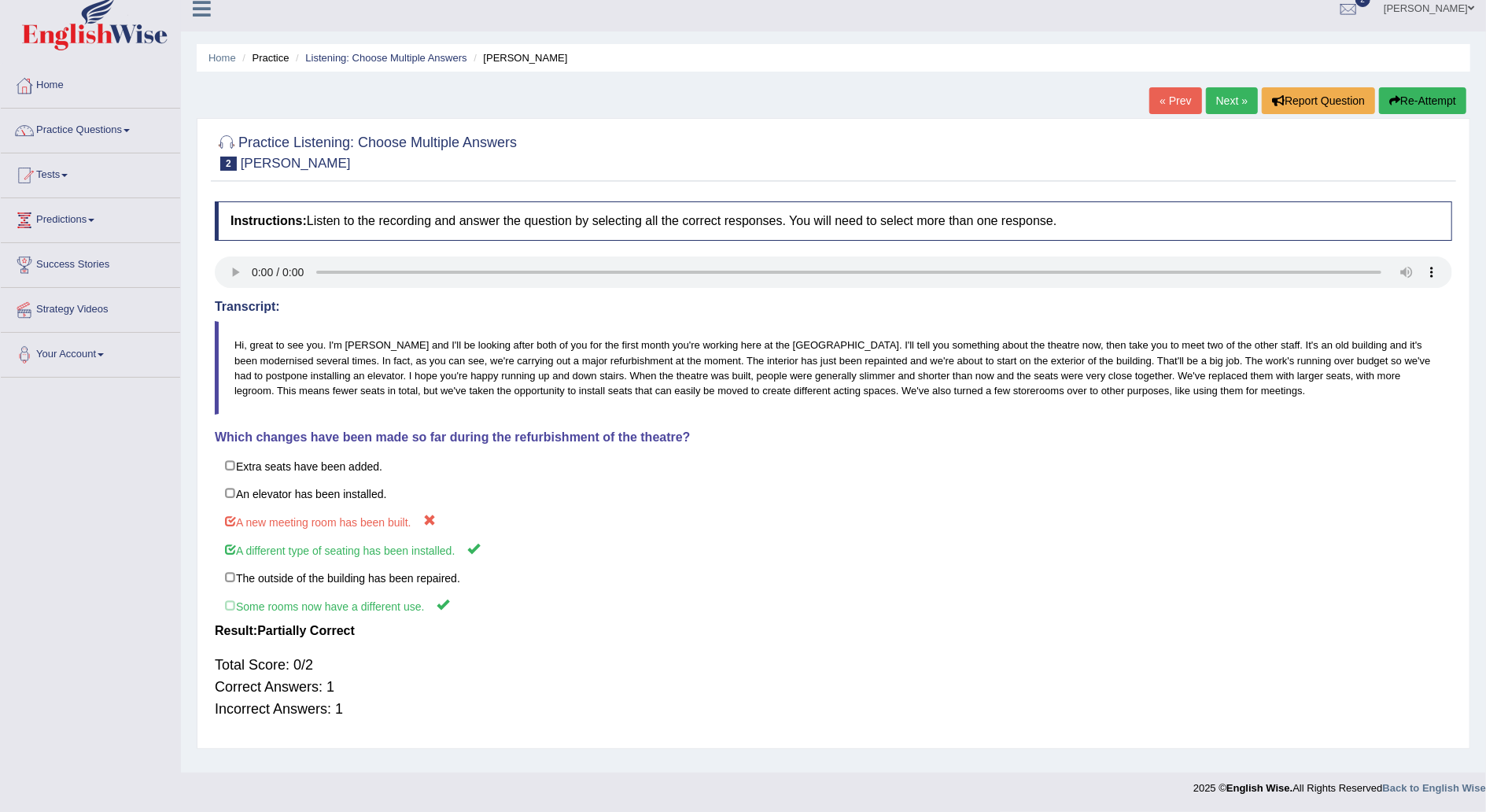
click at [1233, 97] on link "Next »" at bounding box center [1232, 101] width 52 height 27
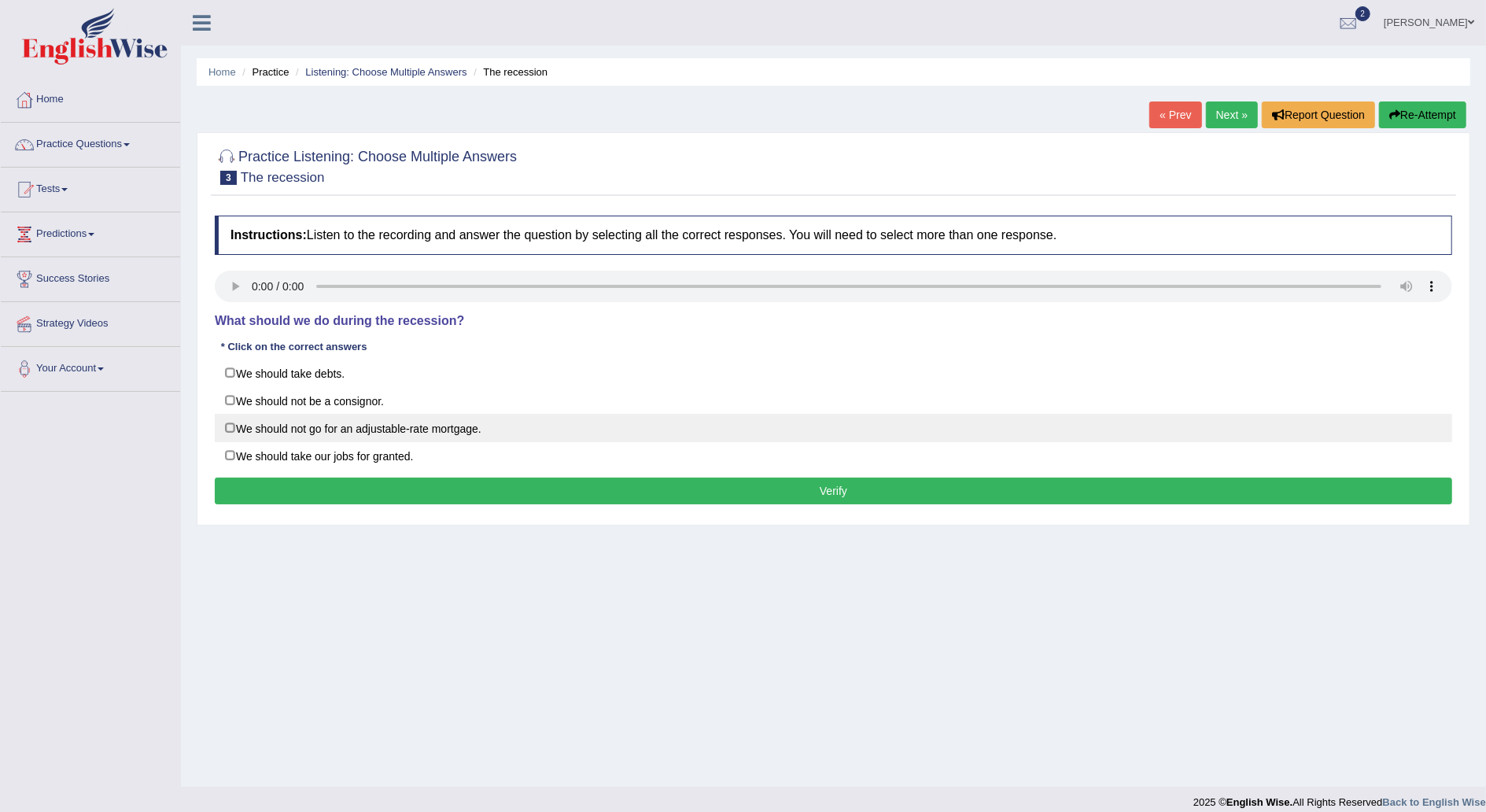
click at [521, 413] on label "We should not go for an adjustable-rate mortgage." at bounding box center [833, 427] width 1238 height 29
checkbox input "false"
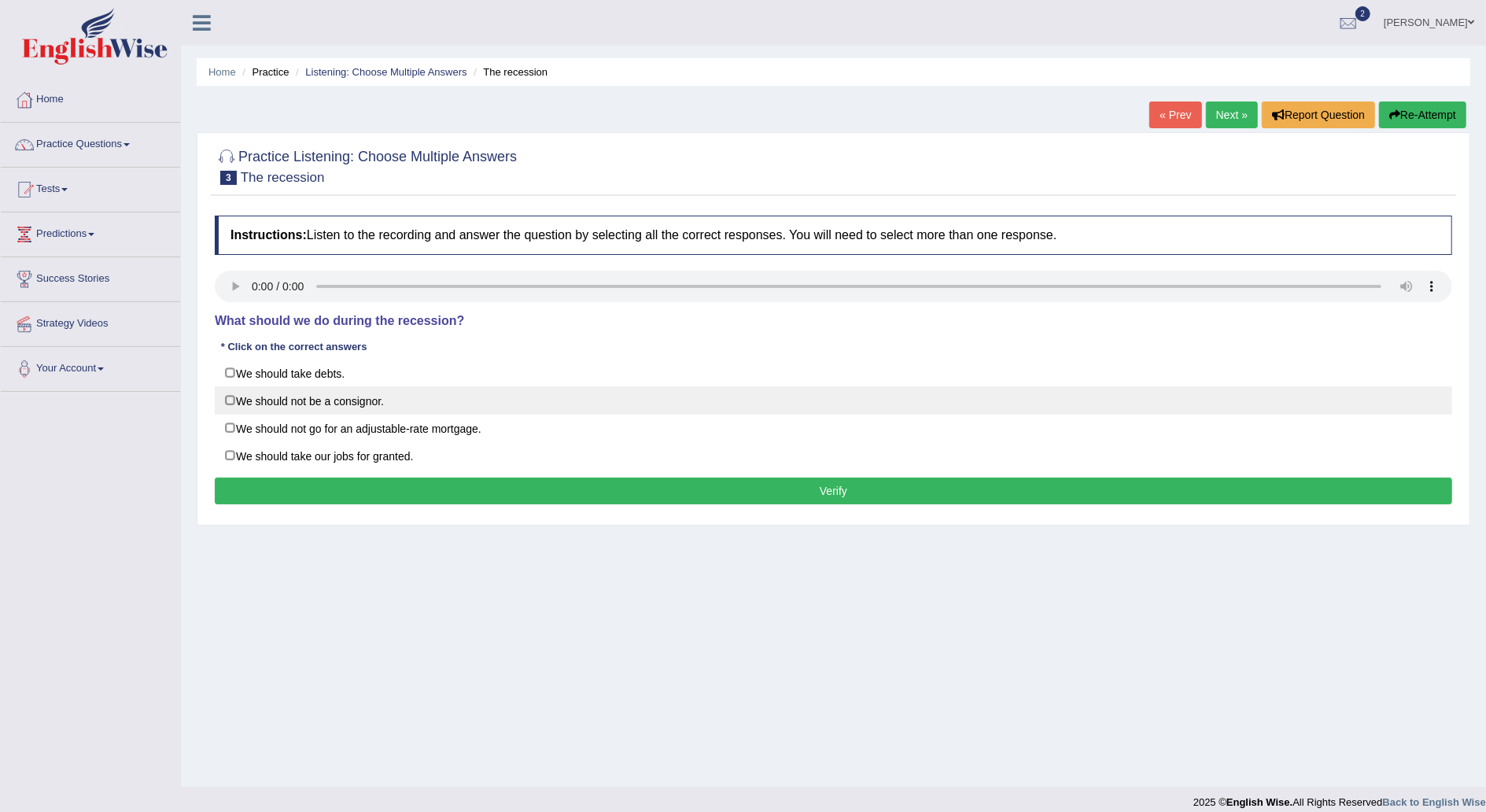
click at [511, 389] on label "We should not be a consignor." at bounding box center [833, 400] width 1238 height 29
checkbox input "true"
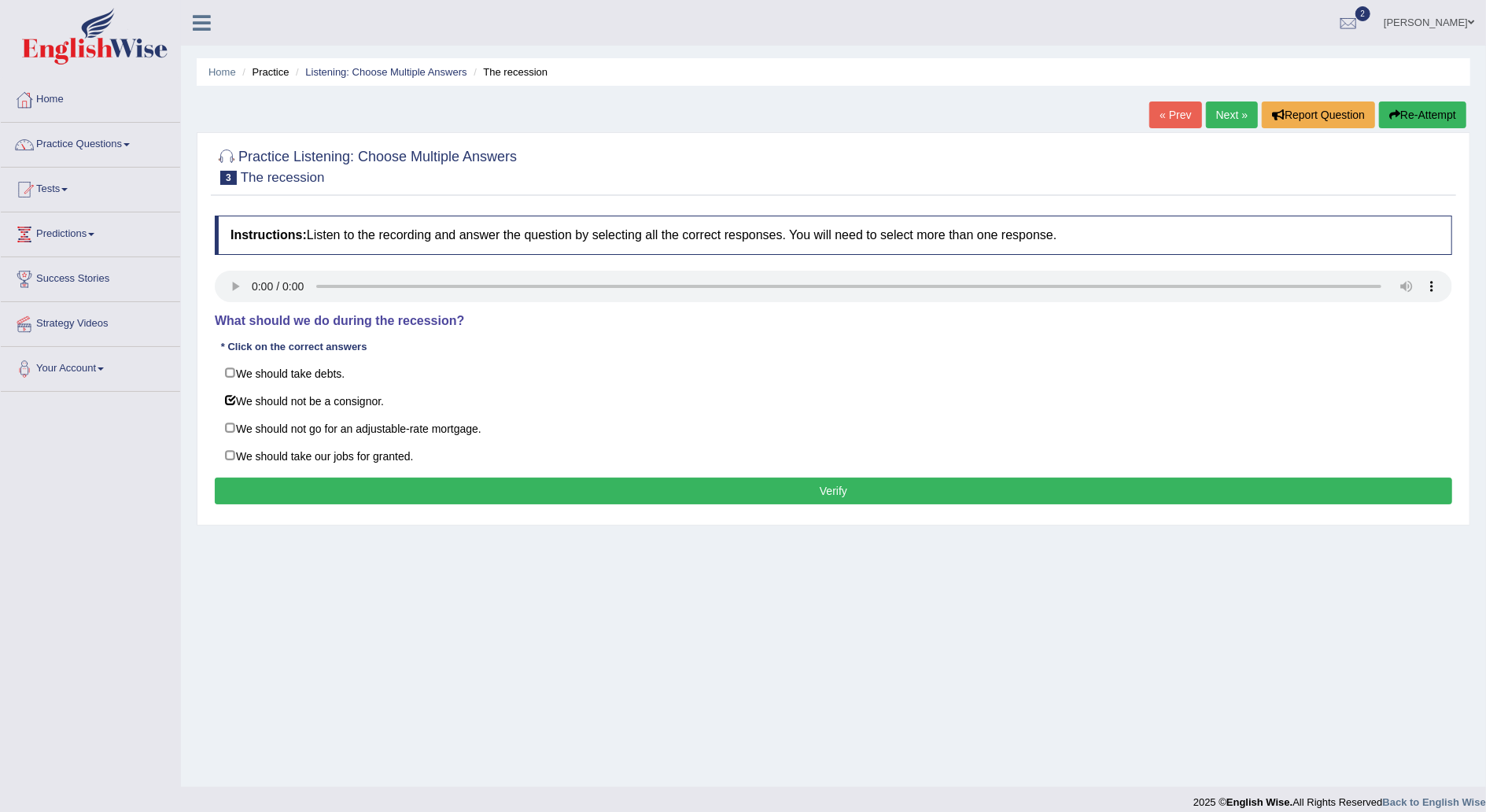
click at [686, 483] on button "Verify" at bounding box center [833, 490] width 1238 height 27
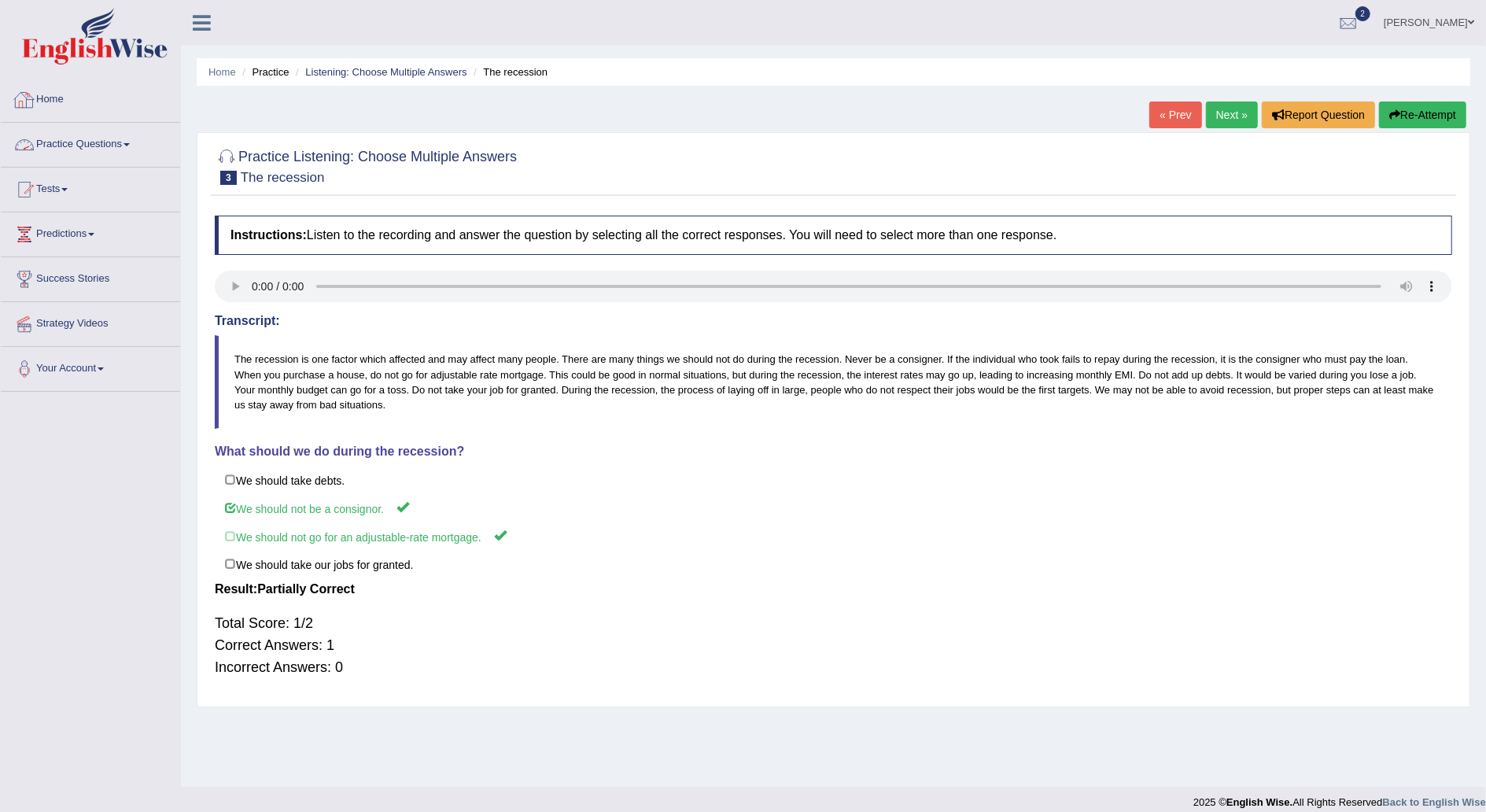
click at [126, 141] on link "Practice Questions" at bounding box center [90, 142] width 179 height 40
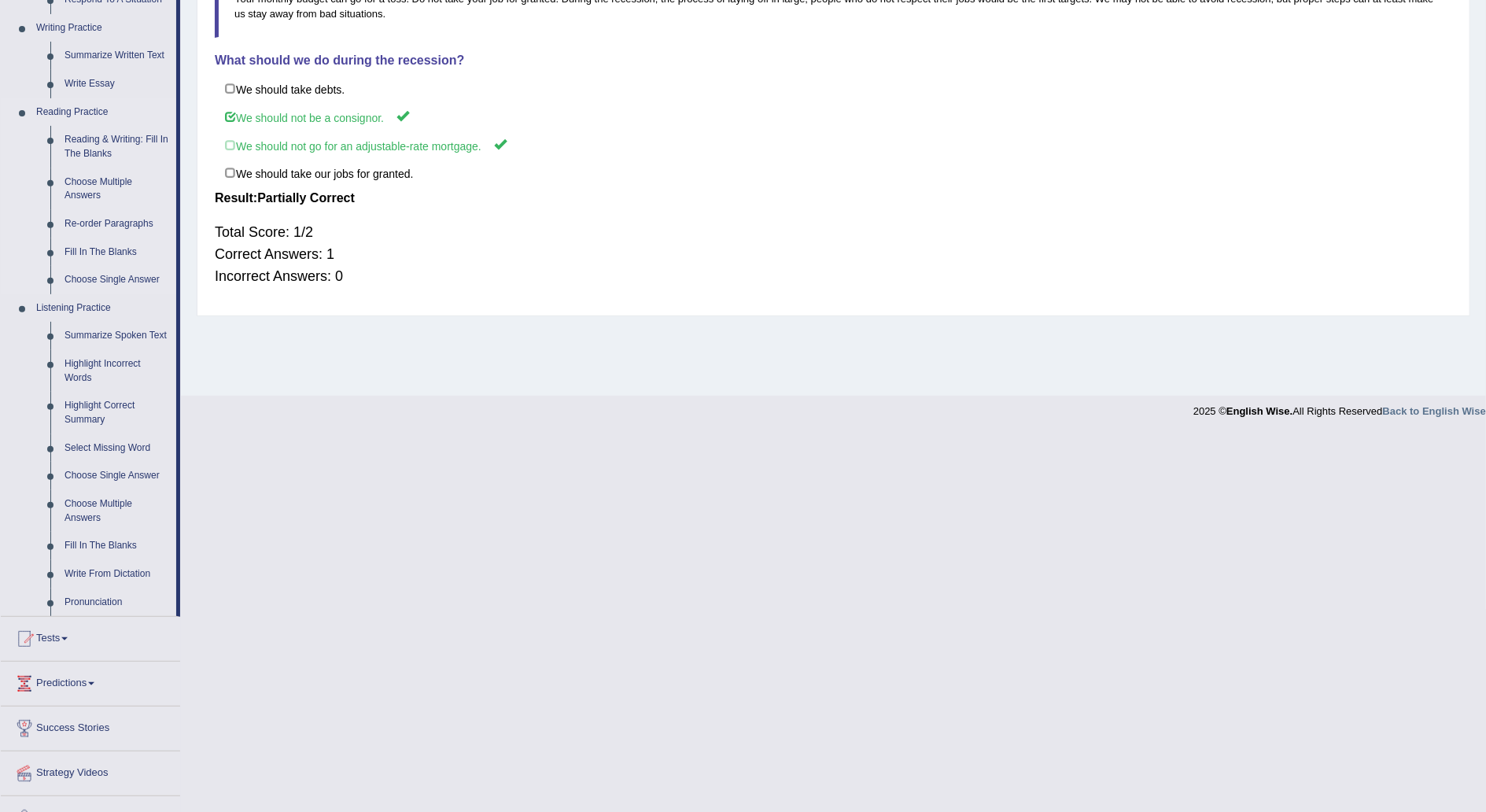
scroll to position [393, 0]
click at [131, 543] on link "Fill In The Blanks" at bounding box center [116, 543] width 119 height 29
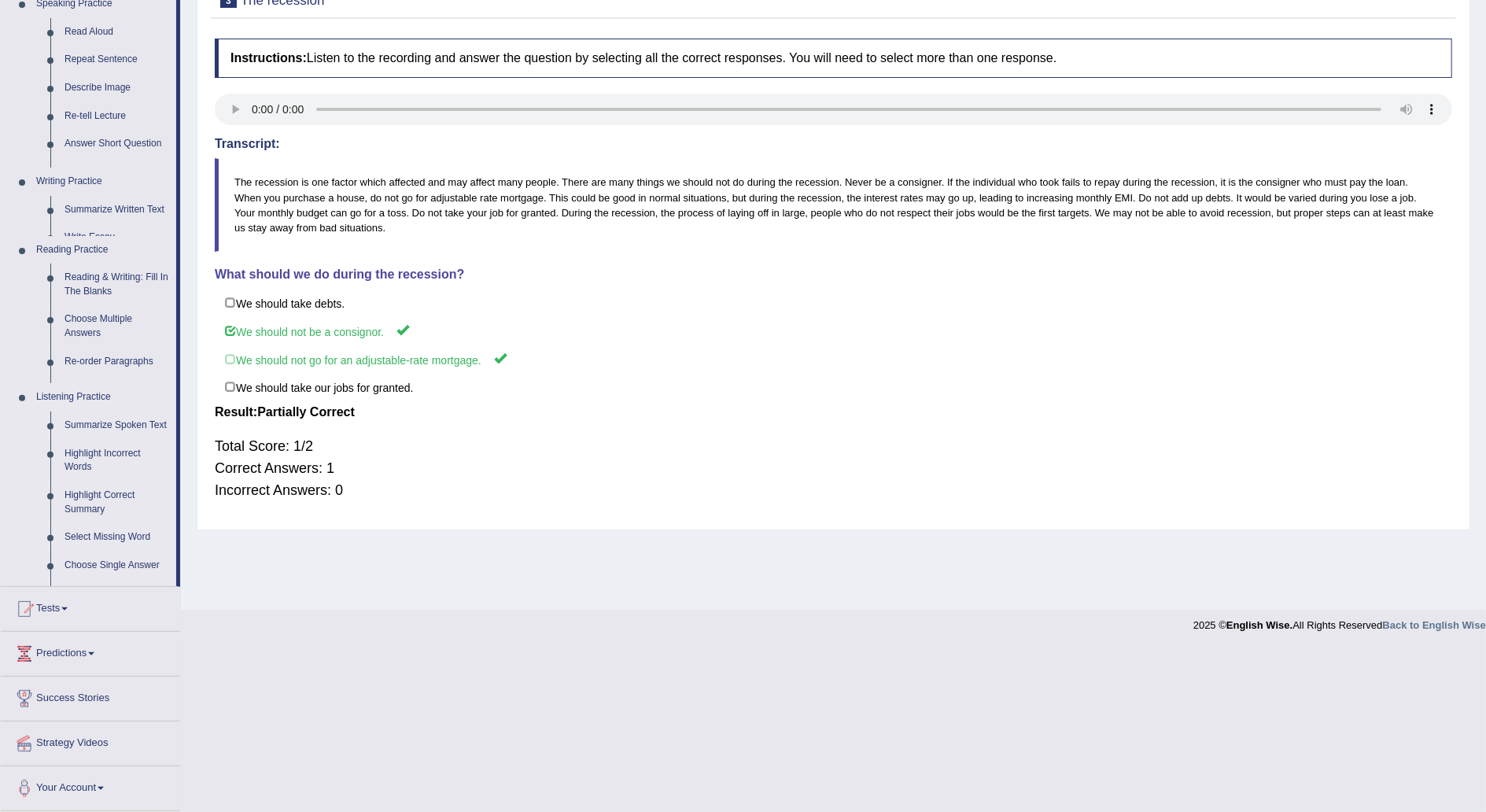
scroll to position [14, 0]
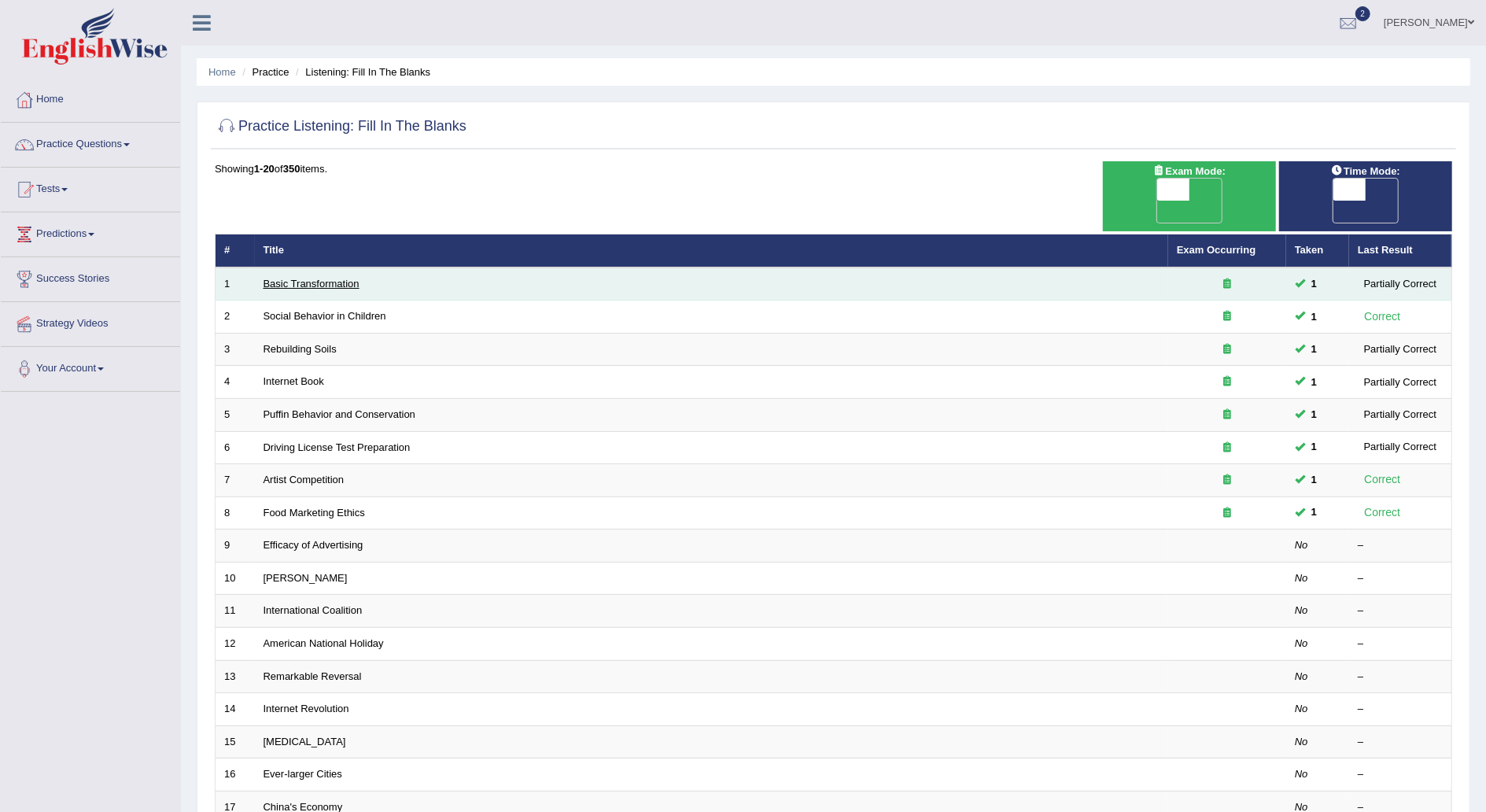
click at [294, 278] on link "Basic Transformation" at bounding box center [312, 283] width 96 height 12
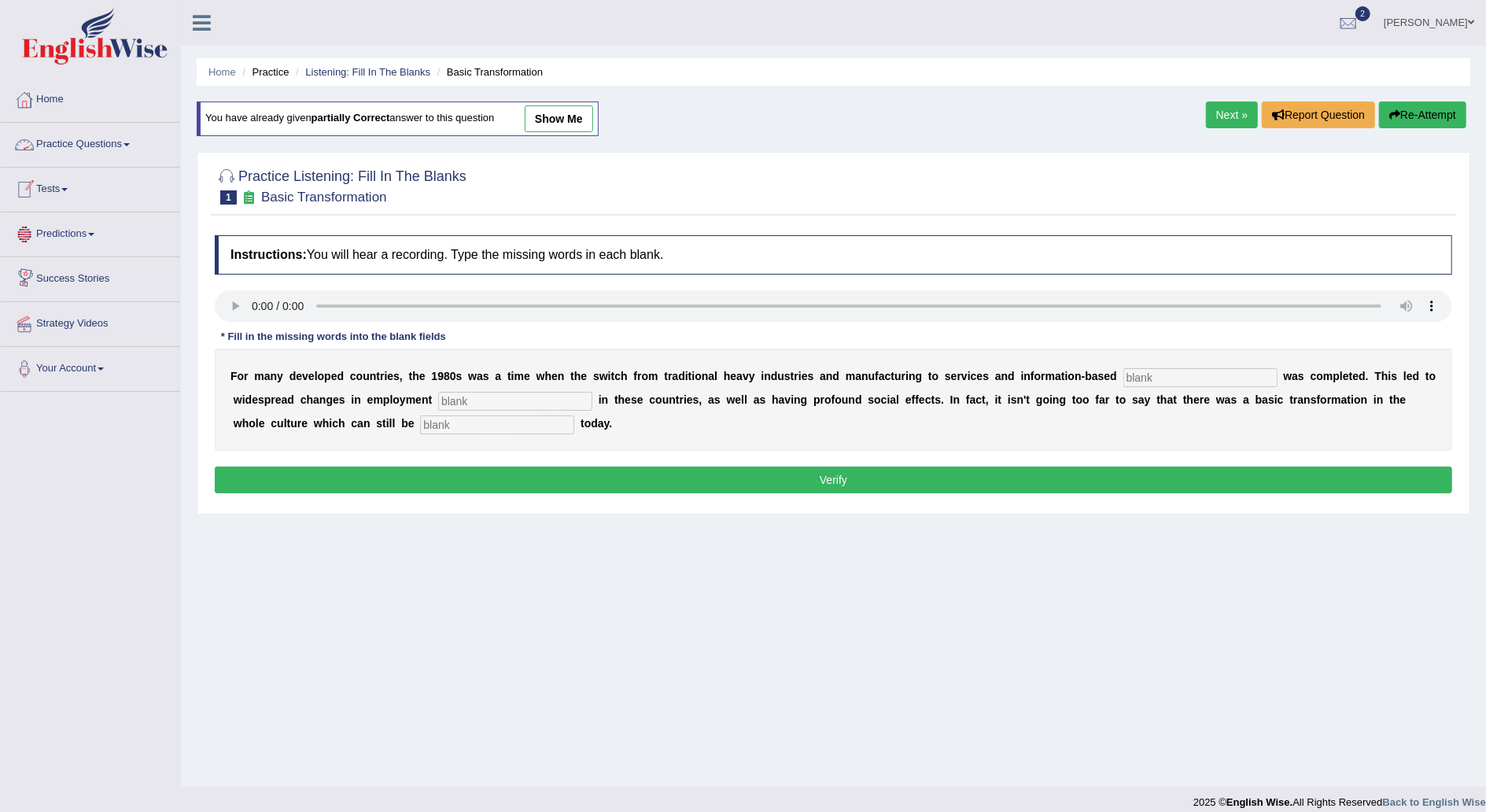
click at [133, 137] on link "Practice Questions" at bounding box center [90, 142] width 179 height 40
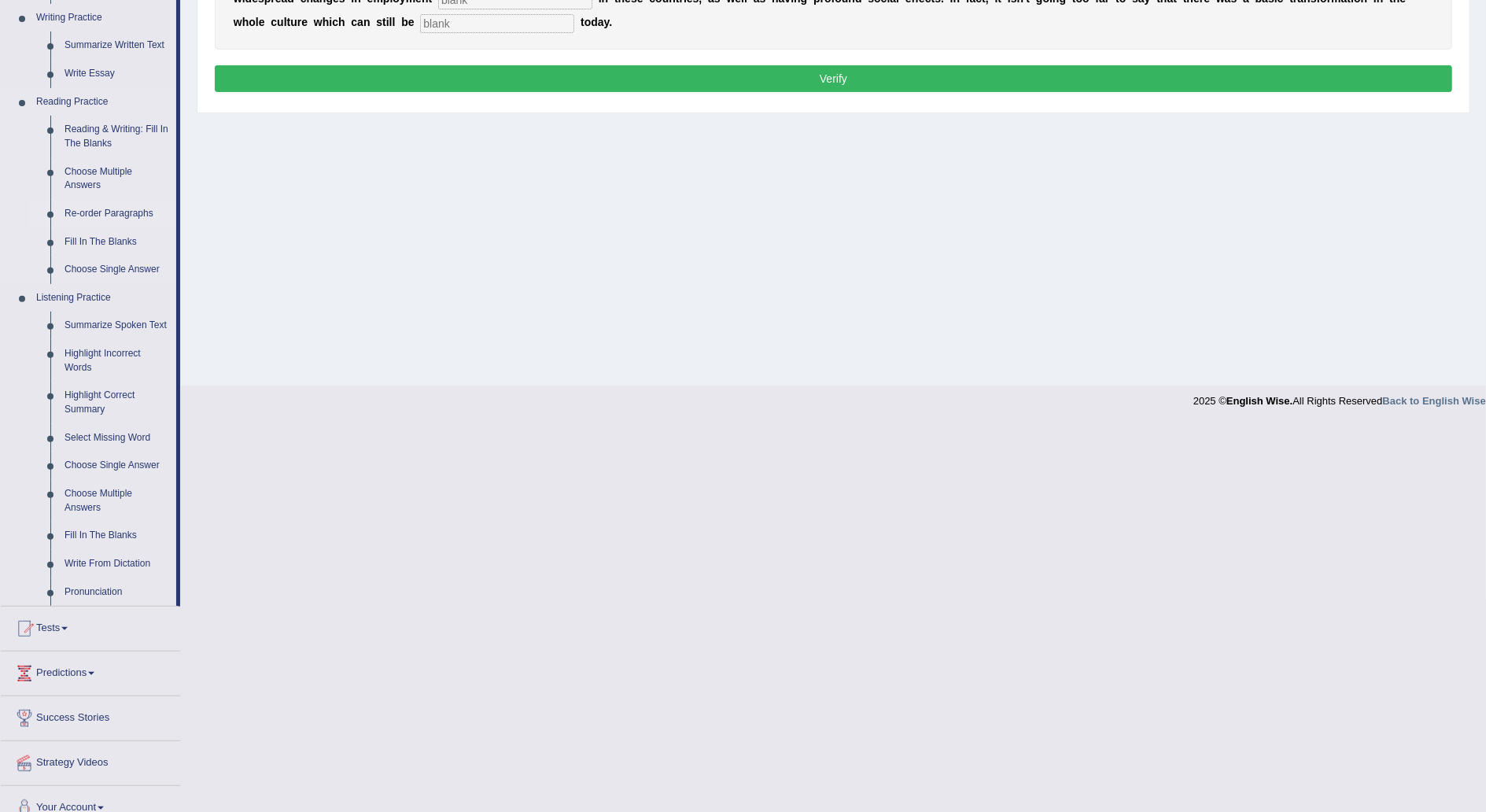
scroll to position [418, 0]
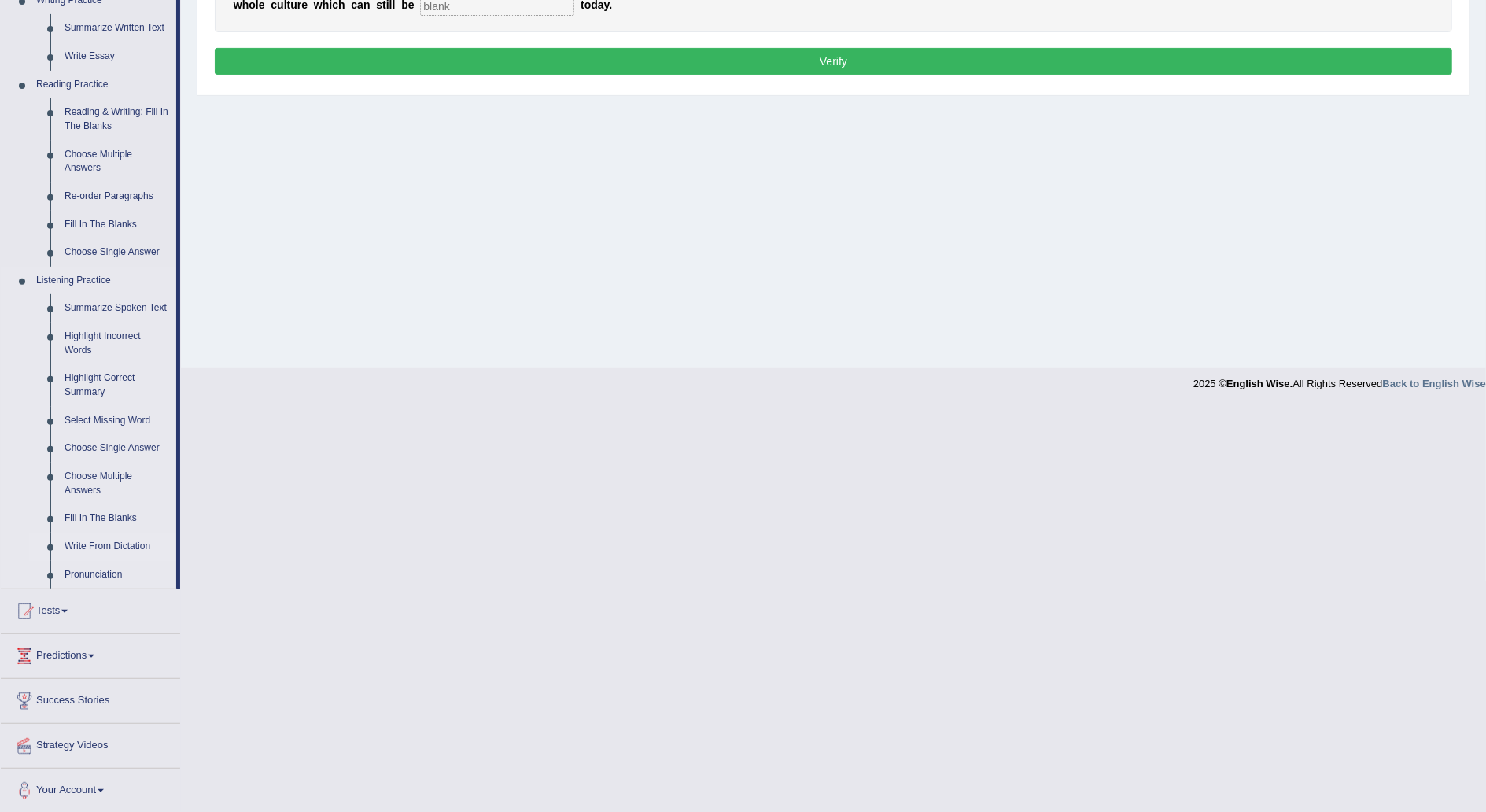
click at [119, 542] on link "Write From Dictation" at bounding box center [116, 546] width 119 height 29
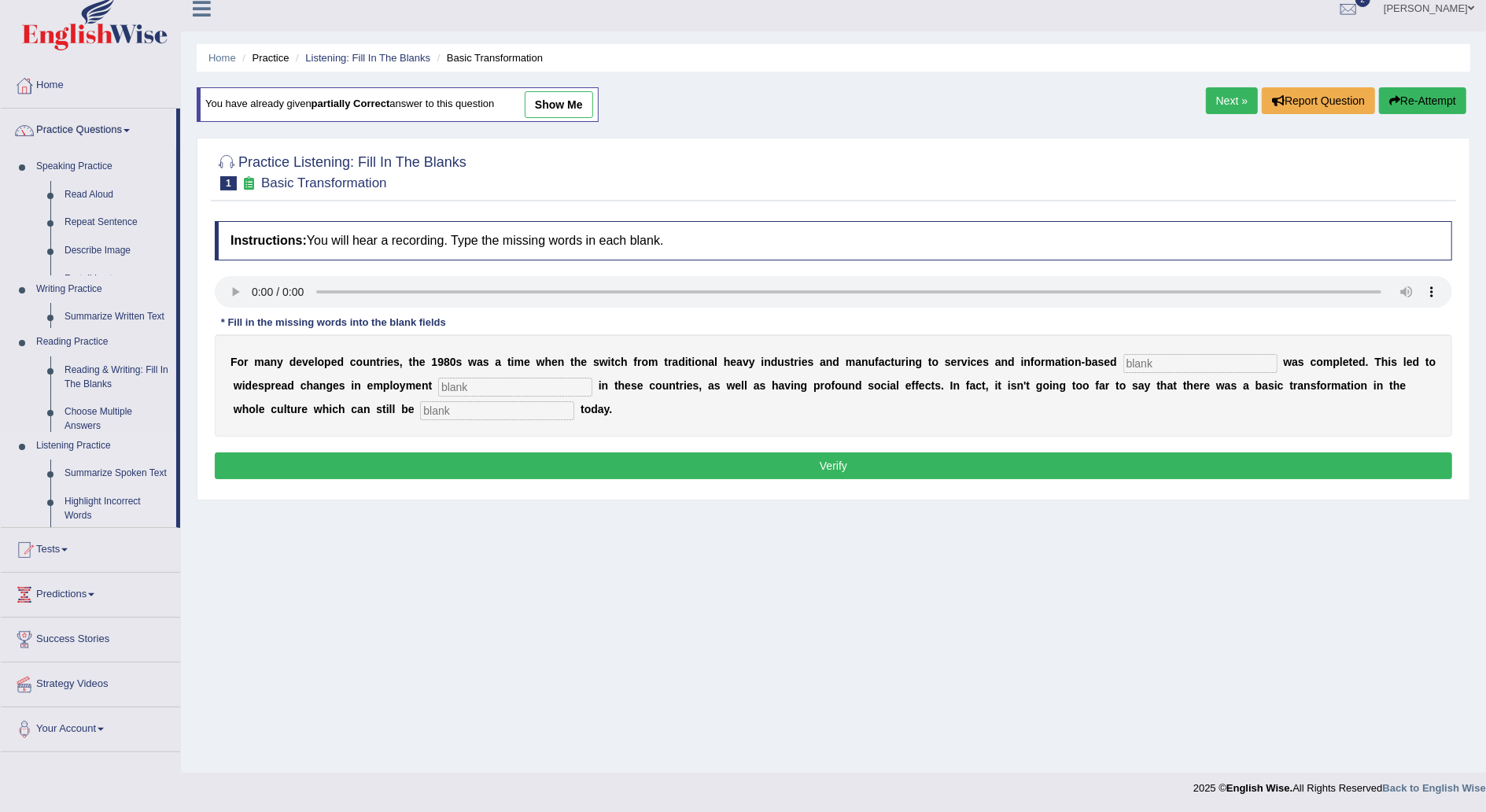
scroll to position [14, 0]
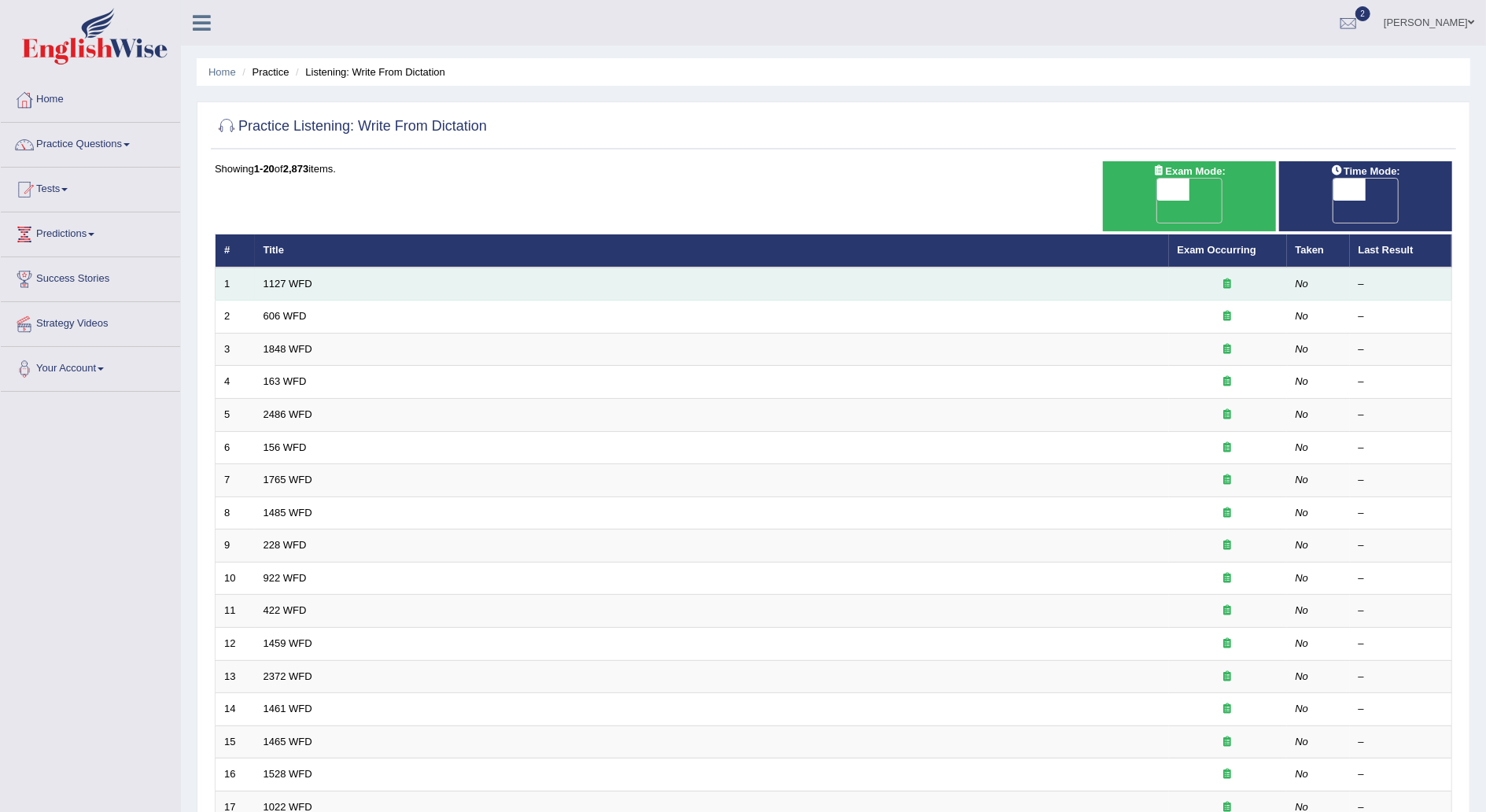
click at [317, 268] on td "1127 WFD" at bounding box center [712, 284] width 914 height 33
click at [290, 278] on link "1127 WFD" at bounding box center [288, 283] width 49 height 12
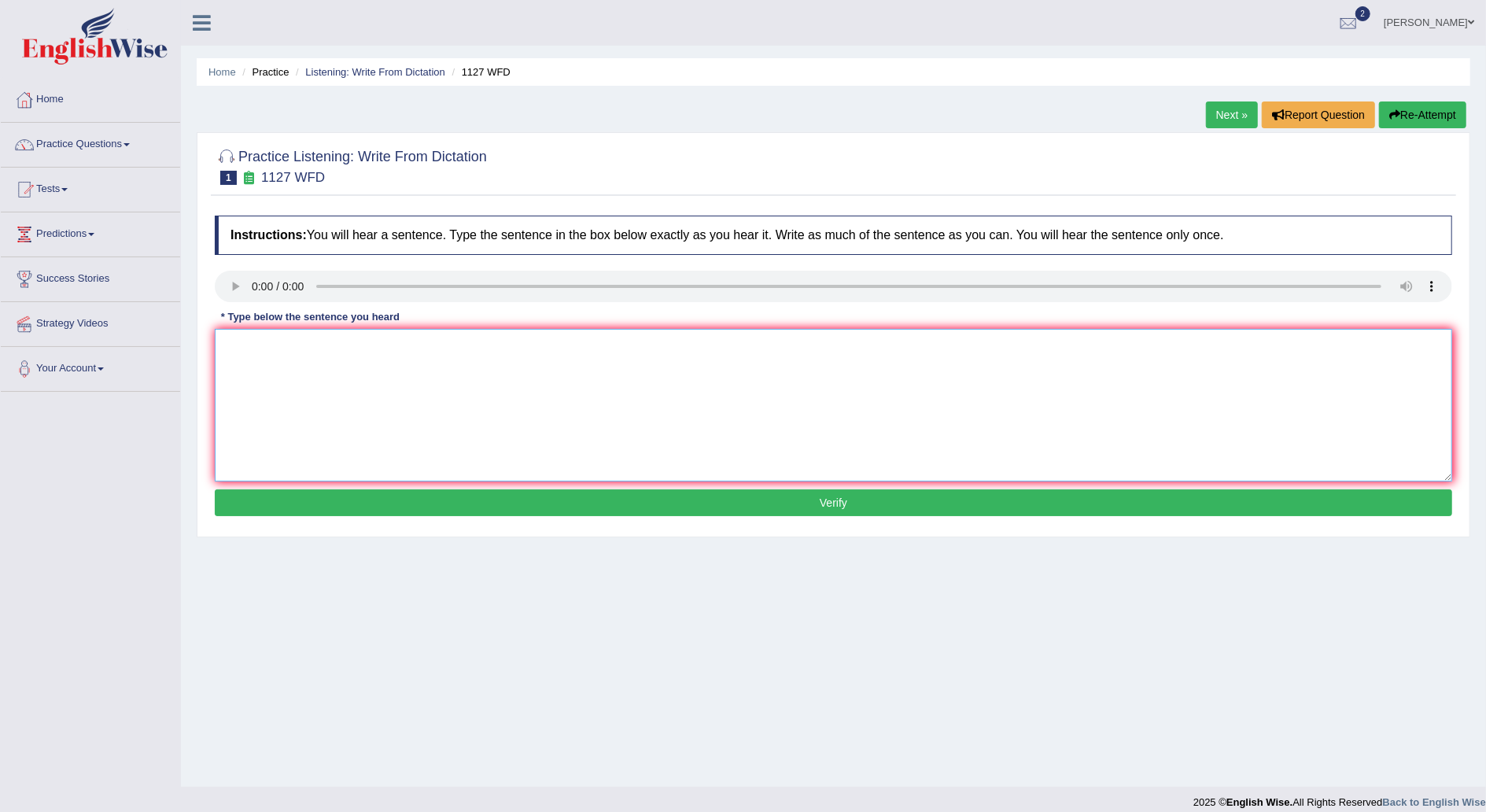
click at [280, 364] on textarea at bounding box center [833, 404] width 1238 height 152
type textarea "A university degree is a requirement to enter many professions."
click at [849, 499] on button "Verify" at bounding box center [833, 502] width 1238 height 27
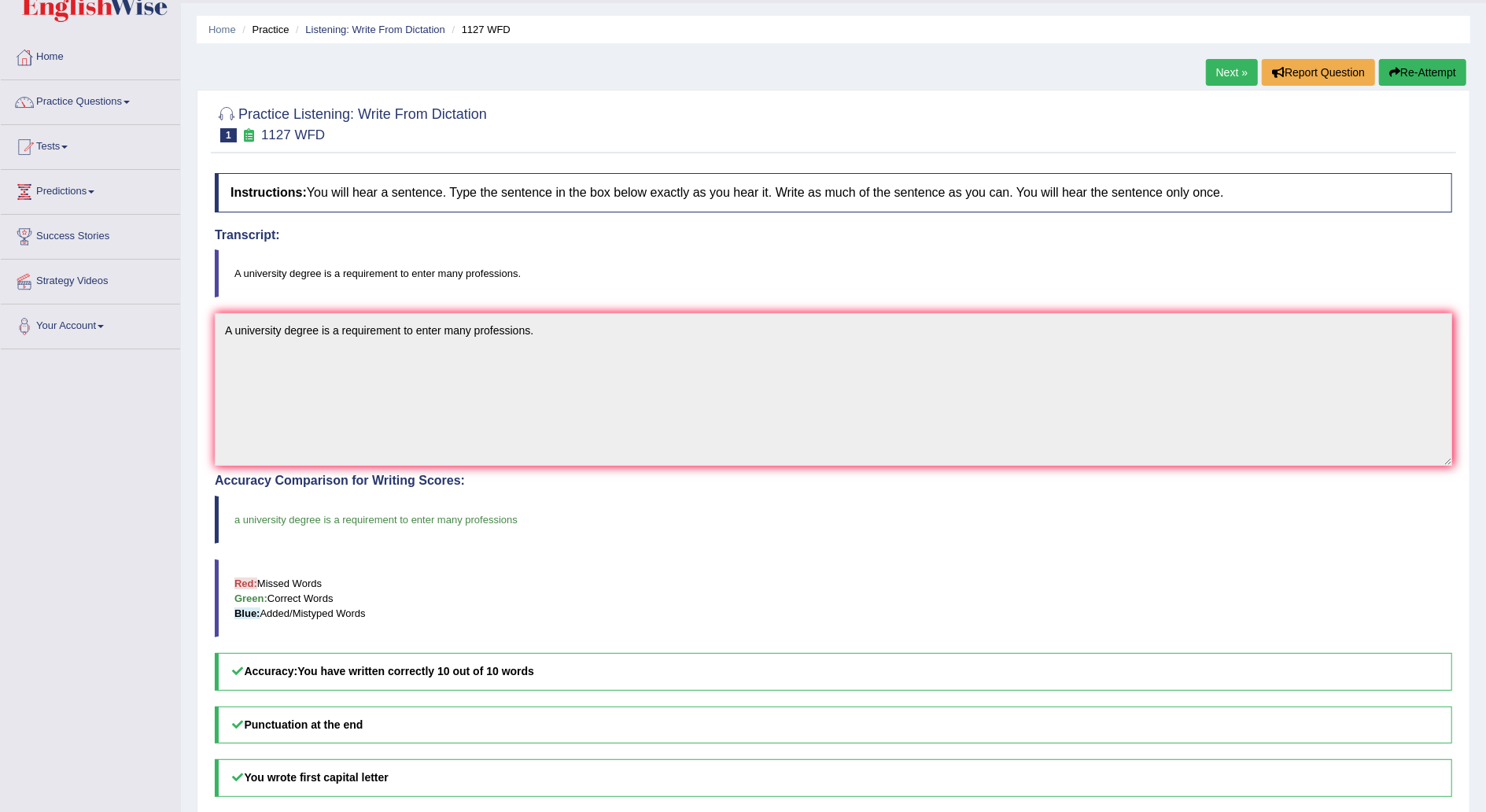
scroll to position [41, 0]
click at [1222, 75] on link "Next »" at bounding box center [1232, 74] width 52 height 27
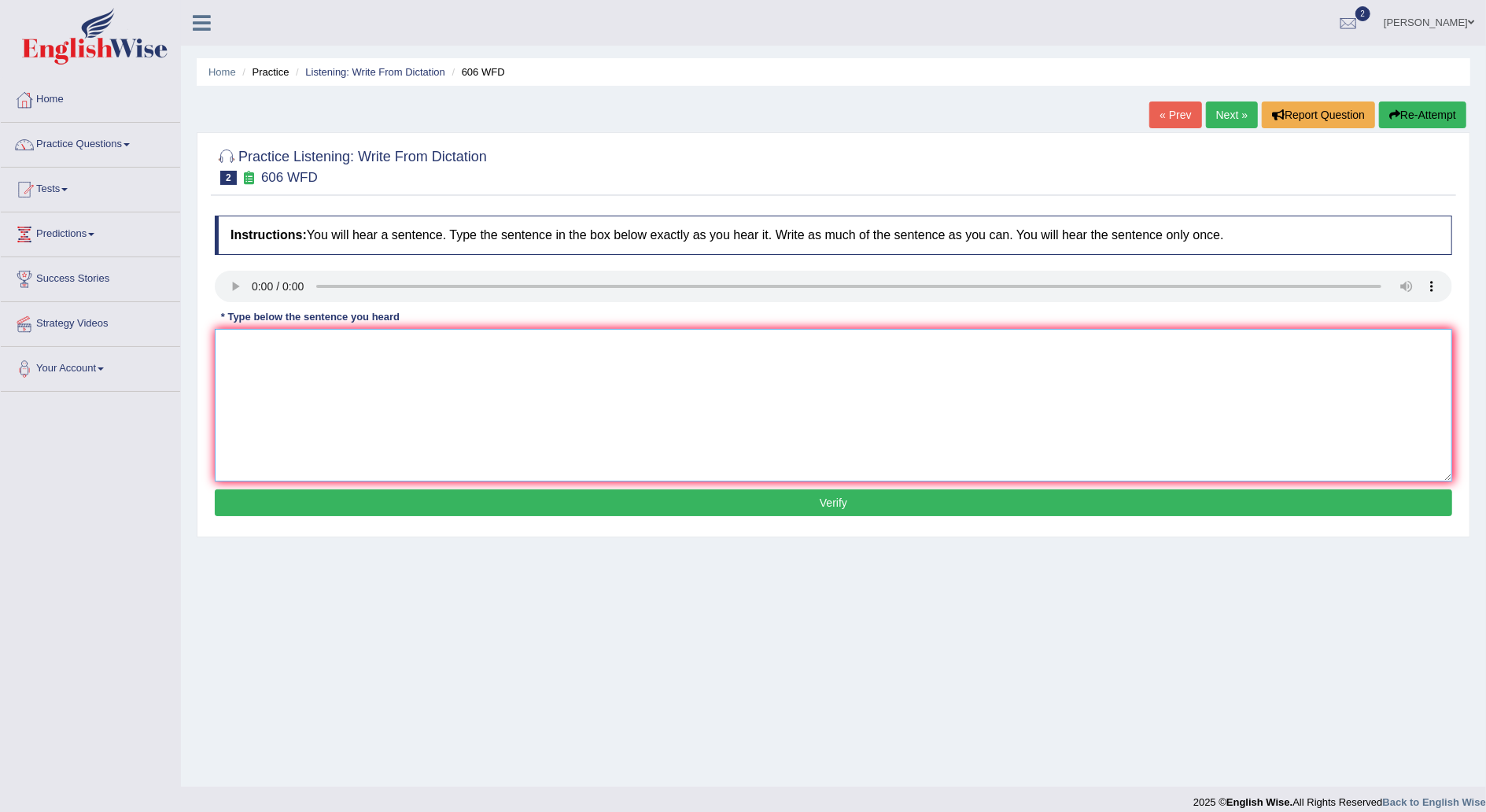
click at [275, 368] on textarea at bounding box center [833, 404] width 1238 height 152
type textarea "s"
type textarea "Students were studied literature in ancient Greece."
click at [808, 503] on button "Verify" at bounding box center [833, 502] width 1238 height 27
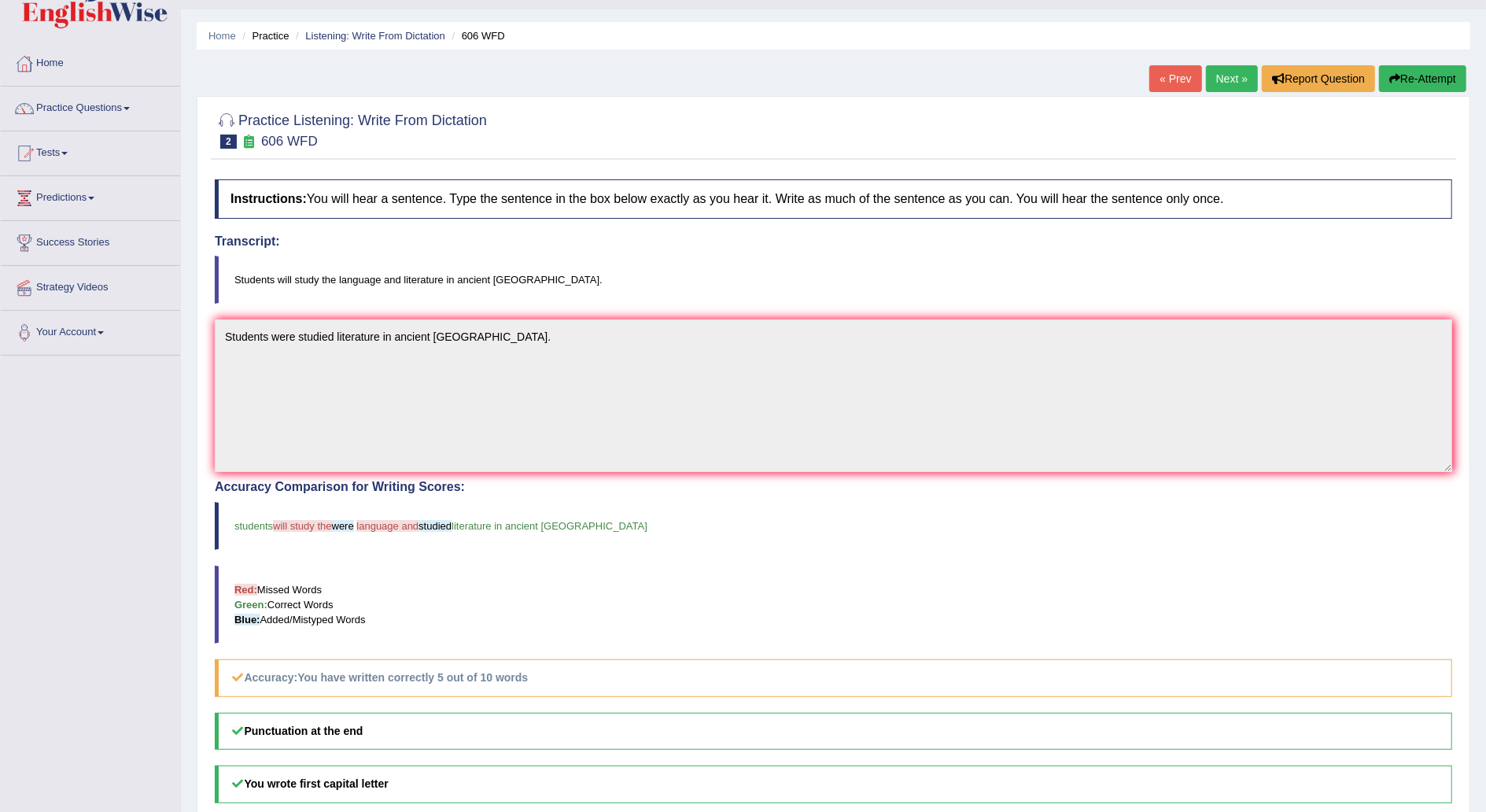
scroll to position [38, 0]
click at [1229, 71] on link "Next »" at bounding box center [1232, 77] width 52 height 27
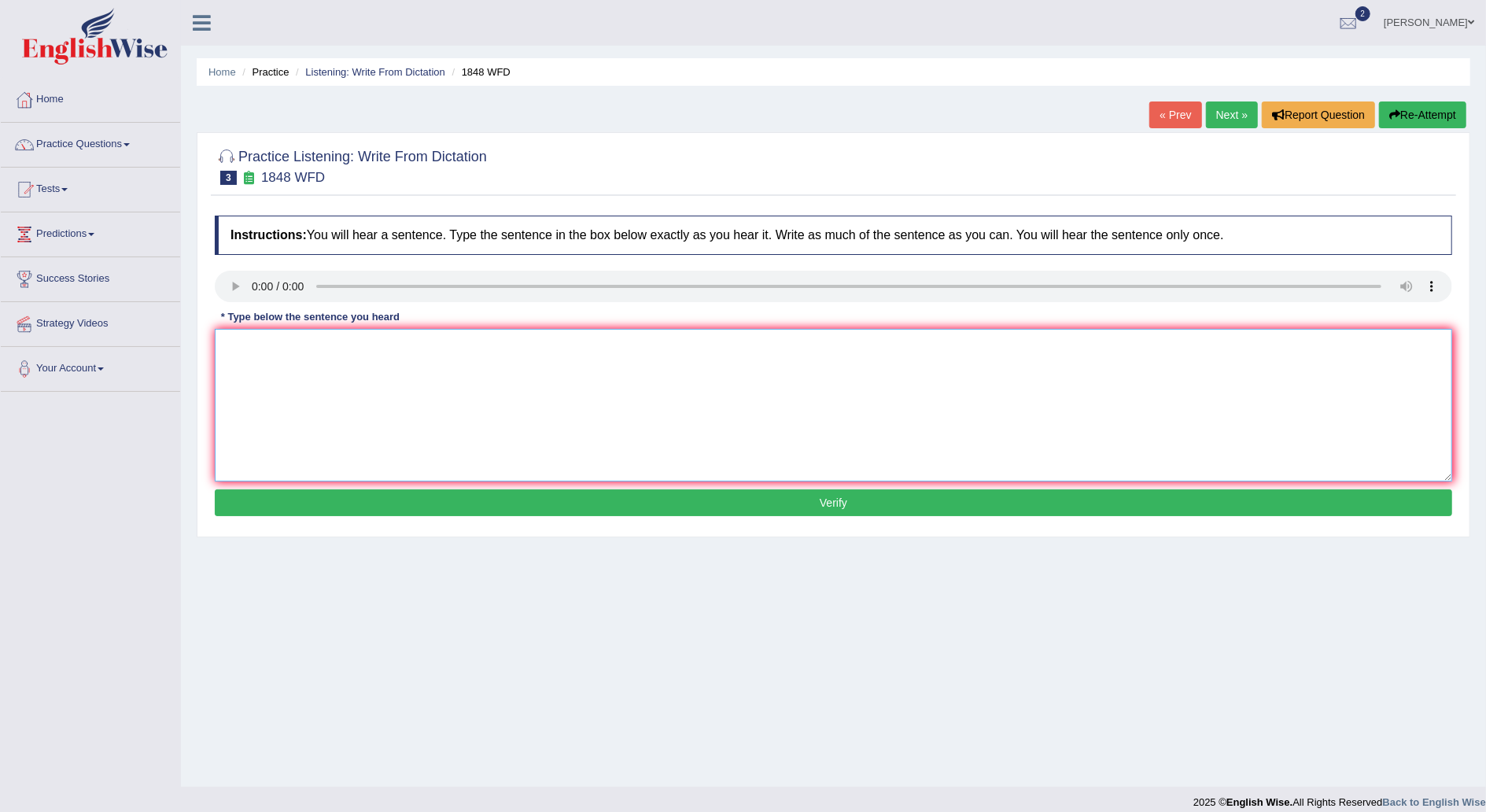
click at [473, 370] on textarea at bounding box center [833, 404] width 1238 height 152
click at [395, 380] on textarea at bounding box center [833, 404] width 1238 height 152
type textarea "s"
type textarea "Students must present valid identification to enroll in this course."
click at [521, 497] on button "Verify" at bounding box center [833, 502] width 1238 height 27
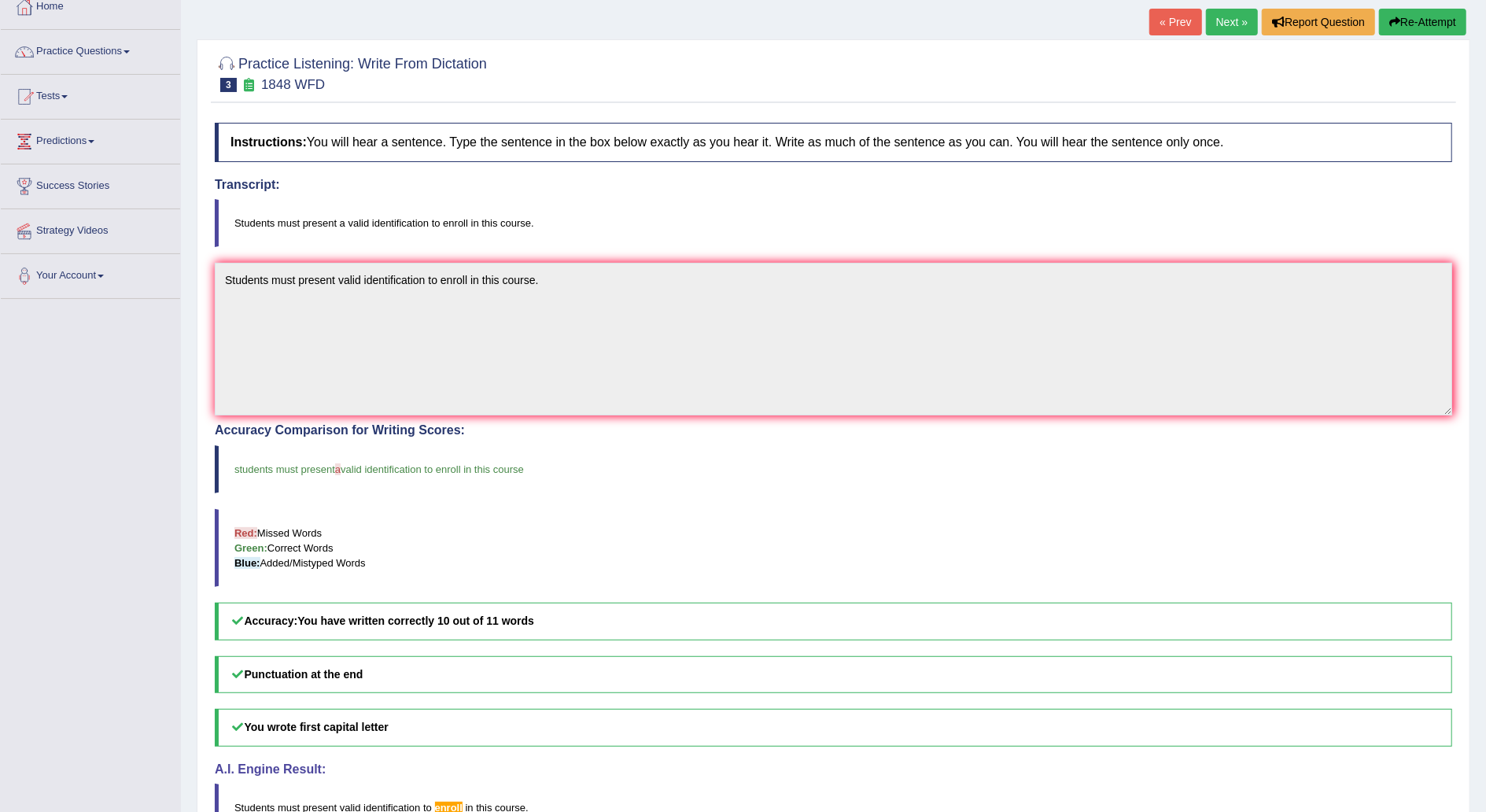
scroll to position [94, 0]
click at [1219, 40] on div "Practice Listening: Write From Dictation 3 1848 WFD Instructions: You will hear…" at bounding box center [833, 448] width 1274 height 821
click at [1232, 14] on link "Next »" at bounding box center [1232, 20] width 52 height 27
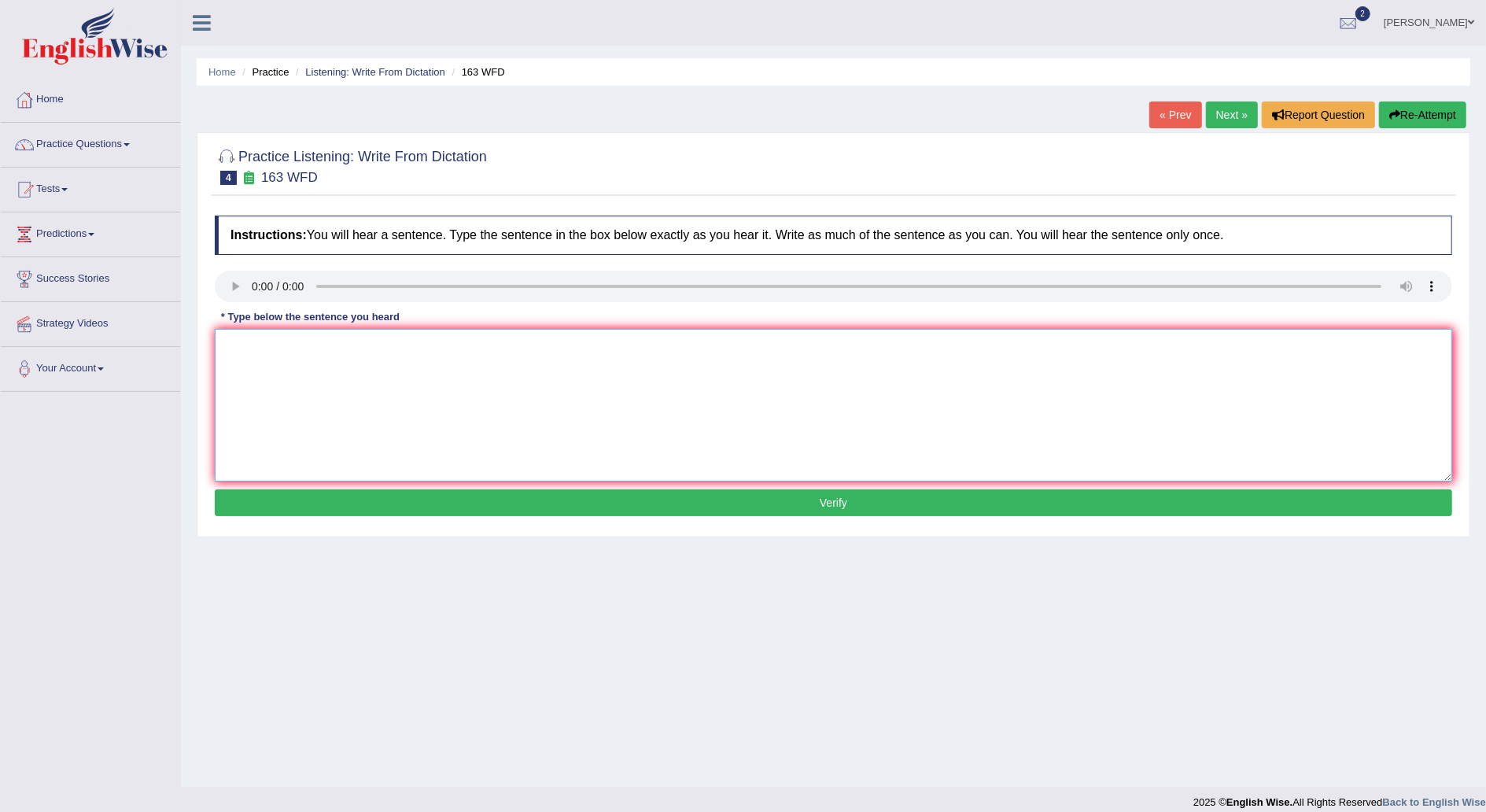
click at [327, 397] on textarea at bounding box center [833, 404] width 1238 height 152
click at [343, 343] on textarea "A number of assignment will be submited to the conference." at bounding box center [833, 404] width 1238 height 152
type textarea "A number of assignments will be submited to the conference."
click at [752, 508] on button "Verify" at bounding box center [833, 502] width 1238 height 27
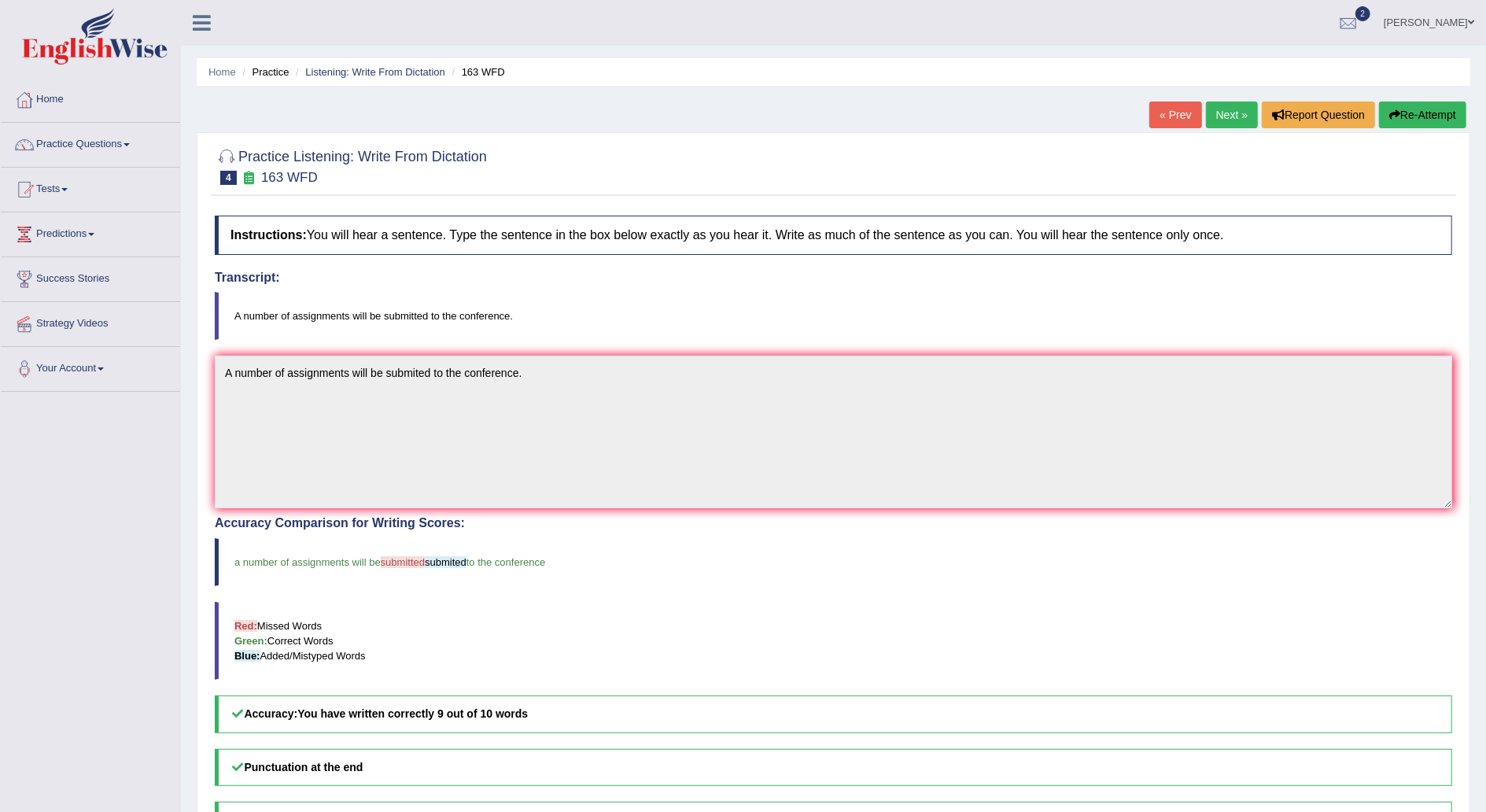
click at [1232, 110] on link "Next »" at bounding box center [1232, 114] width 52 height 27
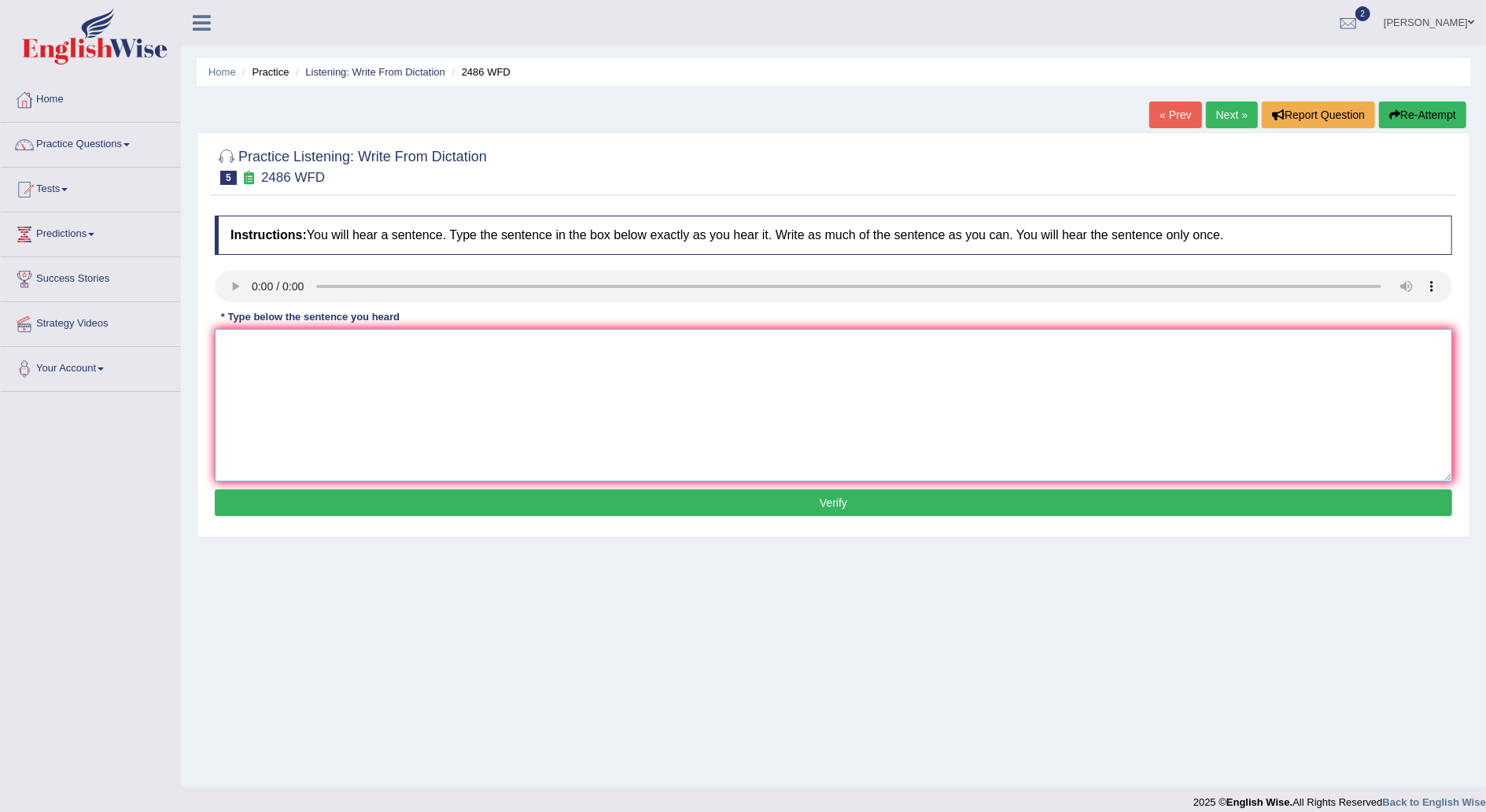
click at [281, 362] on textarea at bounding box center [833, 404] width 1238 height 152
type textarea "It is quite clear that our facial expressions are quite different across the wo…"
click at [601, 494] on button "Verify" at bounding box center [833, 502] width 1238 height 27
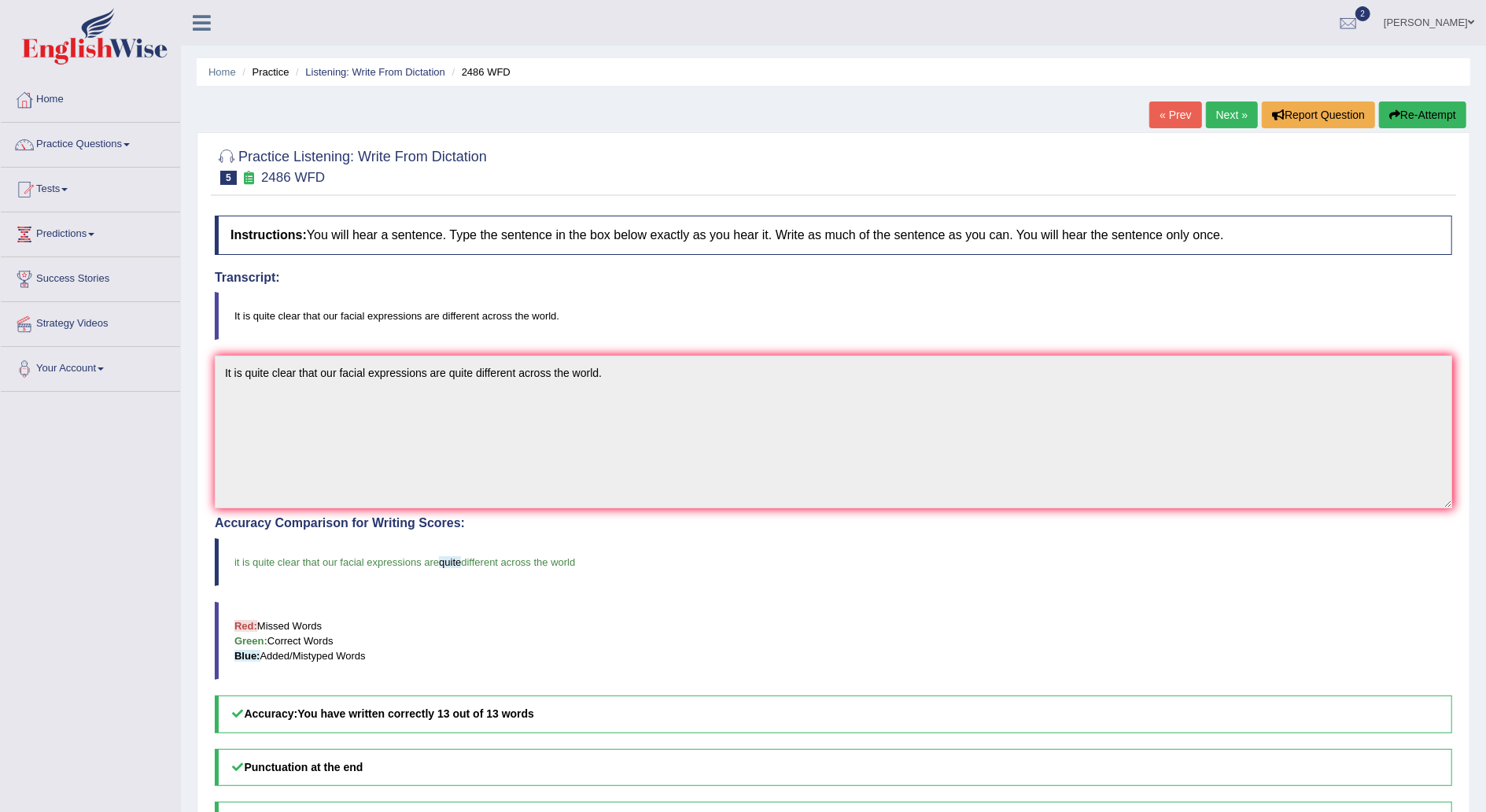
click at [1235, 113] on link "Next »" at bounding box center [1232, 114] width 52 height 27
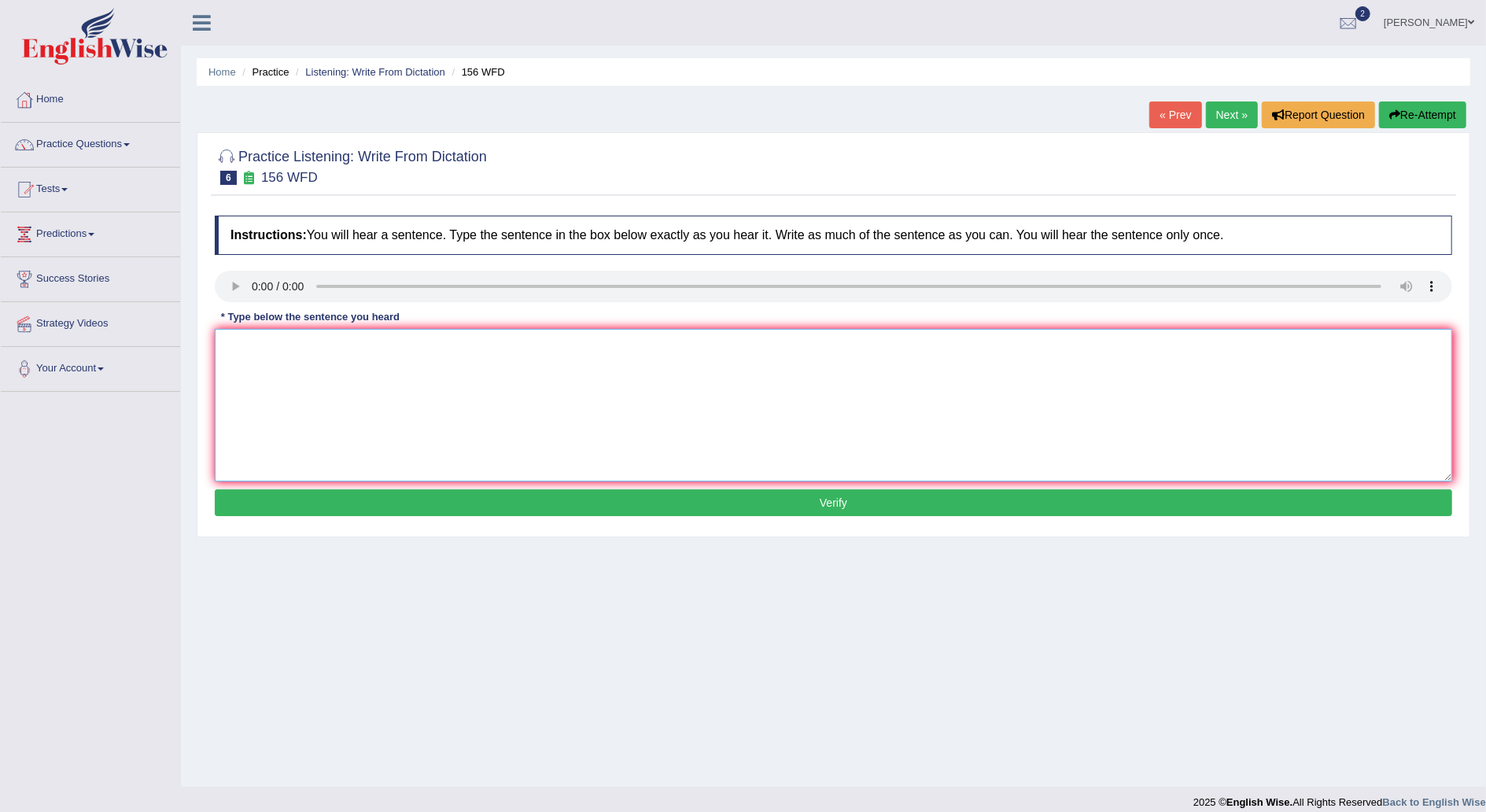
click at [270, 361] on textarea at bounding box center [833, 404] width 1238 height 152
type textarea "All of the assignments are due by tomorrow."
click at [720, 498] on button "Verify" at bounding box center [833, 502] width 1238 height 27
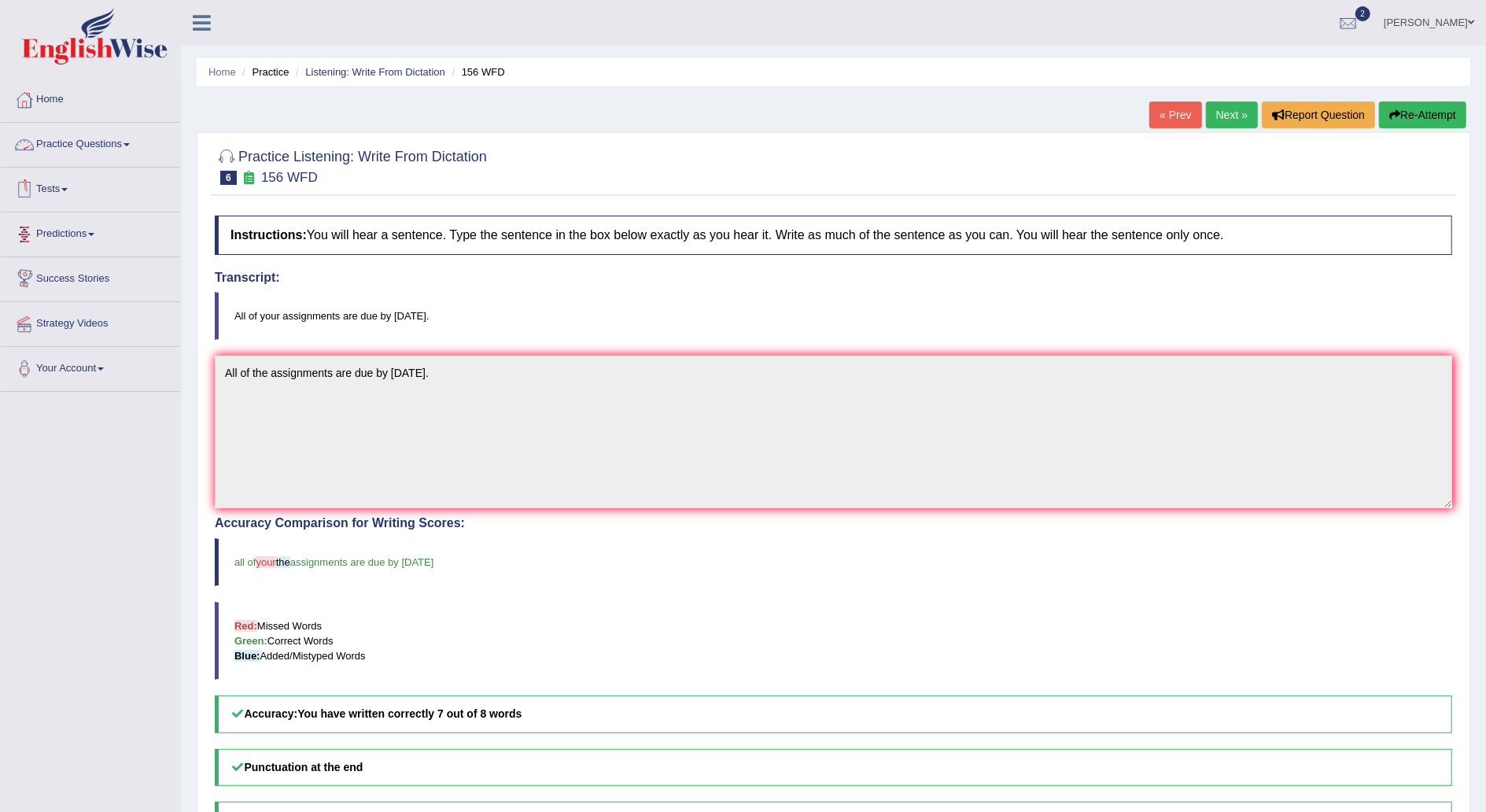
click at [129, 136] on link "Practice Questions" at bounding box center [90, 142] width 179 height 40
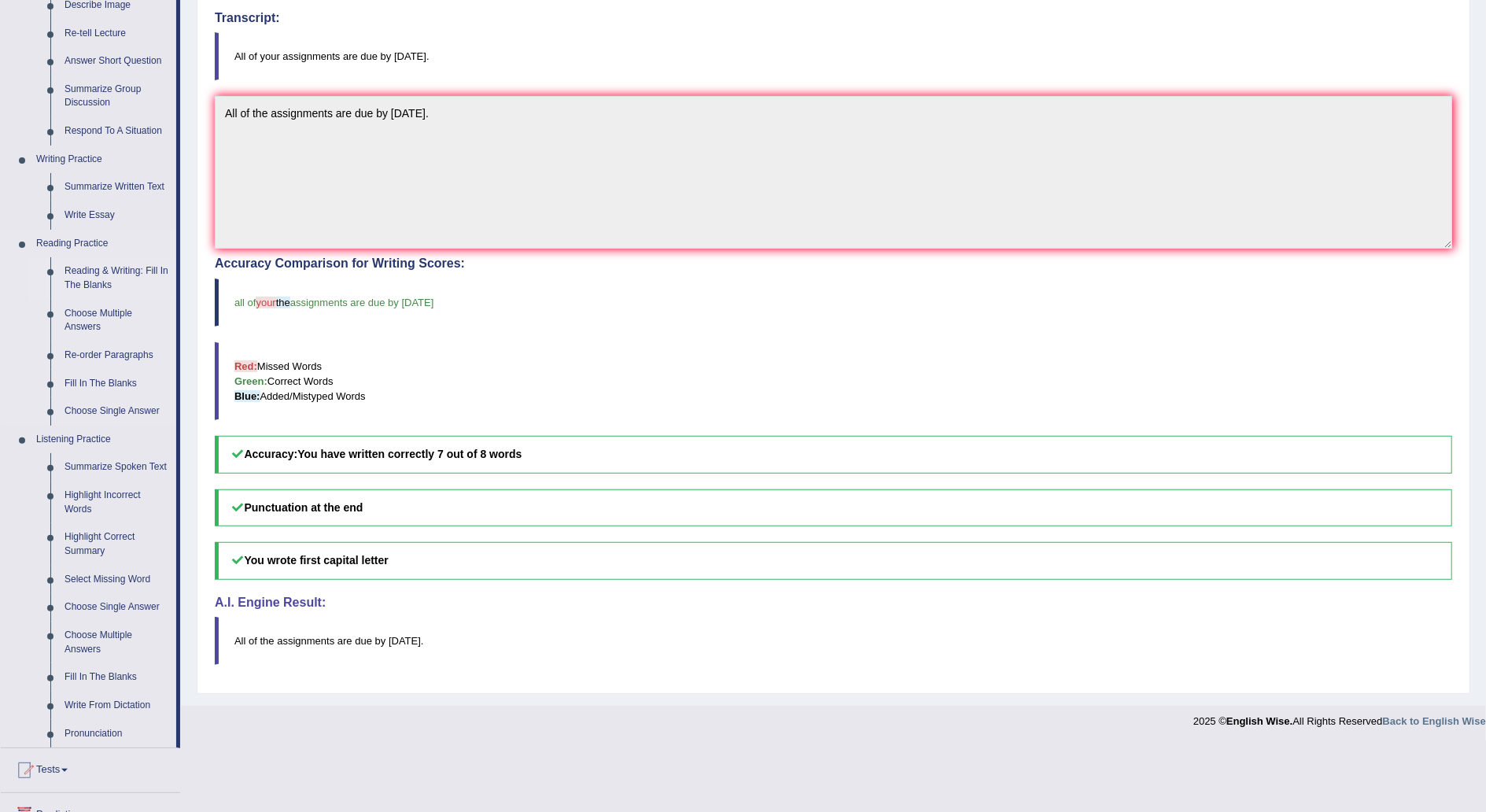
scroll to position [418, 0]
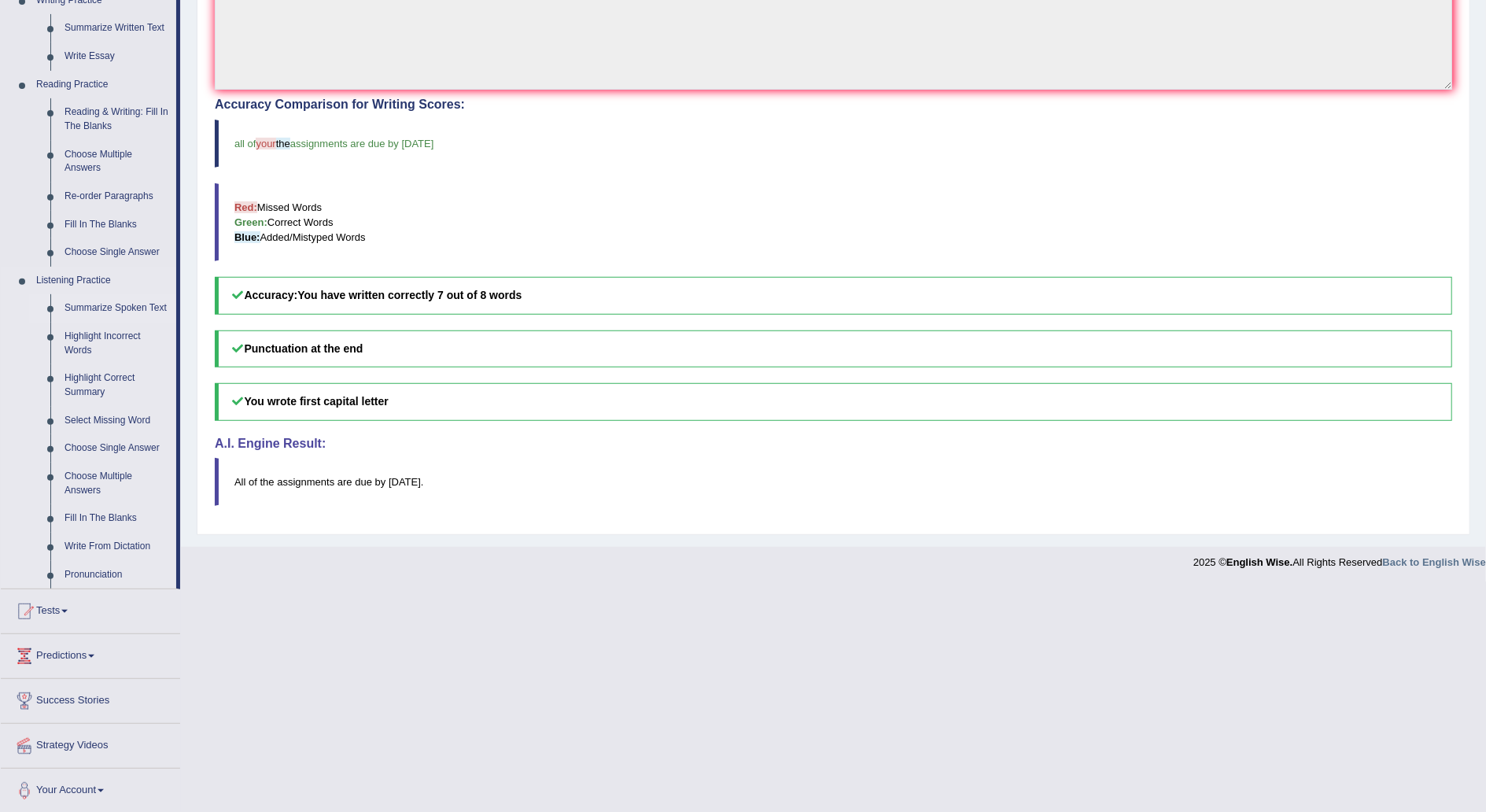
click at [97, 306] on link "Summarize Spoken Text" at bounding box center [116, 308] width 119 height 29
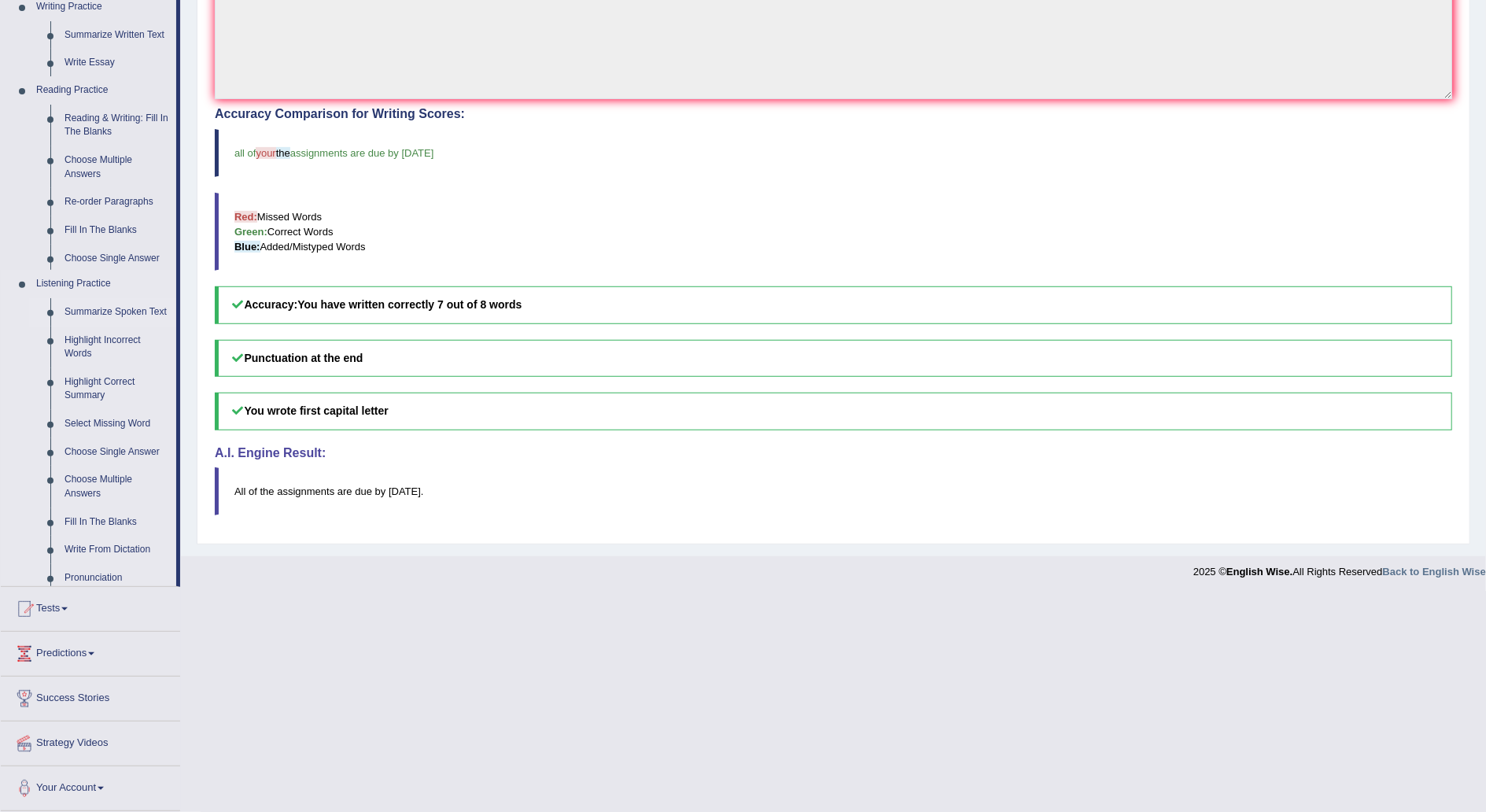
scroll to position [188, 0]
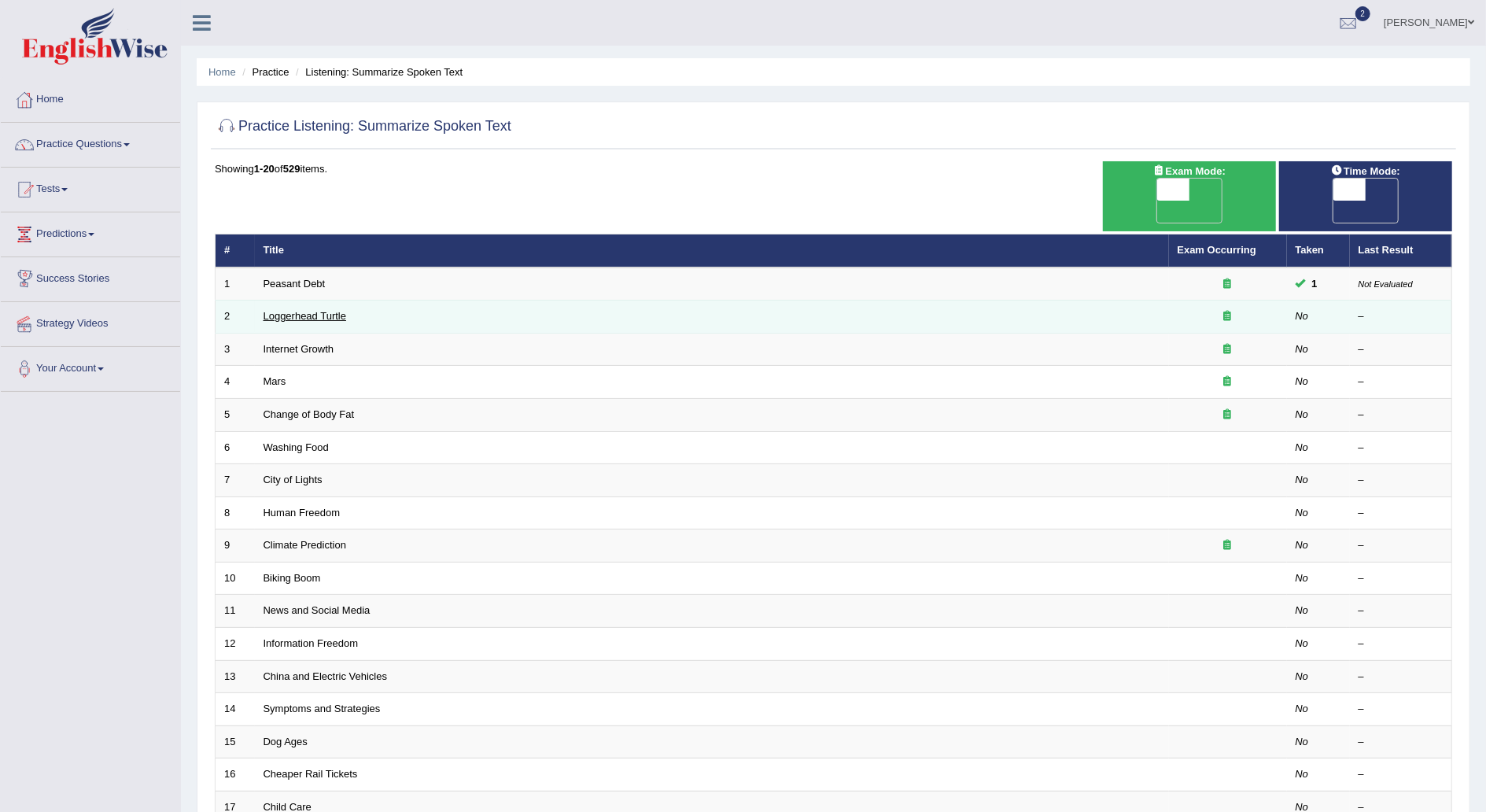
click at [286, 310] on link "Loggerhead Turtle" at bounding box center [306, 316] width 83 height 12
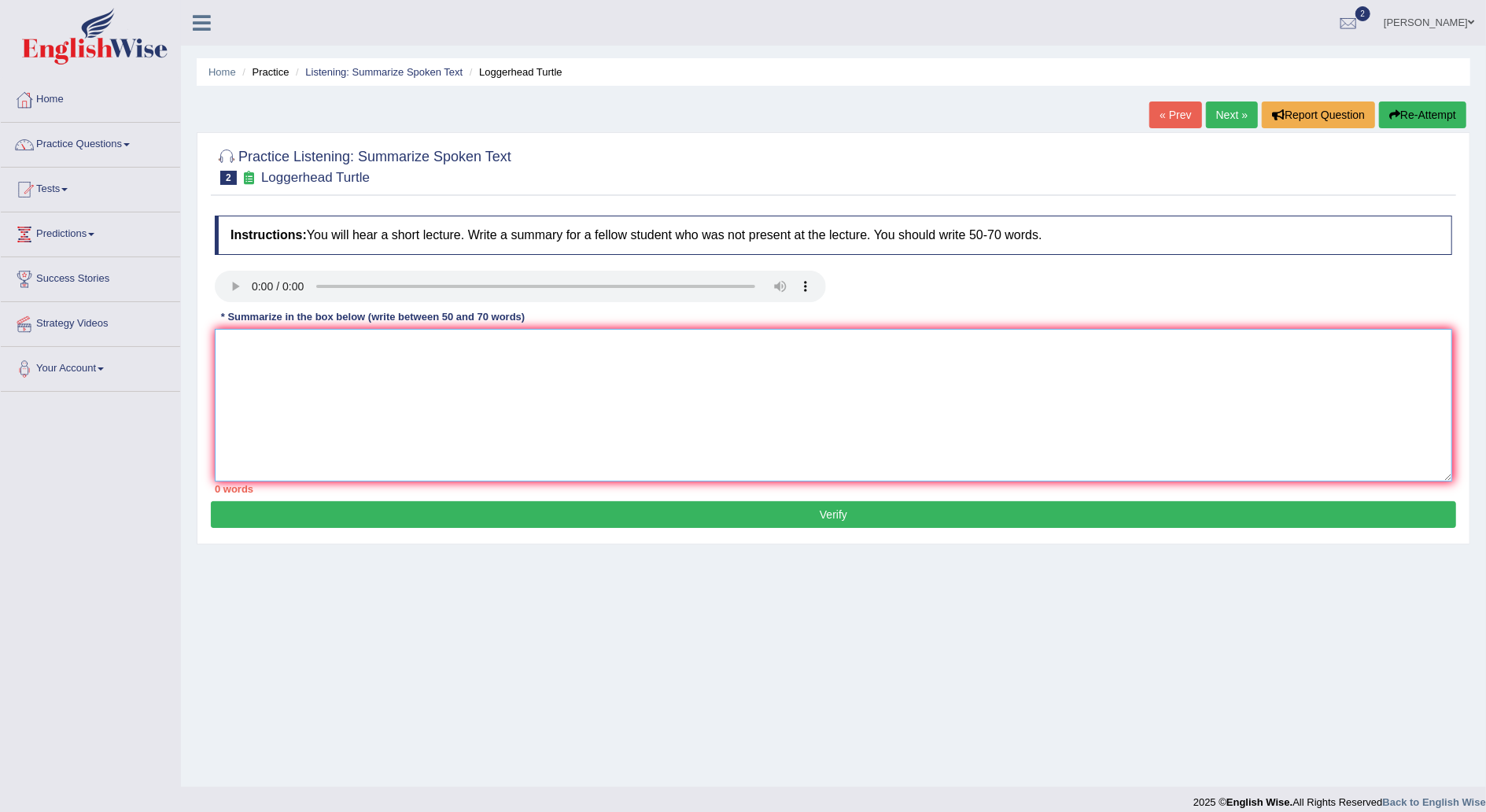
click at [285, 354] on textarea at bounding box center [833, 404] width 1238 height 152
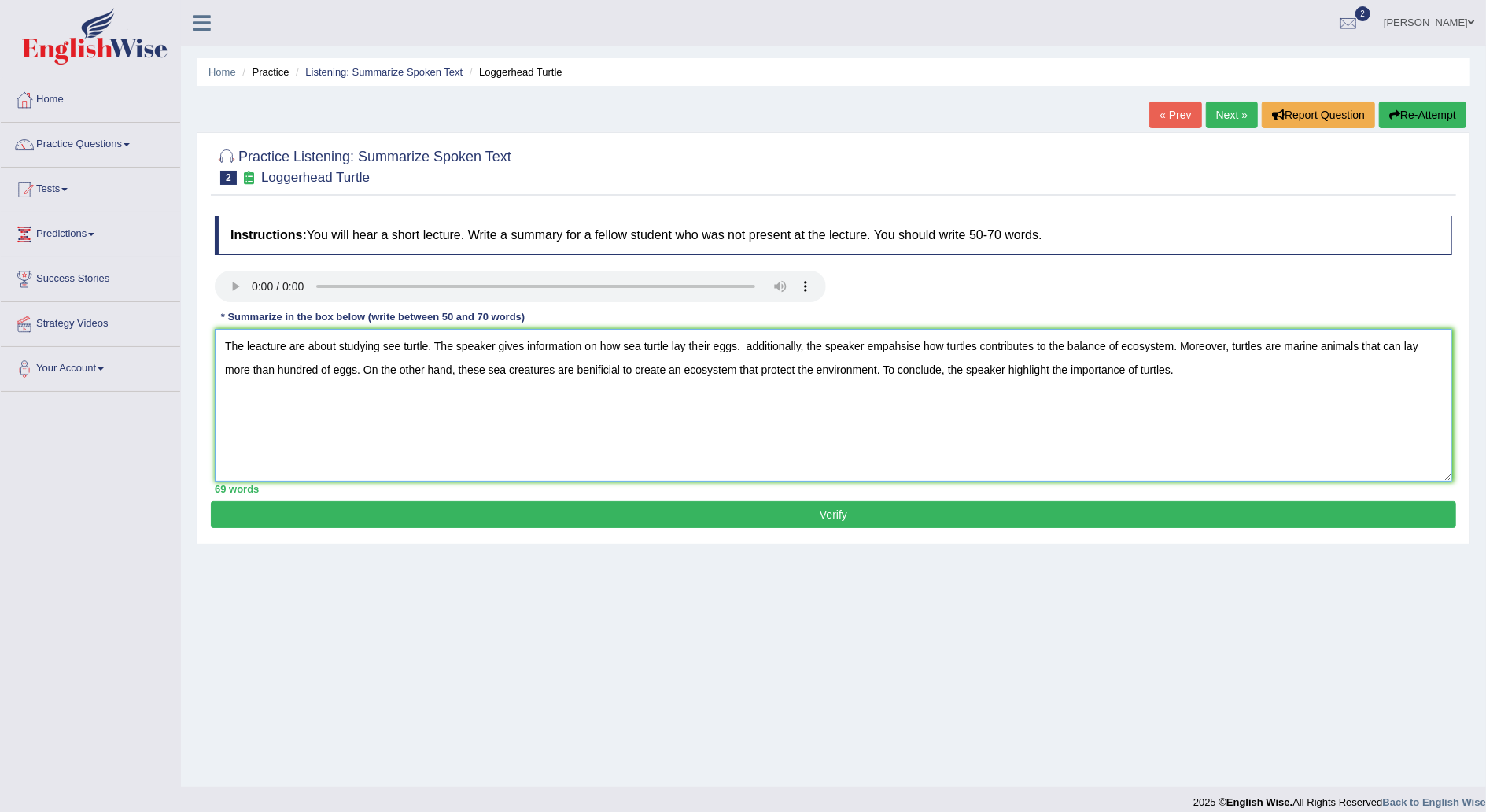
type textarea "The leacture are about studying see turtle. The speaker gives information on ho…"
click at [699, 515] on button "Verify" at bounding box center [833, 514] width 1245 height 27
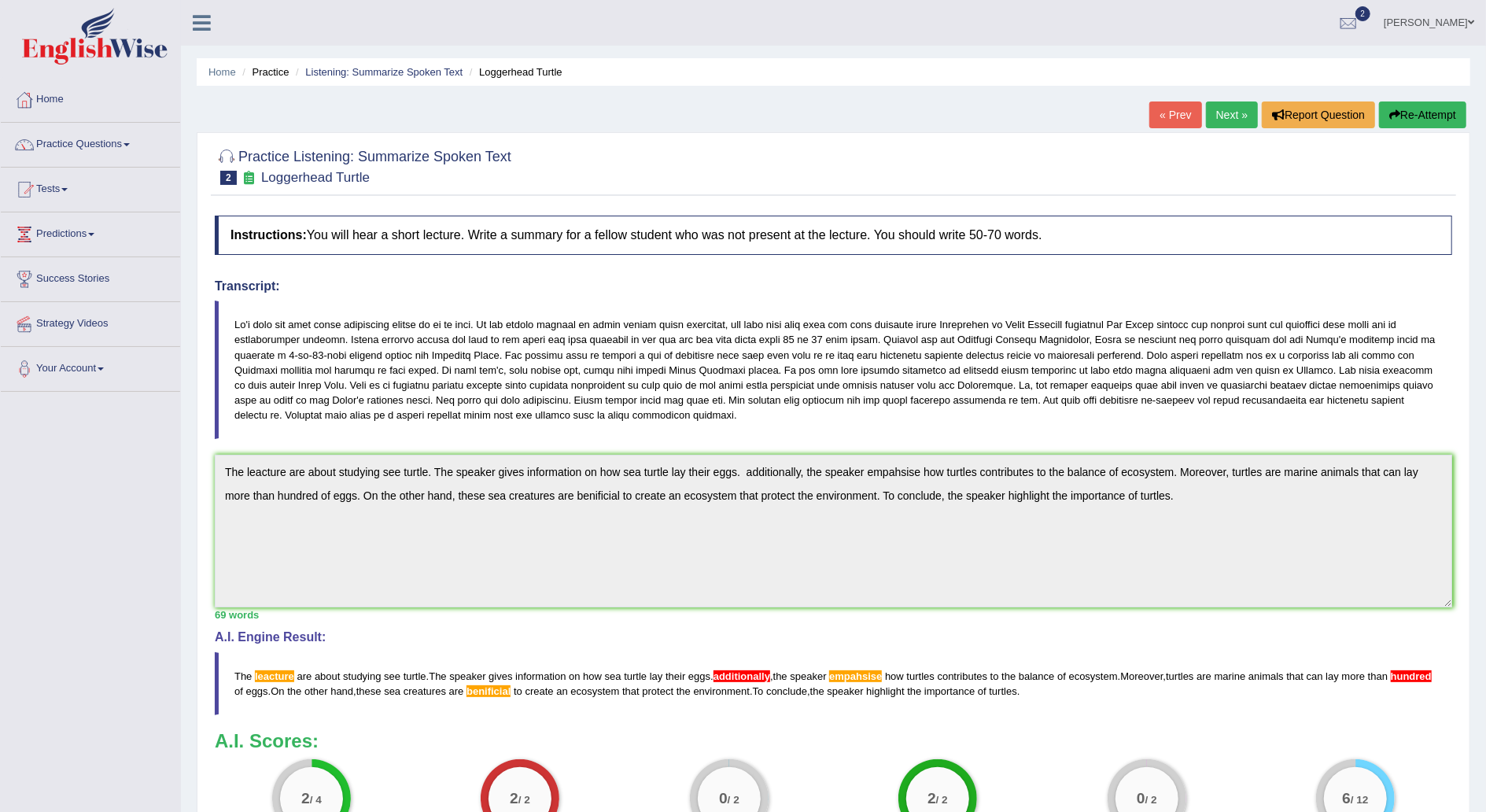
click at [1231, 105] on link "Next »" at bounding box center [1232, 114] width 52 height 27
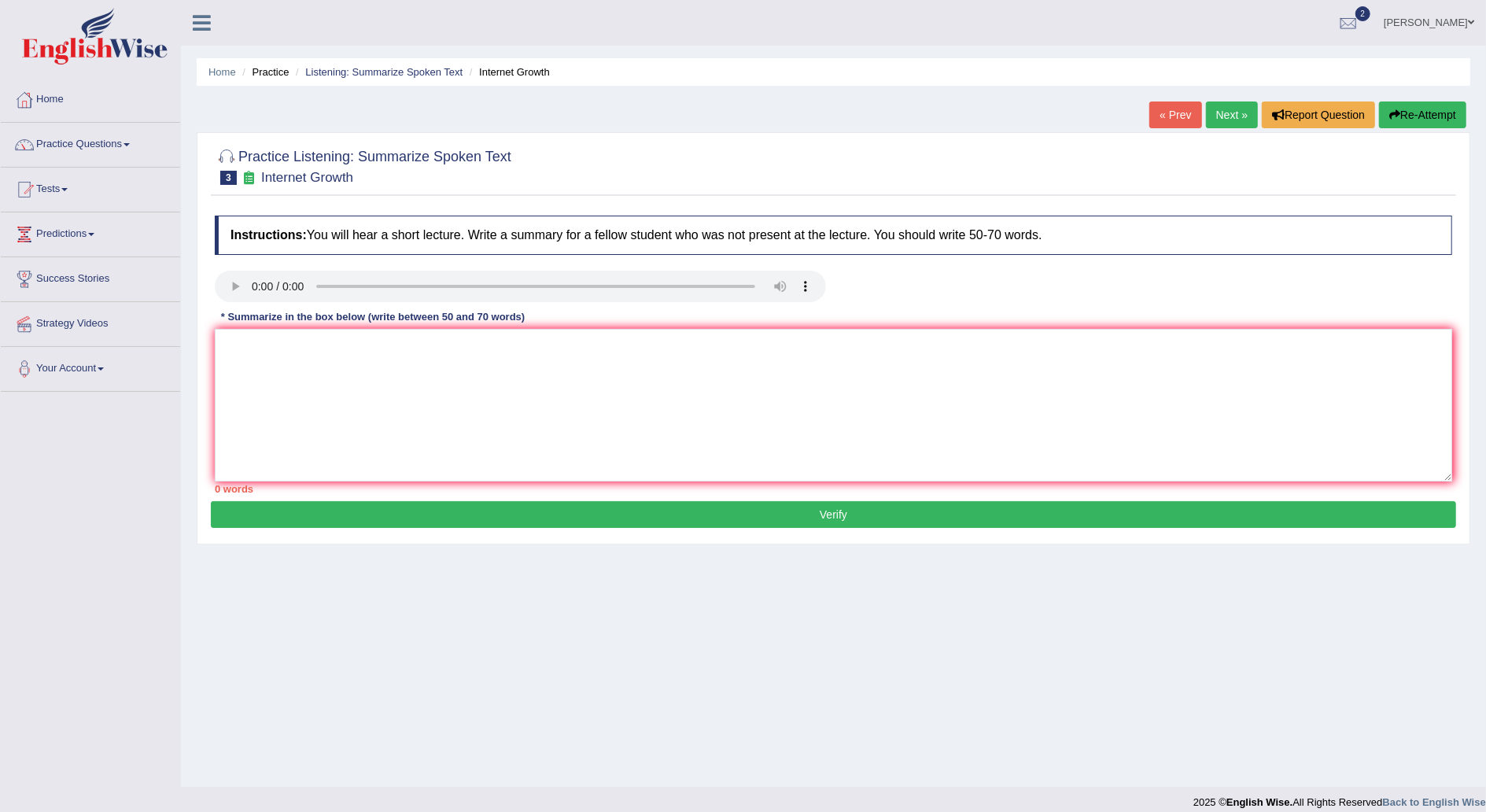
click at [350, 703] on div "Home Practice Listening: Summarize Spoken Text Internet Growth « Prev Next » Re…" at bounding box center [833, 393] width 1305 height 786
click at [318, 366] on textarea at bounding box center [833, 404] width 1238 height 152
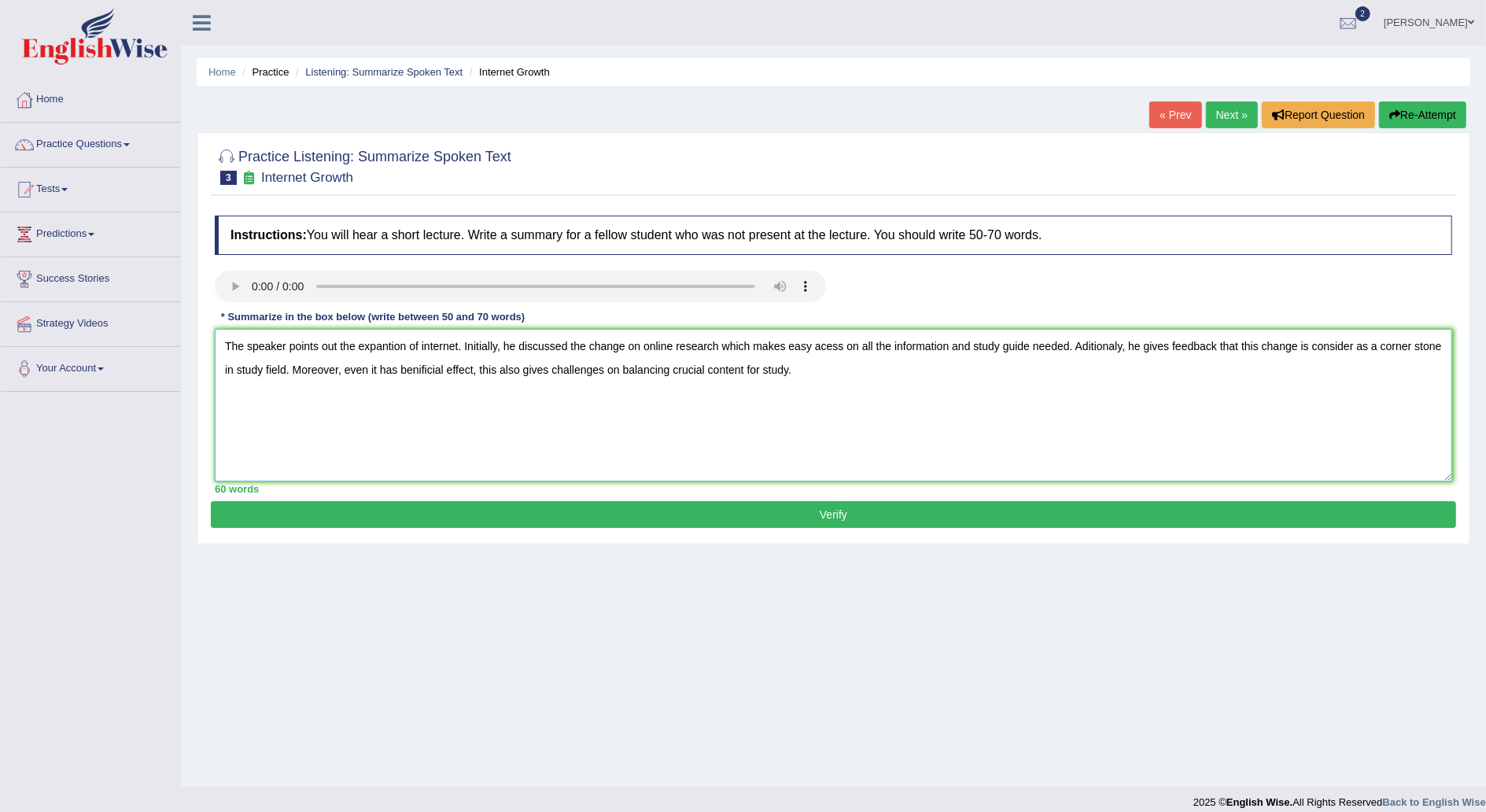
type textarea "The speaker points out the expantion of internet. Initially, he discussed the c…"
click at [704, 519] on button "Verify" at bounding box center [833, 514] width 1245 height 27
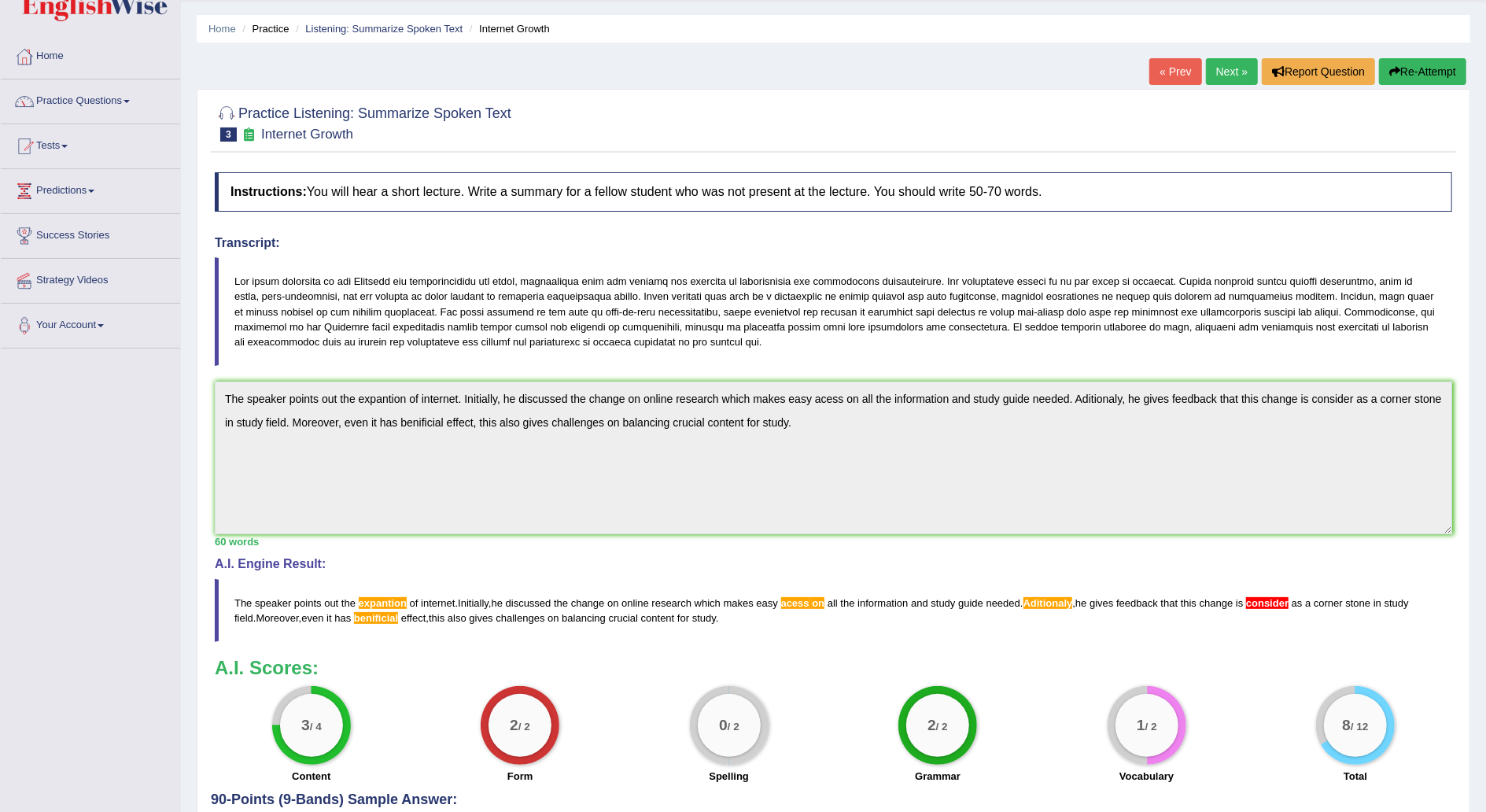
scroll to position [42, 0]
